Goal: Task Accomplishment & Management: Manage account settings

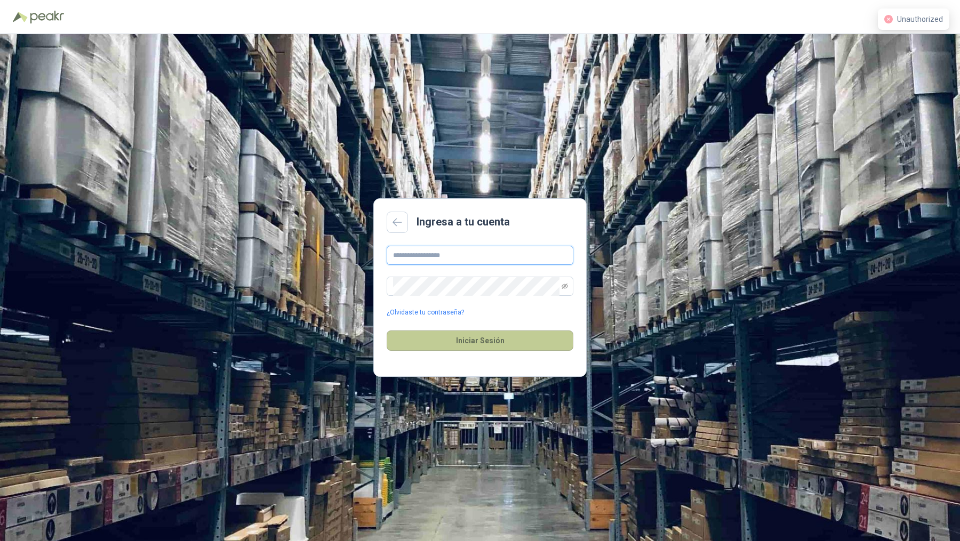
type input "**********"
click at [484, 343] on button "Iniciar Sesión" at bounding box center [480, 341] width 187 height 20
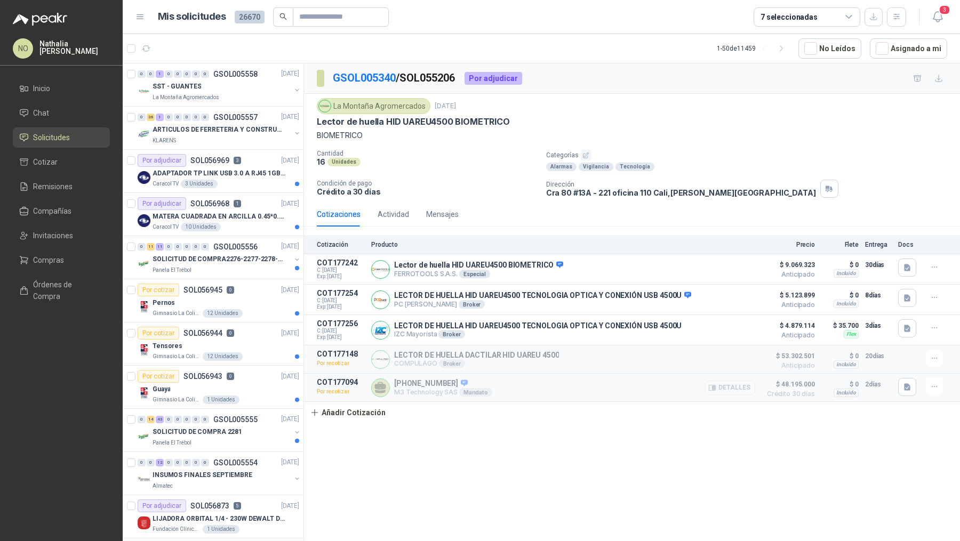
click at [722, 387] on button "Detalles" at bounding box center [730, 388] width 50 height 14
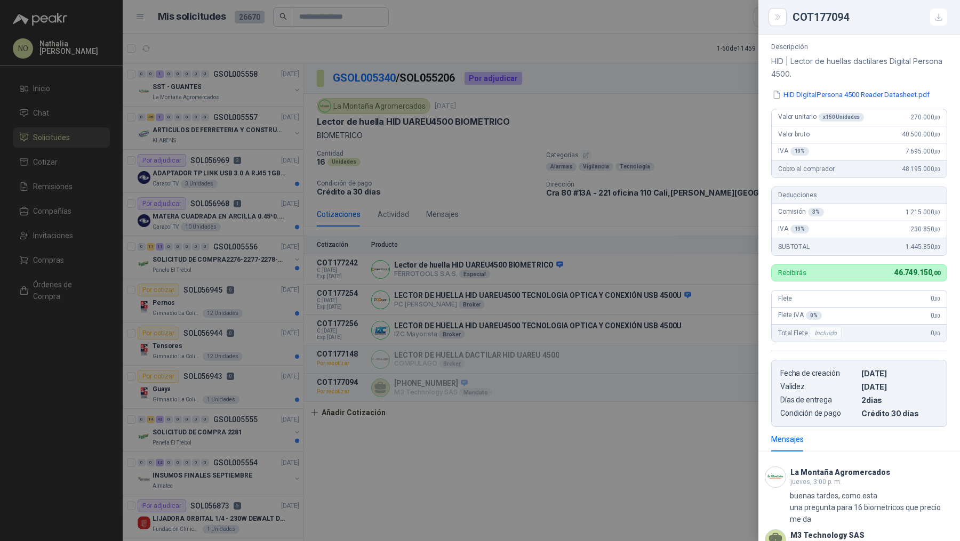
scroll to position [128, 0]
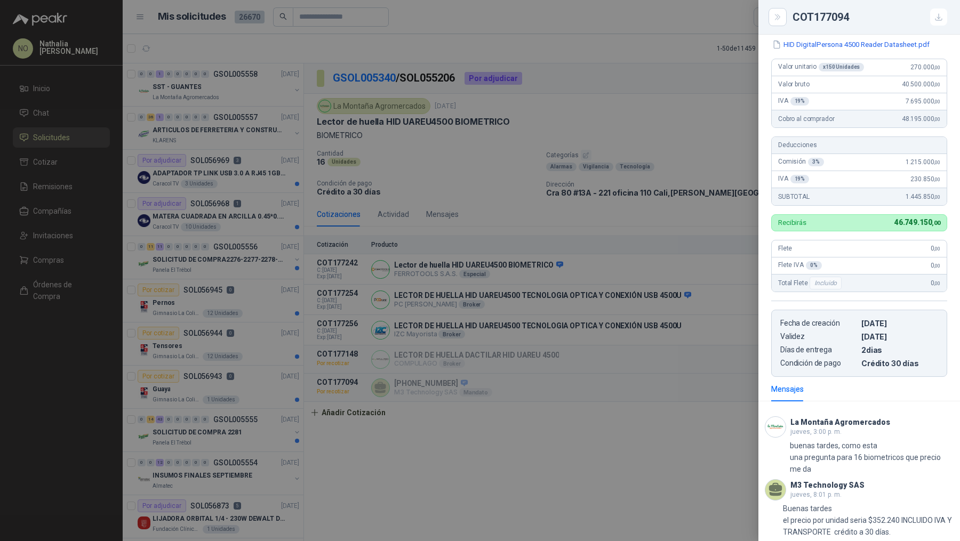
click at [699, 361] on div at bounding box center [480, 270] width 960 height 541
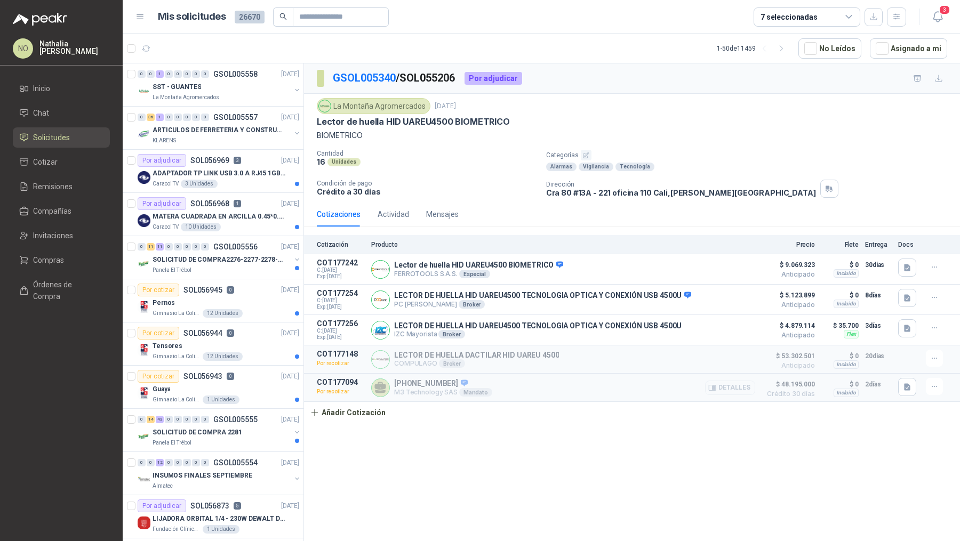
click at [725, 384] on button "Detalles" at bounding box center [730, 388] width 50 height 14
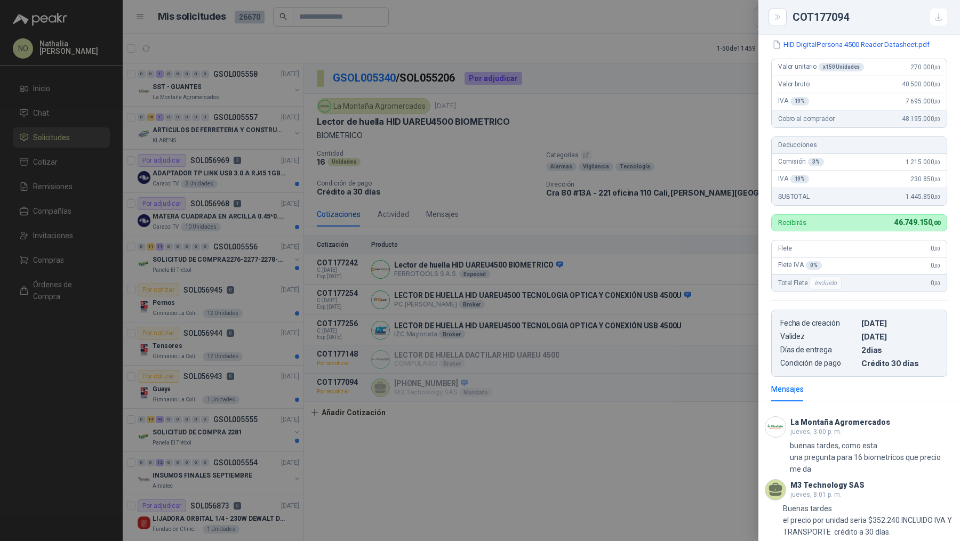
click at [639, 413] on div at bounding box center [480, 270] width 960 height 541
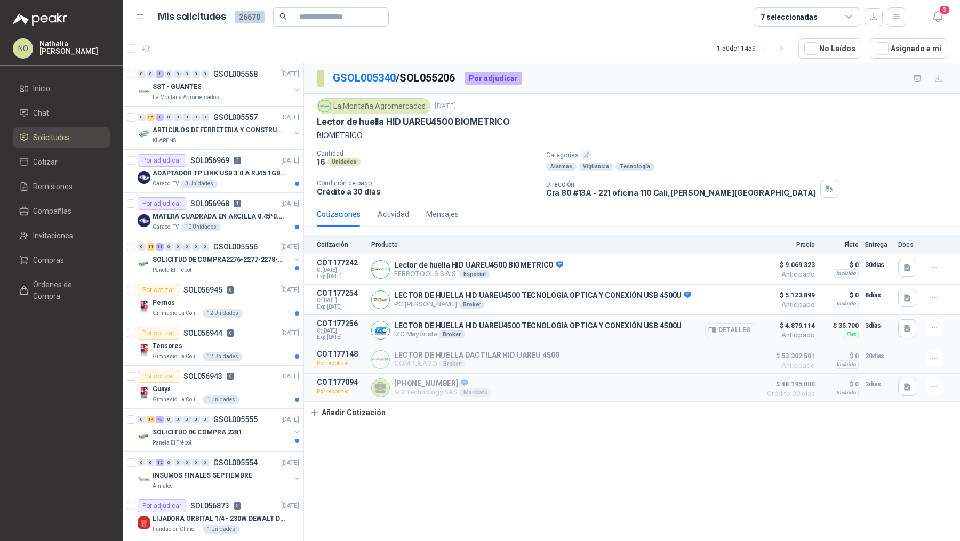
click at [750, 331] on button "Detalles" at bounding box center [730, 330] width 50 height 14
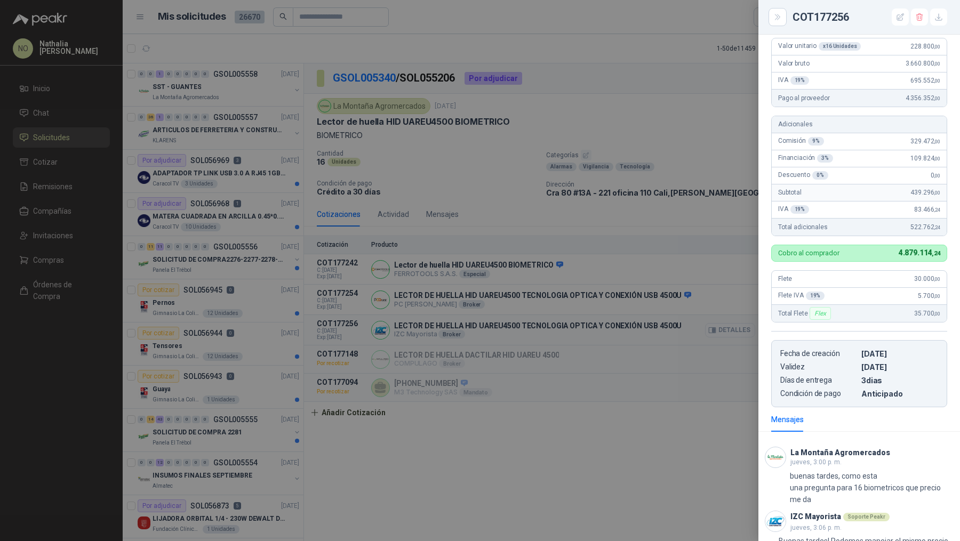
scroll to position [227, 0]
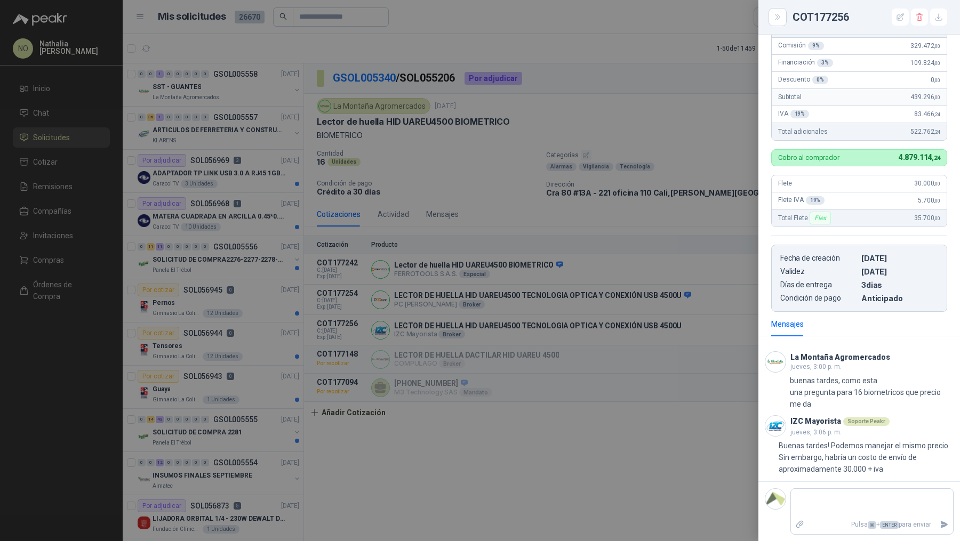
click at [671, 333] on div at bounding box center [480, 270] width 960 height 541
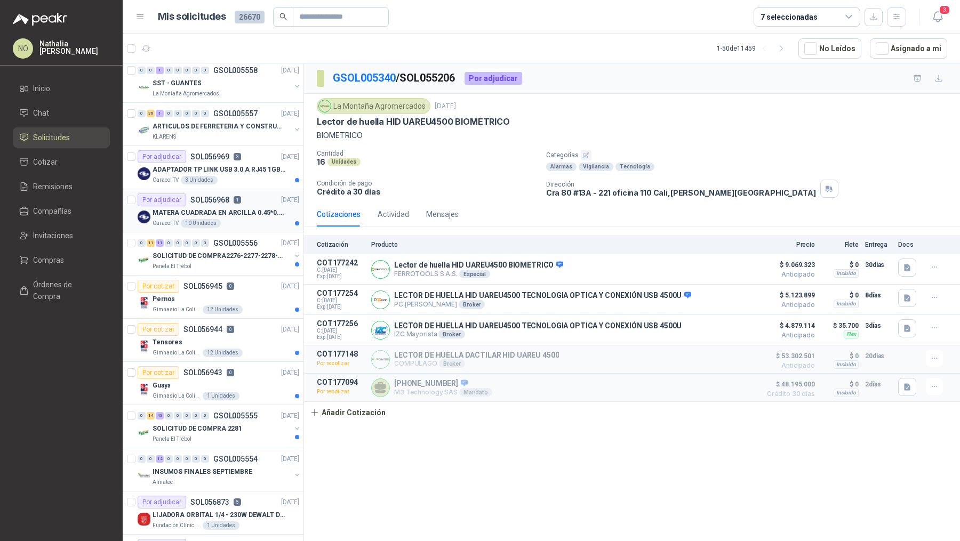
scroll to position [0, 0]
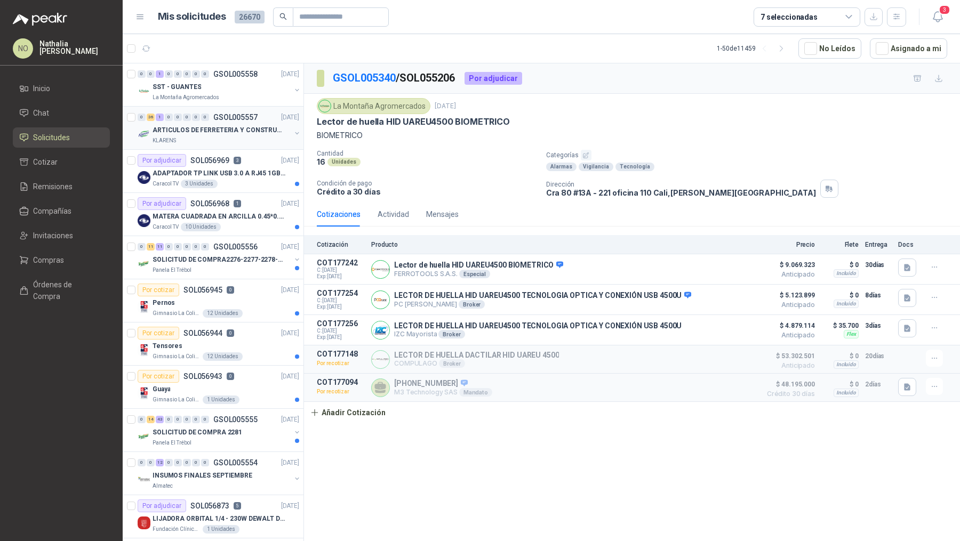
click at [228, 136] on div "KLARENS" at bounding box center [221, 140] width 138 height 9
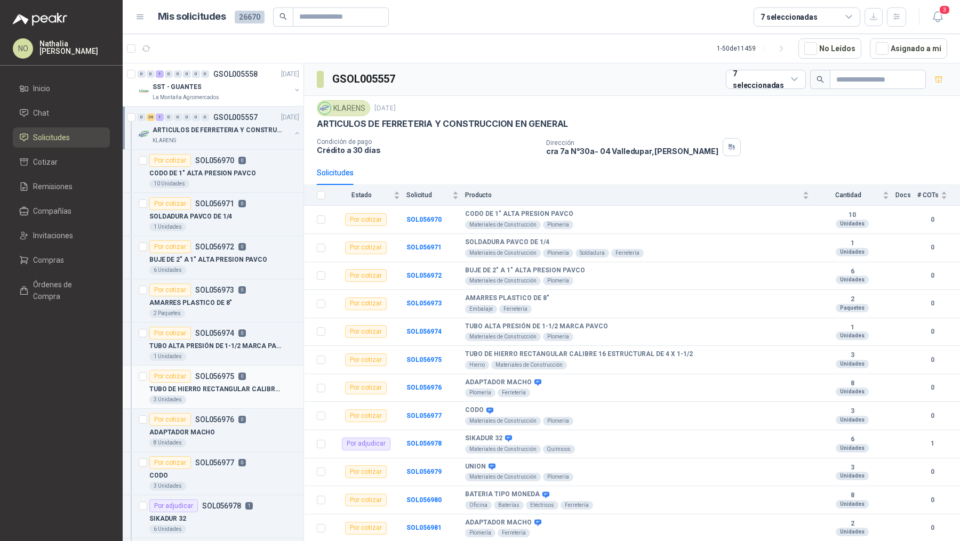
scroll to position [86, 0]
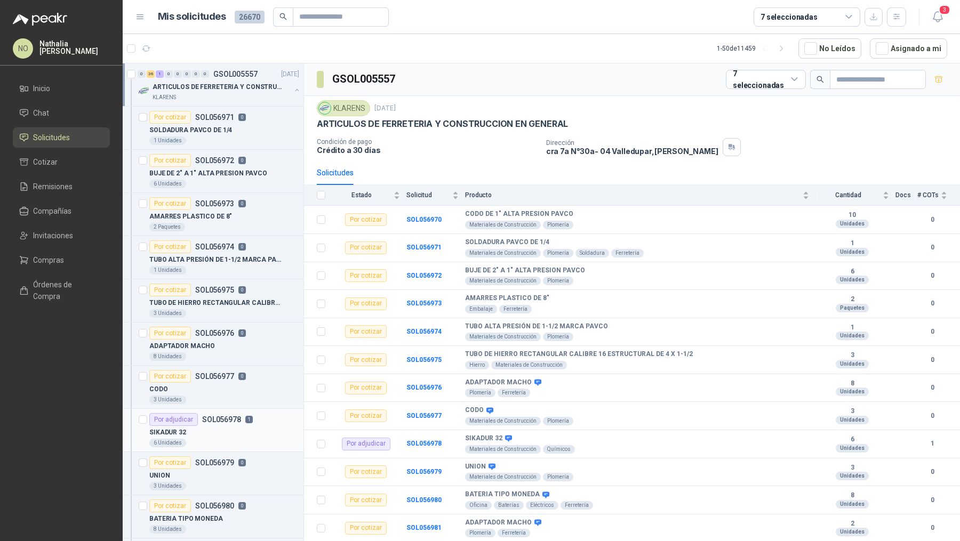
click at [217, 416] on p "SOL056978" at bounding box center [221, 419] width 39 height 7
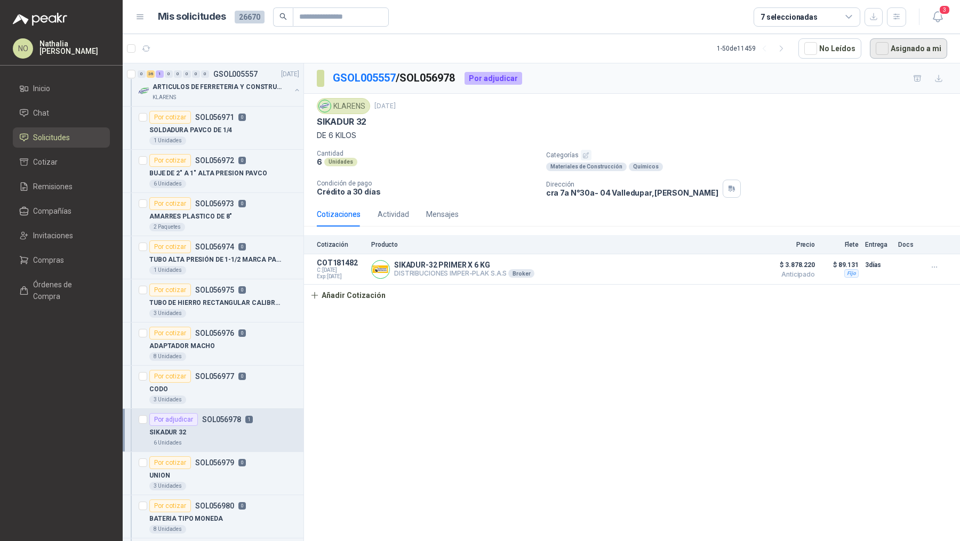
click at [907, 49] on button "Asignado a mi" at bounding box center [908, 48] width 77 height 20
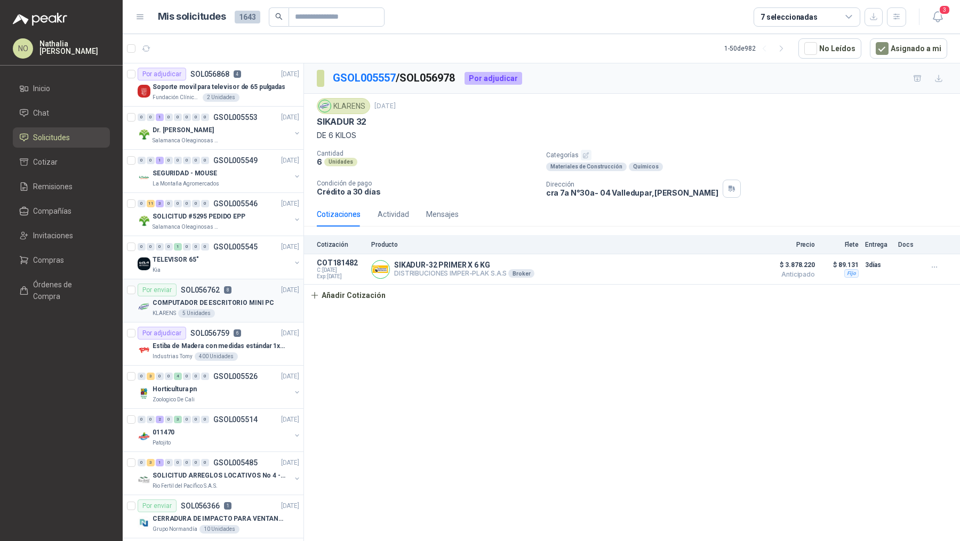
click at [252, 296] on div "COMPUTADOR DE ESCRITORIO MINI PC" at bounding box center [225, 302] width 147 height 13
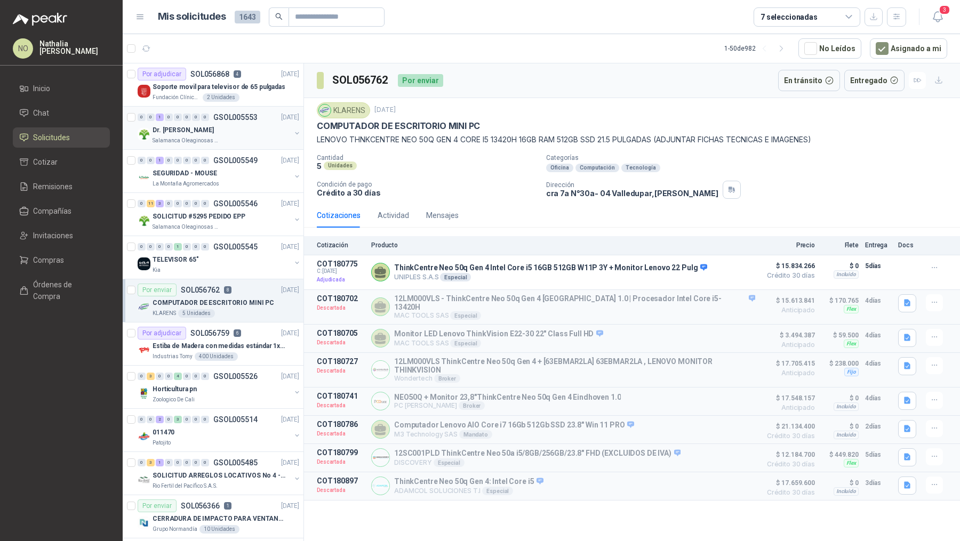
click at [267, 107] on div "0 0 1 0 0 0 0 0 GSOL005553 [DATE] [PERSON_NAME] SAS" at bounding box center [213, 128] width 181 height 43
click at [258, 86] on p "Soporte movil para televisor de 65 pulgadas" at bounding box center [218, 87] width 133 height 10
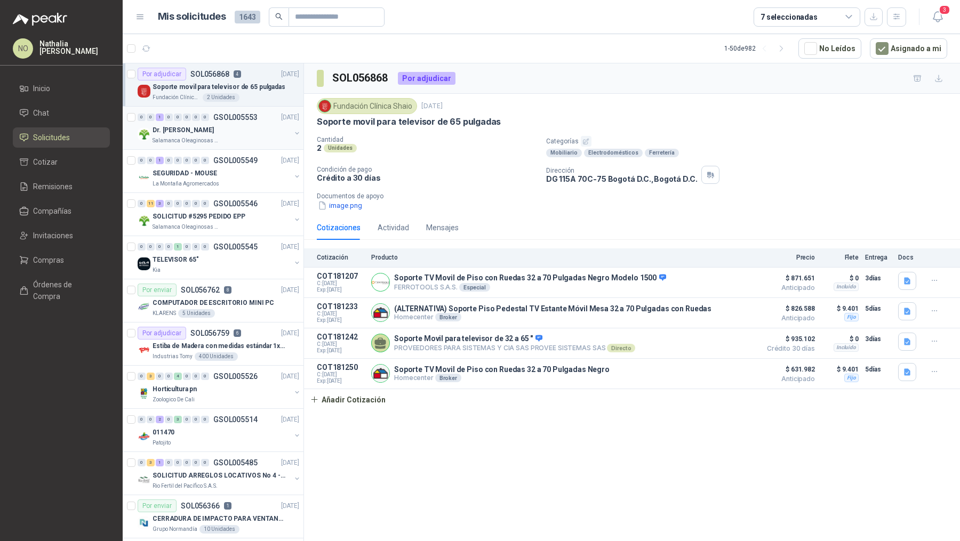
click at [245, 136] on div "Salamanca Oleaginosas SAS" at bounding box center [221, 140] width 138 height 9
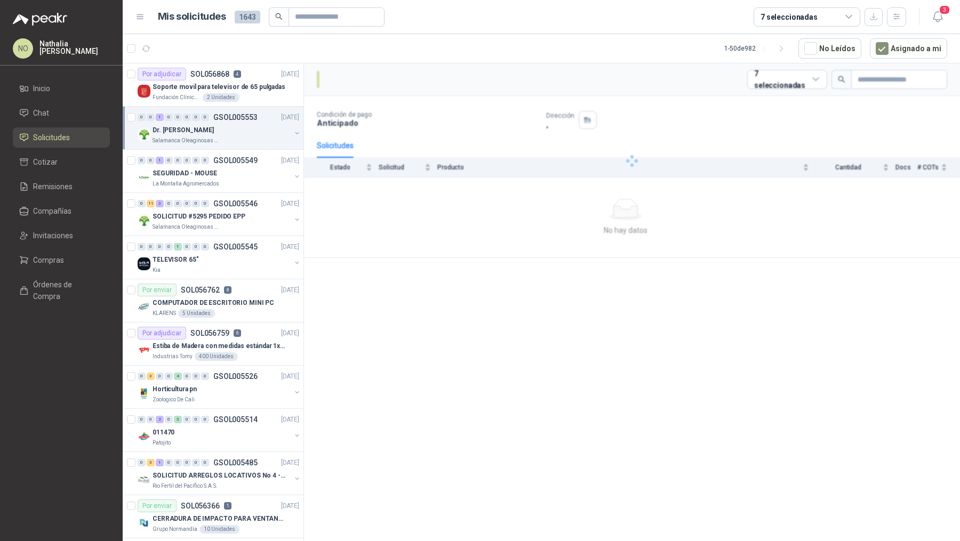
click at [245, 136] on div "Salamanca Oleaginosas SAS" at bounding box center [221, 140] width 138 height 9
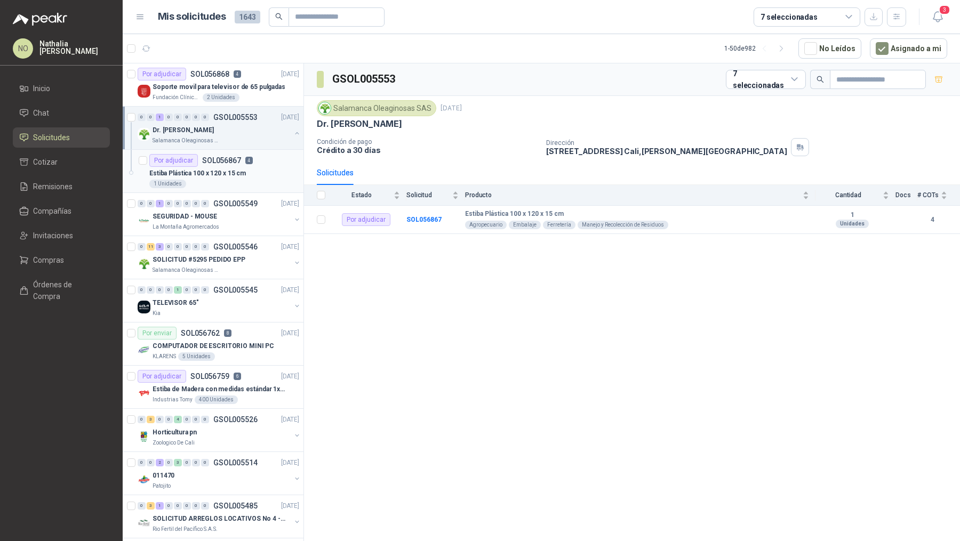
click at [252, 170] on div "Estiba Plástica 100 x 120 x 15 cm" at bounding box center [224, 173] width 150 height 13
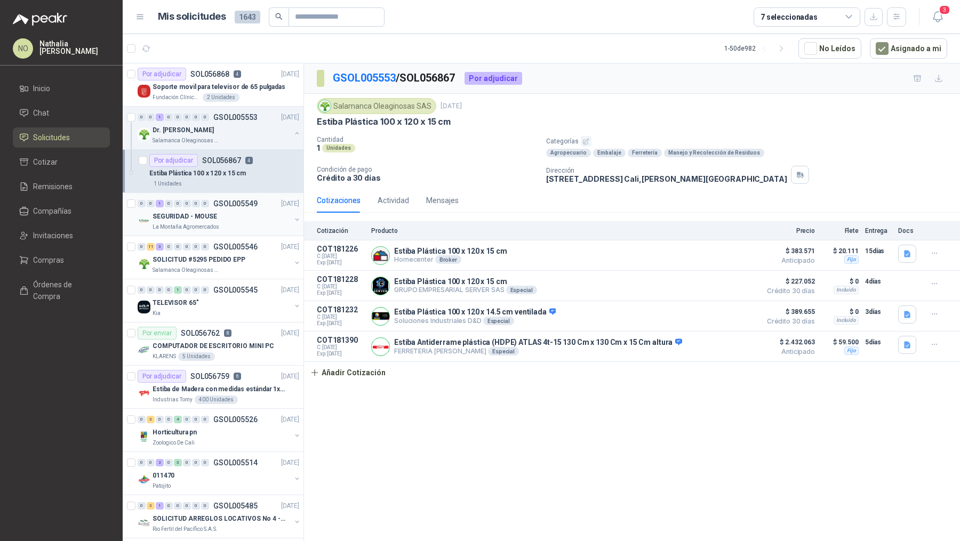
click at [244, 210] on div "SEGURIDAD - MOUSE" at bounding box center [221, 216] width 138 height 13
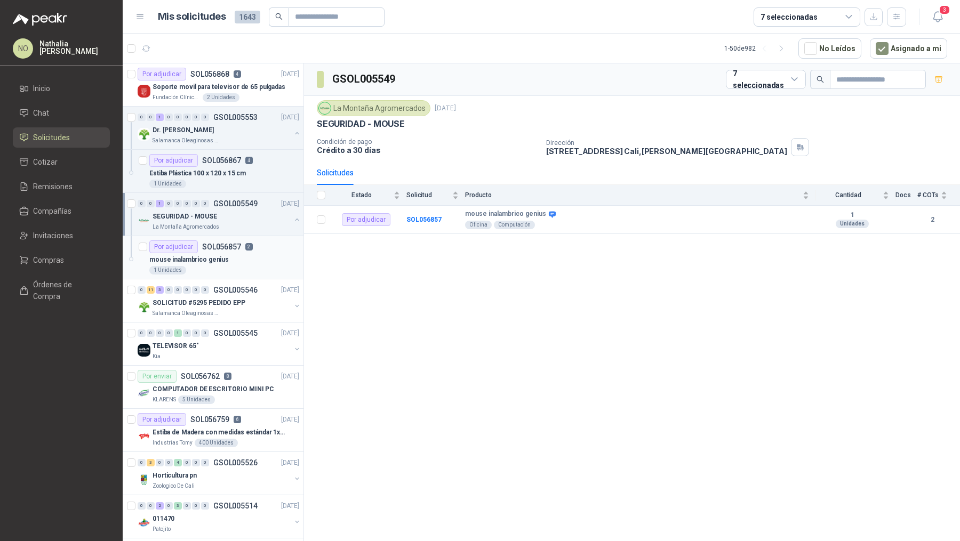
click at [234, 246] on p "SOL056857" at bounding box center [221, 246] width 39 height 7
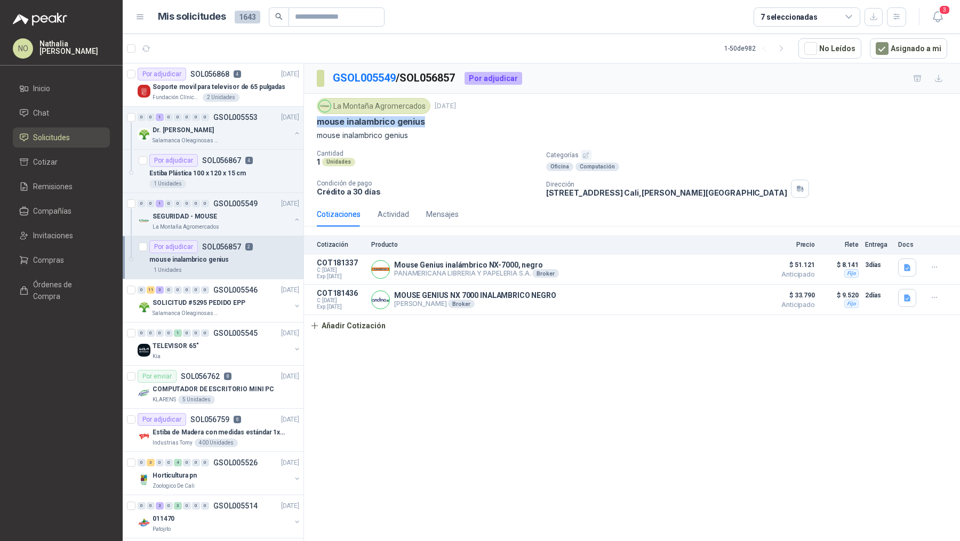
drag, startPoint x: 318, startPoint y: 120, endPoint x: 442, endPoint y: 126, distance: 124.4
click at [442, 126] on div "La Montaña Agromercados [DATE] mouse inalambrico genius mouse inalambrico genius" at bounding box center [632, 119] width 630 height 43
copy p "mouse inalambrico genius"
click at [375, 326] on button "Añadir Cotización" at bounding box center [347, 325] width 87 height 21
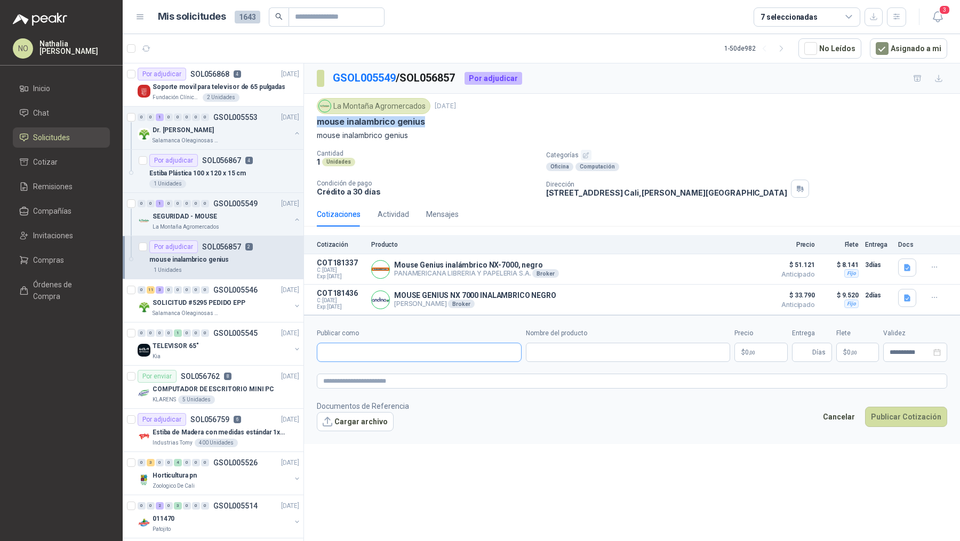
click at [385, 358] on input "Publicar como" at bounding box center [419, 352] width 204 height 18
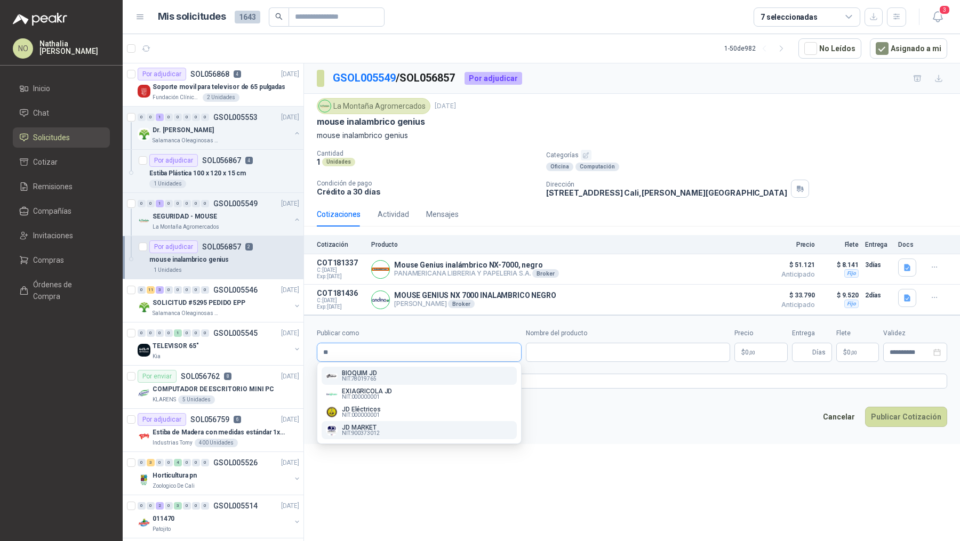
type input "**"
click at [397, 431] on div "JD MARKET NIT : 900373012" at bounding box center [419, 430] width 187 height 12
type input "**********"
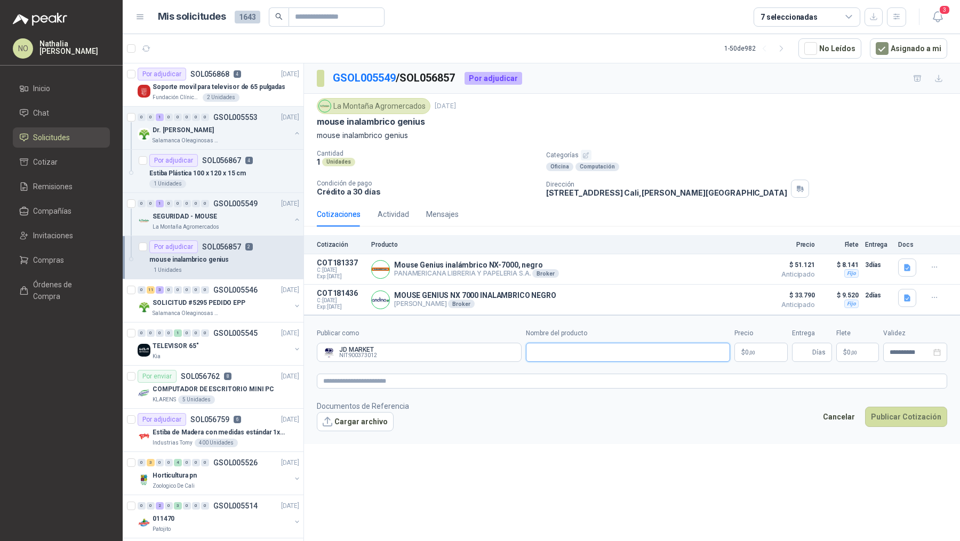
click at [541, 348] on input "Nombre del producto" at bounding box center [628, 352] width 205 height 19
paste input "**********"
type input "**********"
click at [761, 347] on body "NO [PERSON_NAME] Inicio Chat Solicitudes Cotizar Remisiones Compañías Invitacio…" at bounding box center [480, 270] width 960 height 541
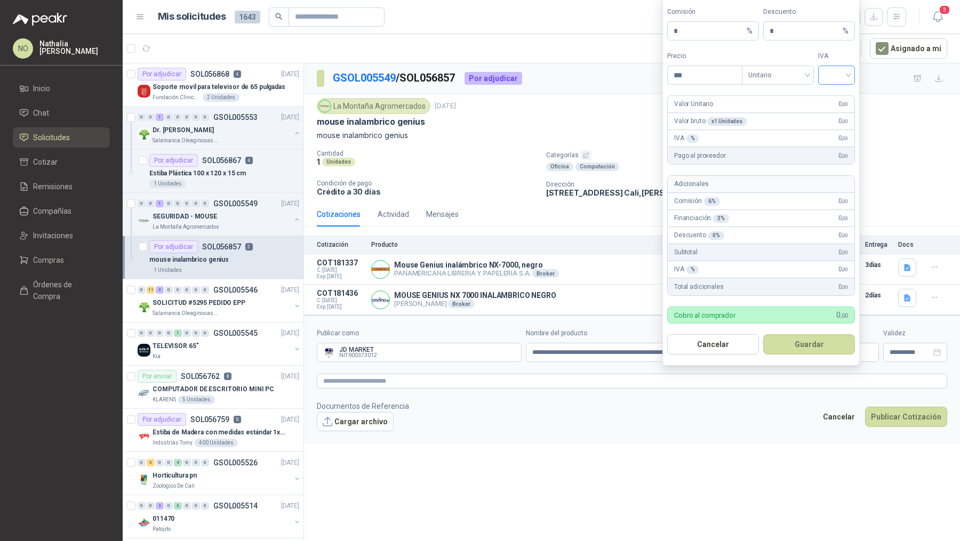
click at [839, 71] on input "search" at bounding box center [836, 74] width 24 height 16
click at [836, 92] on div "19%" at bounding box center [836, 99] width 33 height 17
click at [775, 71] on span "Unitario" at bounding box center [777, 75] width 59 height 16
click at [778, 114] on div "Unitario con IVA" at bounding box center [777, 116] width 55 height 12
click at [726, 75] on input "***" at bounding box center [704, 75] width 74 height 18
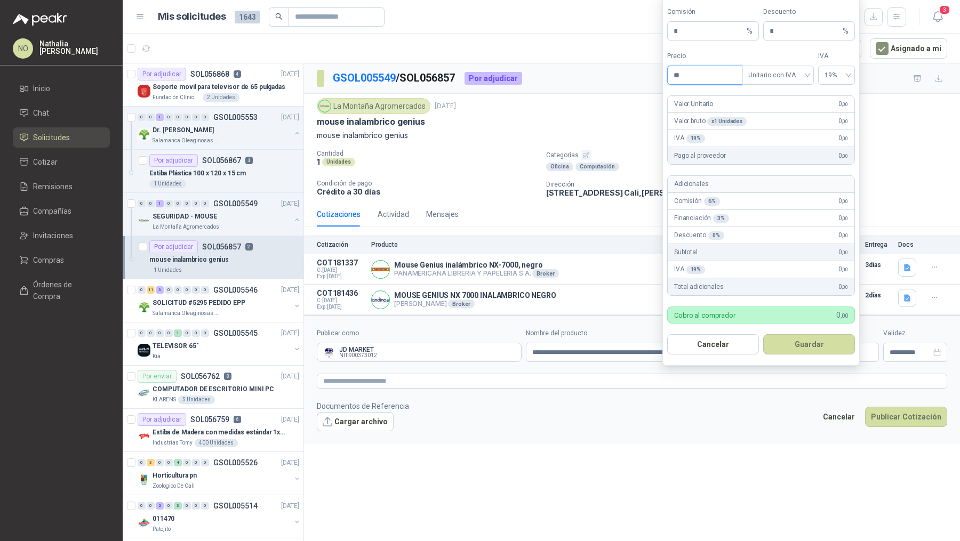
type input "*"
type input "********"
click at [795, 333] on form "Comisión * % Descuento * % Precio ******** Tipo Unitario con IVA IVA 19% Valor …" at bounding box center [760, 181] width 197 height 370
click at [799, 343] on button "Guardar" at bounding box center [809, 344] width 92 height 20
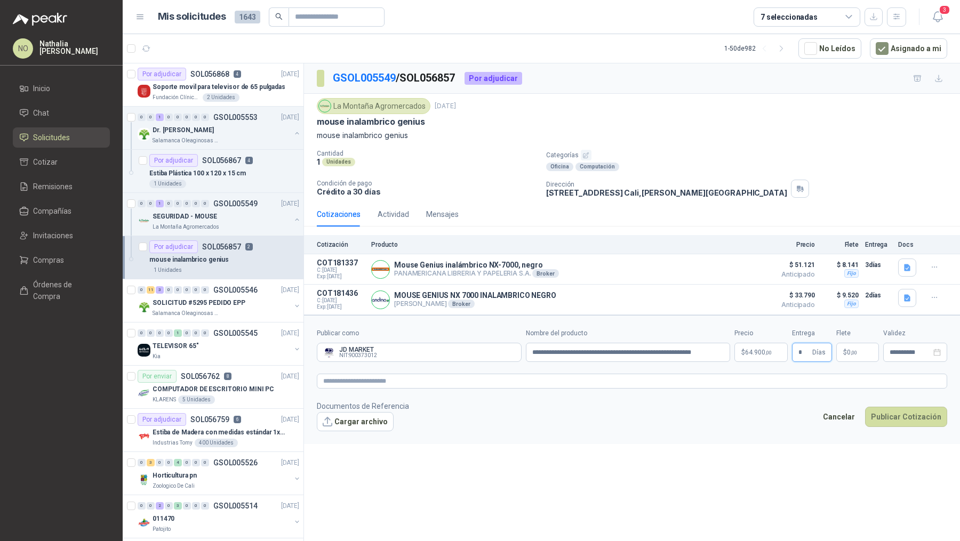
type input "*"
click at [744, 452] on div "**********" at bounding box center [632, 303] width 656 height 481
click at [849, 359] on p "$ 0 ,00" at bounding box center [857, 352] width 43 height 19
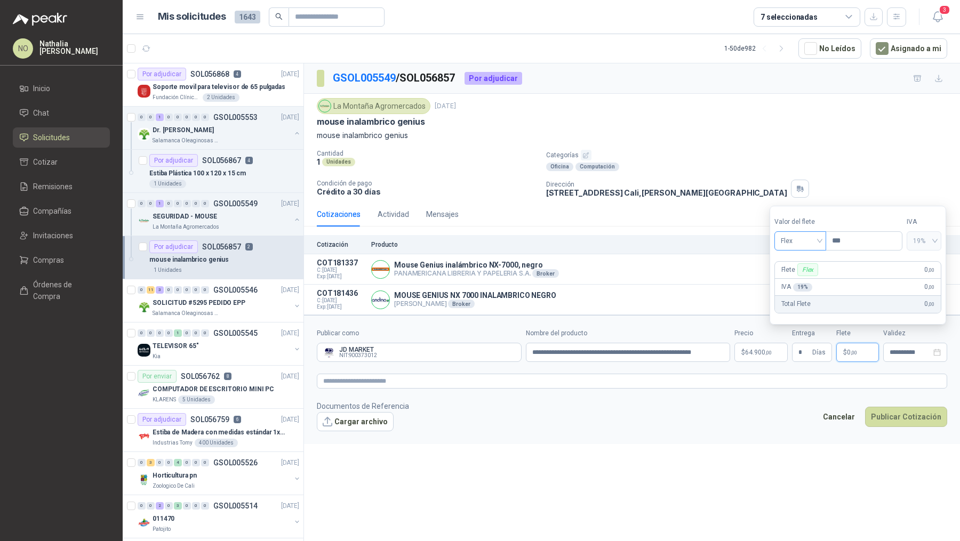
click at [808, 239] on span "Flex" at bounding box center [800, 241] width 39 height 16
click at [798, 305] on div "Fijo" at bounding box center [800, 297] width 48 height 17
click at [844, 245] on input "***" at bounding box center [864, 241] width 76 height 18
type input "*"
click at [899, 344] on div "**********" at bounding box center [915, 352] width 64 height 19
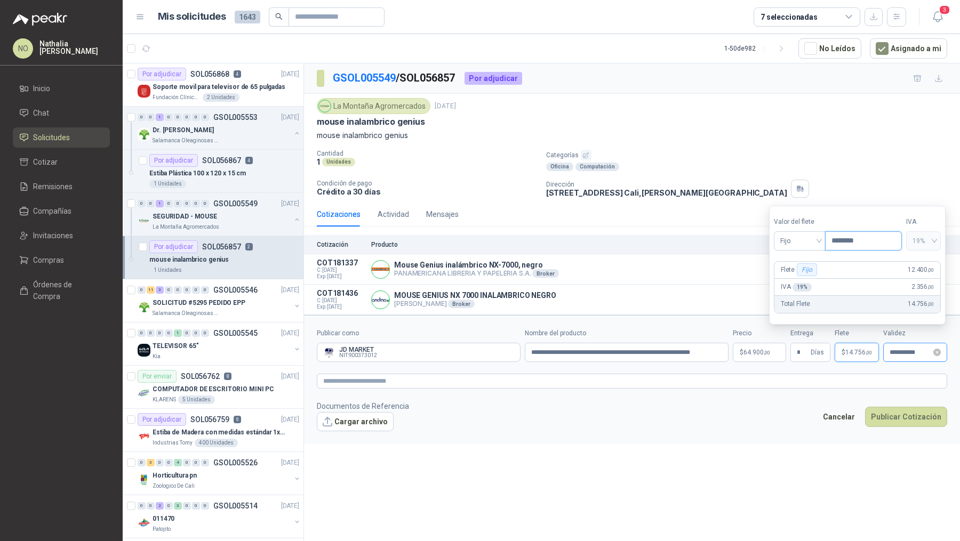
type input "********"
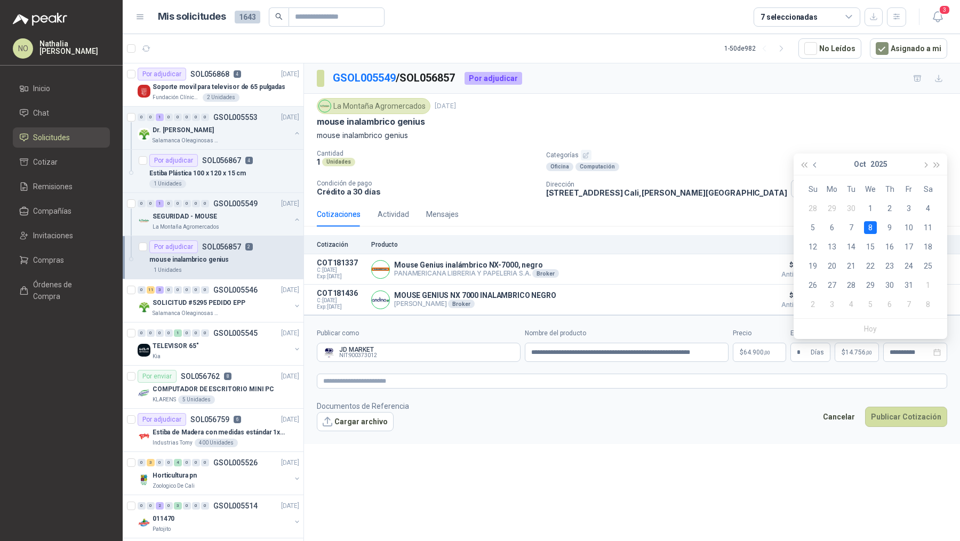
click at [814, 162] on button "button" at bounding box center [815, 164] width 12 height 21
type input "**********"
click at [857, 284] on td "30" at bounding box center [850, 285] width 19 height 19
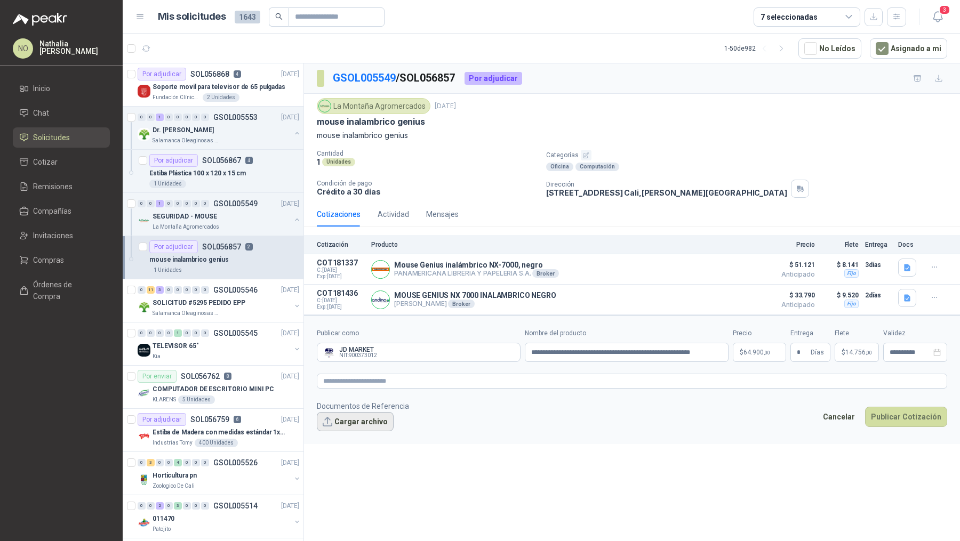
click at [352, 421] on button "Cargar archivo" at bounding box center [355, 421] width 77 height 19
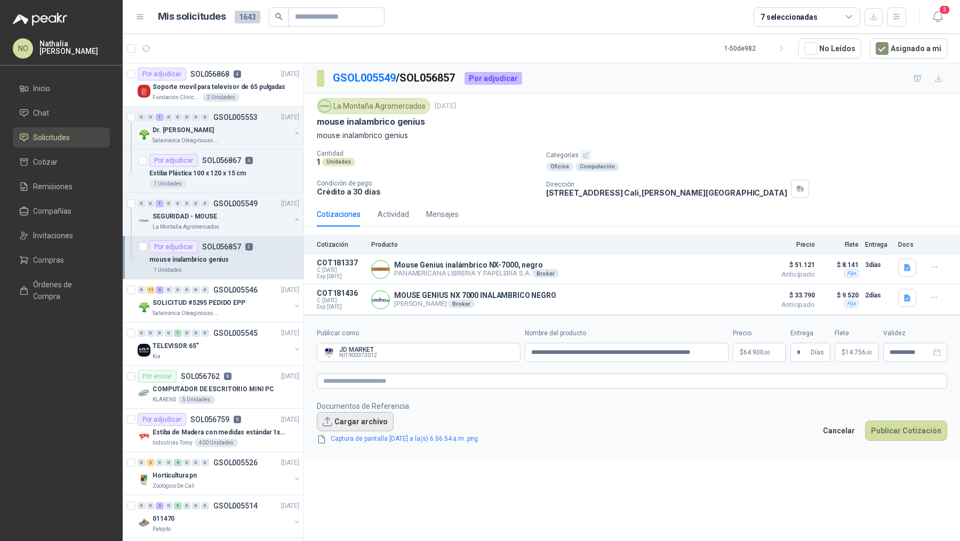
click at [351, 419] on button "Cargar archivo" at bounding box center [355, 421] width 77 height 19
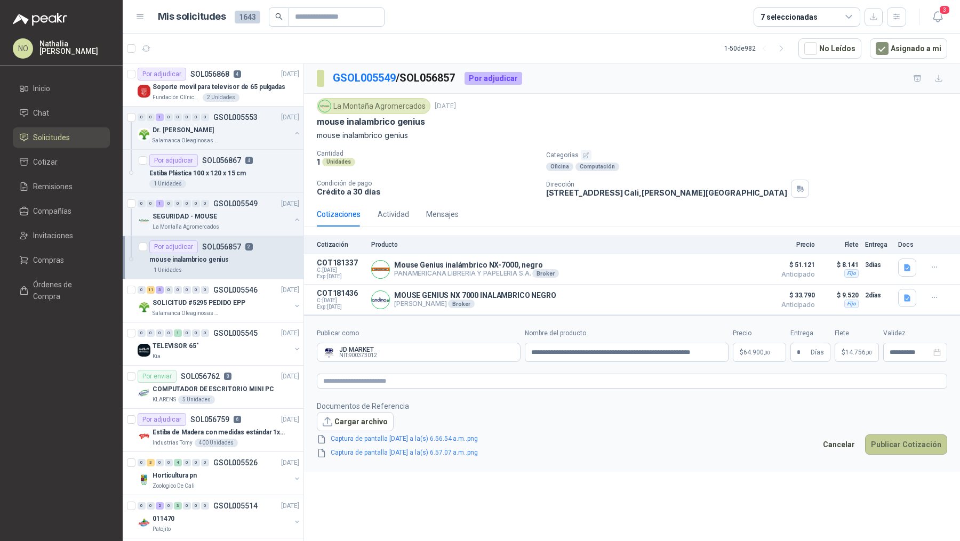
click at [889, 452] on button "Publicar Cotización" at bounding box center [906, 445] width 82 height 20
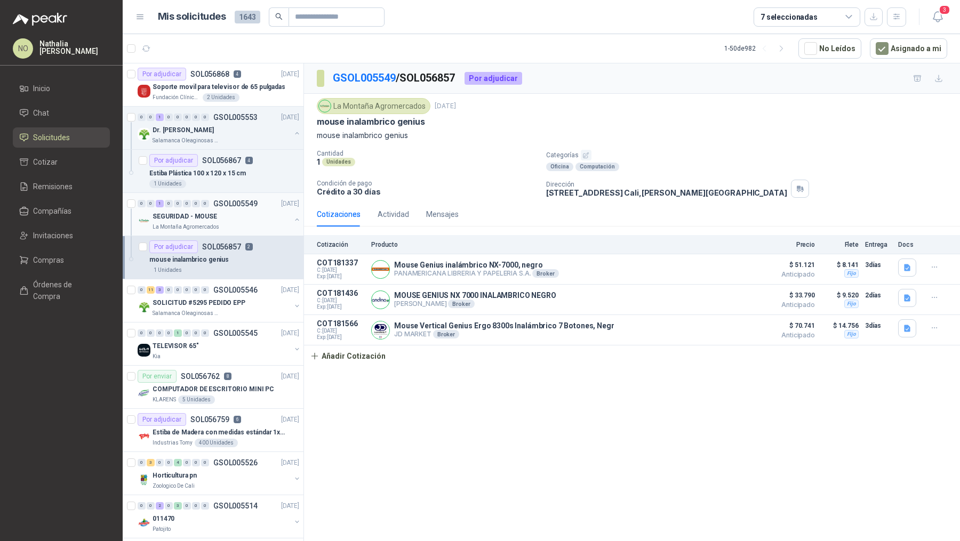
click at [230, 212] on div "SEGURIDAD - MOUSE" at bounding box center [221, 216] width 138 height 13
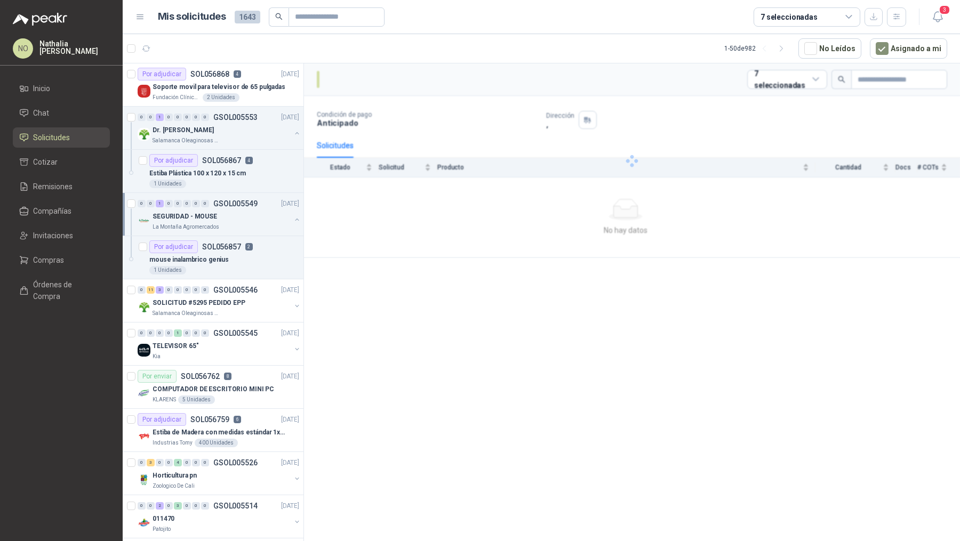
click at [230, 212] on div "SEGURIDAD - MOUSE" at bounding box center [221, 216] width 138 height 13
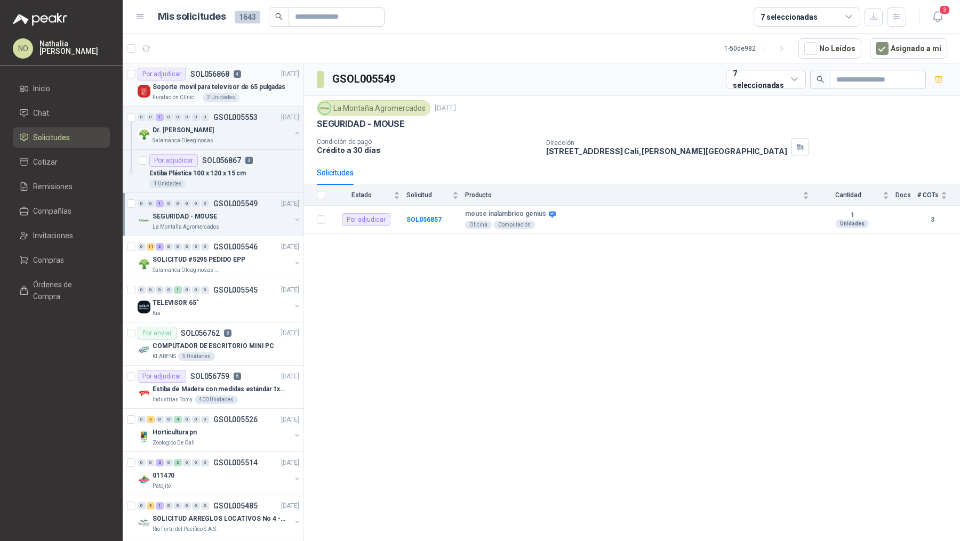
click at [254, 77] on div "Por adjudicar SOL056868 4 [DATE]" at bounding box center [219, 74] width 162 height 13
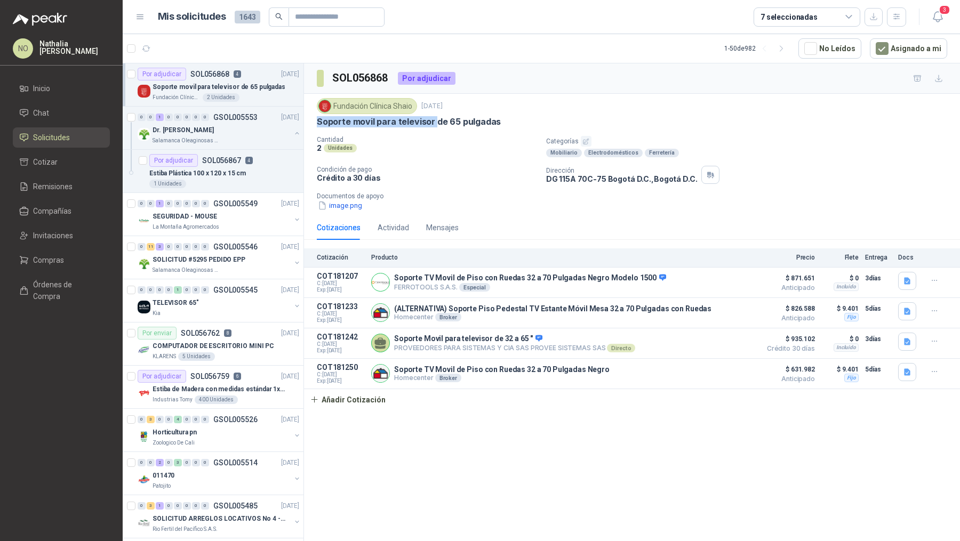
drag, startPoint x: 316, startPoint y: 121, endPoint x: 433, endPoint y: 122, distance: 116.8
click at [433, 122] on p "Soporte movil para televisor de 65 pulgadas" at bounding box center [409, 121] width 184 height 11
copy p "Soporte movil para televisor"
click at [343, 390] on button "Añadir Cotización" at bounding box center [347, 399] width 87 height 21
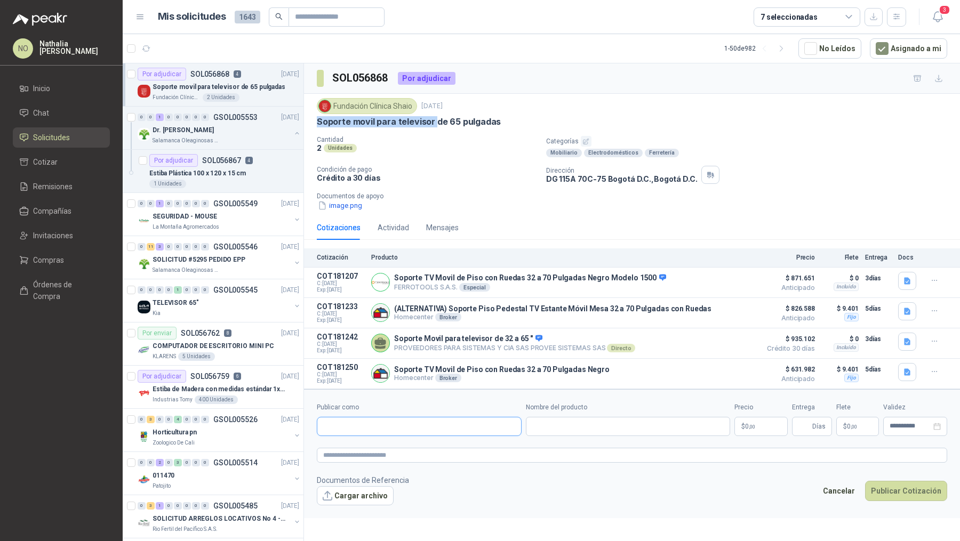
click at [393, 424] on input "Publicar como" at bounding box center [419, 426] width 204 height 18
type input "**"
type input "*********"
click at [381, 387] on div "JD MARKET NIT : 900373012" at bounding box center [419, 385] width 187 height 12
type input "**********"
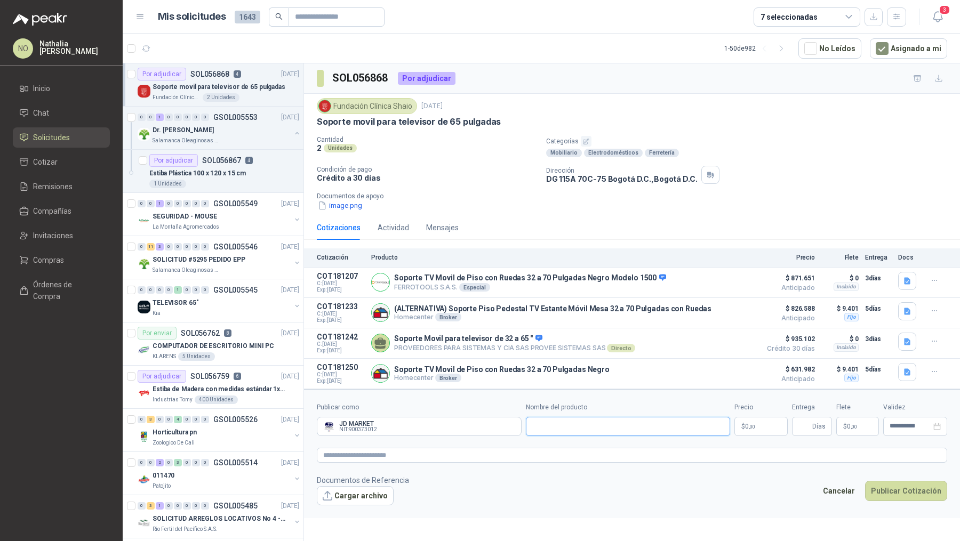
click at [579, 422] on input "Nombre del producto" at bounding box center [628, 426] width 205 height 19
paste input "**********"
type input "**********"
click at [749, 428] on span ",00" at bounding box center [752, 427] width 6 height 6
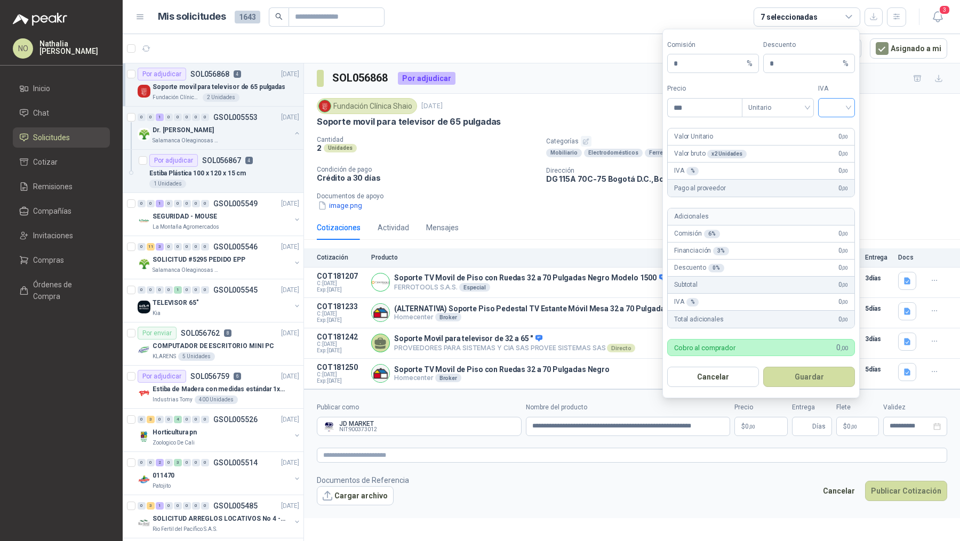
click at [842, 101] on input "search" at bounding box center [836, 107] width 24 height 16
click at [837, 126] on div "19%" at bounding box center [836, 132] width 20 height 12
click at [790, 101] on span "Unitario" at bounding box center [777, 108] width 59 height 16
click at [778, 142] on div "Unitario con IVA" at bounding box center [778, 148] width 68 height 17
click at [694, 112] on input "***" at bounding box center [704, 108] width 74 height 18
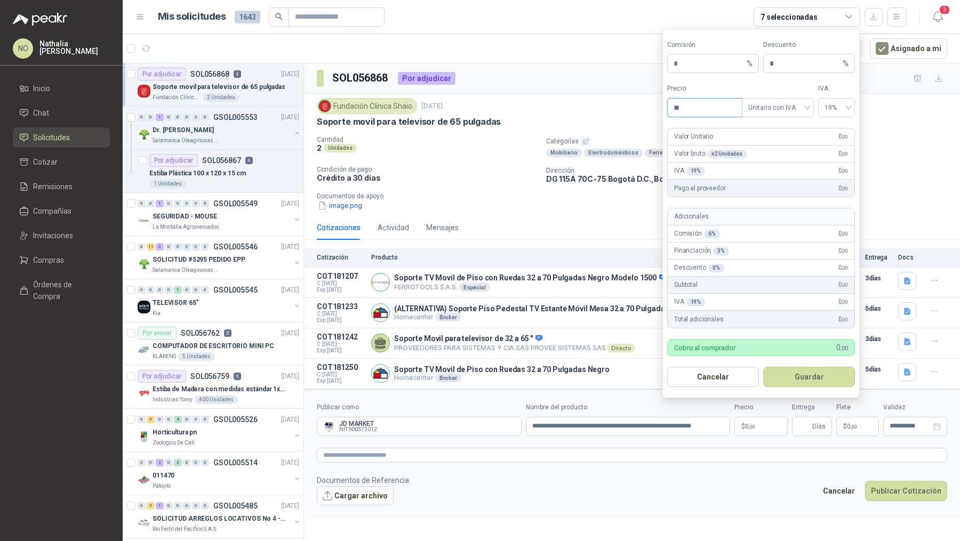
type input "*"
type input "*********"
click at [804, 377] on button "Guardar" at bounding box center [809, 377] width 92 height 20
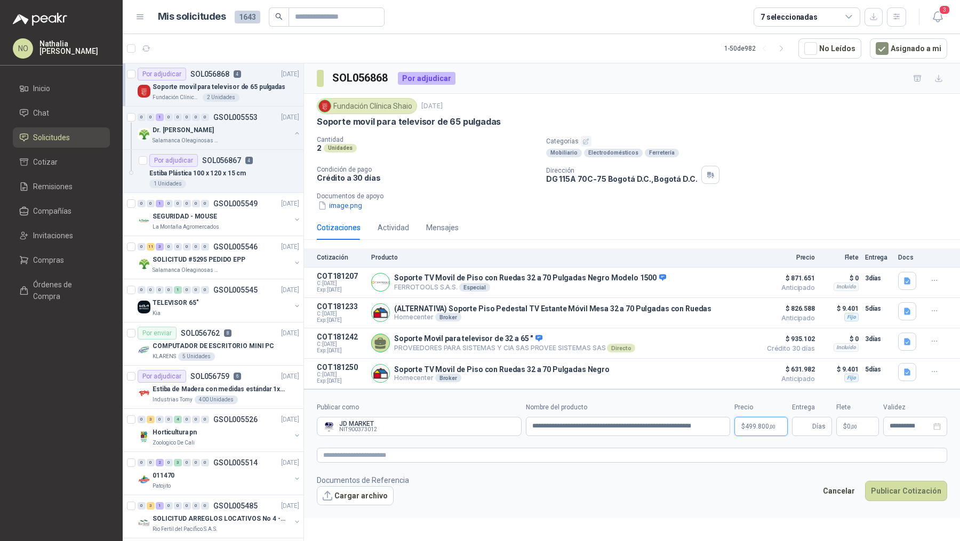
click at [745, 432] on p "$ 499.800 ,00" at bounding box center [760, 426] width 53 height 19
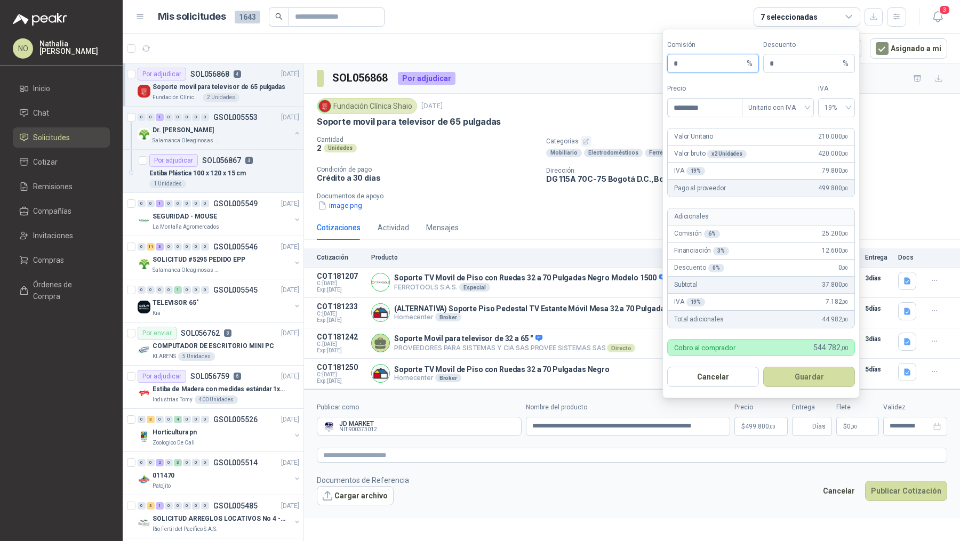
click at [687, 71] on input "*" at bounding box center [708, 63] width 71 height 18
type input "**"
click at [819, 378] on button "Guardar" at bounding box center [809, 377] width 92 height 20
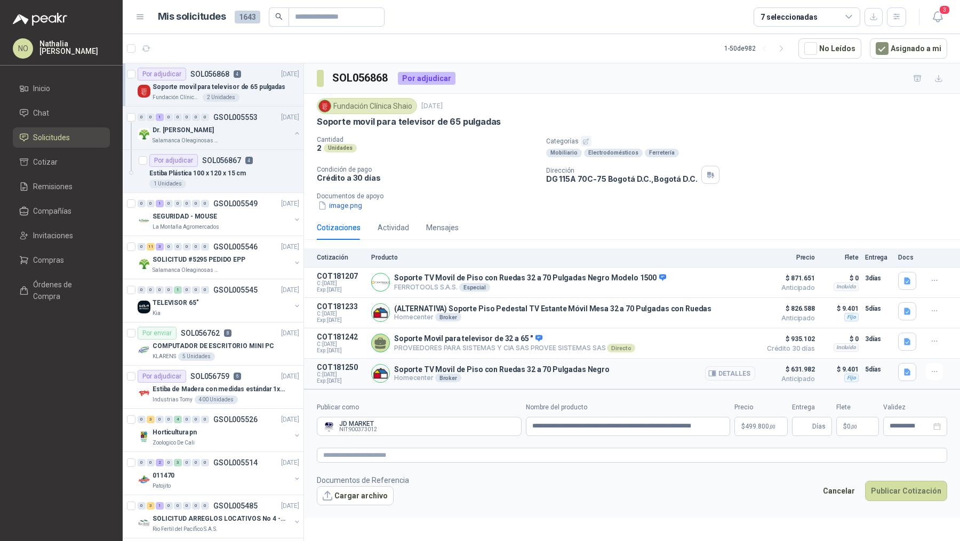
click at [720, 373] on button "Detalles" at bounding box center [730, 373] width 50 height 14
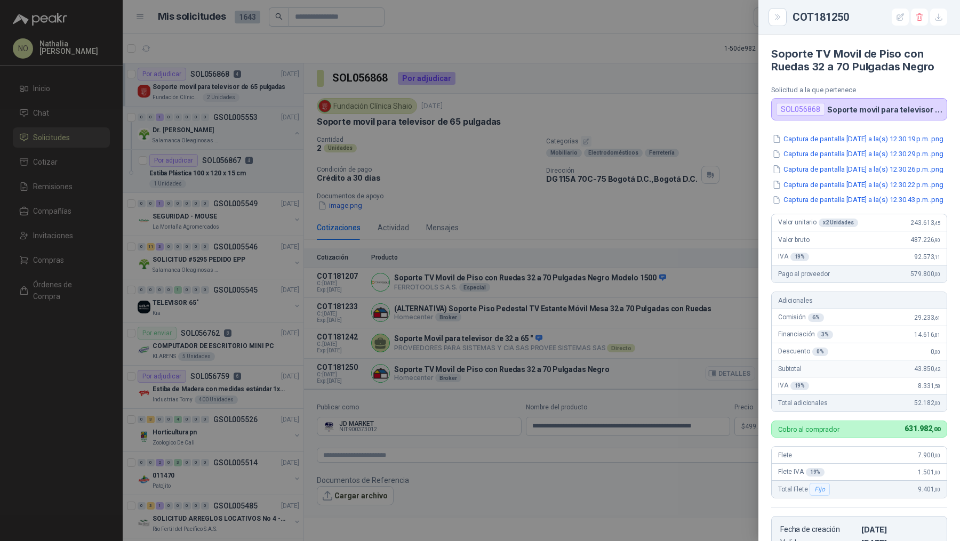
scroll to position [250, 0]
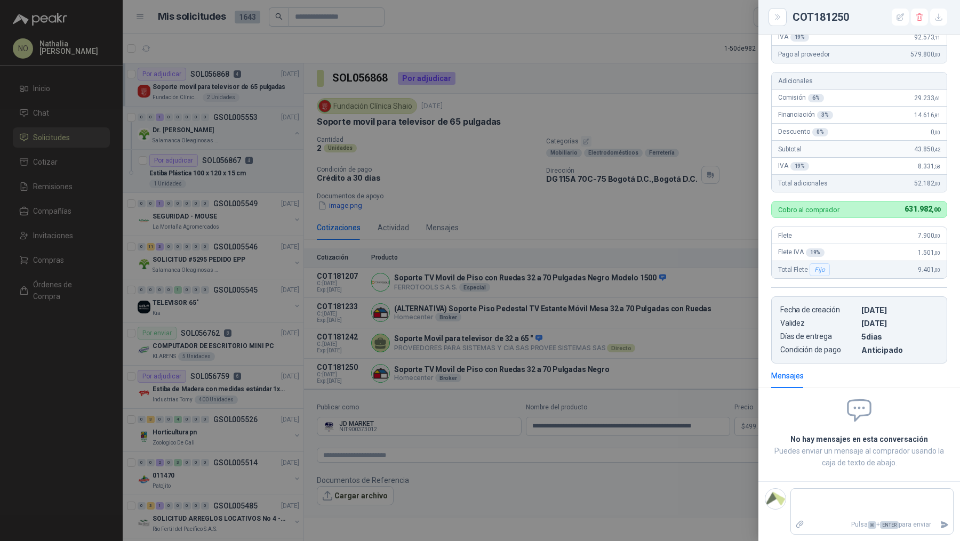
click at [625, 265] on div at bounding box center [480, 270] width 960 height 541
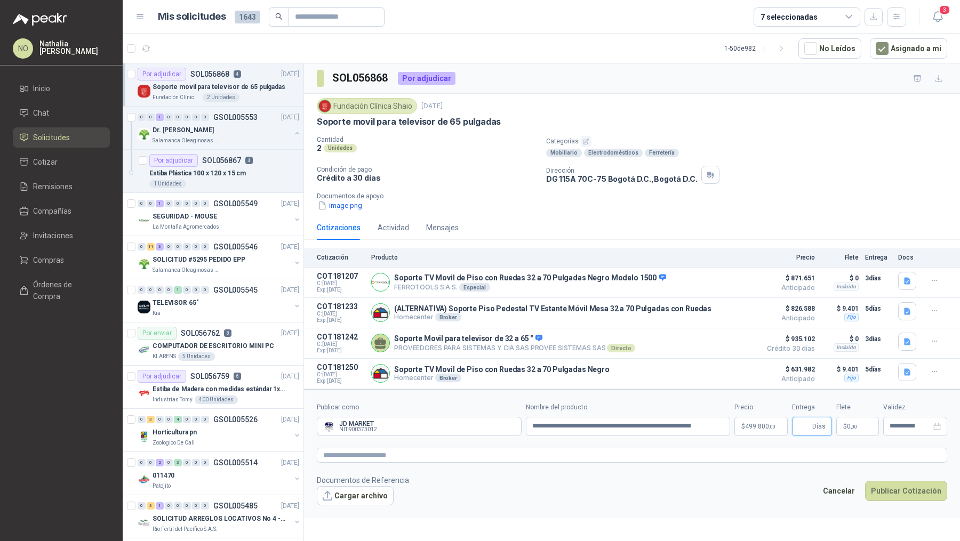
click at [802, 426] on input "Entrega" at bounding box center [804, 426] width 12 height 18
type input "*"
click at [843, 423] on span "$" at bounding box center [845, 426] width 4 height 6
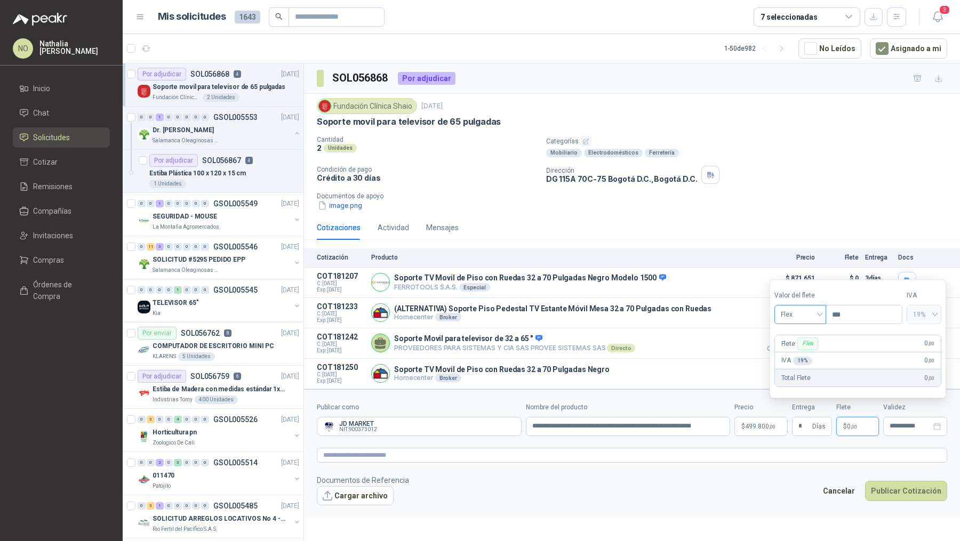
click at [806, 313] on span "Flex" at bounding box center [800, 315] width 39 height 16
click at [799, 375] on div "Fijo" at bounding box center [799, 372] width 35 height 12
click at [862, 320] on input "***" at bounding box center [864, 314] width 76 height 18
type input "*"
type input "********"
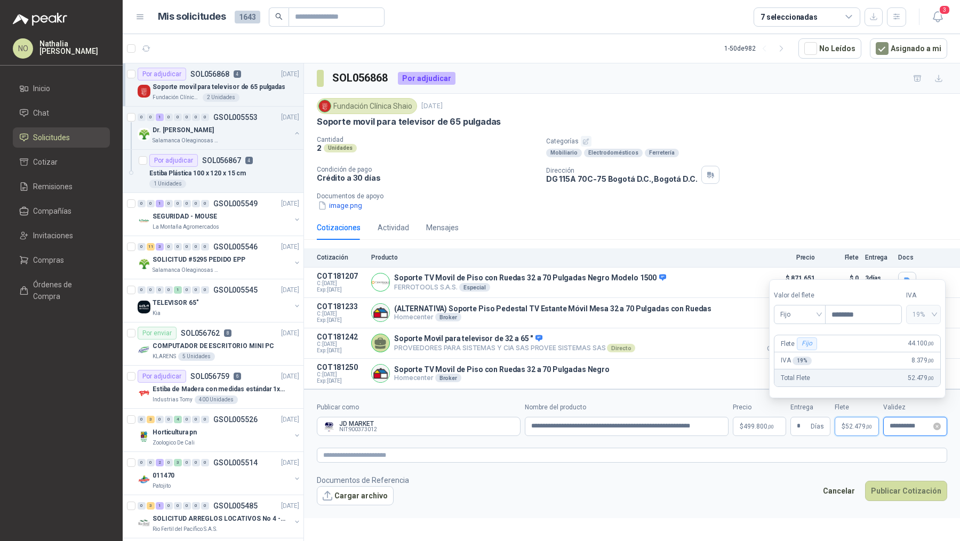
click at [911, 423] on input "**********" at bounding box center [910, 426] width 42 height 7
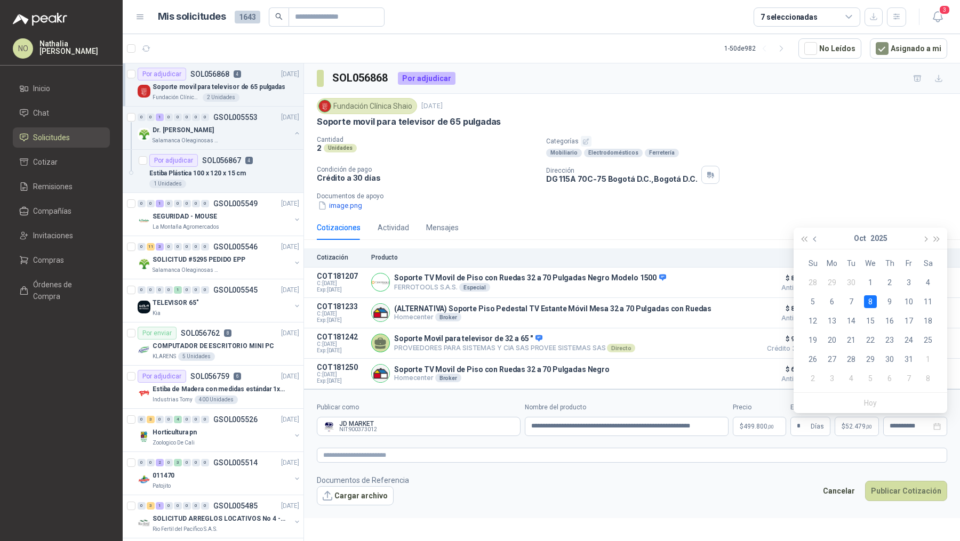
click at [812, 240] on button "button" at bounding box center [815, 238] width 12 height 21
type input "**********"
click at [910, 342] on div "26" at bounding box center [908, 340] width 13 height 13
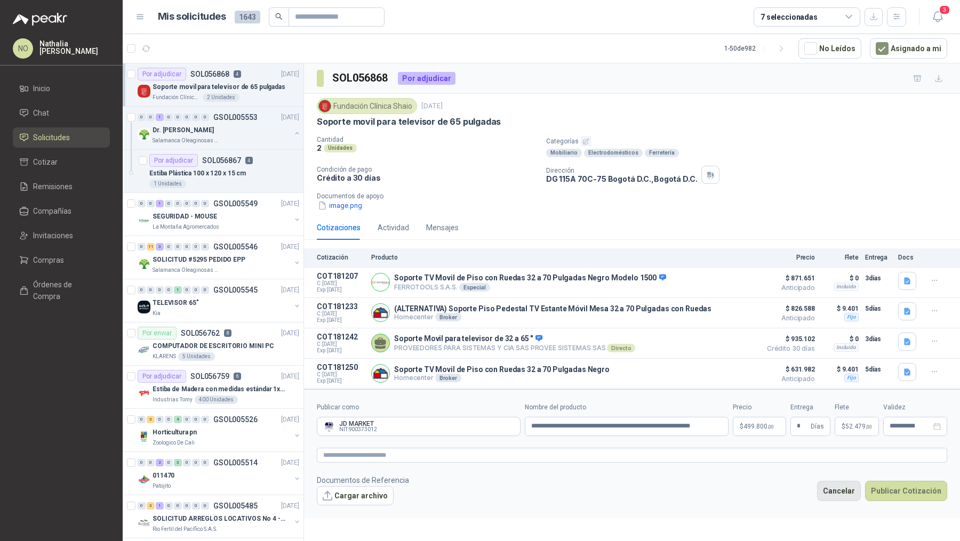
click at [844, 490] on button "Cancelar" at bounding box center [839, 491] width 44 height 20
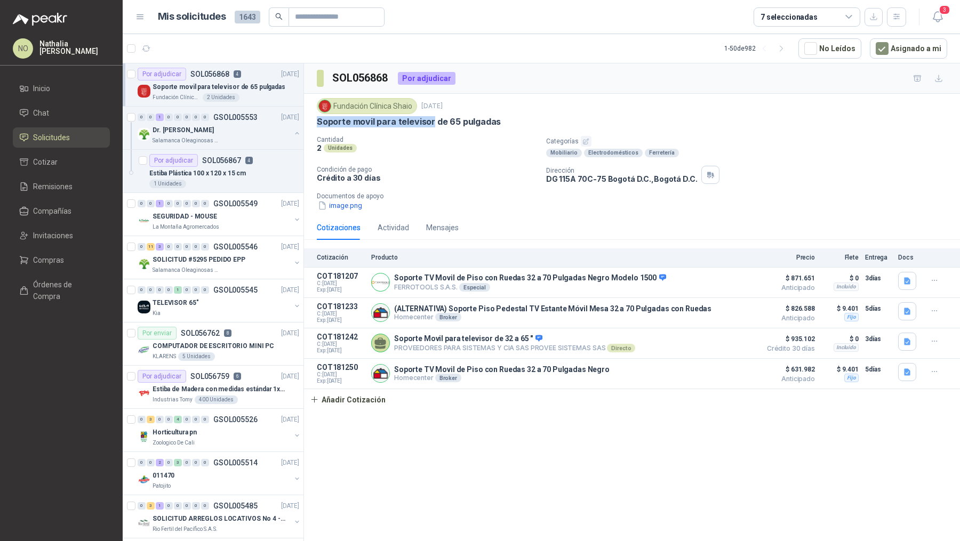
drag, startPoint x: 317, startPoint y: 122, endPoint x: 430, endPoint y: 123, distance: 113.0
click at [430, 123] on p "Soporte movil para televisor de 65 pulgadas" at bounding box center [409, 121] width 184 height 11
copy p "Soporte movil para televisor"
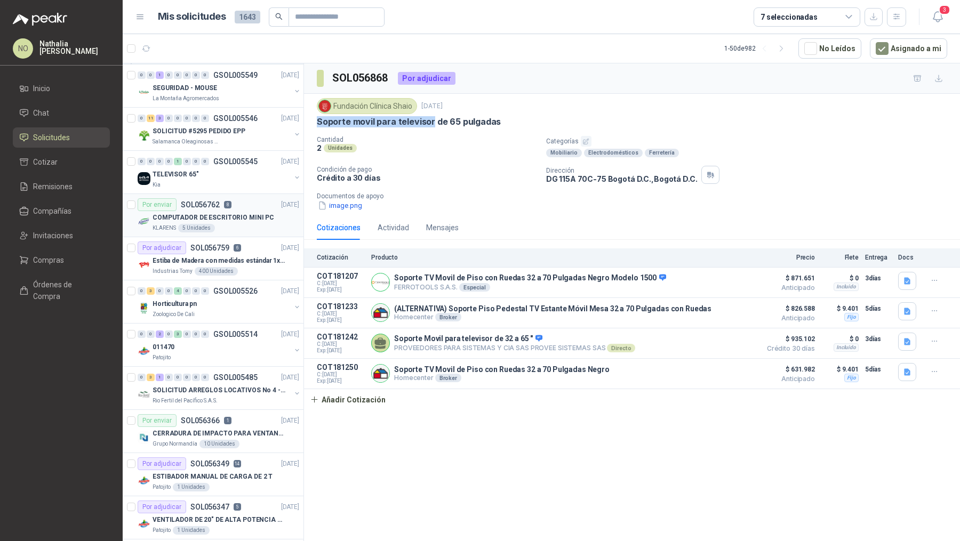
scroll to position [222, 0]
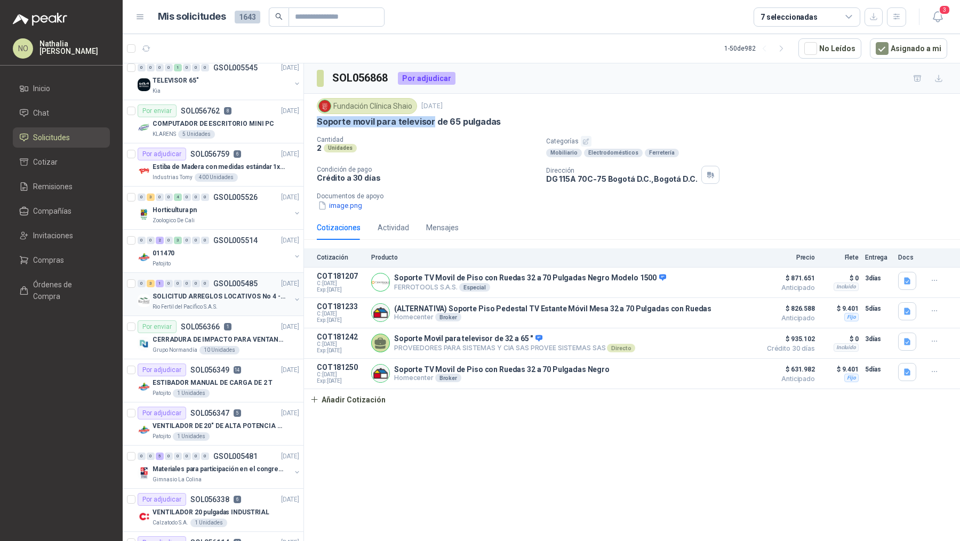
click at [234, 308] on div "0 3 1 0 0 0 0 0 GSOL005485 [DATE] SOLICITUD ARREGLOS LOCATIVOS No 4 - PICHINDE …" at bounding box center [213, 294] width 181 height 43
click at [254, 383] on p "ESTIBADOR MANUAL DE CARGA DE 2 T" at bounding box center [212, 383] width 120 height 10
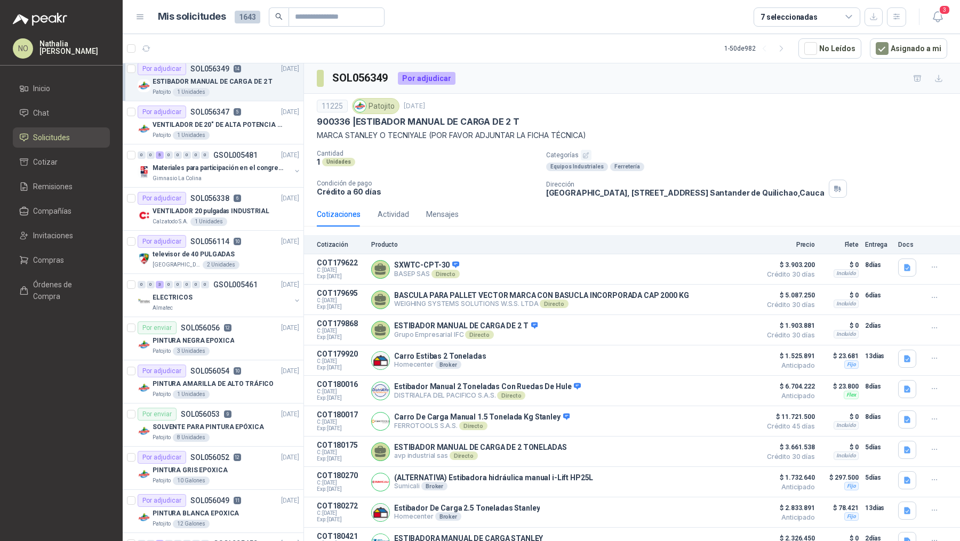
scroll to position [526, 0]
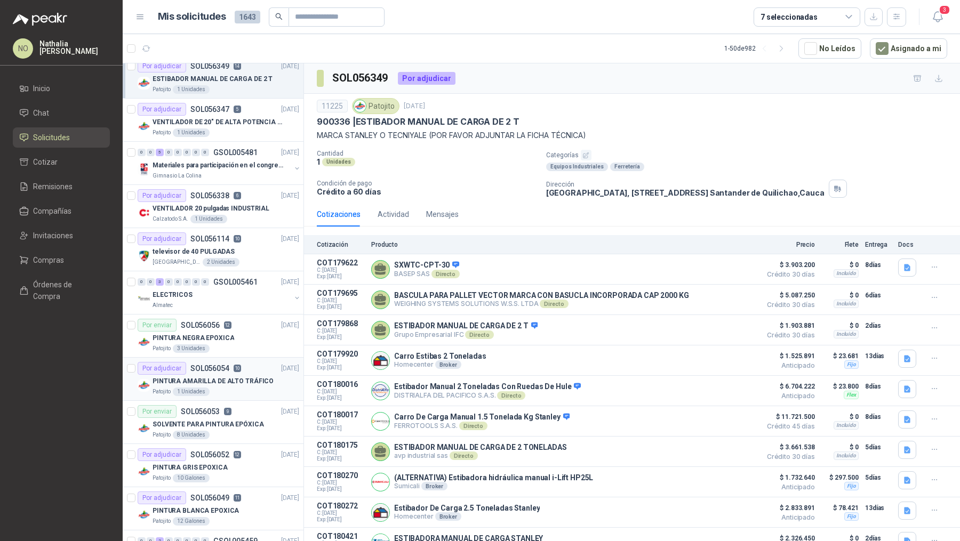
click at [230, 375] on div "PINTURA AMARILLA DE ALTO TRÁFICO" at bounding box center [225, 381] width 147 height 13
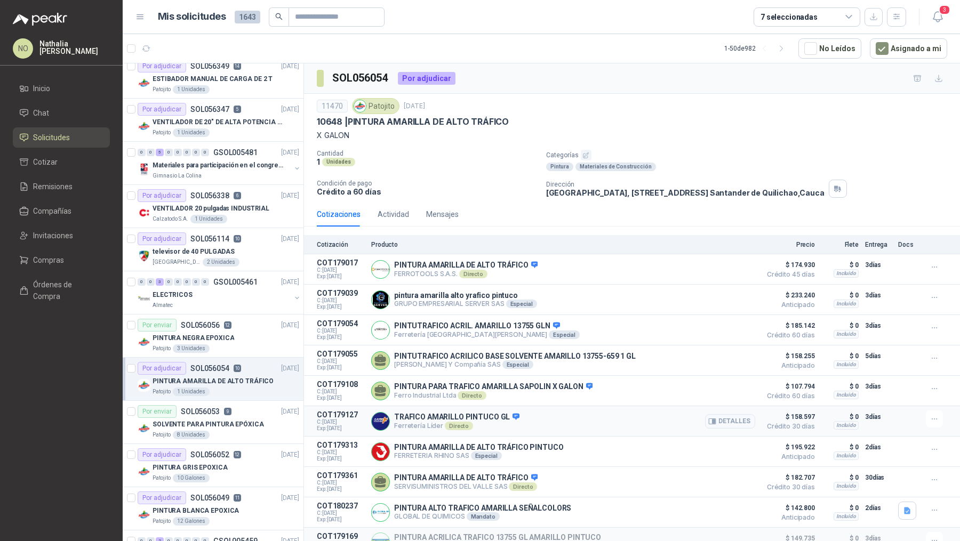
scroll to position [30, 0]
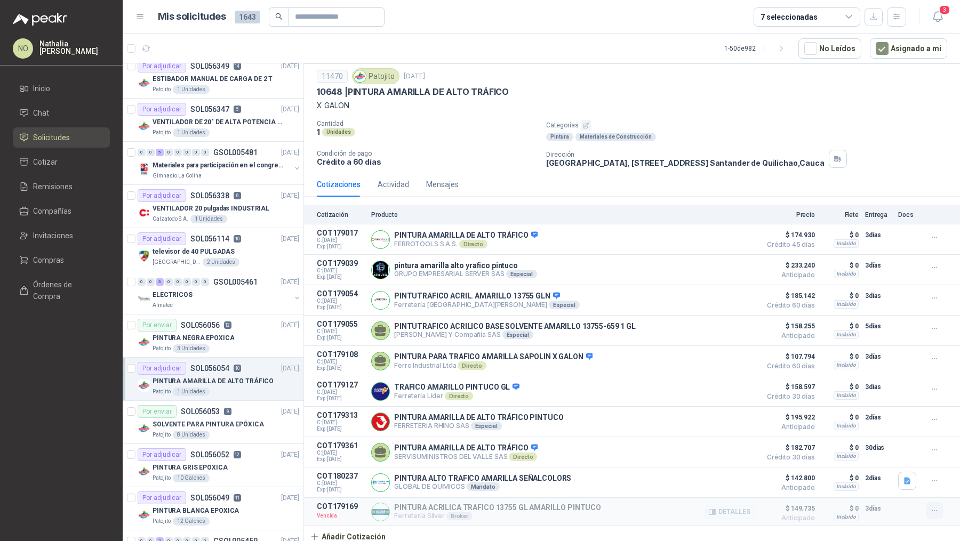
click at [929, 502] on button "button" at bounding box center [934, 510] width 17 height 17
click at [896, 450] on button "Editar" at bounding box center [912, 446] width 85 height 17
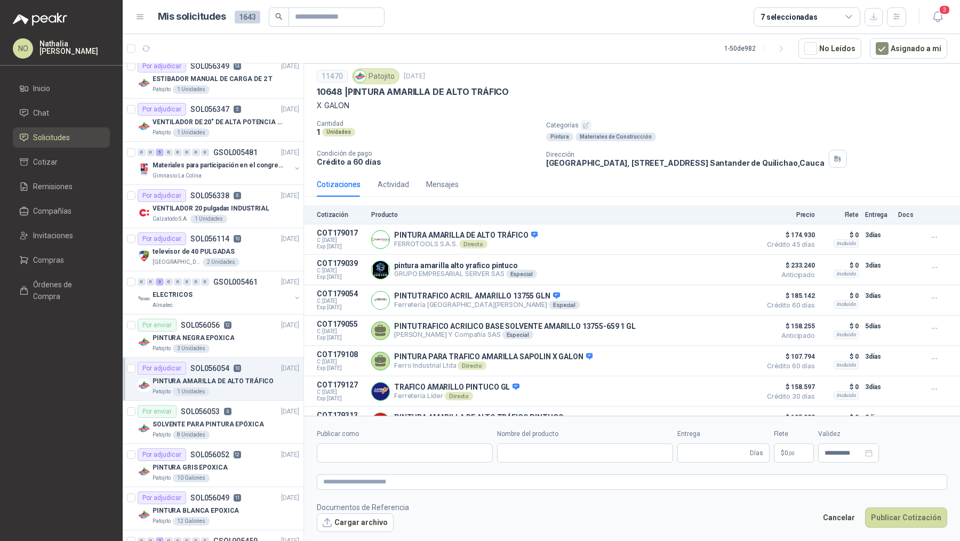
type input "**********"
type input "*"
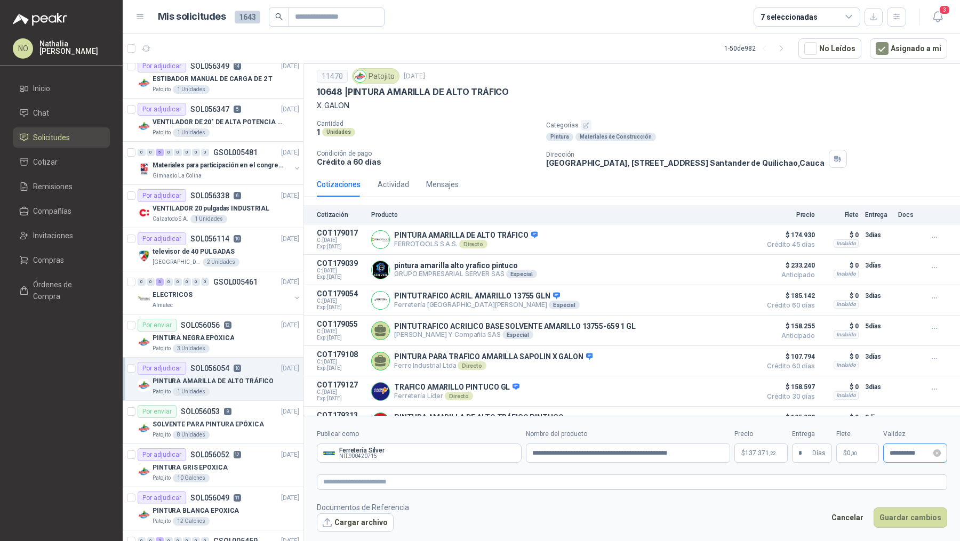
click at [884, 456] on div "**********" at bounding box center [915, 453] width 64 height 19
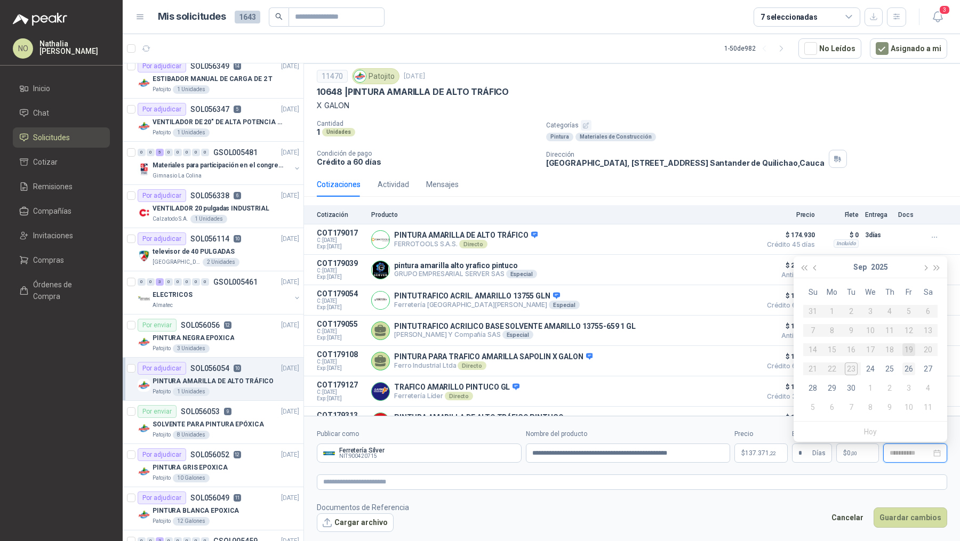
type input "**********"
click at [911, 367] on div "26" at bounding box center [908, 369] width 13 height 13
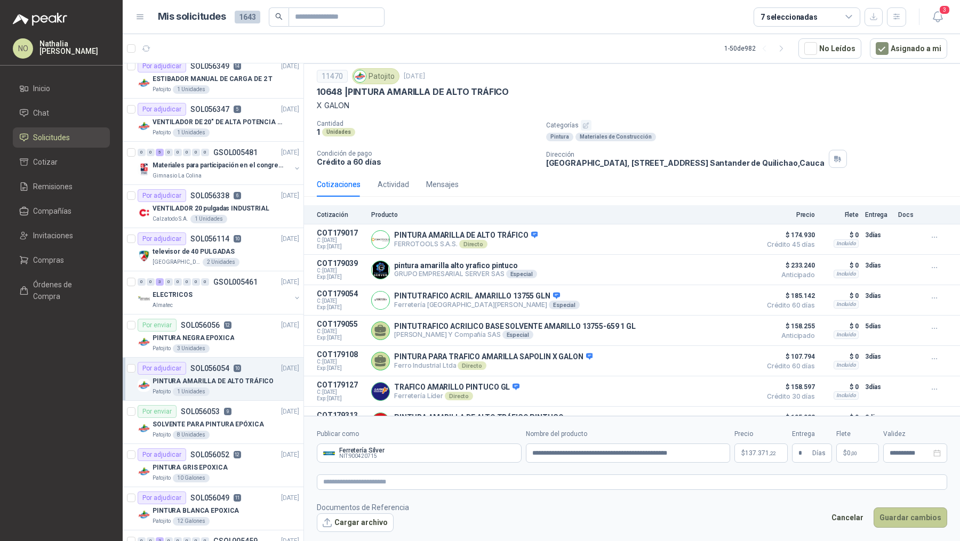
click at [907, 511] on button "Guardar cambios" at bounding box center [910, 518] width 74 height 20
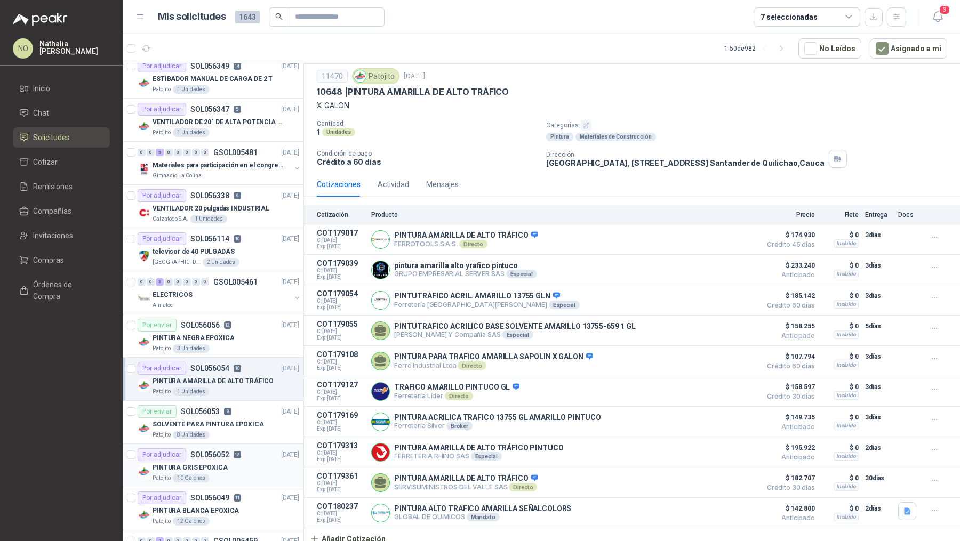
click at [229, 461] on div "PINTURA GRIS EPOXICA" at bounding box center [225, 467] width 147 height 13
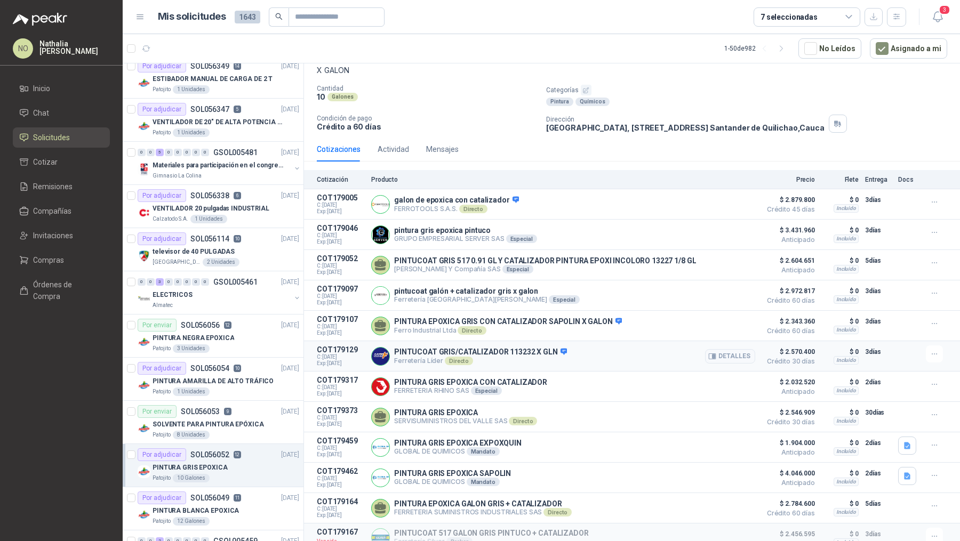
scroll to position [91, 0]
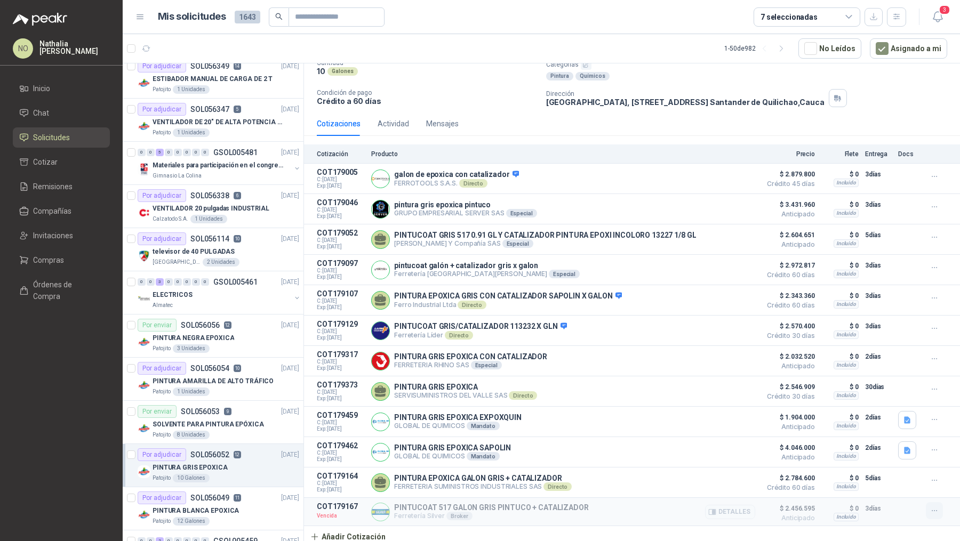
click at [930, 507] on icon "button" at bounding box center [934, 510] width 9 height 9
click at [889, 444] on button "Editar" at bounding box center [912, 446] width 85 height 17
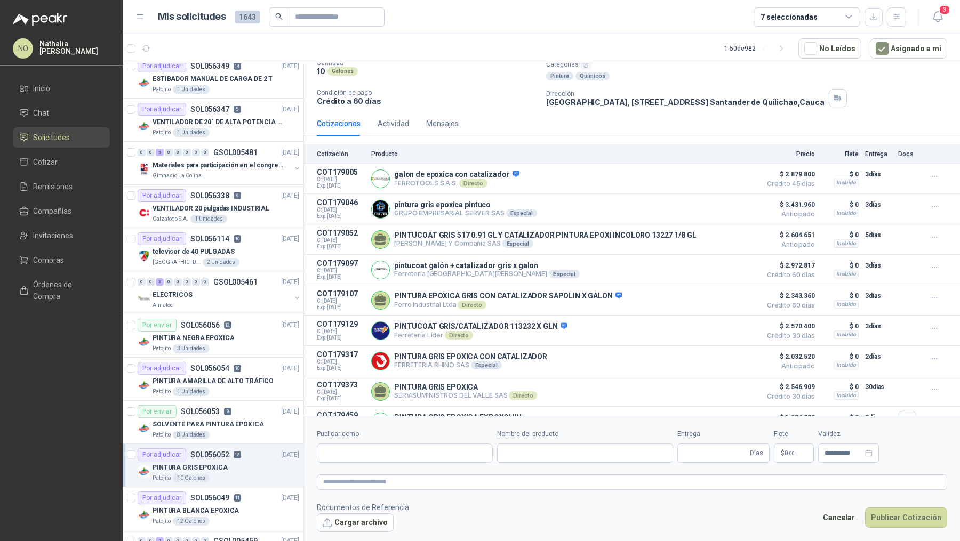
type input "**********"
type input "*"
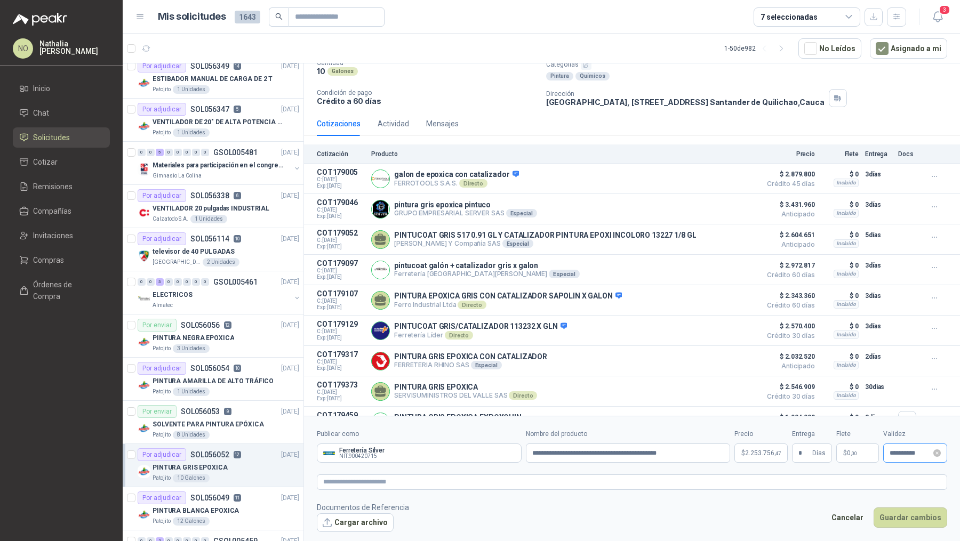
click at [889, 448] on div "**********" at bounding box center [915, 453] width 64 height 19
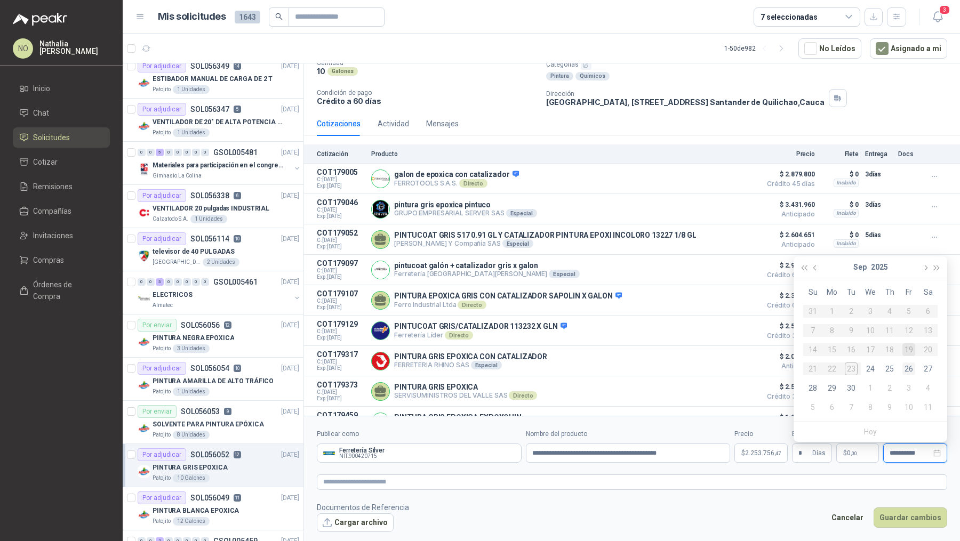
type input "**********"
click at [907, 371] on div "26" at bounding box center [908, 369] width 13 height 13
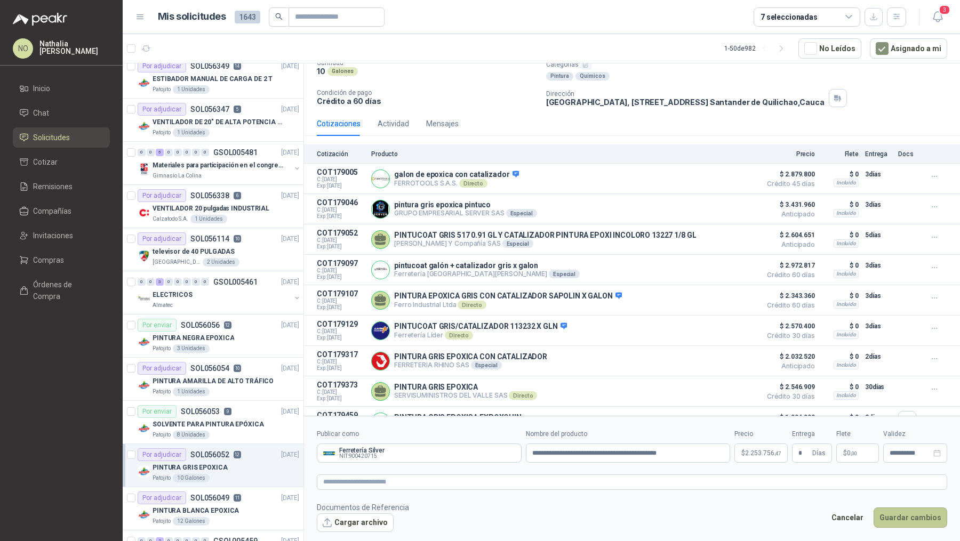
click at [915, 525] on button "Guardar cambios" at bounding box center [910, 518] width 74 height 20
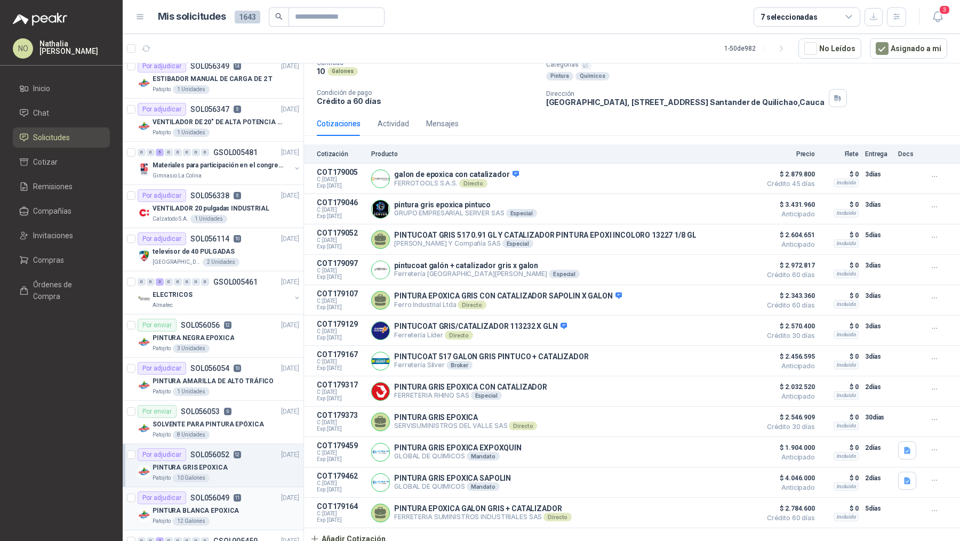
click at [220, 509] on p "PINTURA BLANCA EPOXICA" at bounding box center [195, 511] width 86 height 10
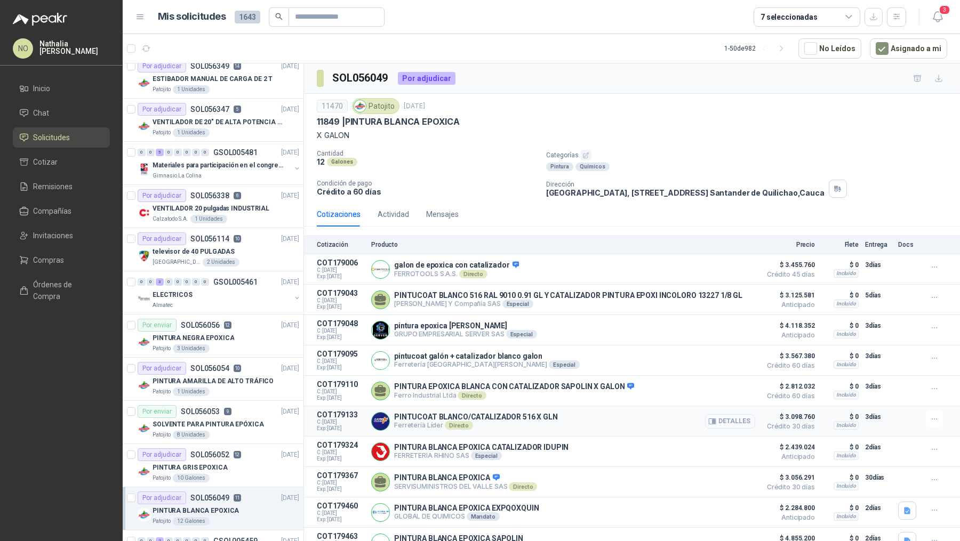
scroll to position [60, 0]
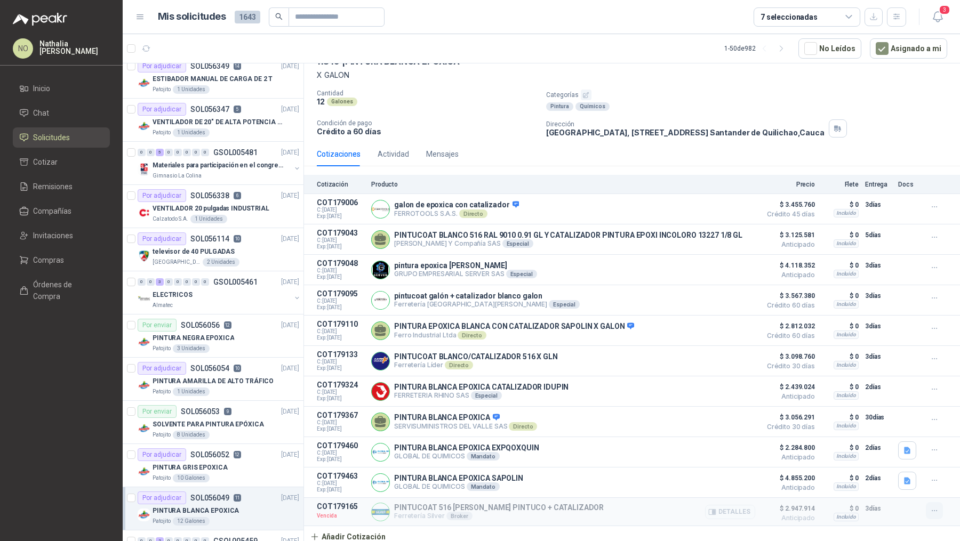
click at [930, 511] on icon "button" at bounding box center [934, 510] width 9 height 9
click at [890, 447] on button "Editar" at bounding box center [912, 446] width 85 height 17
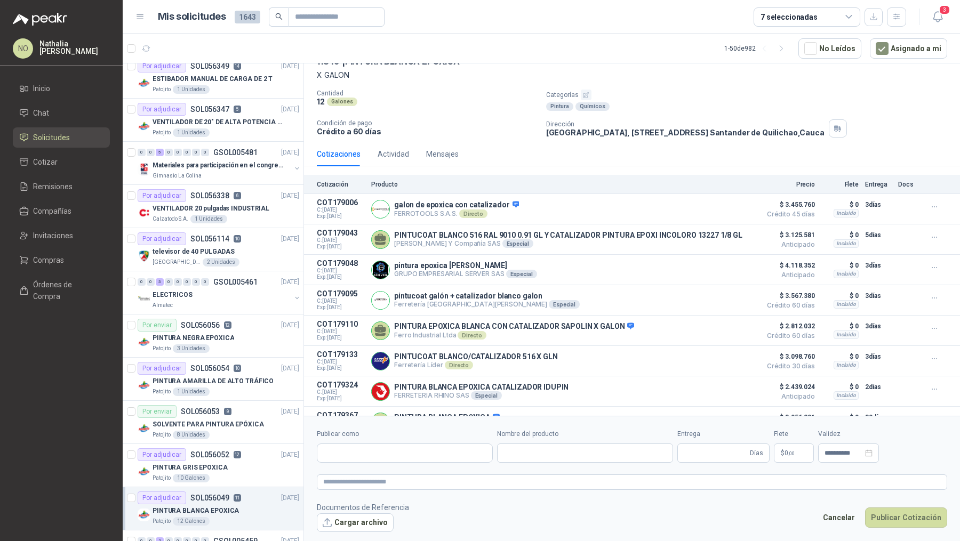
type input "**********"
type input "*"
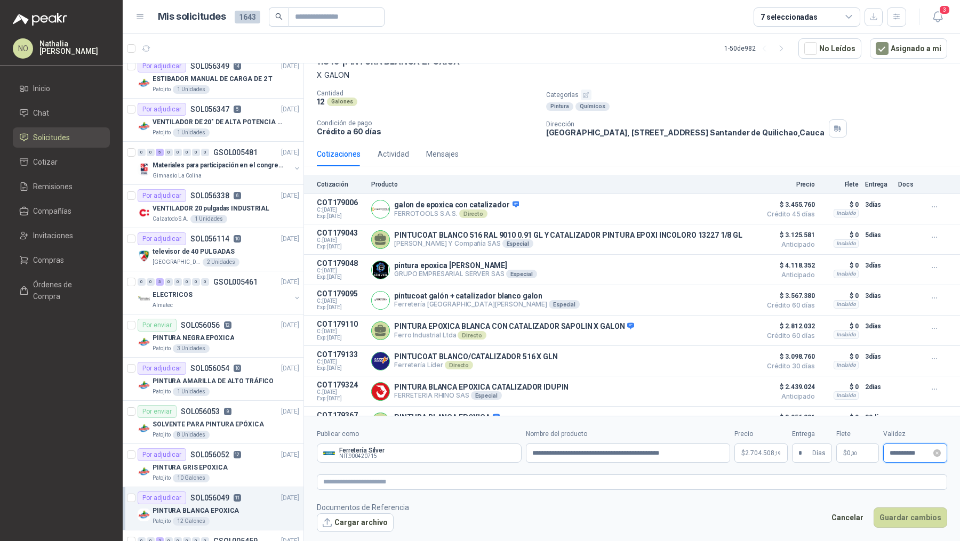
click at [891, 455] on input "**********" at bounding box center [910, 453] width 42 height 7
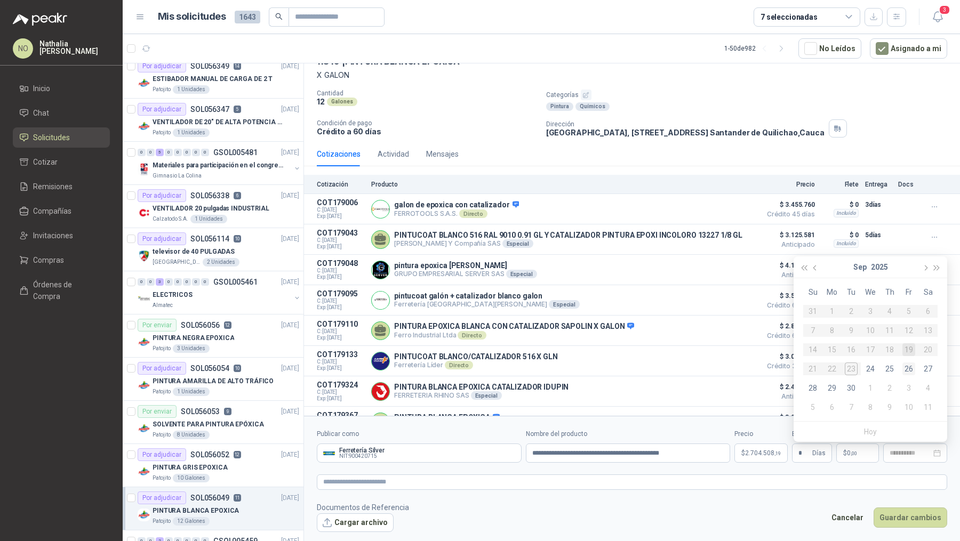
click at [911, 374] on div "26" at bounding box center [908, 369] width 13 height 13
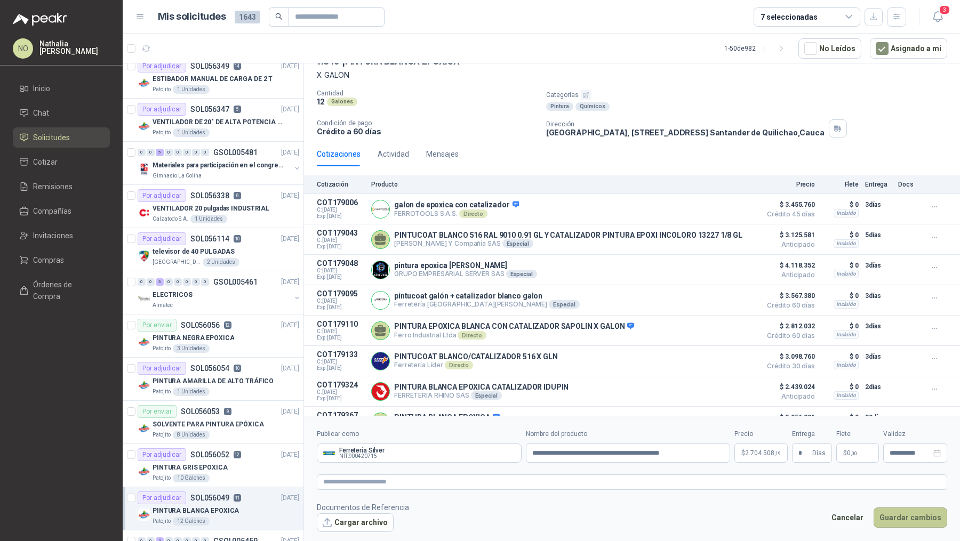
type input "**********"
click at [914, 521] on button "Guardar cambios" at bounding box center [910, 518] width 74 height 20
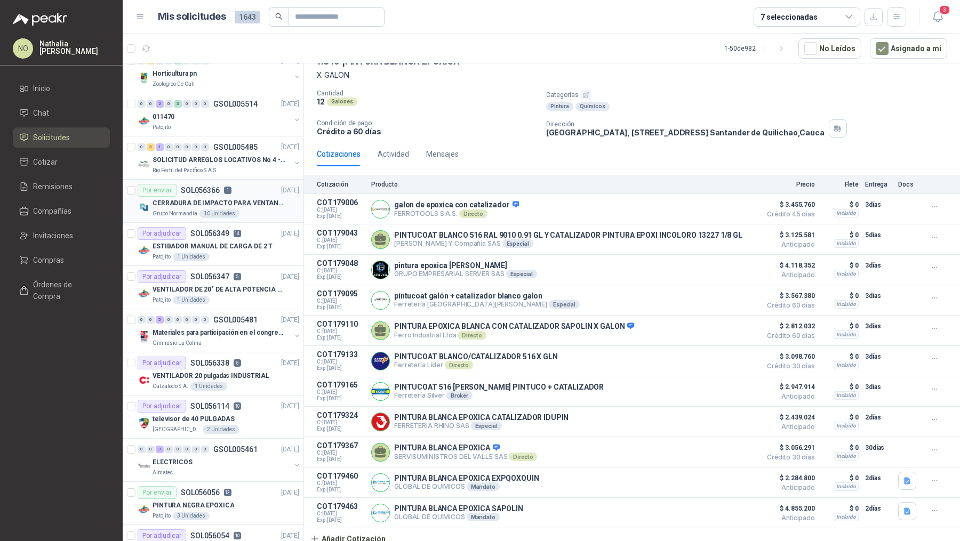
scroll to position [356, 0]
click at [211, 126] on div "Patojito" at bounding box center [221, 130] width 138 height 9
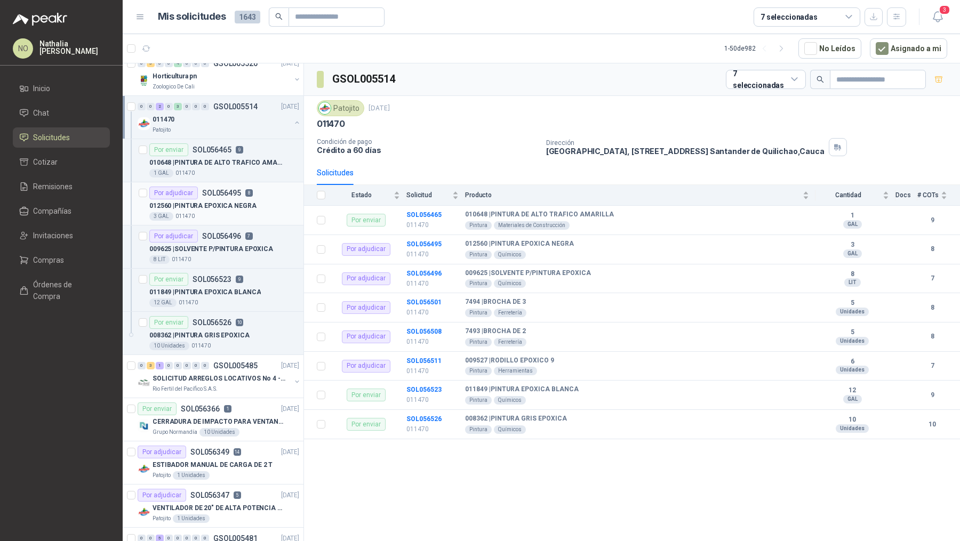
click at [226, 206] on p "012560 | PINTURA EPOXICA NEGRA" at bounding box center [202, 206] width 107 height 10
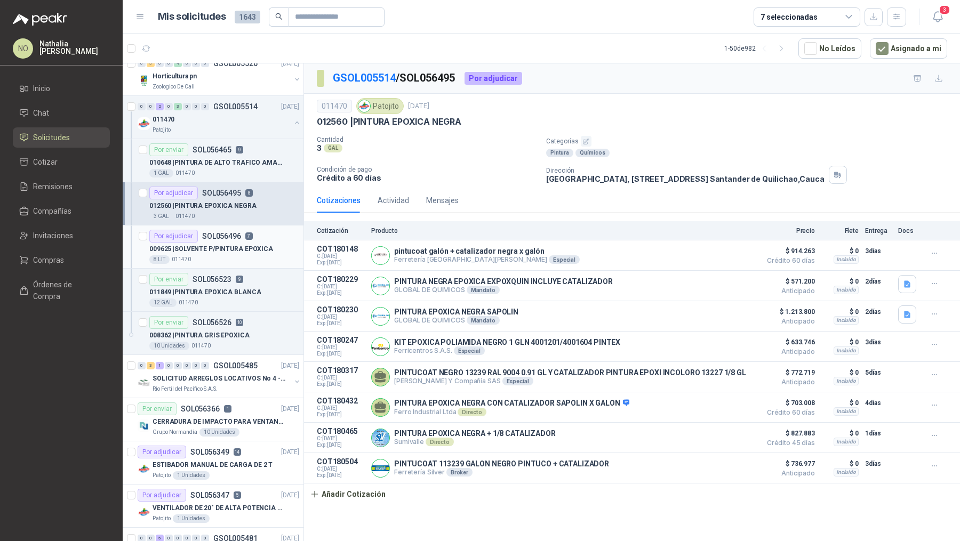
click at [197, 244] on p "009625 | SOLVENTE P/PINTURA EPOXICA" at bounding box center [211, 249] width 124 height 10
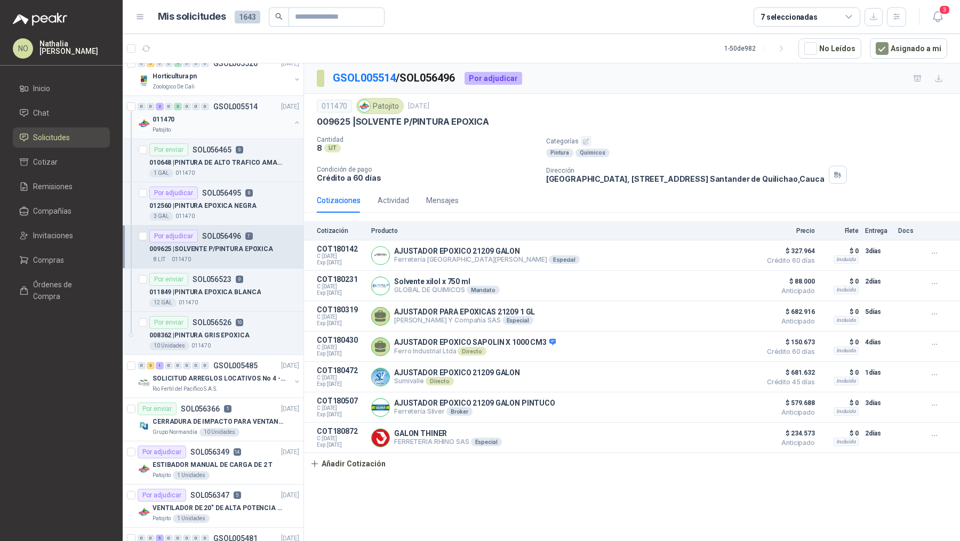
click at [233, 126] on div "Patojito" at bounding box center [221, 130] width 138 height 9
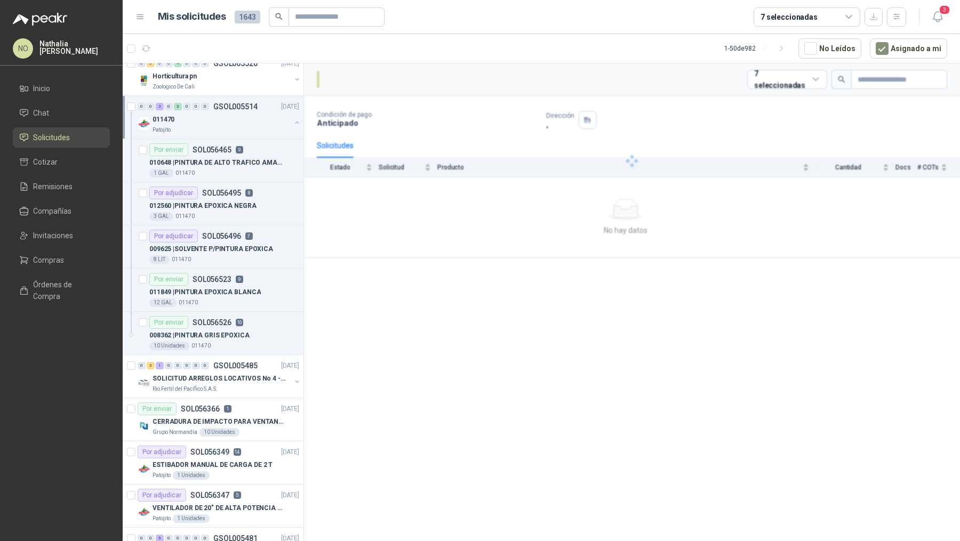
click at [233, 126] on div "Patojito" at bounding box center [221, 130] width 138 height 9
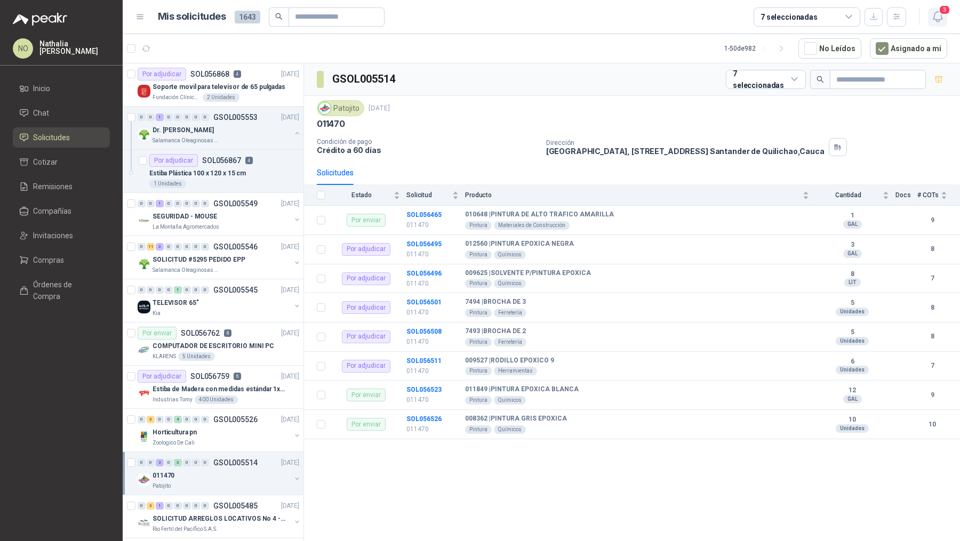
click at [934, 15] on icon "button" at bounding box center [936, 17] width 9 height 10
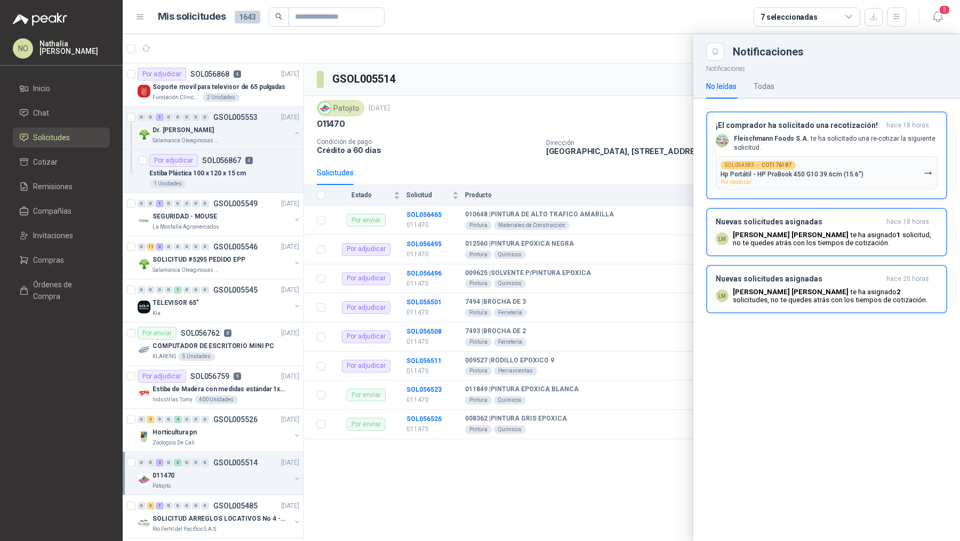
click at [856, 220] on h3 "Nuevas solicitudes asignadas" at bounding box center [798, 222] width 166 height 9
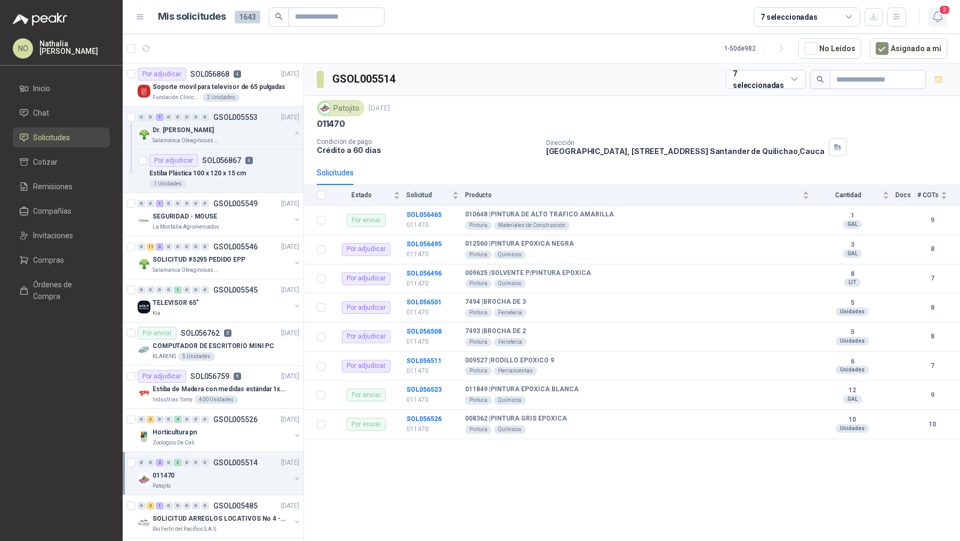
click at [940, 19] on icon "button" at bounding box center [936, 17] width 9 height 10
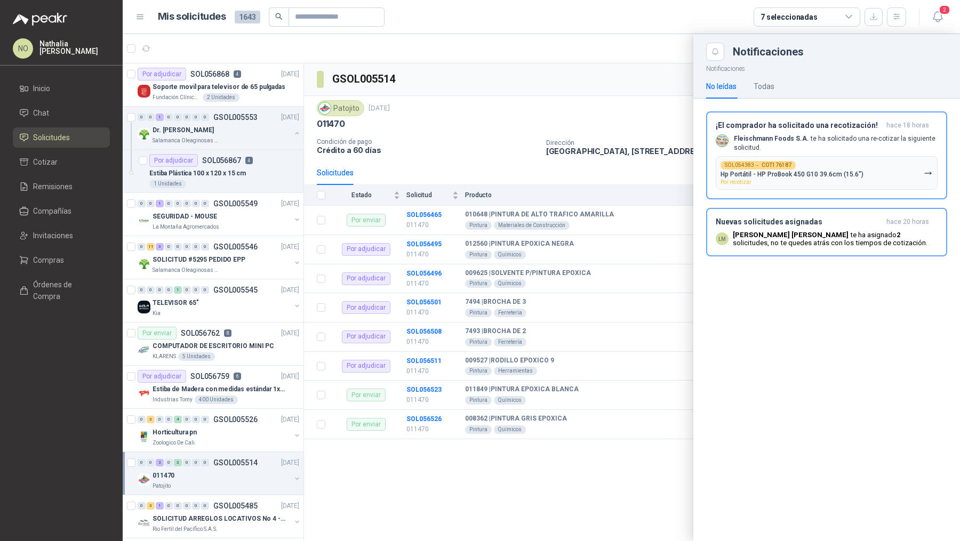
click at [862, 199] on div "¡El comprador ha solicitado una recotización! hace 18 horas [PERSON_NAME] Foods…" at bounding box center [826, 189] width 267 height 180
click at [867, 234] on p "[PERSON_NAME] te ha asignado 2 solicitudes , no te quedes atrás con los tiempos…" at bounding box center [835, 239] width 205 height 16
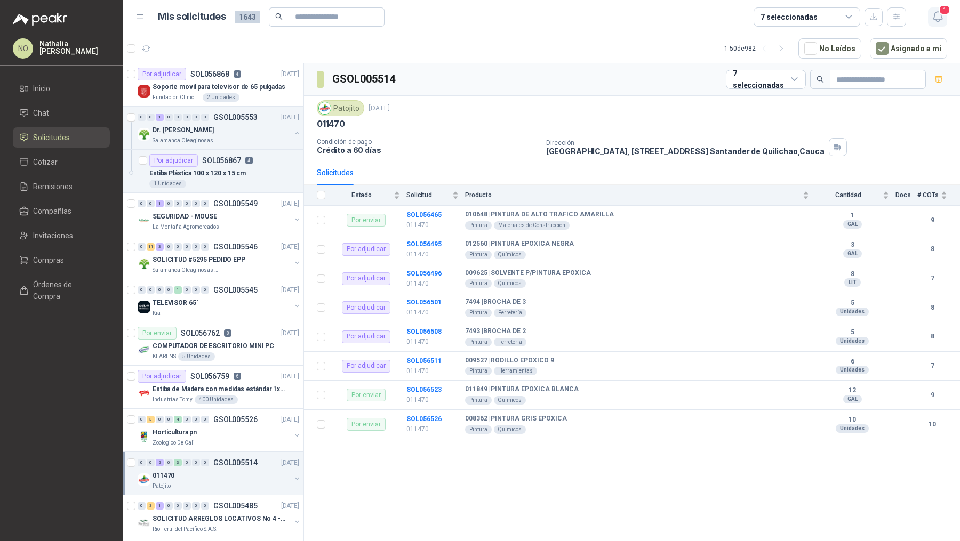
click at [939, 8] on span "1" at bounding box center [944, 10] width 12 height 10
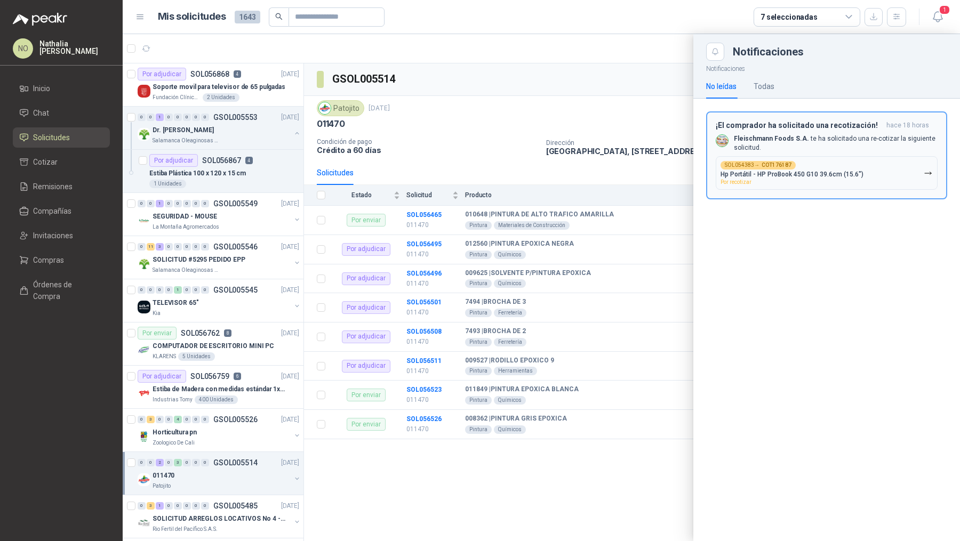
click at [855, 175] on p "Hp Portátil - HP ProBook 450 G10 39.6cm (15.6")" at bounding box center [791, 174] width 143 height 7
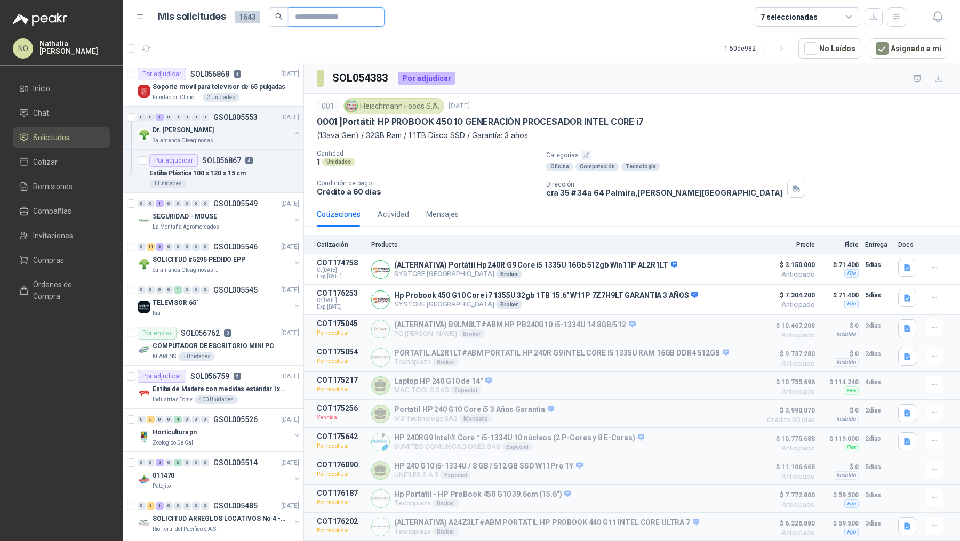
click at [349, 19] on input "text" at bounding box center [332, 17] width 75 height 18
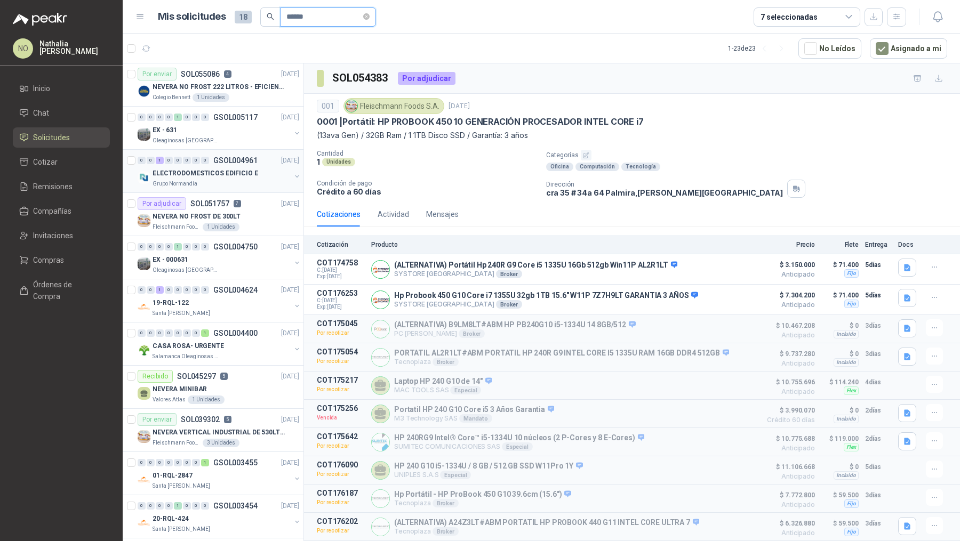
type input "******"
click at [246, 167] on div "ELECTRODOMESTICOS EDIFICIO E" at bounding box center [221, 173] width 138 height 13
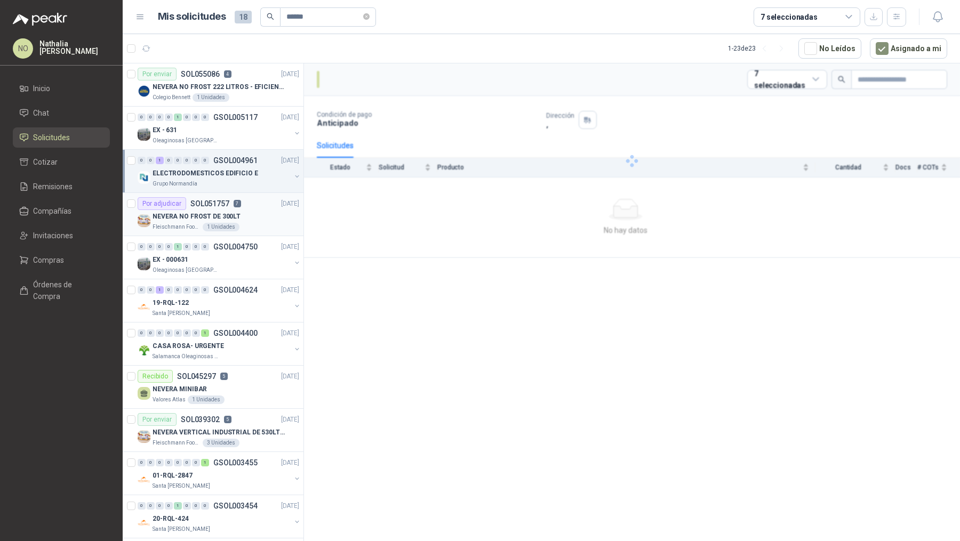
click at [264, 211] on div "NEVERA NO FROST DE 300LT" at bounding box center [225, 216] width 147 height 13
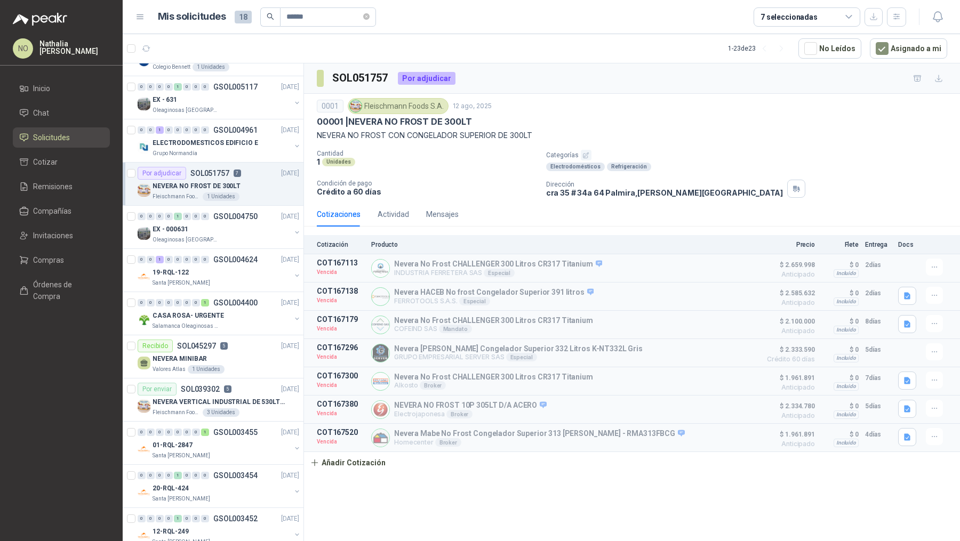
scroll to position [45, 0]
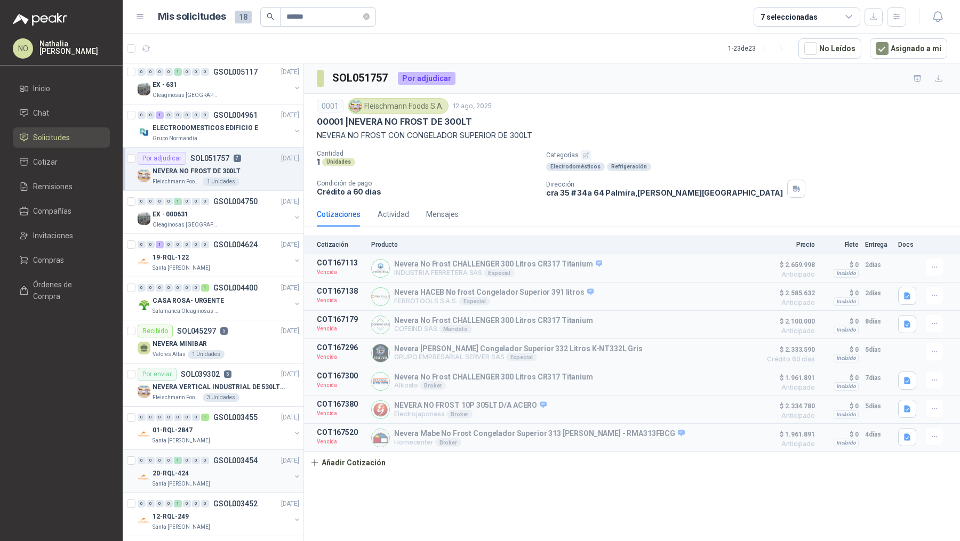
click at [230, 463] on div "0 0 0 0 1 0 0 0 GSOL003454 [DATE]" at bounding box center [220, 460] width 164 height 13
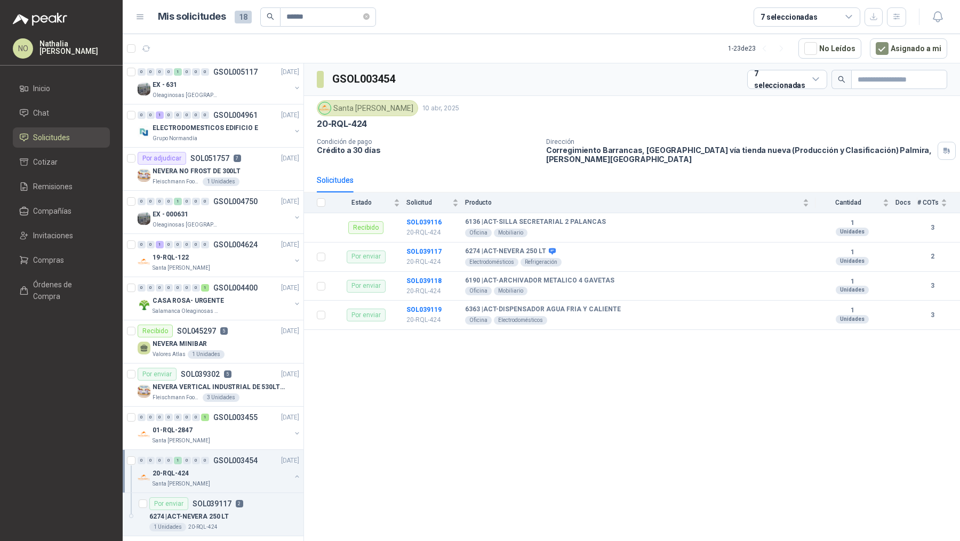
scroll to position [109, 0]
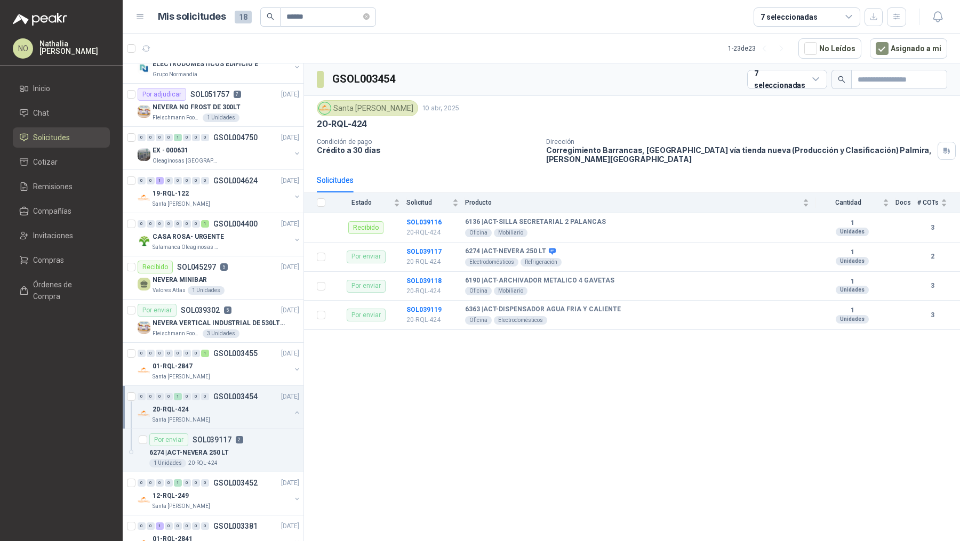
click at [230, 463] on div "1 Unidades 20-RQL-424" at bounding box center [224, 463] width 150 height 9
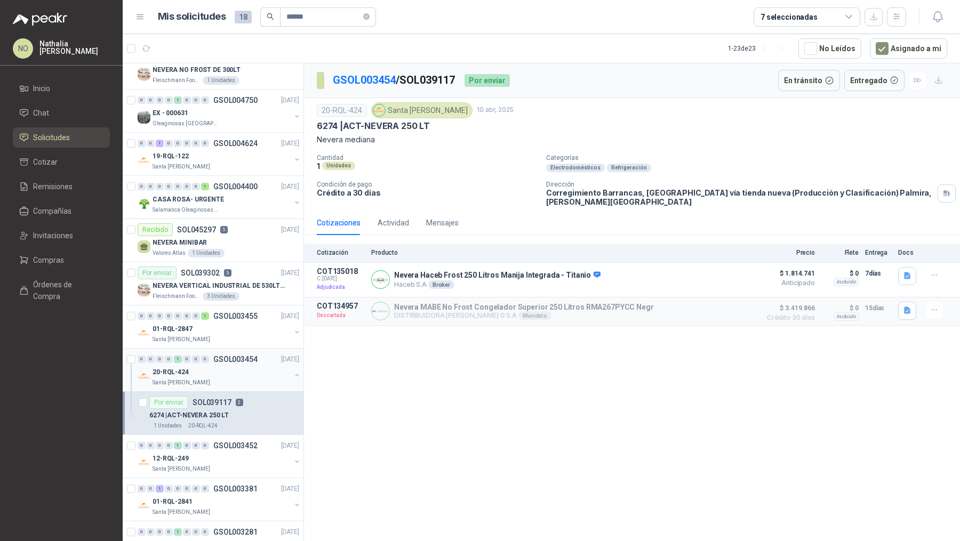
scroll to position [149, 0]
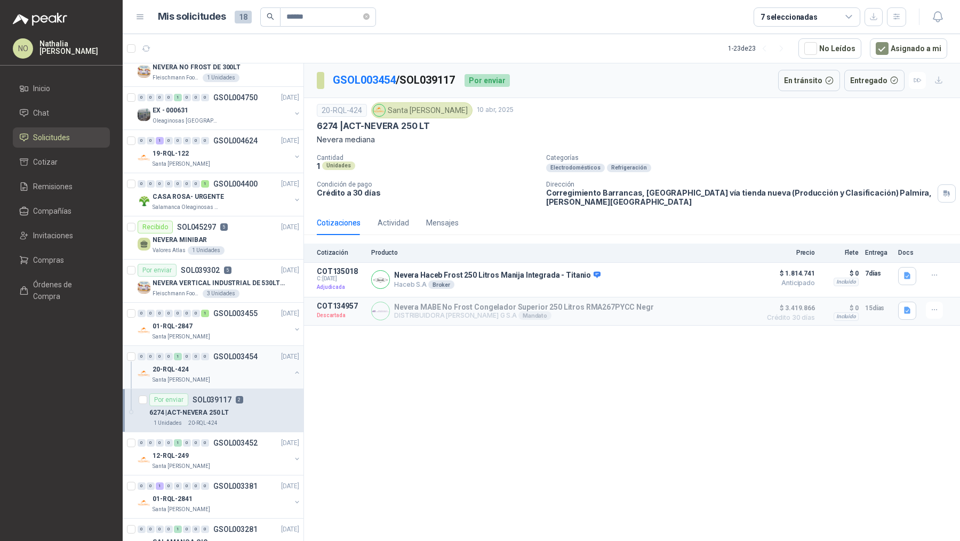
click at [230, 463] on div "Santa [PERSON_NAME]" at bounding box center [221, 466] width 138 height 9
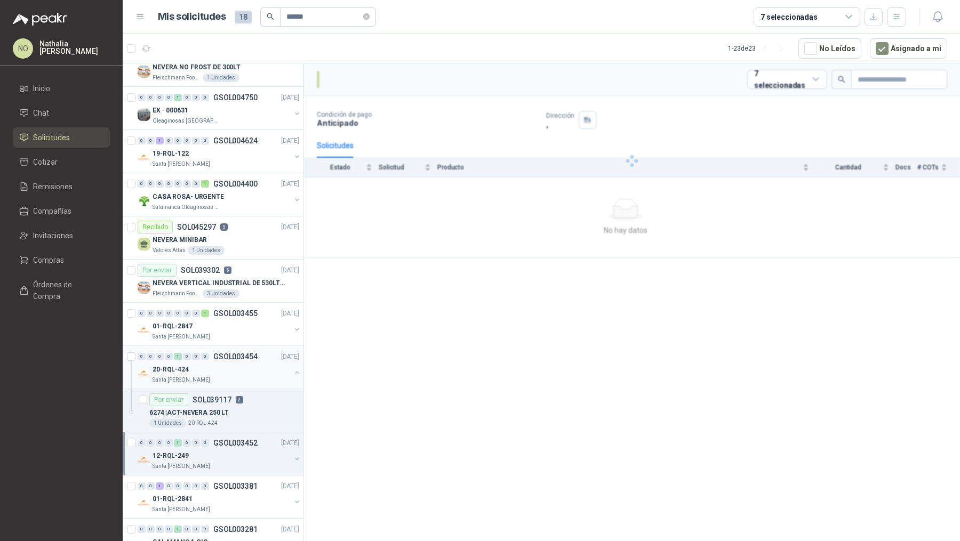
click at [230, 463] on div "Santa [PERSON_NAME]" at bounding box center [221, 466] width 138 height 9
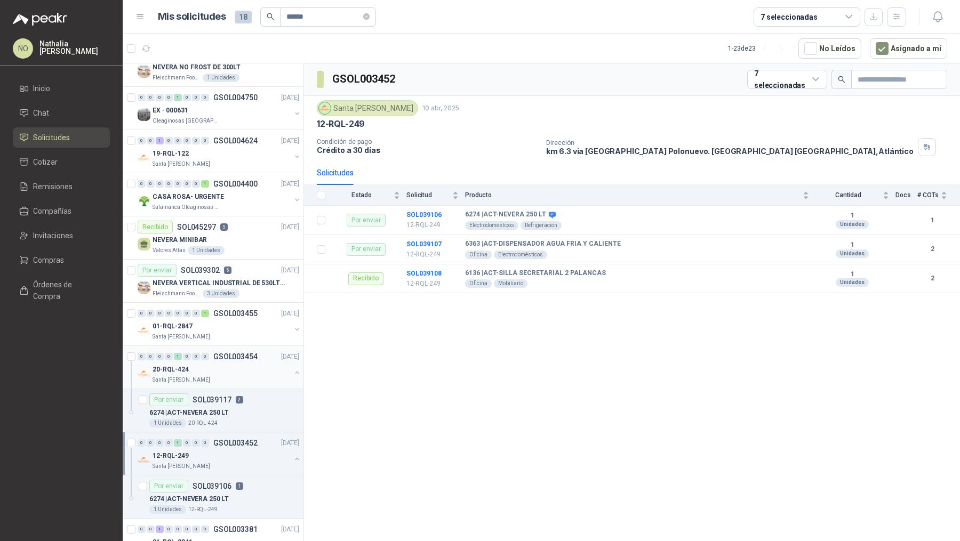
scroll to position [166, 0]
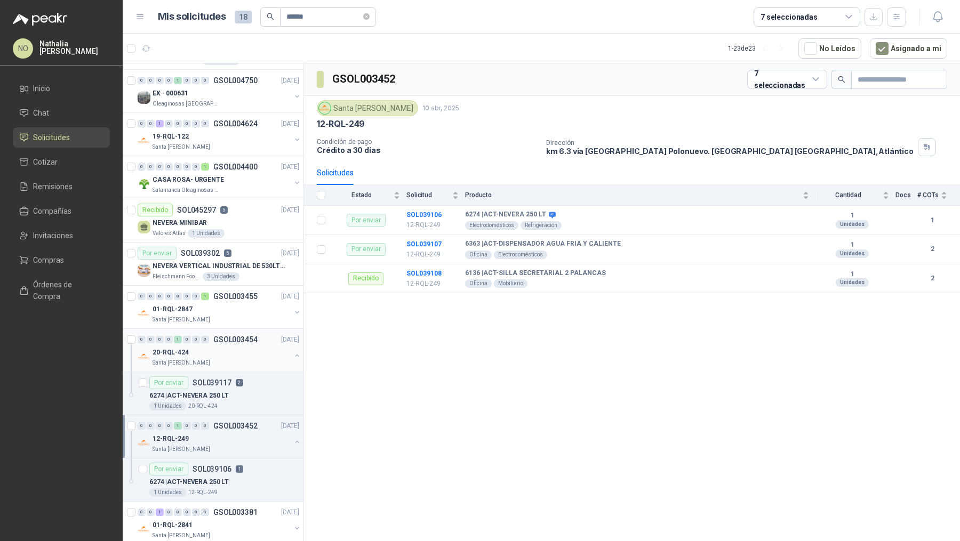
click at [230, 463] on div "Por enviar SOL039106 1" at bounding box center [196, 469] width 94 height 13
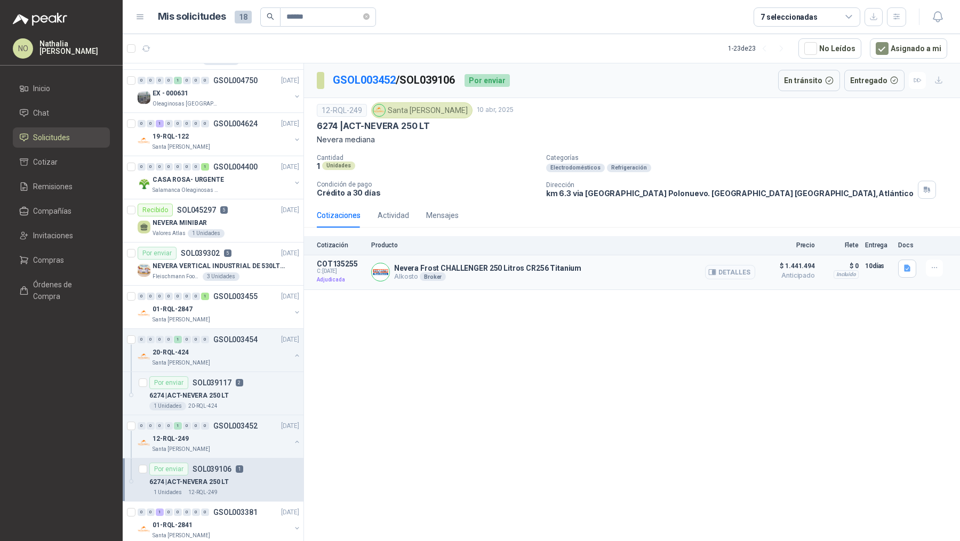
click at [737, 265] on button "Detalles" at bounding box center [730, 272] width 50 height 14
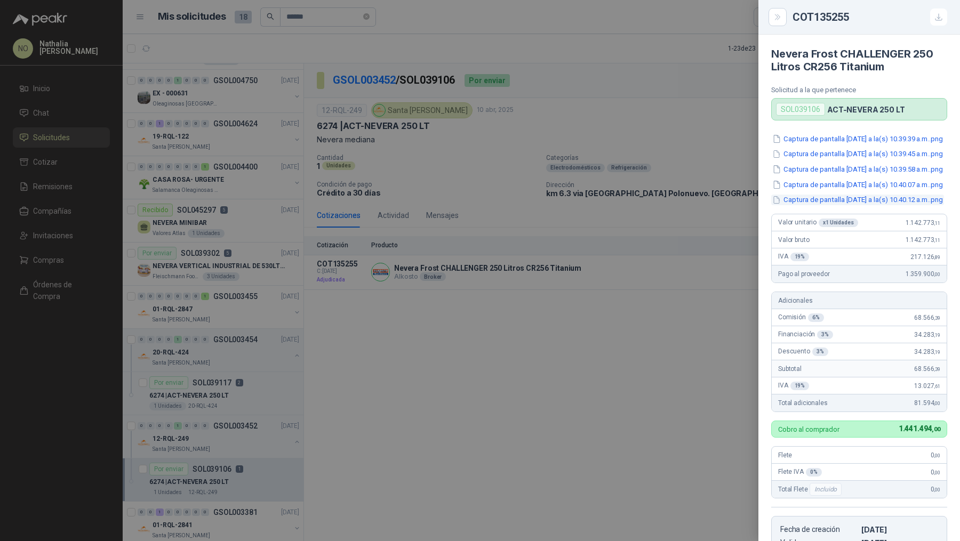
scroll to position [196, 0]
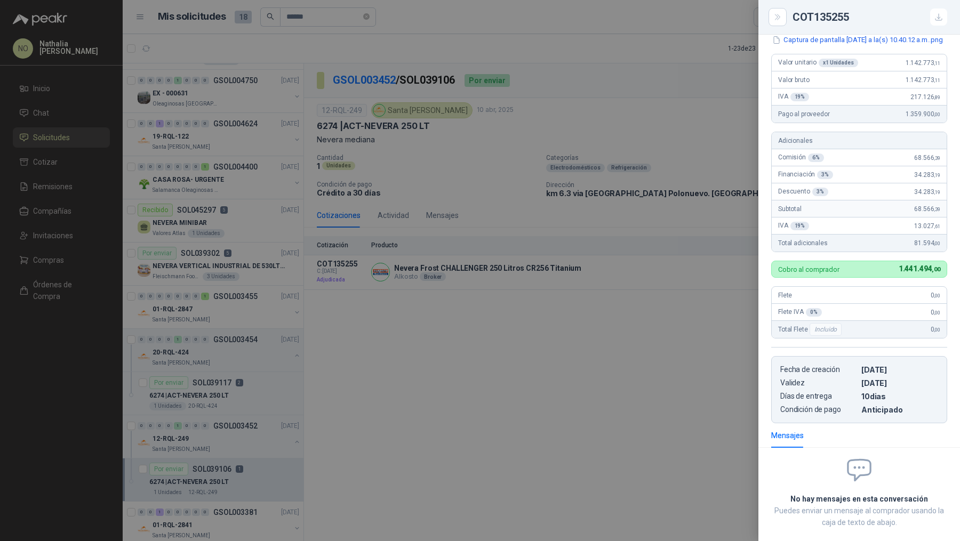
click at [869, 491] on div "No hay mensajes en esta conversación Puedes enviar un mensaje al comprador usan…" at bounding box center [859, 498] width 202 height 85
click at [393, 199] on div at bounding box center [480, 270] width 960 height 541
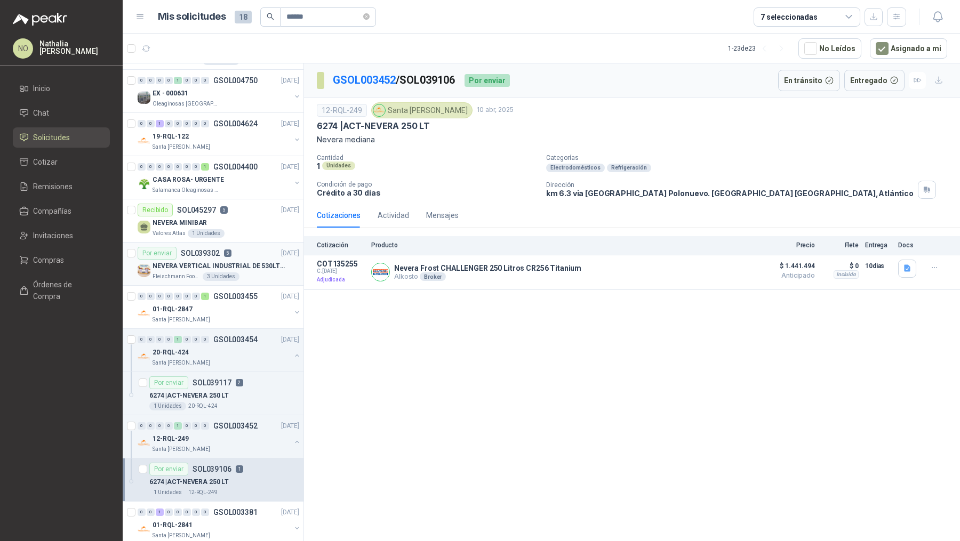
scroll to position [0, 0]
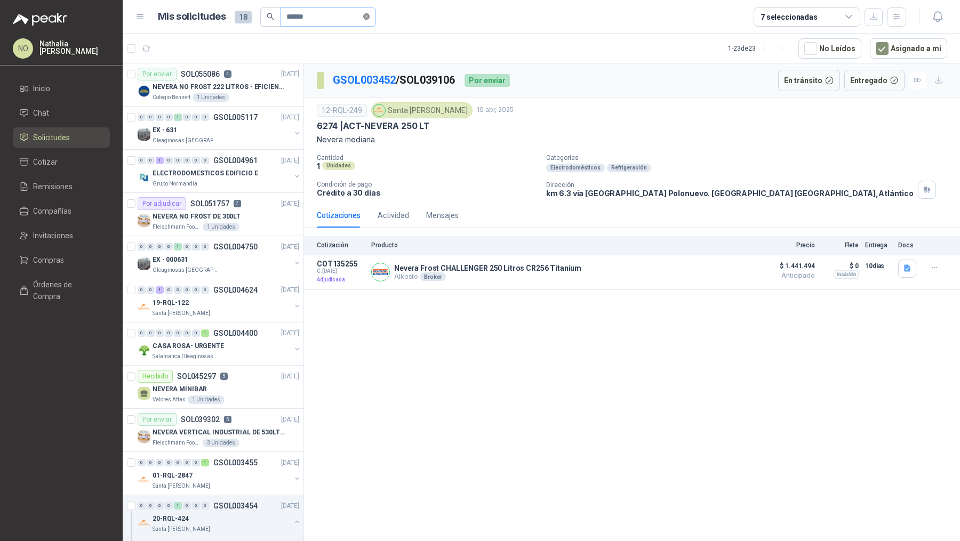
click at [365, 13] on icon "close-circle" at bounding box center [366, 16] width 6 height 6
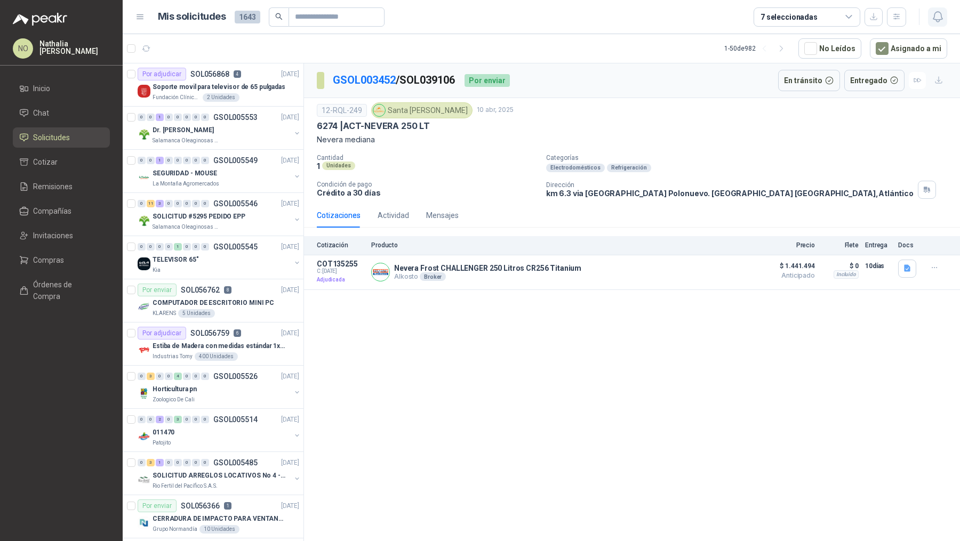
click at [932, 17] on icon "button" at bounding box center [937, 16] width 13 height 13
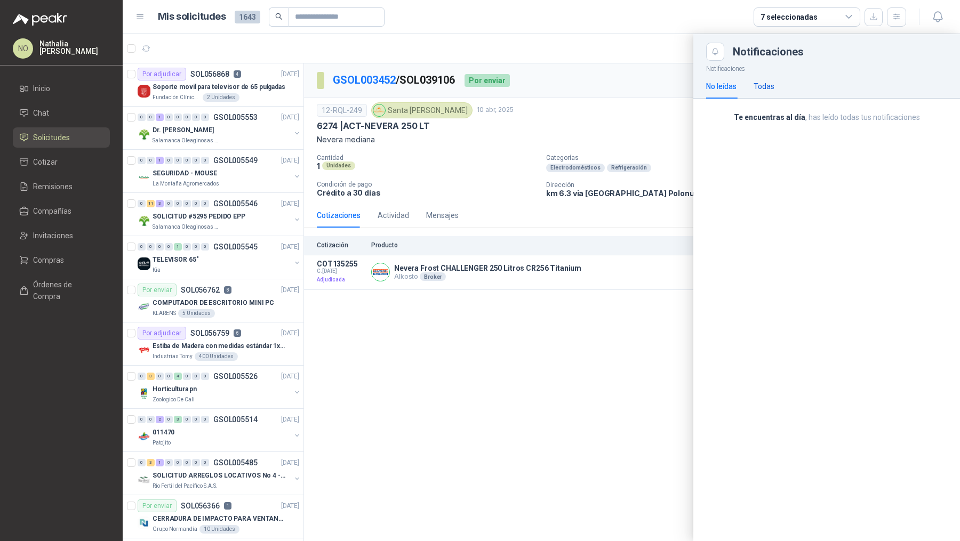
click at [768, 85] on div "Todas" at bounding box center [763, 87] width 21 height 12
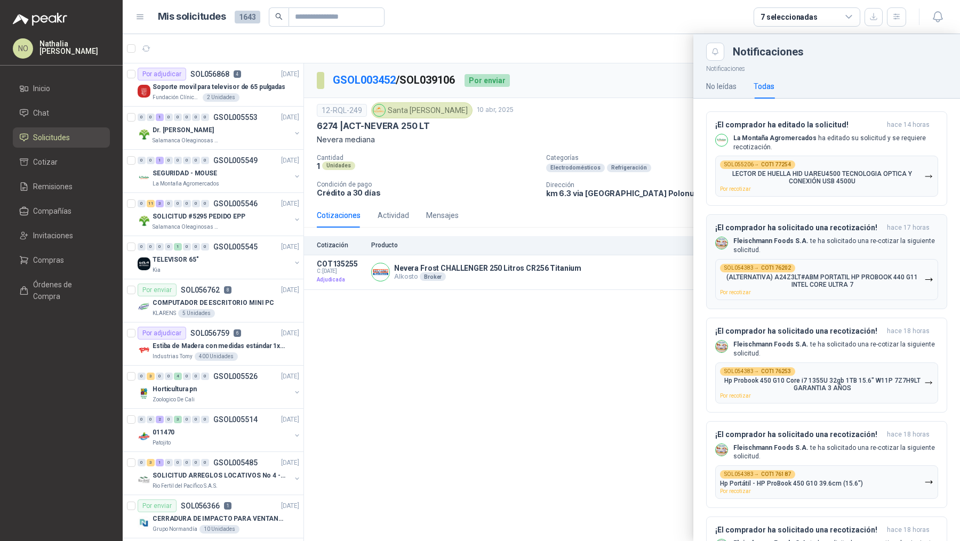
click at [824, 260] on button "SOL054383 → COT176202 (ALTERNATIVA) A24Z3LT#ABM PORTATIL HP PROBOOK 440 G11 INT…" at bounding box center [826, 279] width 223 height 41
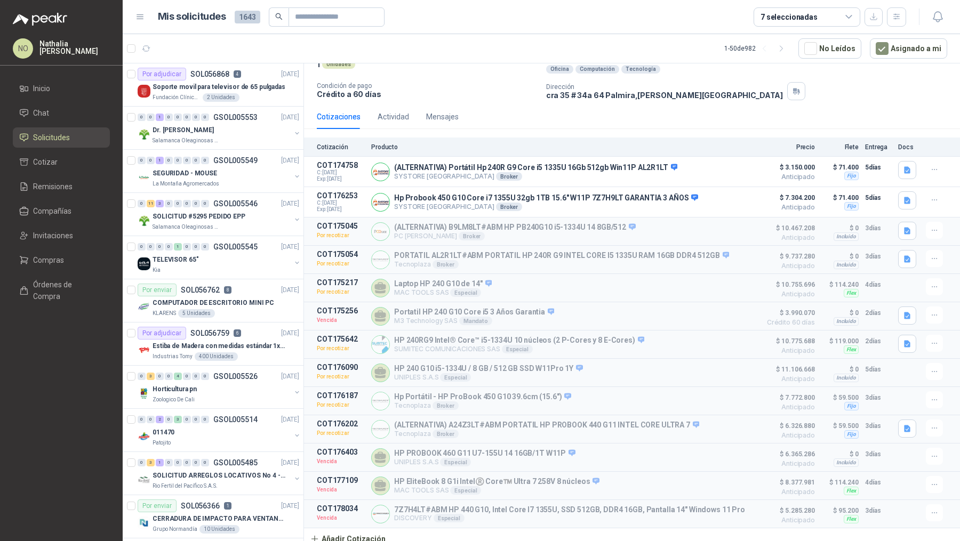
scroll to position [100, 0]
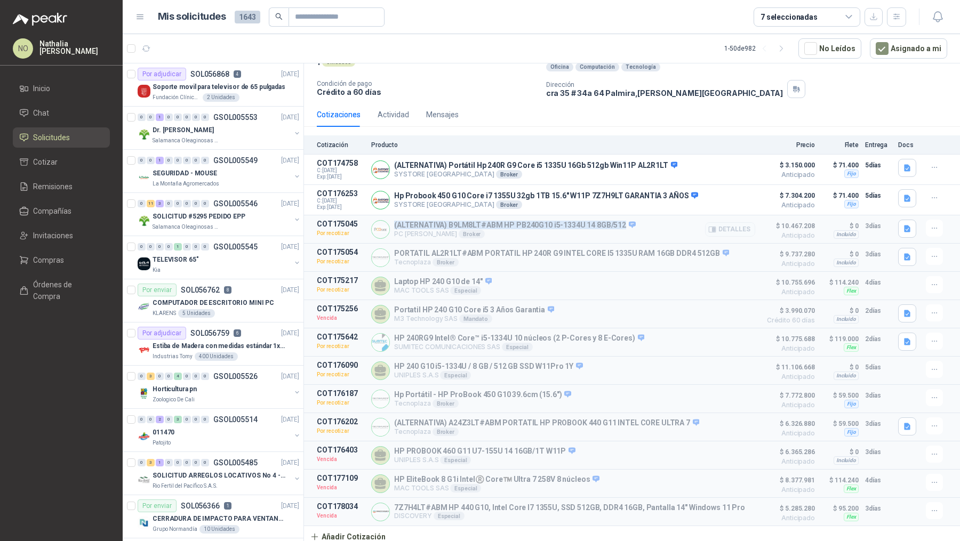
drag, startPoint x: 393, startPoint y: 222, endPoint x: 620, endPoint y: 225, distance: 227.1
click at [620, 225] on div "(ALTERNATIVA) B9LM8LT#ABM HP PB240G10 i5-1334U 14 8GB/512 PC QUICK Broker Detal…" at bounding box center [563, 229] width 384 height 19
copy p "(ALTERNATIVA) B9LM8LT#ABM HP PB240G10 i5-1334U 14 8GB/512"
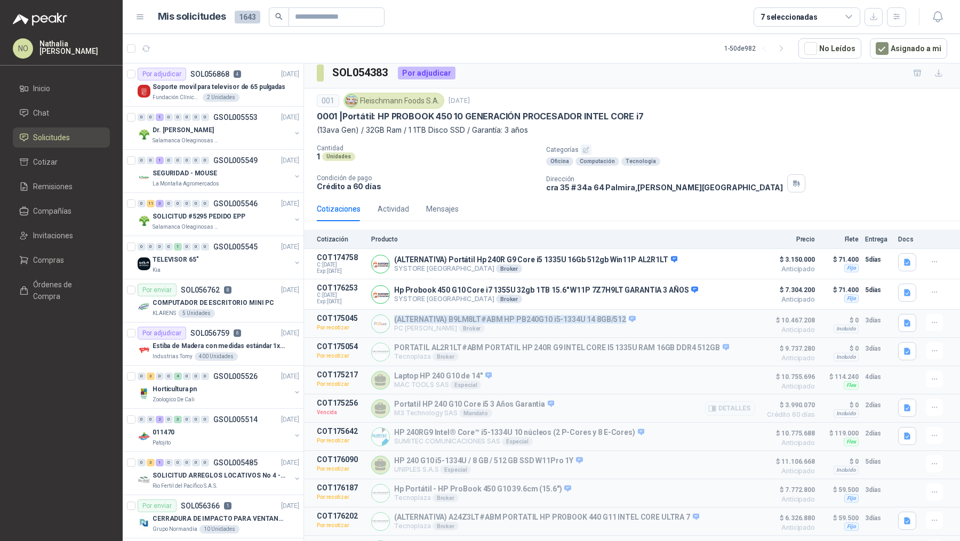
scroll to position [4, 0]
click at [904, 324] on icon "button" at bounding box center [907, 324] width 6 height 7
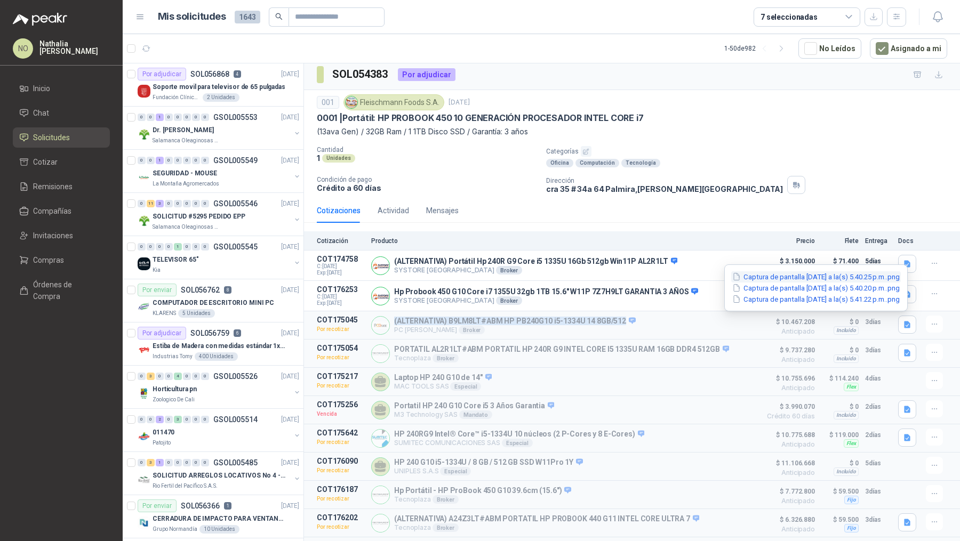
click at [843, 278] on button "Captura de pantalla [DATE] a la(s) 5.40.25 p.m..png" at bounding box center [816, 276] width 170 height 11
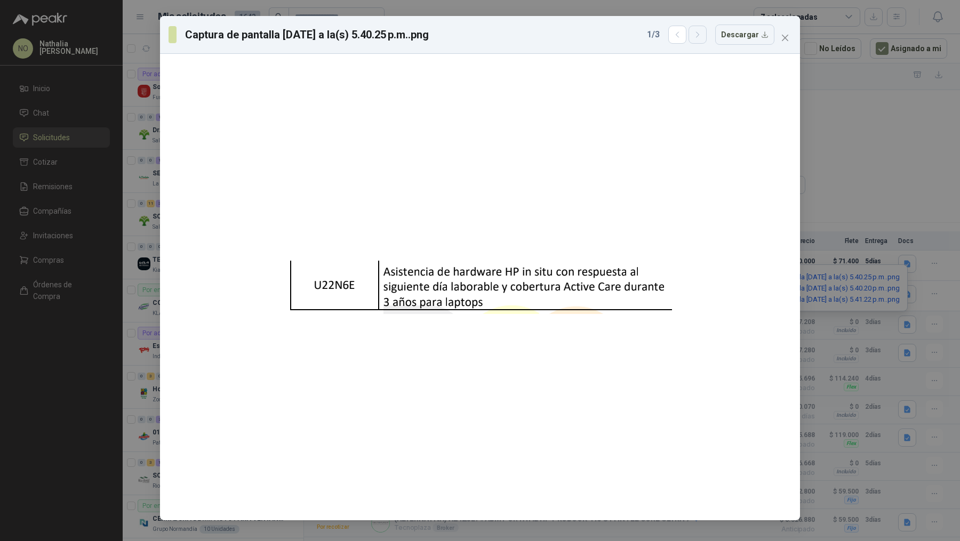
click at [700, 34] on icon "button" at bounding box center [697, 34] width 9 height 9
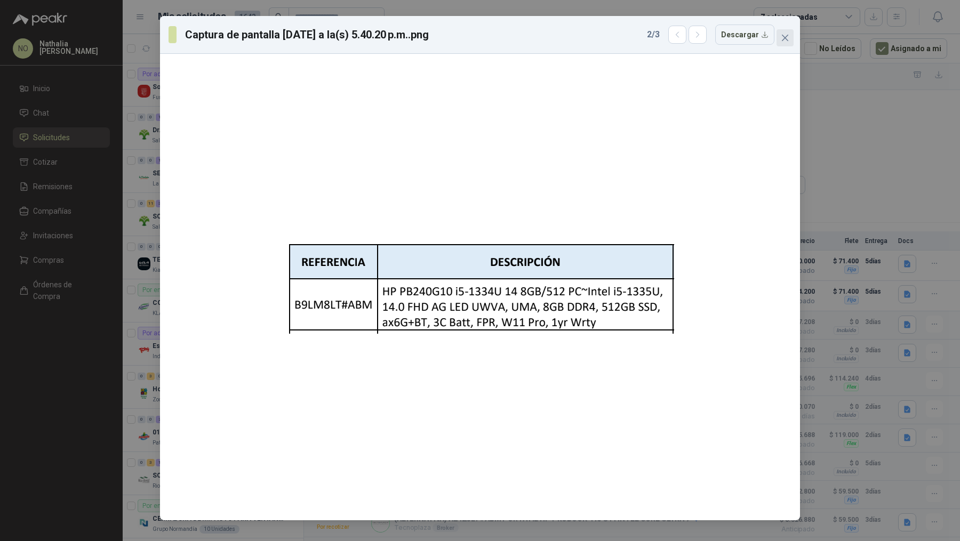
click at [781, 39] on icon "close" at bounding box center [785, 38] width 9 height 9
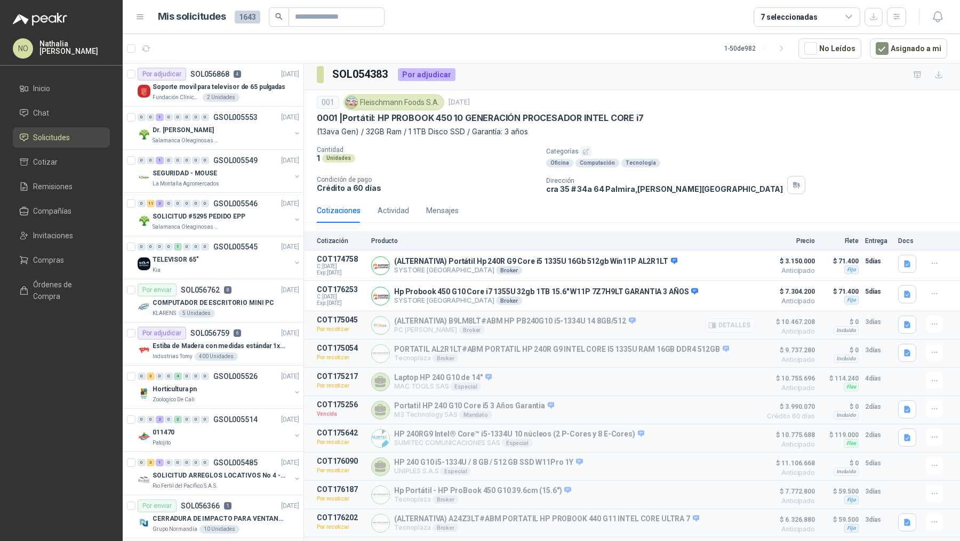
click at [728, 318] on button "Detalles" at bounding box center [730, 325] width 50 height 14
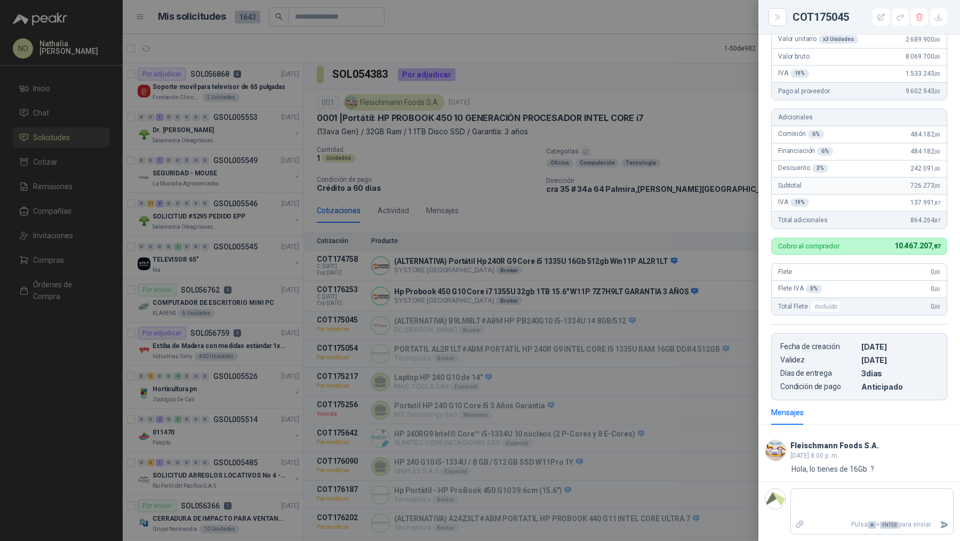
scroll to position [231, 0]
click at [707, 346] on div at bounding box center [480, 270] width 960 height 541
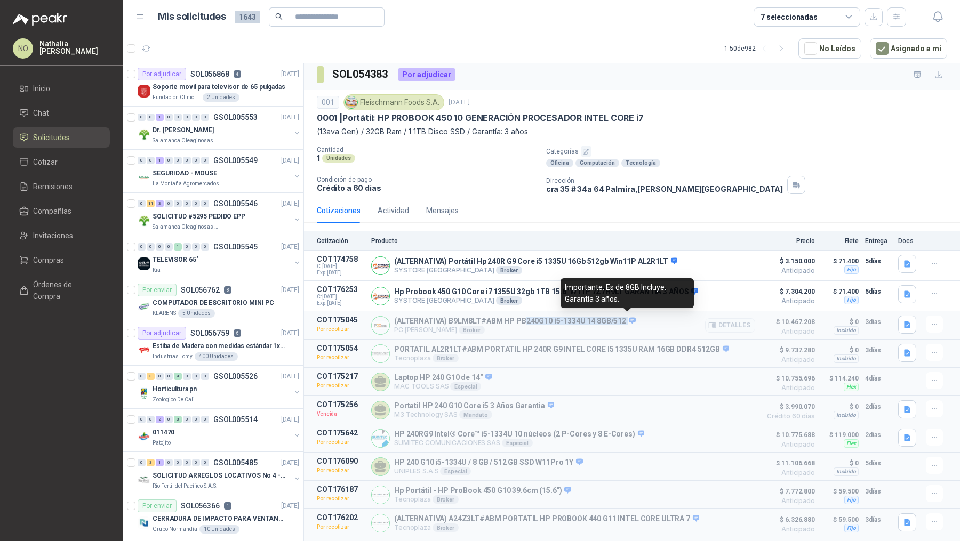
drag, startPoint x: 524, startPoint y: 320, endPoint x: 626, endPoint y: 321, distance: 102.4
click at [626, 321] on p "(ALTERNATIVA) B9LM8LT#ABM HP PB240G10 i5-1334U 14 8GB/512" at bounding box center [515, 322] width 242 height 10
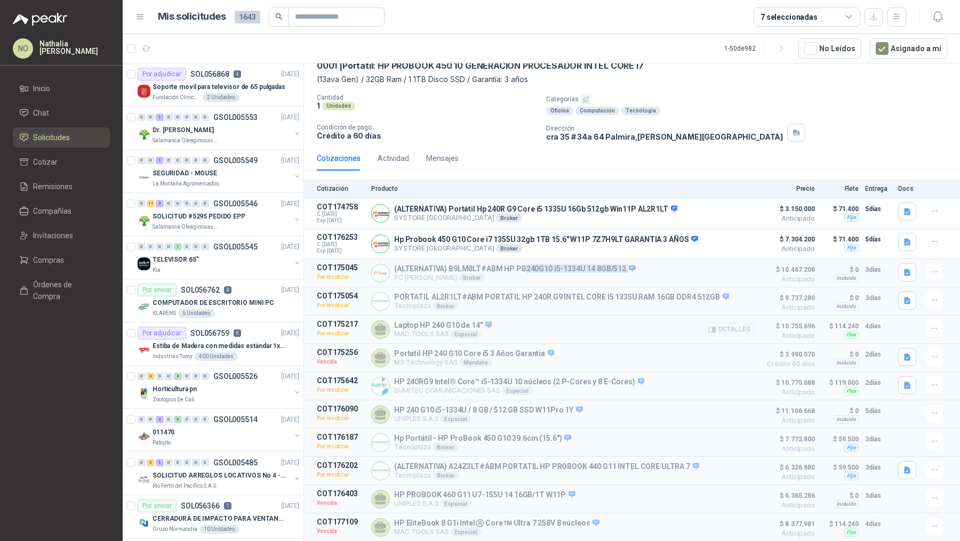
scroll to position [100, 0]
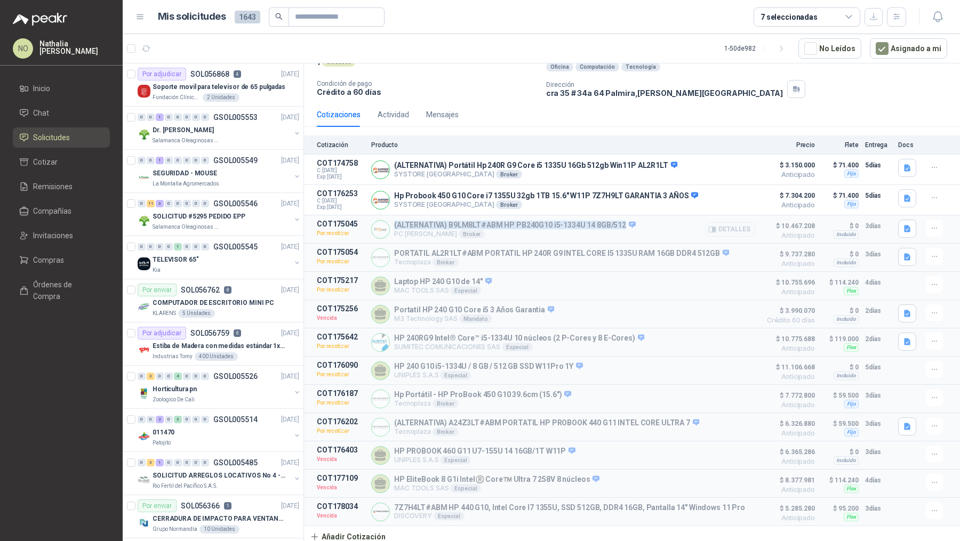
drag, startPoint x: 395, startPoint y: 223, endPoint x: 621, endPoint y: 226, distance: 225.5
click at [621, 226] on p "(ALTERNATIVA) B9LM8LT#ABM HP PB240G10 i5-1334U 14 8GB/512" at bounding box center [515, 226] width 242 height 10
click at [717, 194] on button "Detalles" at bounding box center [730, 200] width 50 height 14
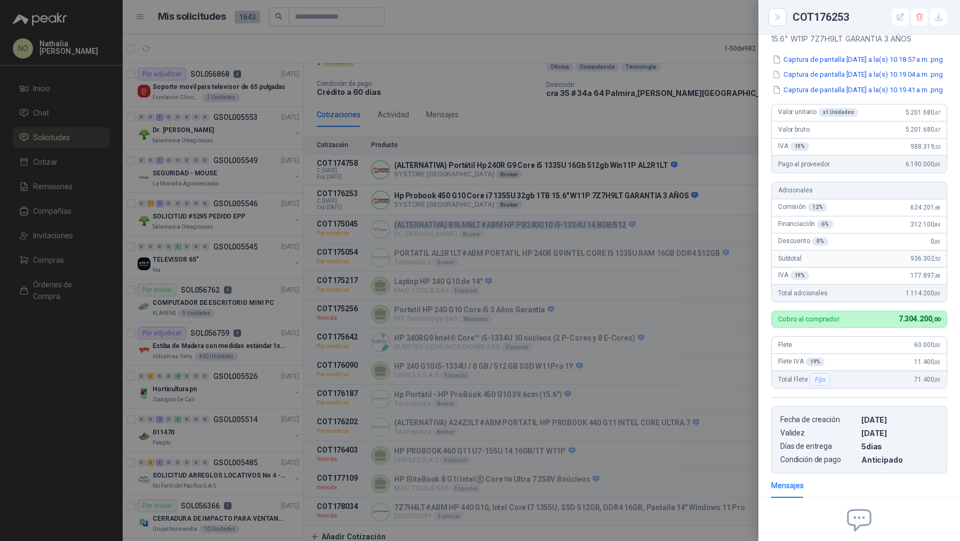
scroll to position [123, 0]
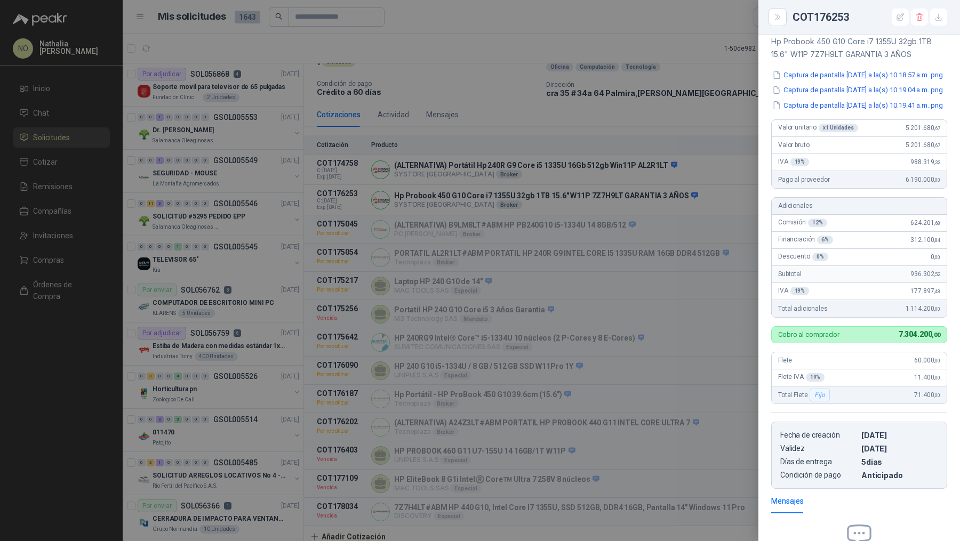
click at [558, 280] on div at bounding box center [480, 270] width 960 height 541
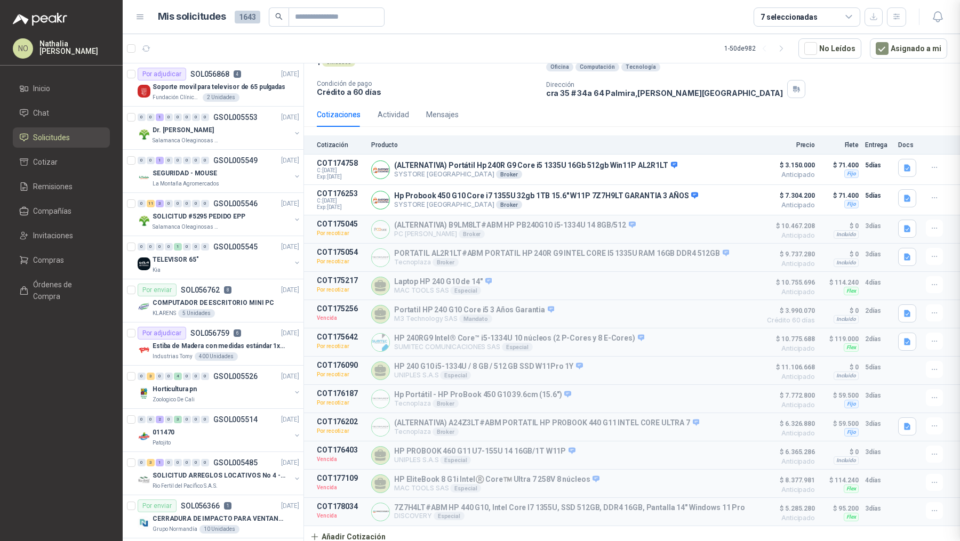
scroll to position [268, 0]
click at [727, 196] on button "Detalles" at bounding box center [730, 200] width 50 height 14
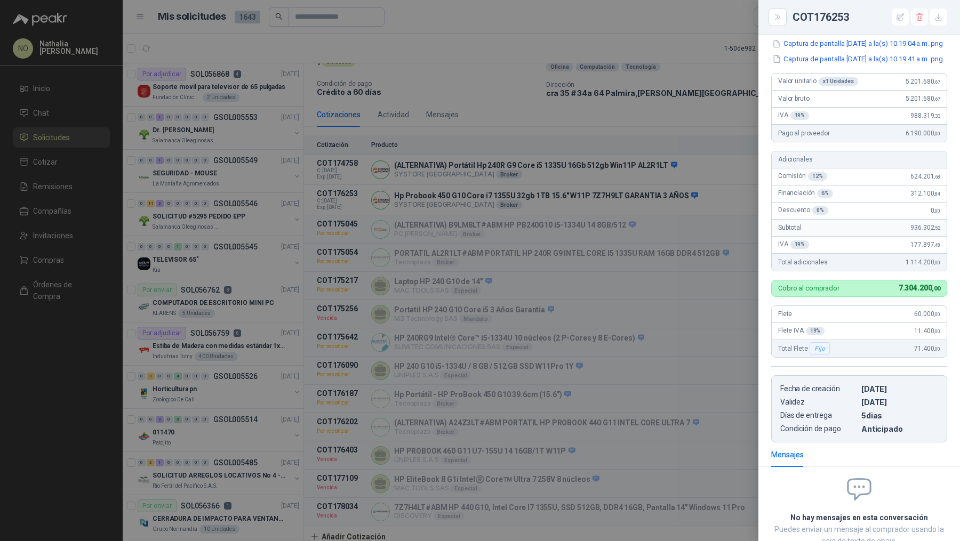
scroll to position [0, 0]
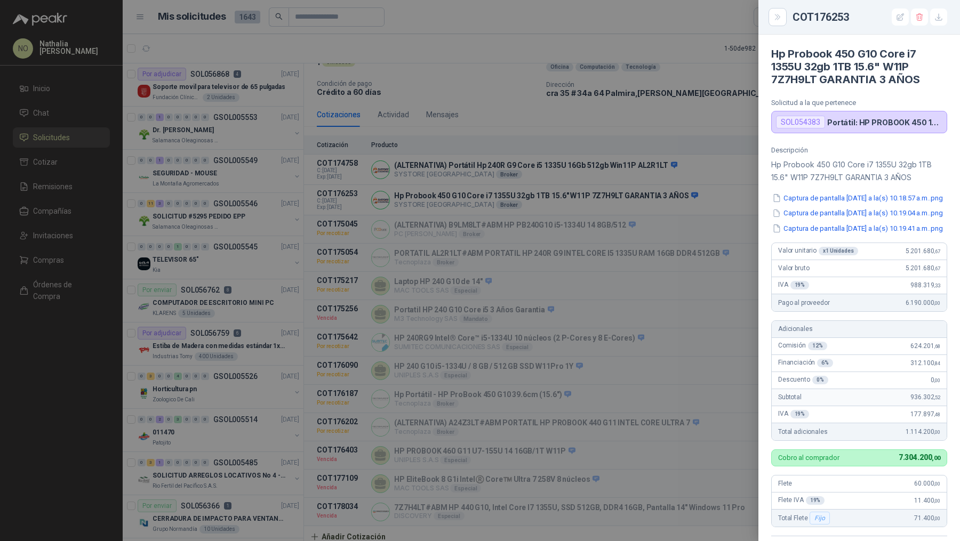
click at [518, 211] on div at bounding box center [480, 270] width 960 height 541
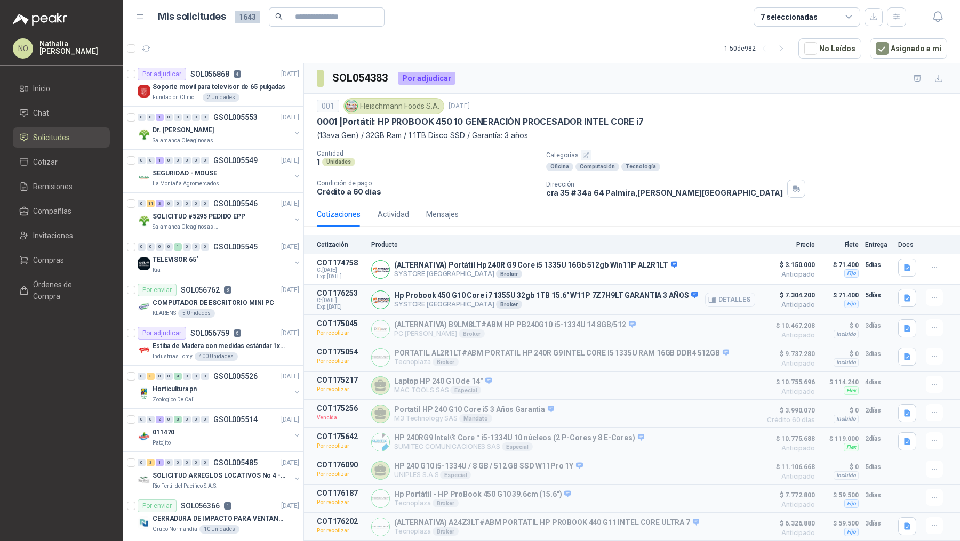
click at [737, 296] on button "Detalles" at bounding box center [730, 300] width 50 height 14
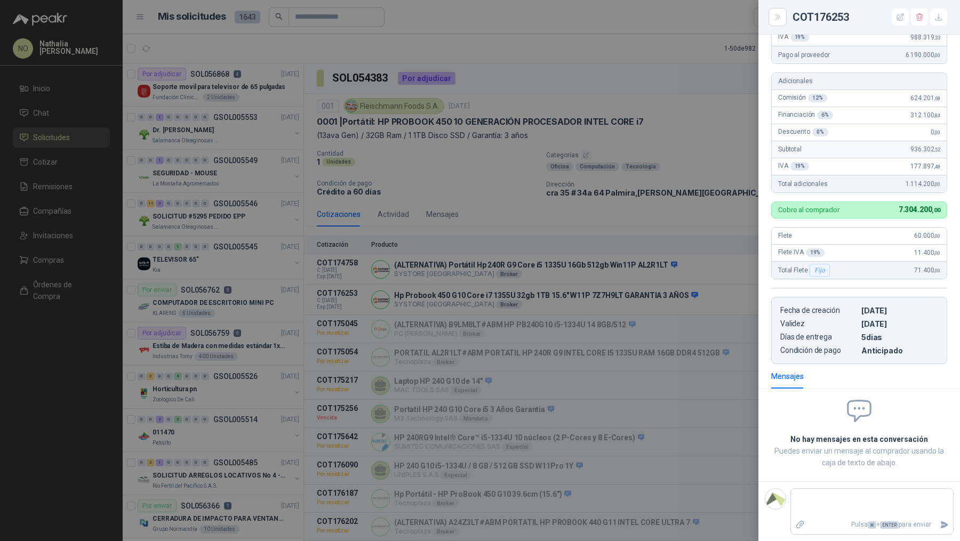
click at [650, 321] on div at bounding box center [480, 270] width 960 height 541
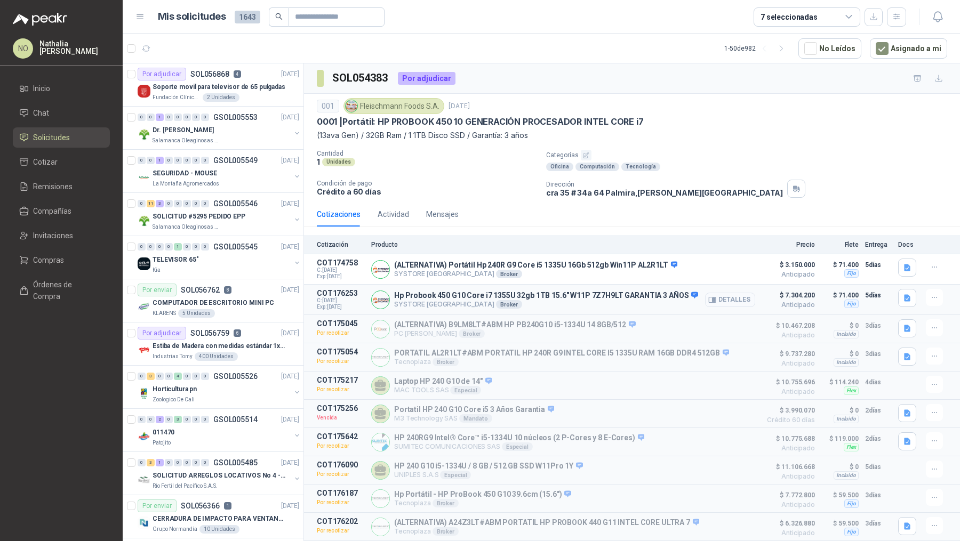
click at [724, 300] on button "Detalles" at bounding box center [730, 300] width 50 height 14
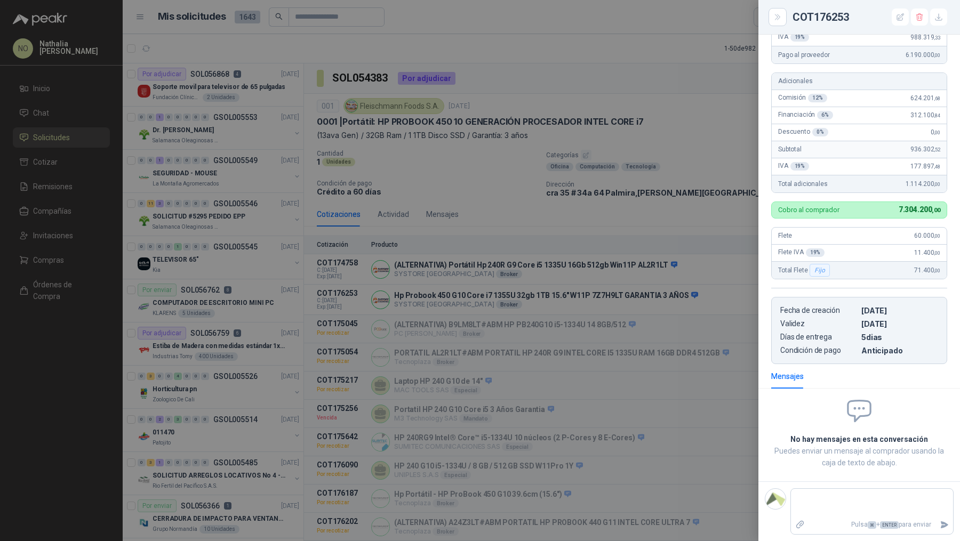
click at [683, 272] on div at bounding box center [480, 270] width 960 height 541
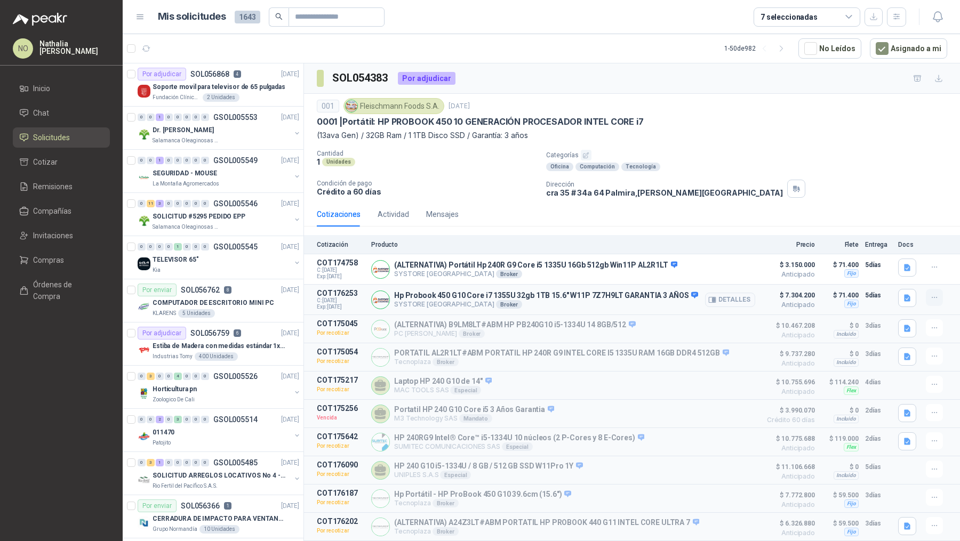
click at [930, 294] on icon "button" at bounding box center [934, 297] width 9 height 9
click at [899, 254] on button "Editar" at bounding box center [912, 253] width 85 height 17
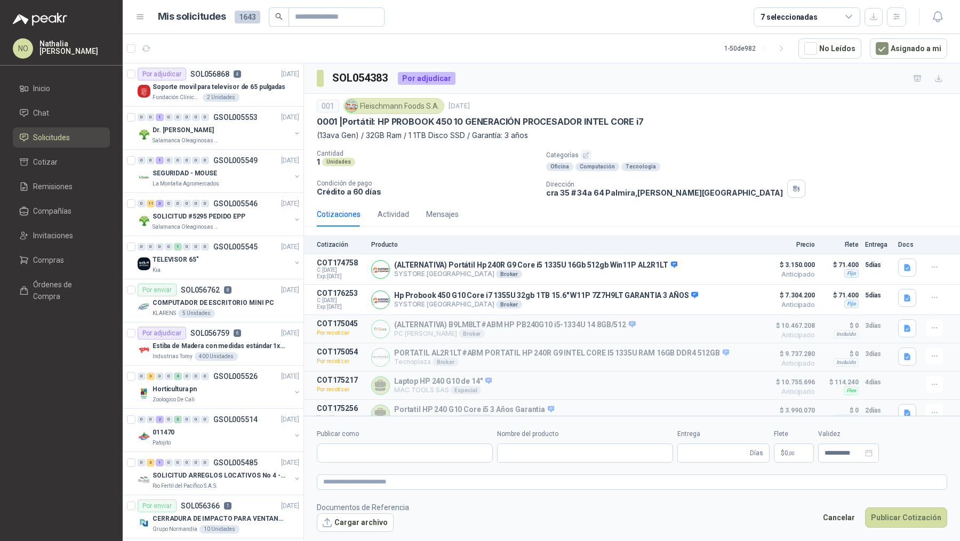
type input "**********"
type input "*"
type input "**********"
type textarea "**********"
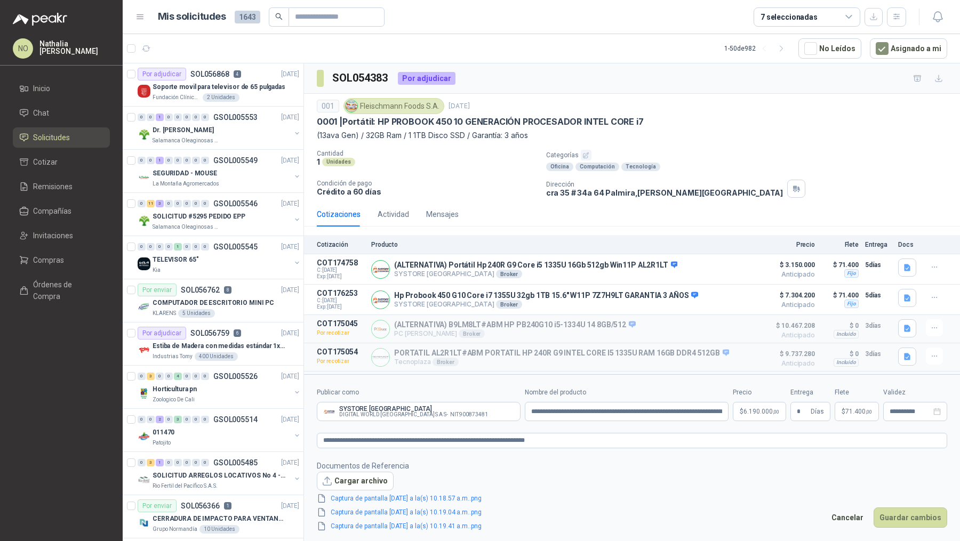
click at [752, 419] on p "$ 6.190.000 ,00" at bounding box center [759, 411] width 53 height 19
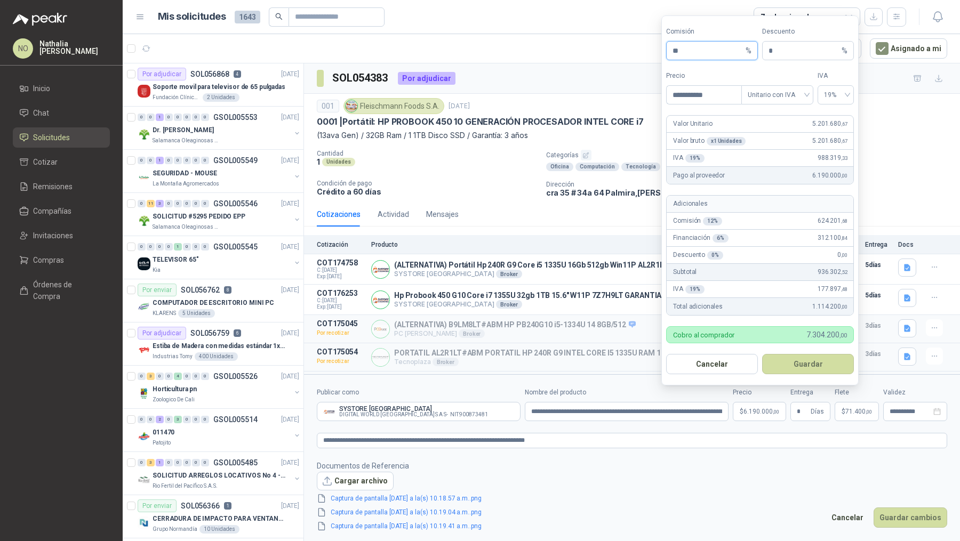
click at [692, 50] on input "**" at bounding box center [707, 51] width 71 height 18
type input "**"
click at [813, 369] on button "Guardar" at bounding box center [808, 364] width 92 height 20
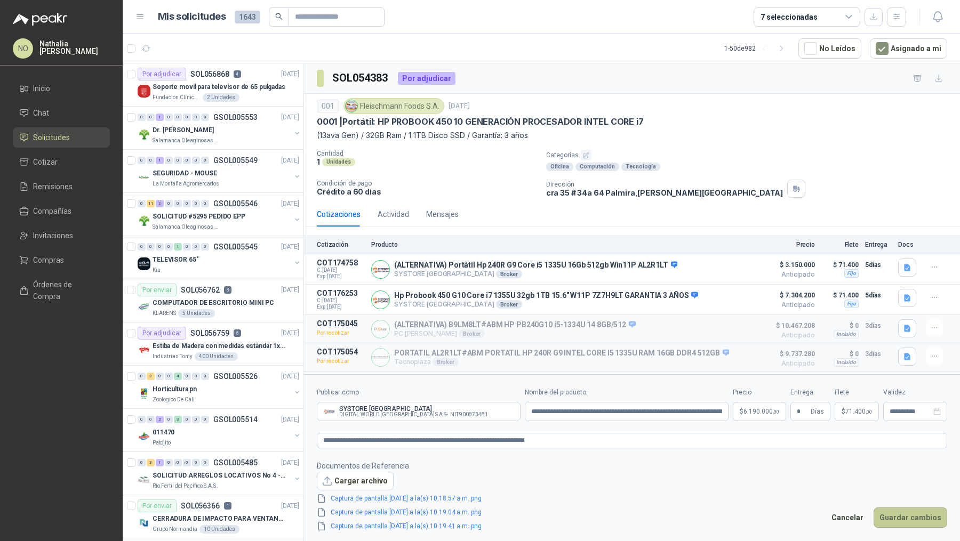
click at [908, 521] on button "Guardar cambios" at bounding box center [910, 518] width 74 height 20
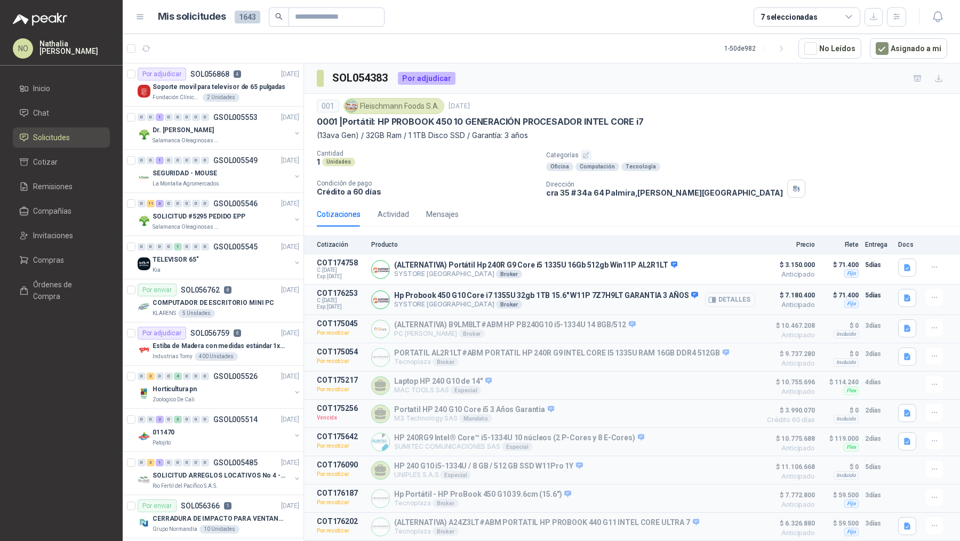
click at [731, 298] on button "Detalles" at bounding box center [730, 300] width 50 height 14
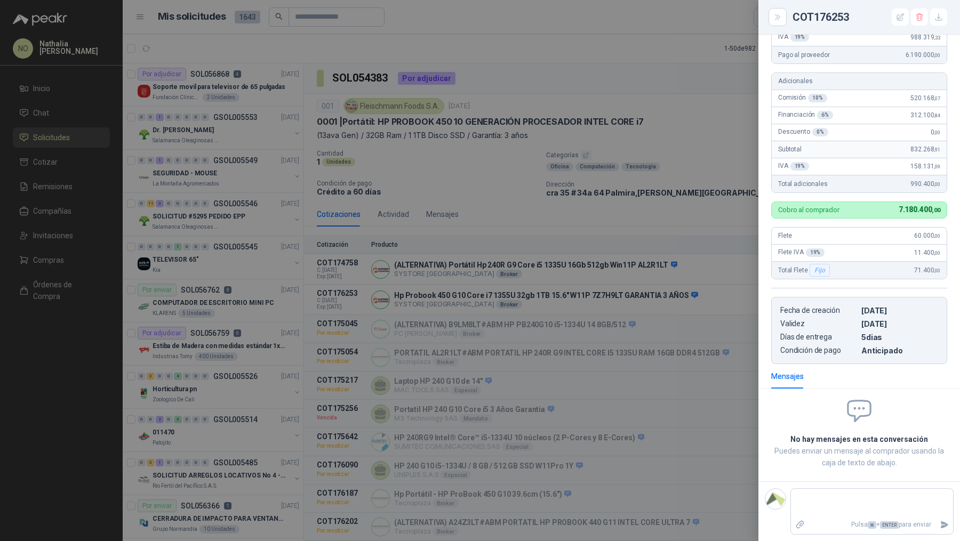
click at [826, 486] on footer "Pulsa ⌘ + ENTER para enviar" at bounding box center [859, 511] width 202 height 60
click at [826, 497] on textarea at bounding box center [872, 503] width 162 height 25
type textarea "*"
type textarea "**"
type textarea "***"
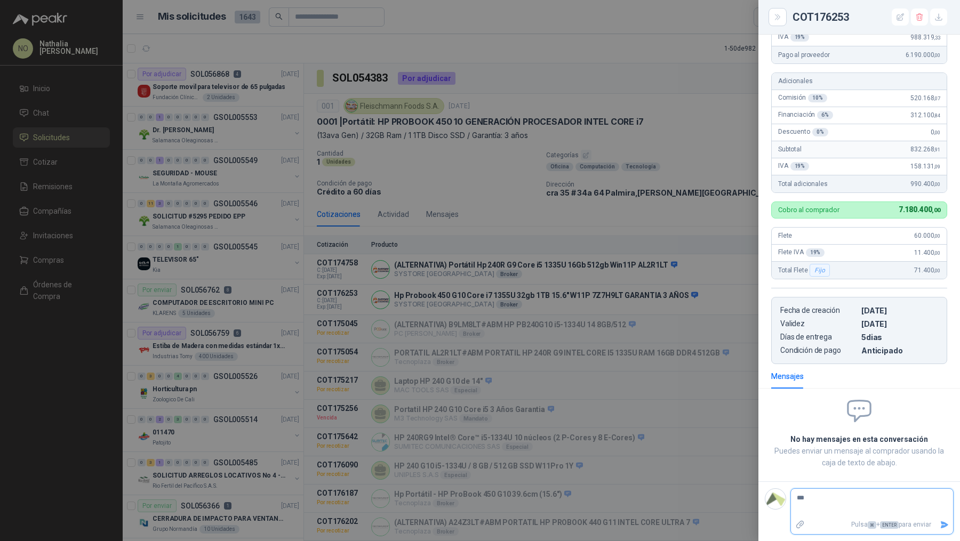
type textarea "****"
type textarea "*****"
type textarea "*******"
type textarea "********"
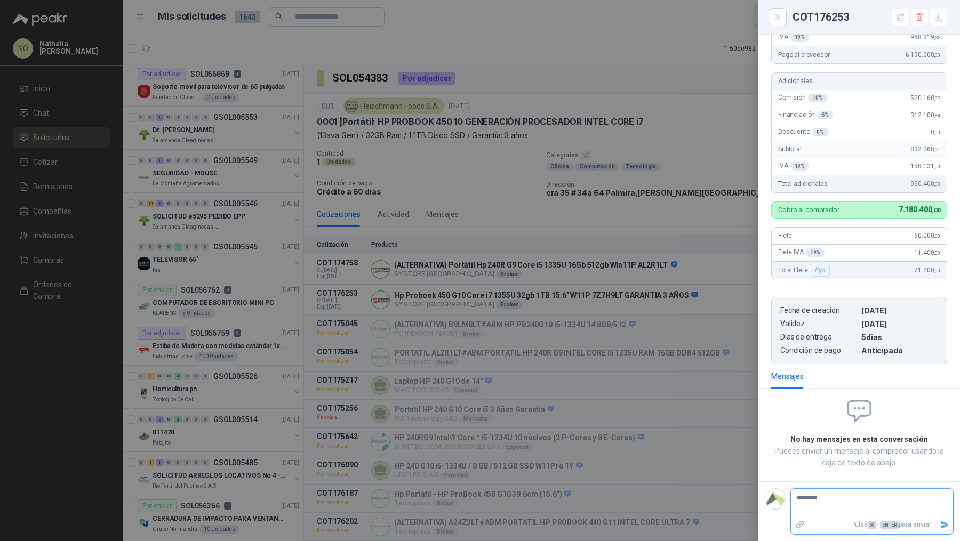
type textarea "*********"
type textarea "**********"
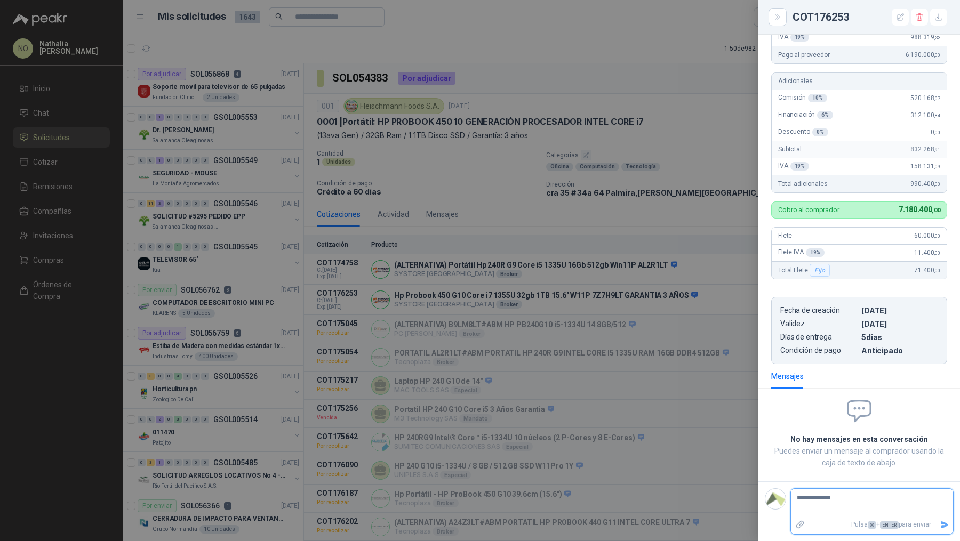
type textarea "**********"
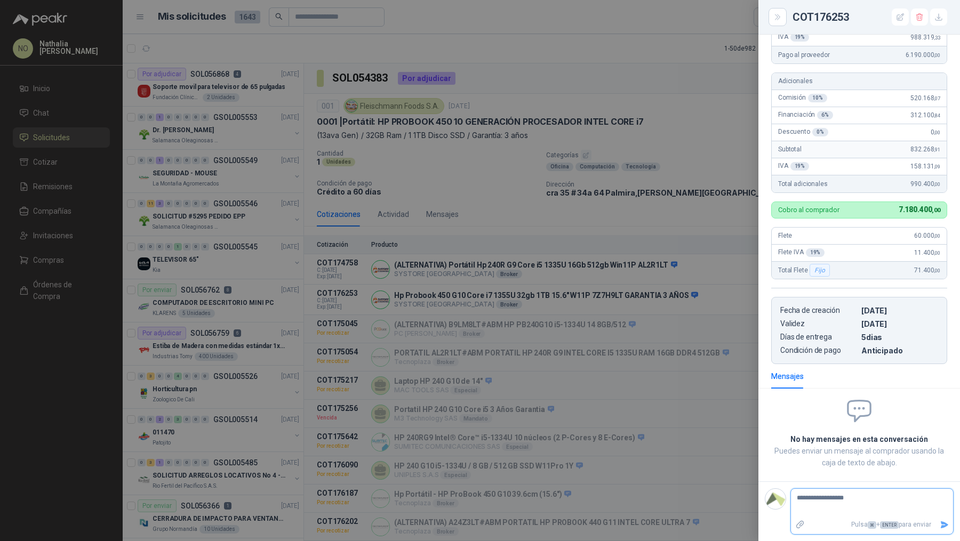
type textarea "**********"
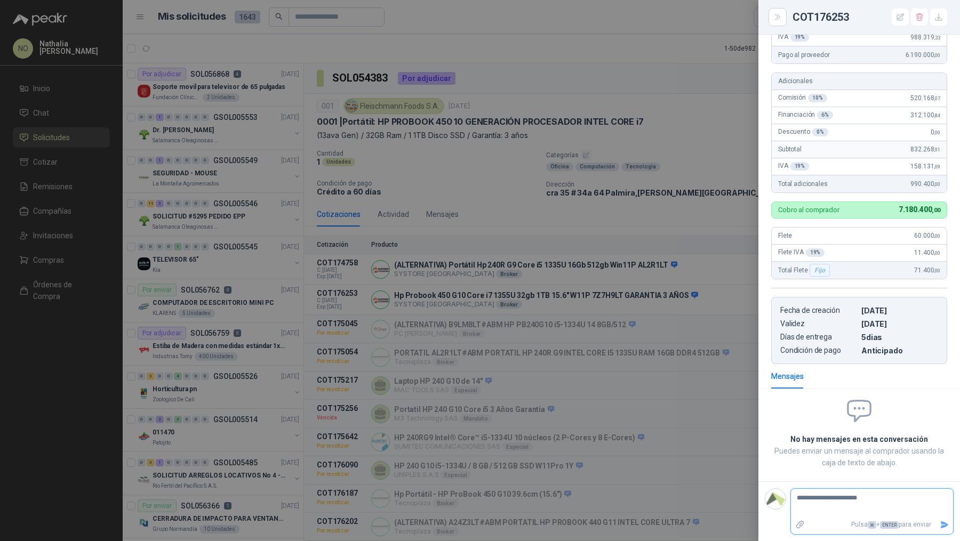
type textarea "**********"
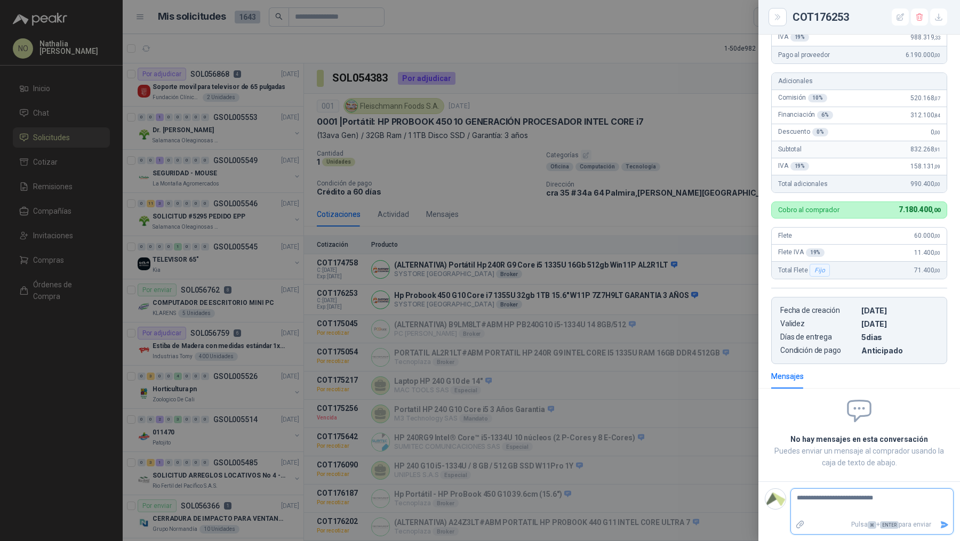
type textarea "**********"
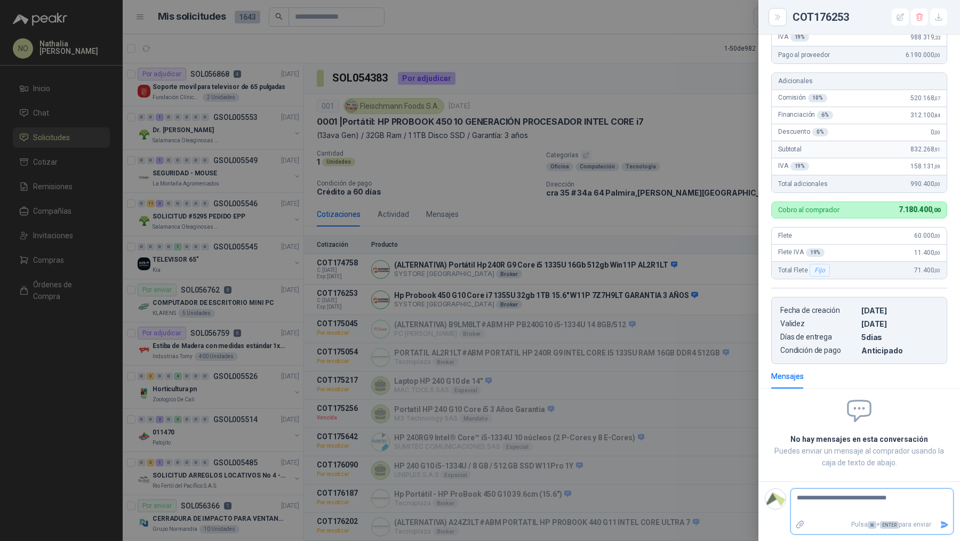
type textarea "**********"
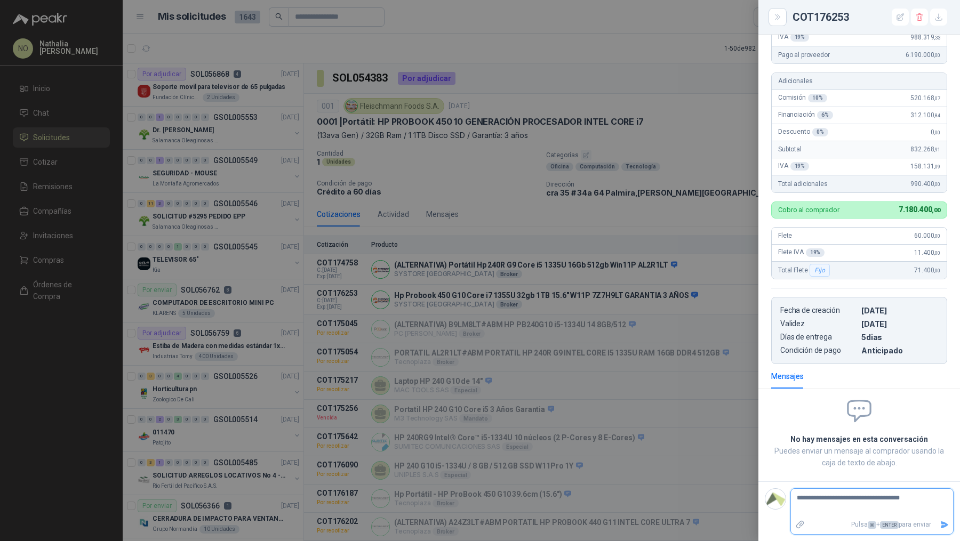
type textarea "**********"
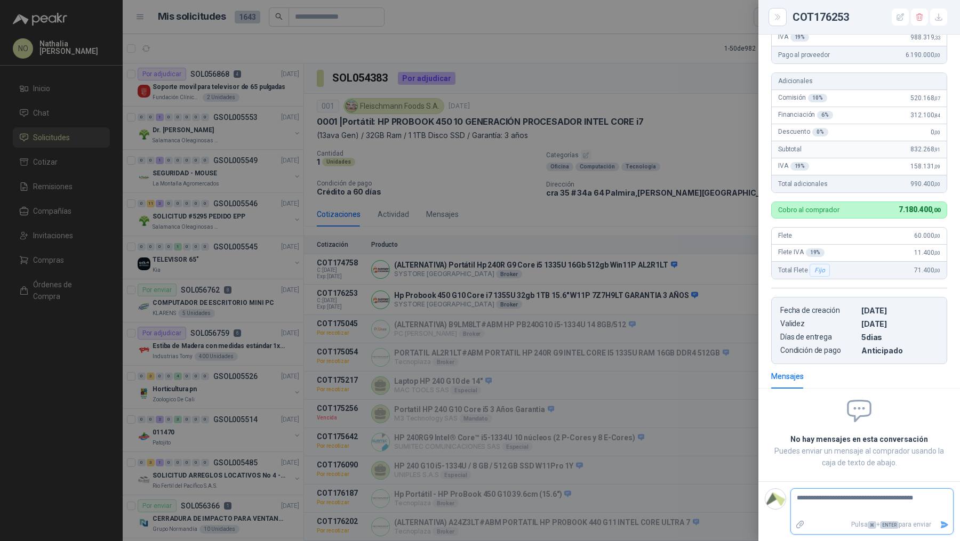
type textarea "**********"
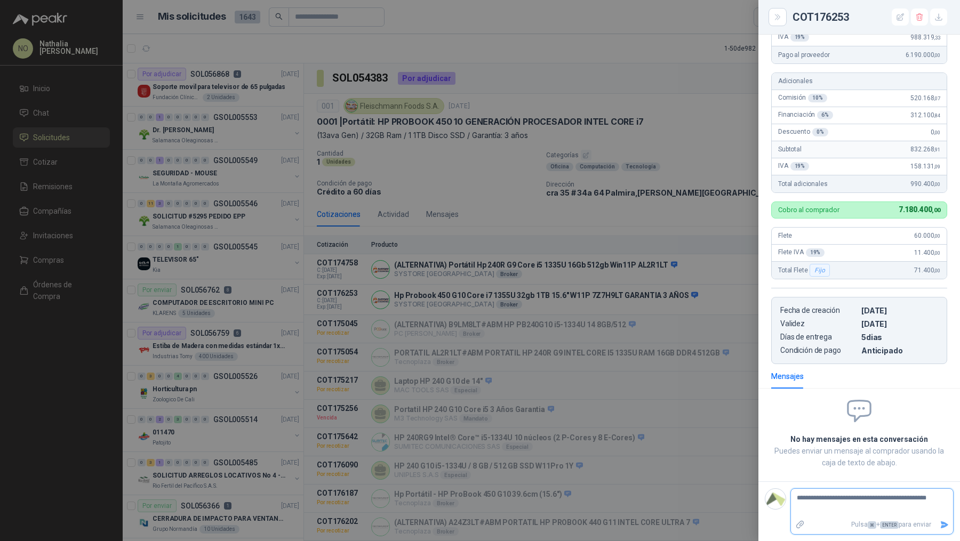
type textarea "**********"
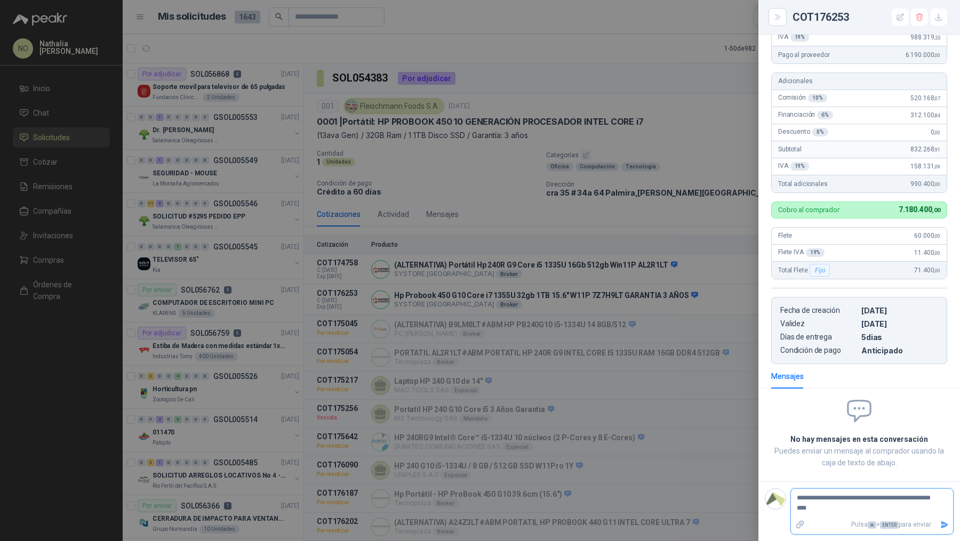
type textarea "**********"
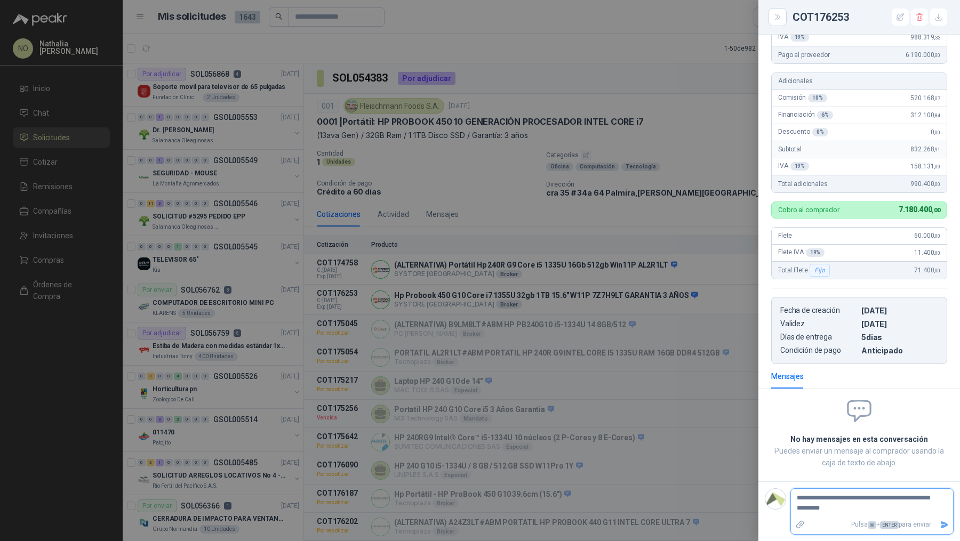
type textarea "**********"
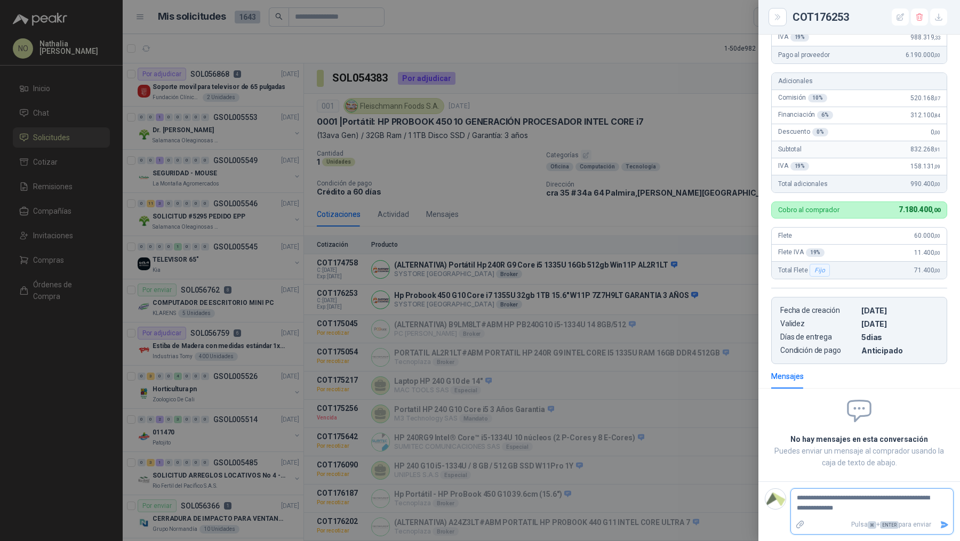
type textarea "**********"
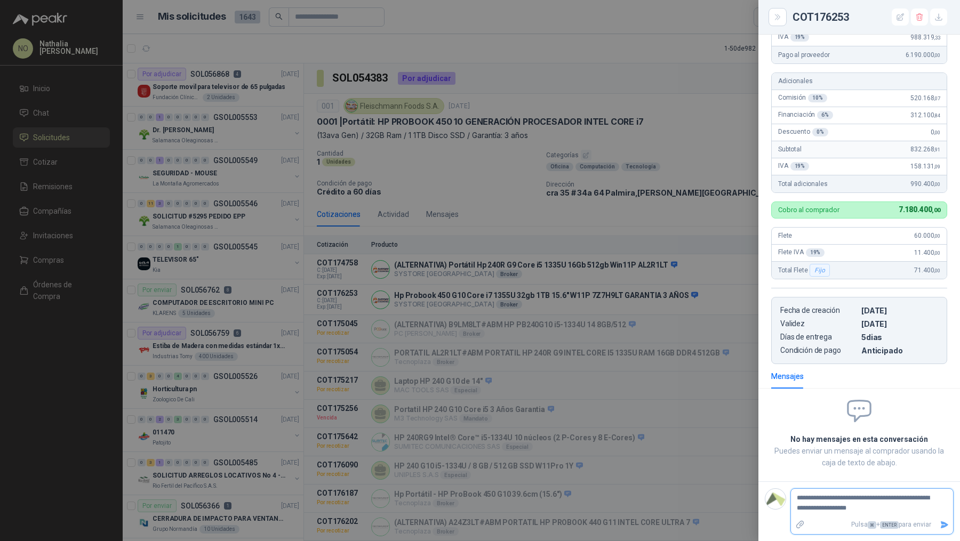
type textarea "**********"
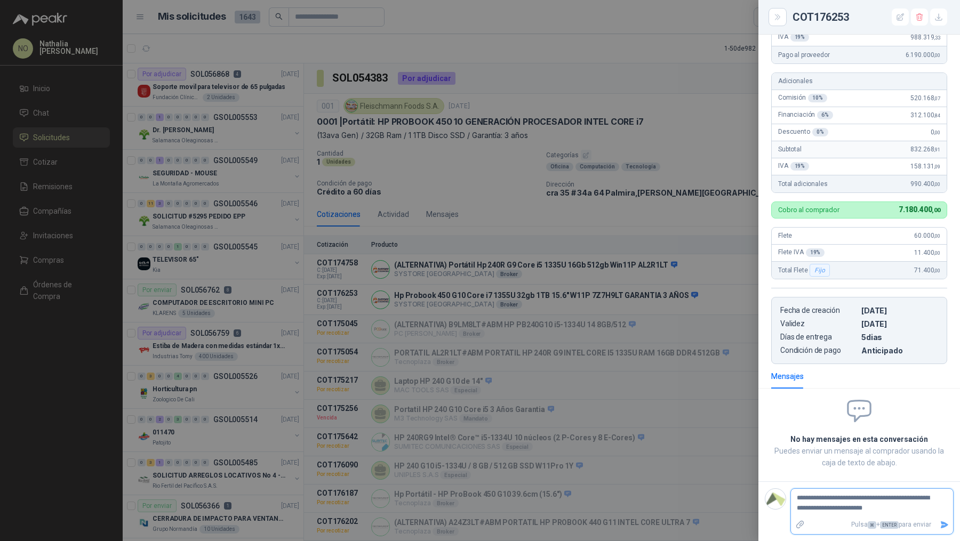
type textarea "**********"
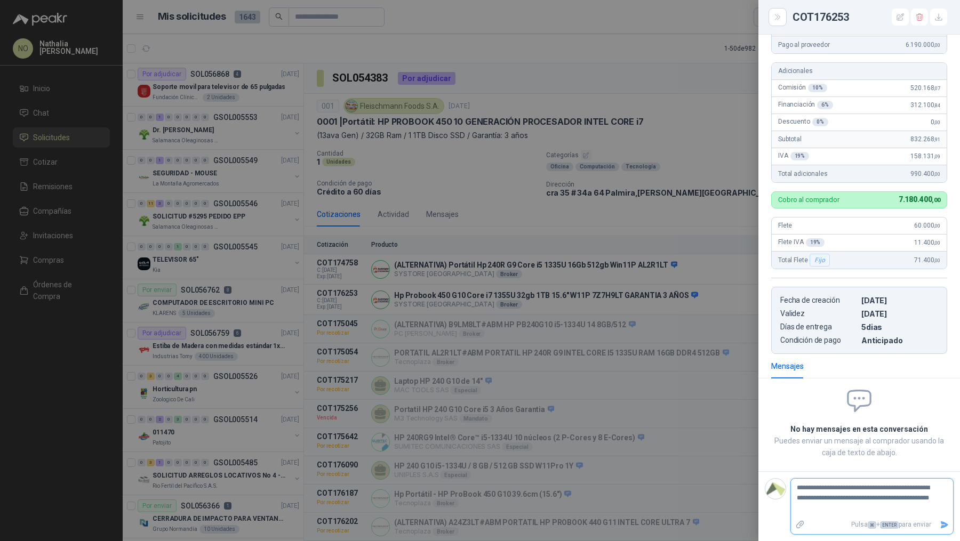
click at [940, 528] on icon "Enviar" at bounding box center [943, 524] width 7 height 7
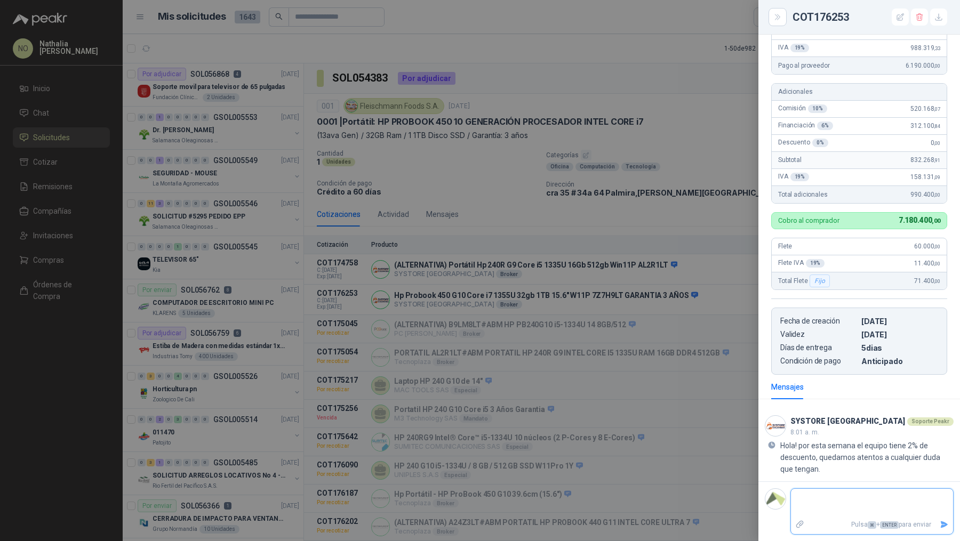
scroll to position [256, 0]
click at [667, 318] on div at bounding box center [480, 270] width 960 height 541
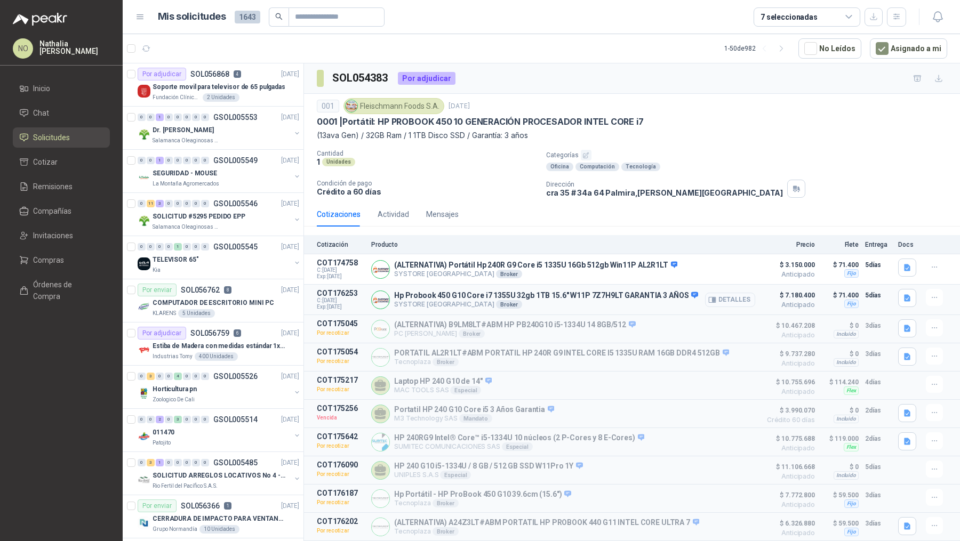
click at [717, 293] on button "Detalles" at bounding box center [730, 300] width 50 height 14
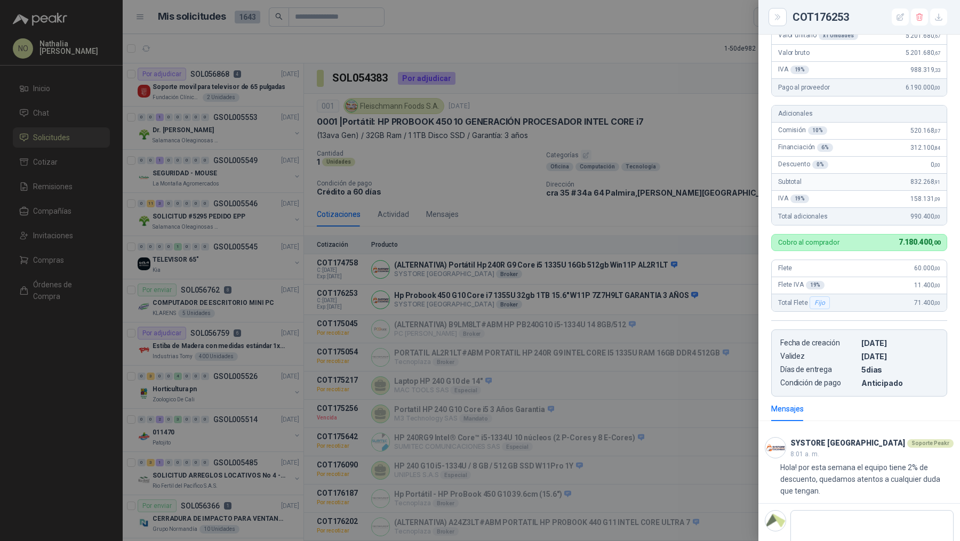
scroll to position [227, 0]
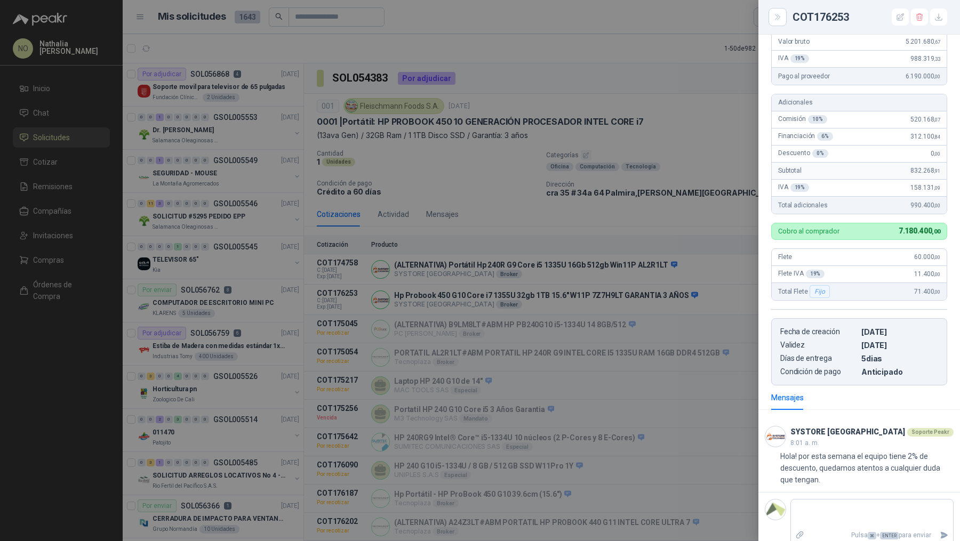
click at [698, 280] on div at bounding box center [480, 270] width 960 height 541
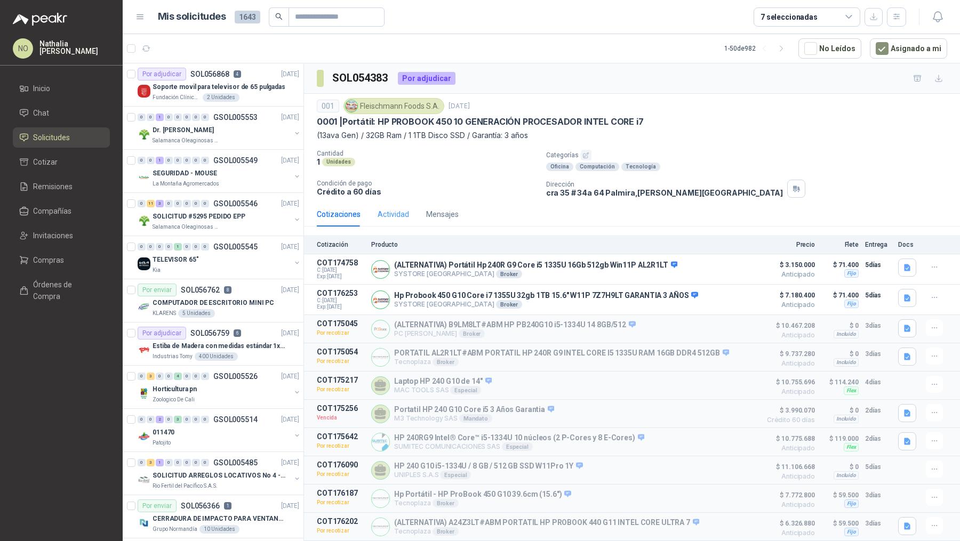
click at [398, 219] on div "Actividad" at bounding box center [392, 214] width 31 height 25
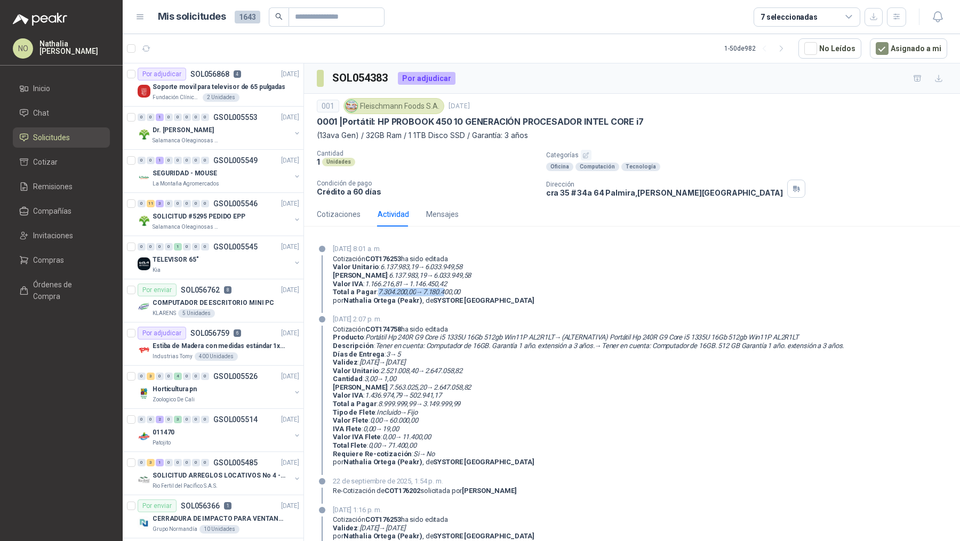
drag, startPoint x: 377, startPoint y: 291, endPoint x: 448, endPoint y: 291, distance: 70.4
click at [448, 291] on p "Total a Pagar : 7.304.200,00 → 7.180.400,00" at bounding box center [433, 292] width 201 height 9
click at [350, 215] on div "Cotizaciones" at bounding box center [339, 214] width 44 height 12
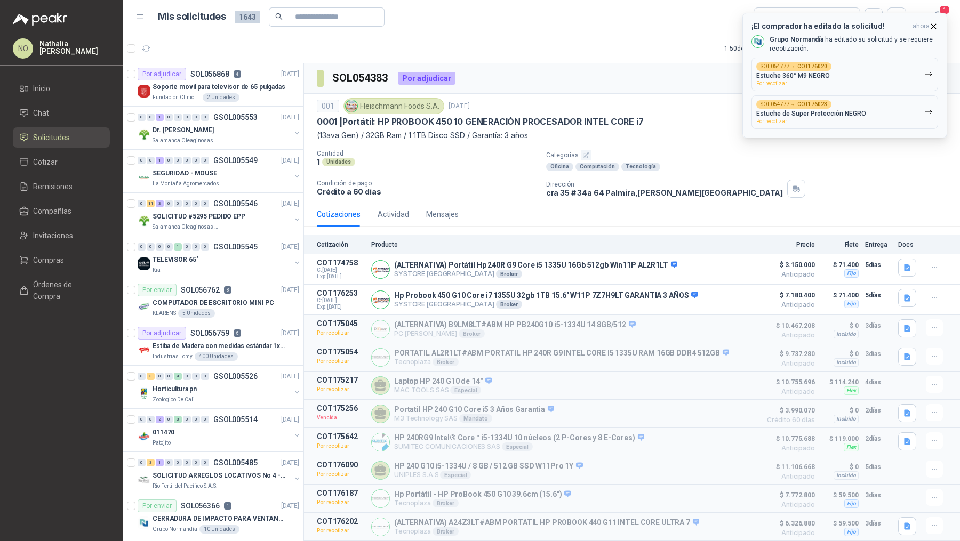
click at [935, 28] on icon "button" at bounding box center [933, 26] width 9 height 9
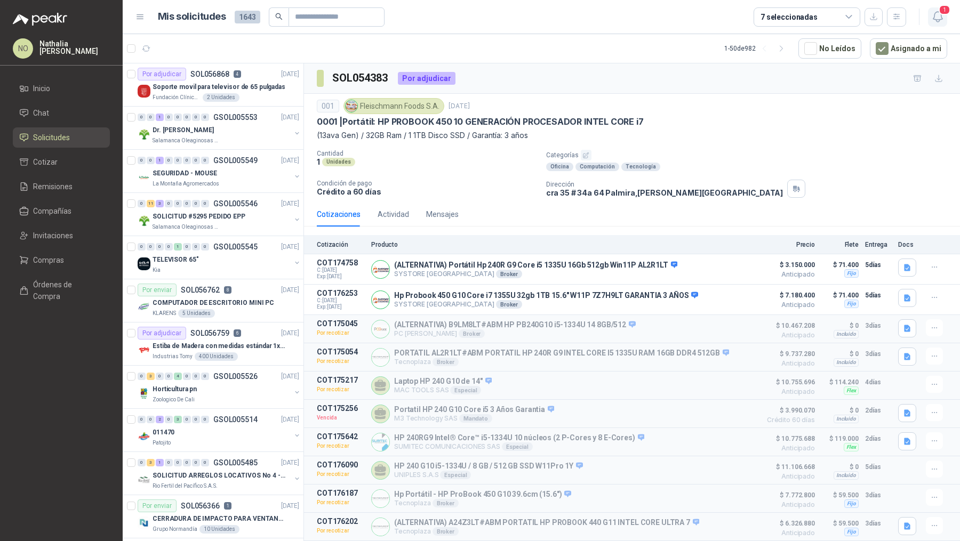
click at [937, 14] on icon "button" at bounding box center [937, 16] width 13 height 13
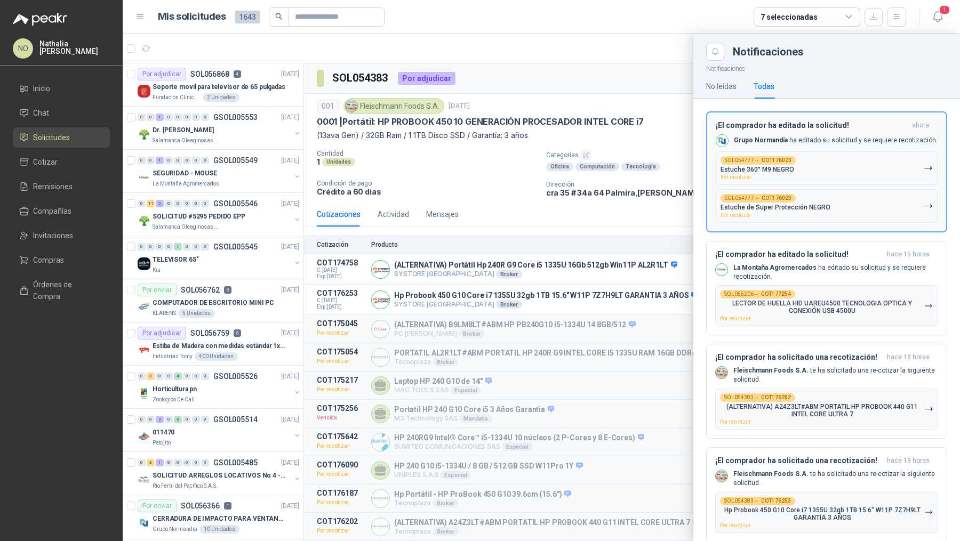
click at [800, 182] on button "SOL054777 → COT176020 Estuche 360° M9 NEGRO Por recotizar" at bounding box center [826, 168] width 222 height 34
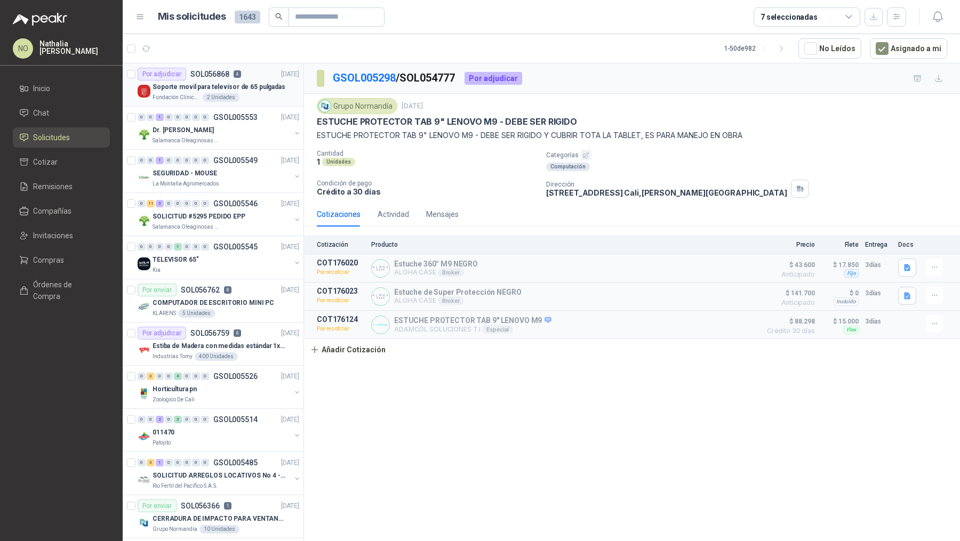
click at [243, 76] on div "Por adjudicar SOL056868 4 [DATE]" at bounding box center [219, 74] width 162 height 13
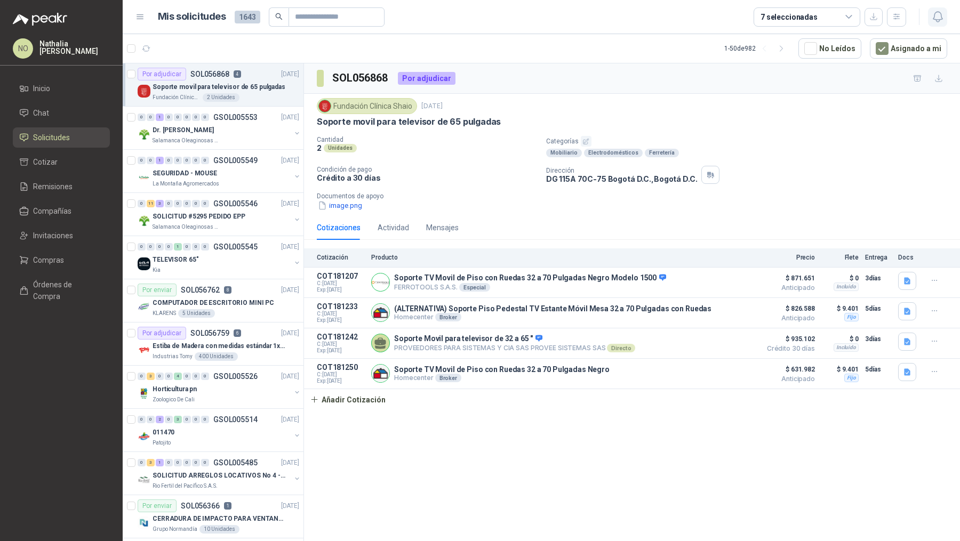
click at [939, 13] on icon "button" at bounding box center [936, 17] width 9 height 10
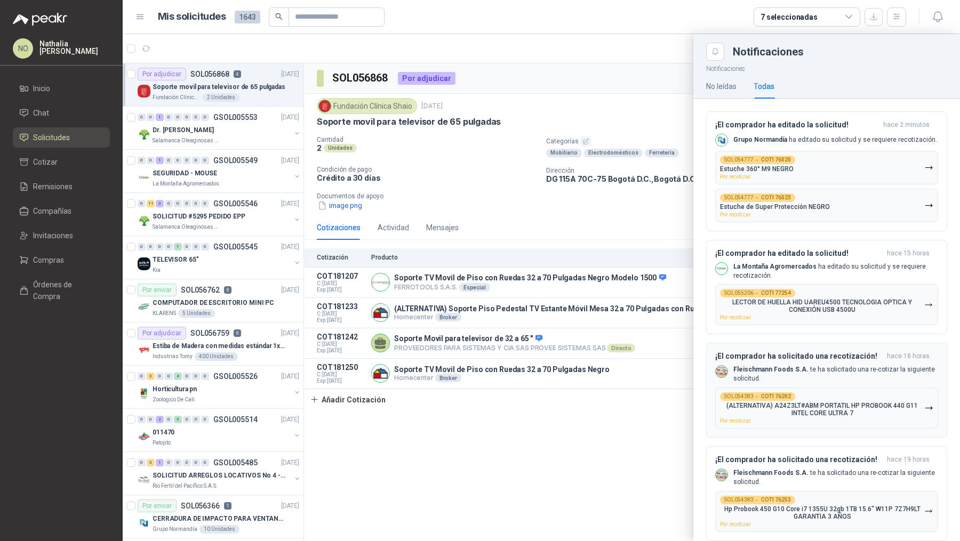
click at [786, 418] on div "SOL054383 → COT176202 (ALTERNATIVA) A24Z3LT#ABM PORTATIL HP PROBOOK 440 G11 INT…" at bounding box center [822, 407] width 204 height 31
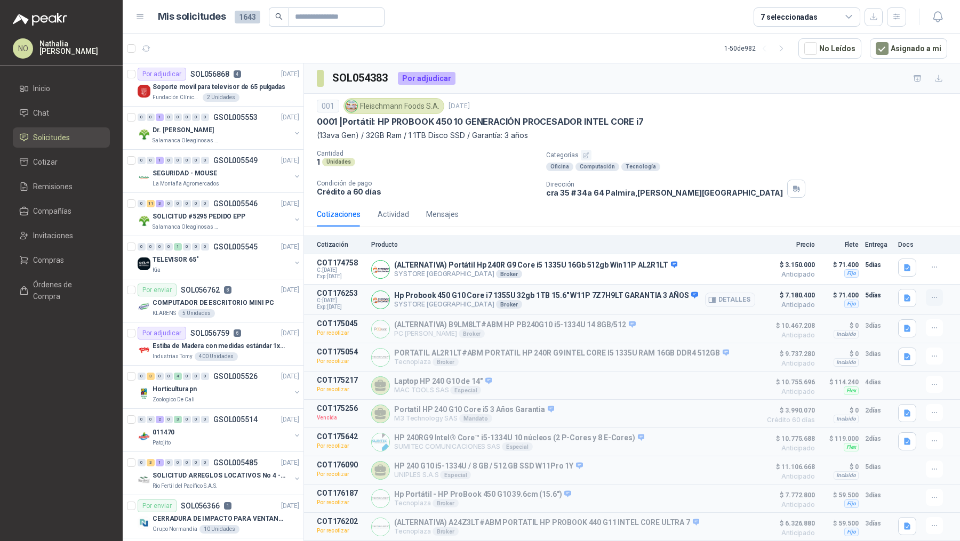
click at [930, 298] on icon "button" at bounding box center [934, 297] width 9 height 9
click at [902, 252] on button "Editar" at bounding box center [912, 253] width 85 height 17
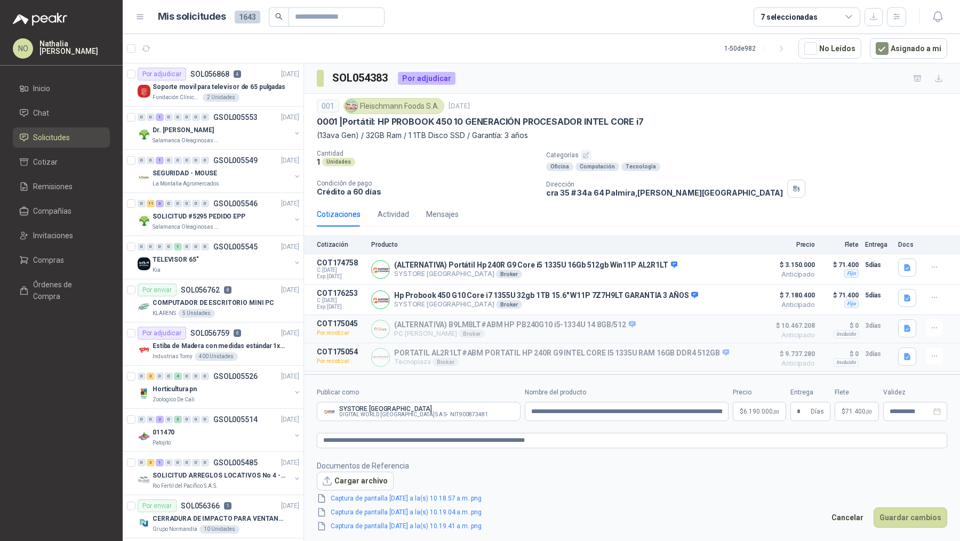
click at [854, 412] on span "71.400 ,00" at bounding box center [858, 411] width 27 height 6
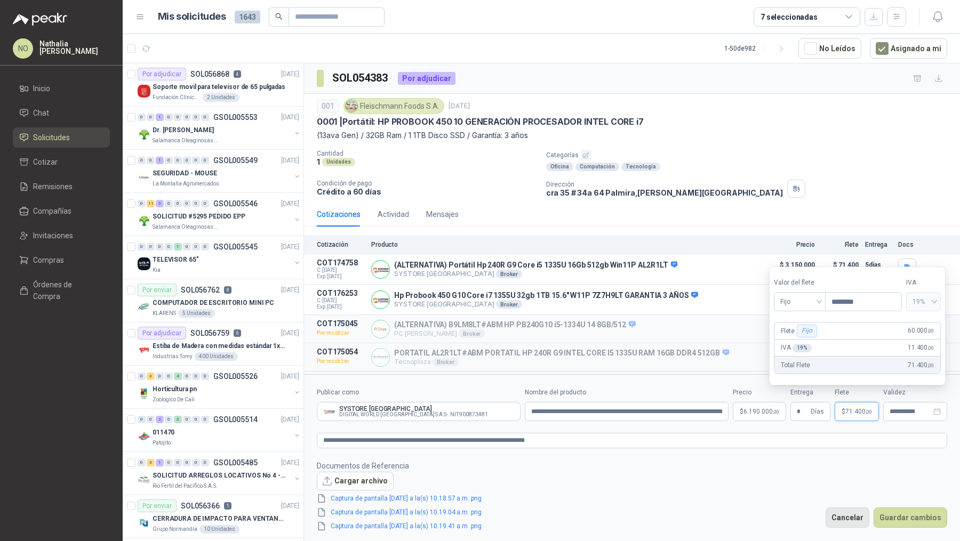
click at [855, 524] on button "Cancelar" at bounding box center [847, 518] width 44 height 20
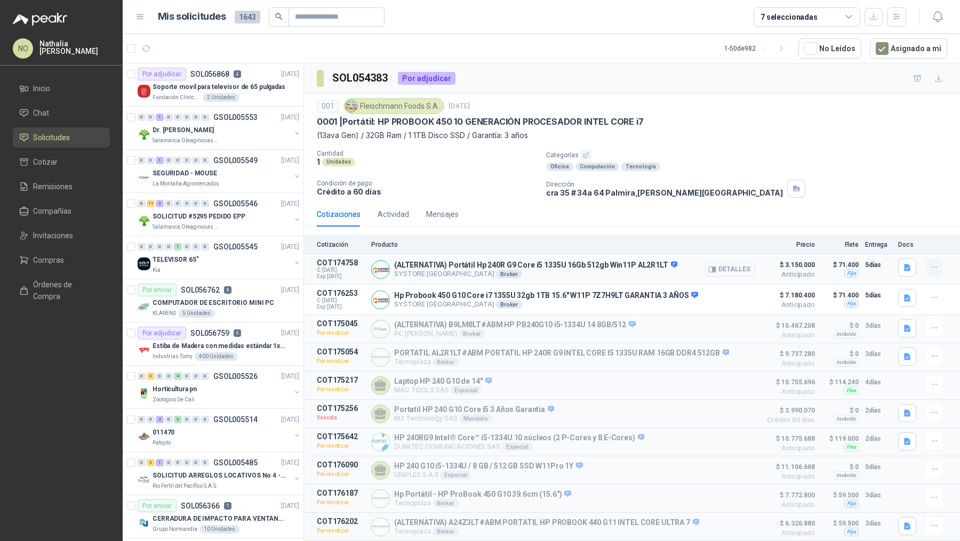
click at [930, 264] on icon "button" at bounding box center [934, 267] width 9 height 9
click at [890, 218] on button "Editar" at bounding box center [912, 222] width 85 height 17
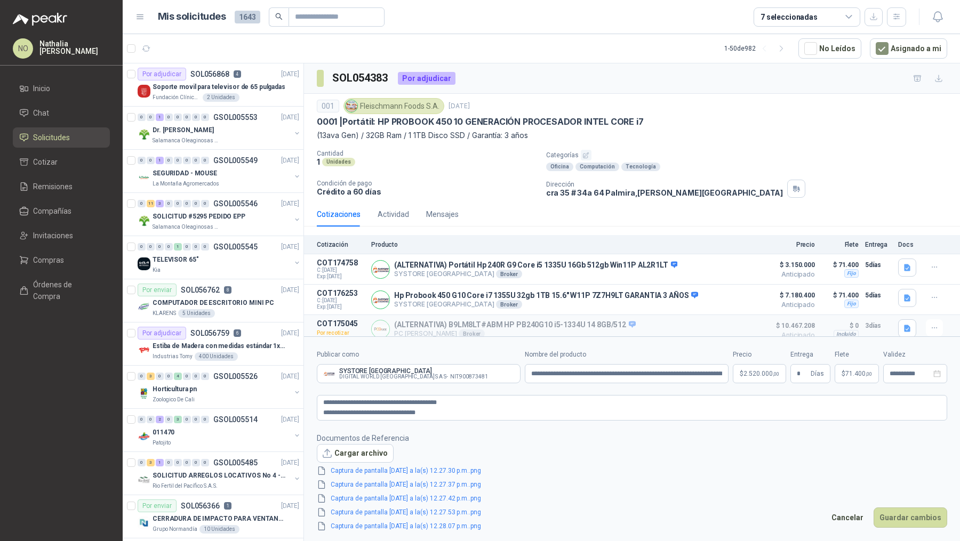
click at [851, 379] on p "$ 71.400 ,00" at bounding box center [856, 373] width 44 height 19
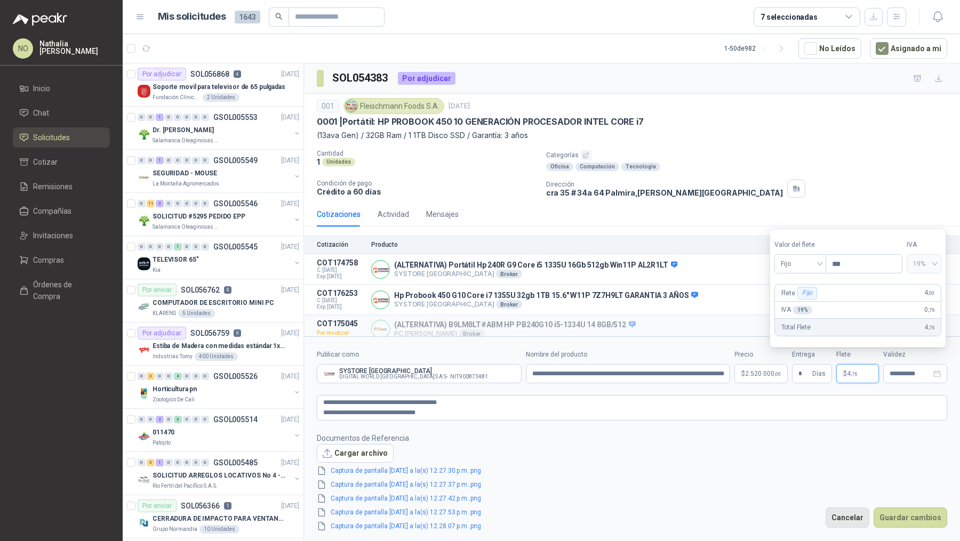
click at [856, 516] on button "Cancelar" at bounding box center [847, 518] width 44 height 20
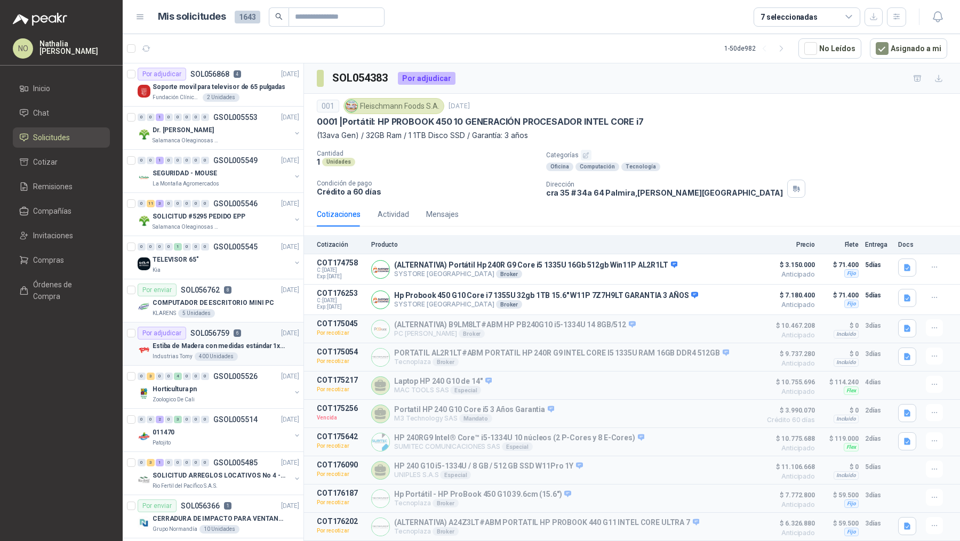
click at [232, 342] on p "Estiba de Madera con medidas estándar 1x120x15 de alto" at bounding box center [218, 346] width 133 height 10
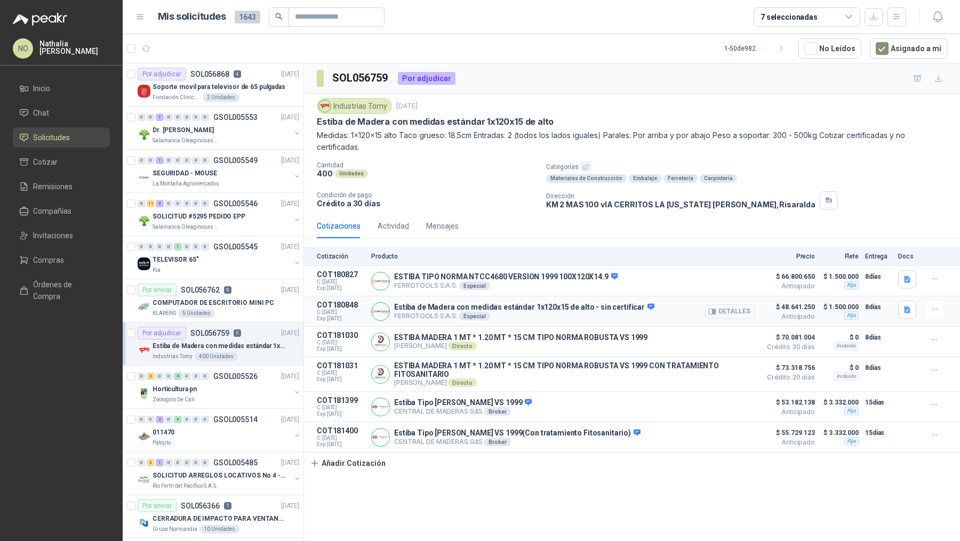
click at [723, 308] on button "Detalles" at bounding box center [730, 311] width 50 height 14
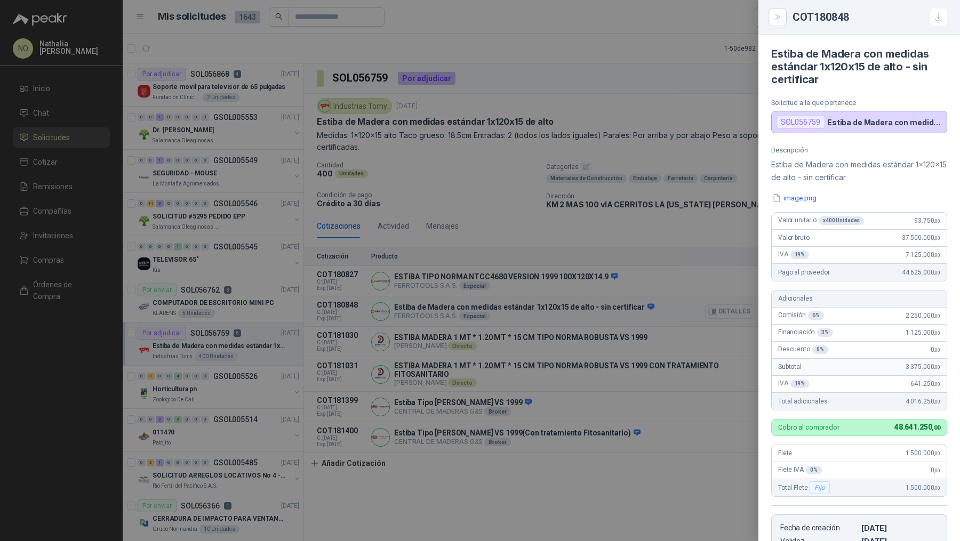
click at [723, 308] on div at bounding box center [480, 270] width 960 height 541
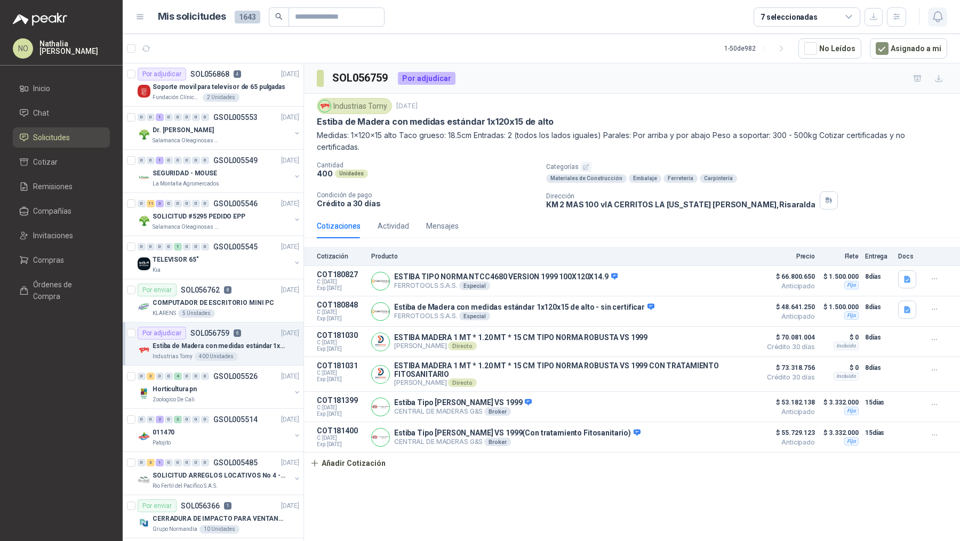
click at [942, 12] on icon "button" at bounding box center [937, 16] width 13 height 13
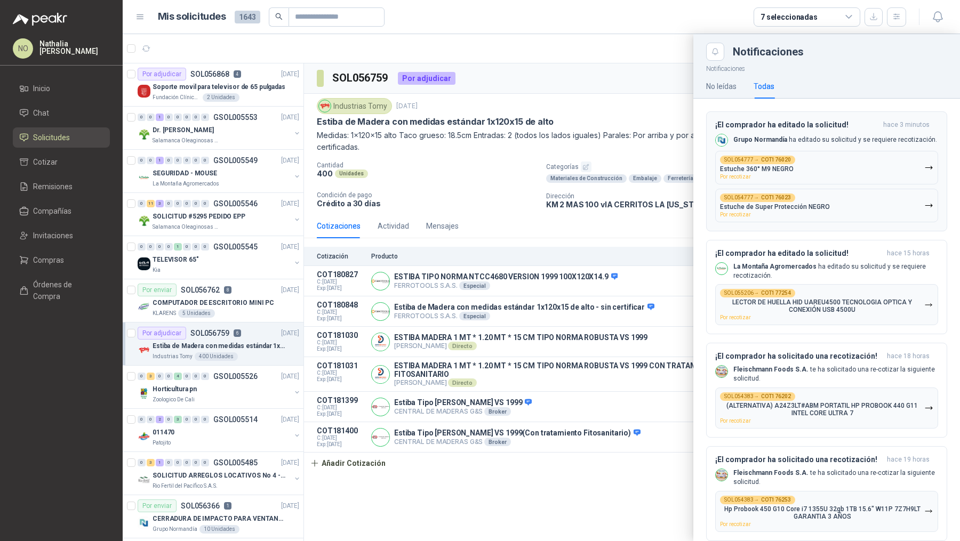
click at [762, 175] on div "SOL054777 → COT176020 Estuche 360° M9 NEGRO Por recotizar" at bounding box center [757, 168] width 75 height 24
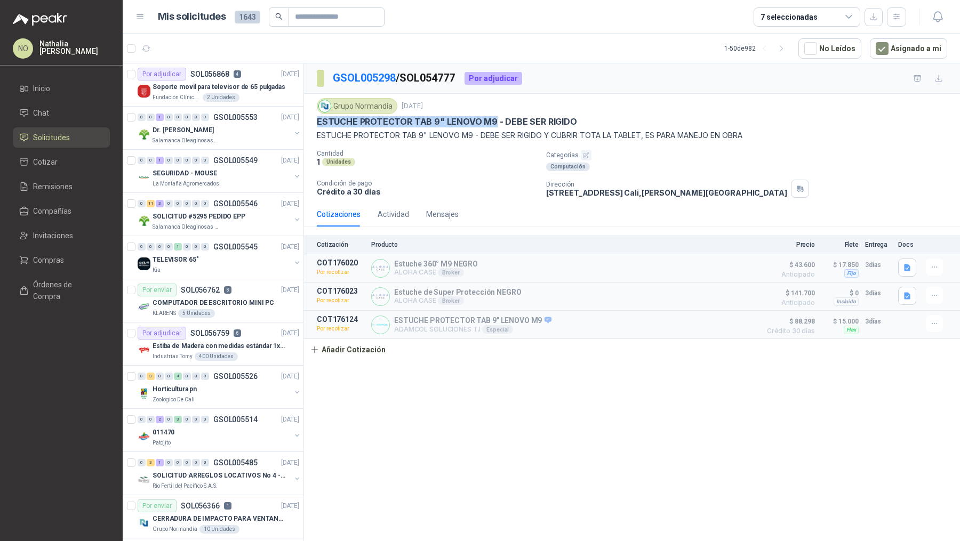
drag, startPoint x: 317, startPoint y: 119, endPoint x: 489, endPoint y: 122, distance: 172.2
click at [489, 122] on p "ESTUCHE PROTECTOR TAB 9" LENOVO M9 - DEBE SER RIGIDO" at bounding box center [447, 121] width 260 height 11
copy p "ESTUCHE PROTECTOR TAB 9" LENOVO M9"
click at [379, 75] on link "GSOL005298" at bounding box center [364, 77] width 63 height 13
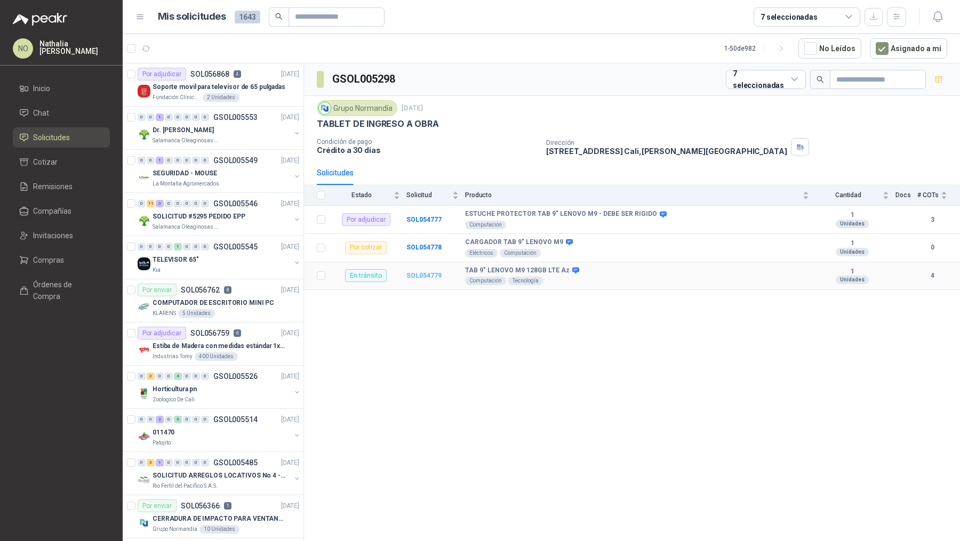
click at [415, 272] on b "SOL054779" at bounding box center [423, 275] width 35 height 7
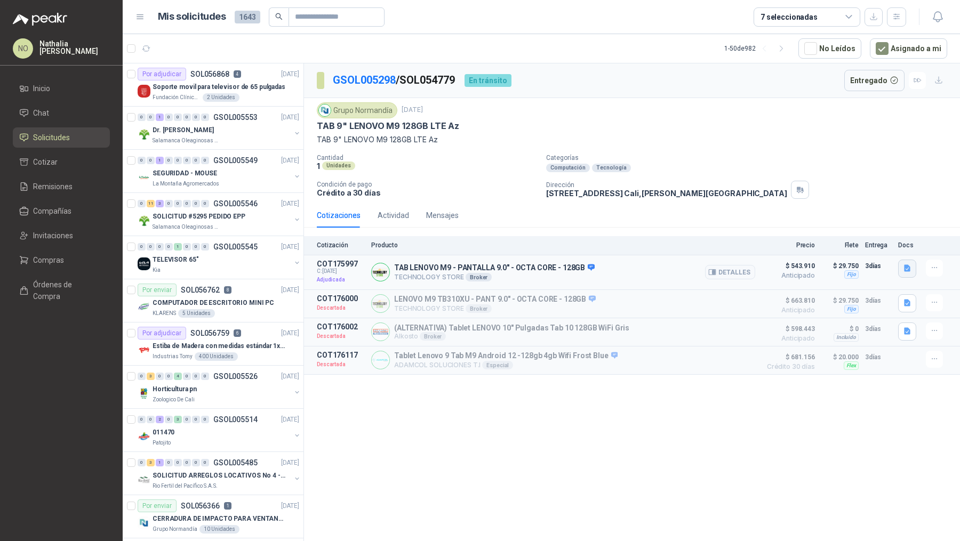
click at [912, 264] on button "button" at bounding box center [907, 269] width 18 height 18
click at [844, 234] on button "Captura de pantalla [DATE] a la(s) 11.09.06 a.m..png" at bounding box center [822, 232] width 173 height 11
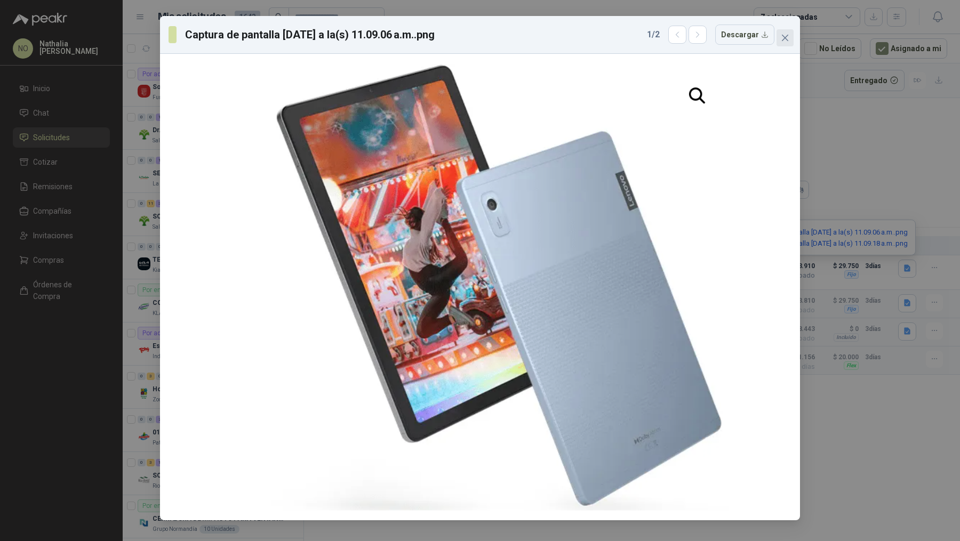
click at [788, 43] on button "Close" at bounding box center [784, 37] width 17 height 17
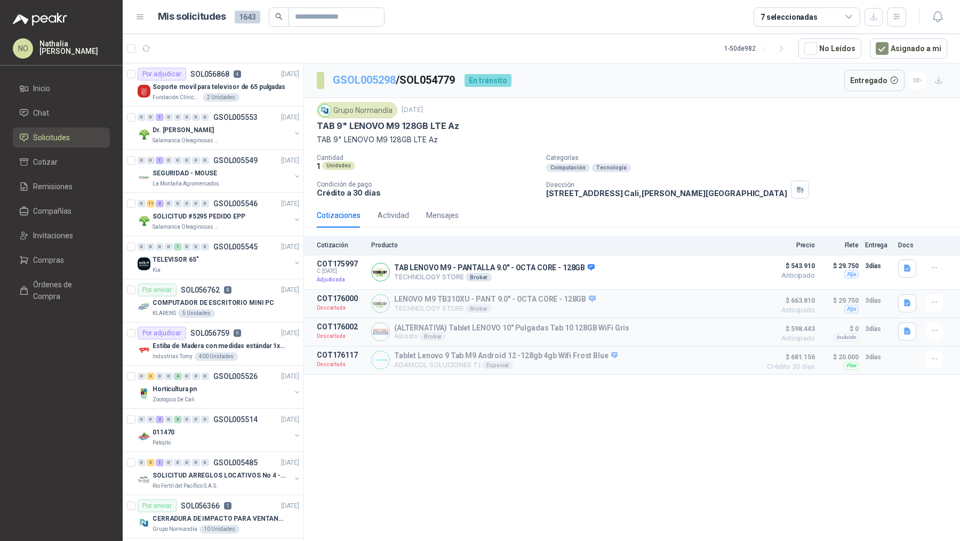
click at [370, 82] on link "GSOL005298" at bounding box center [364, 80] width 63 height 13
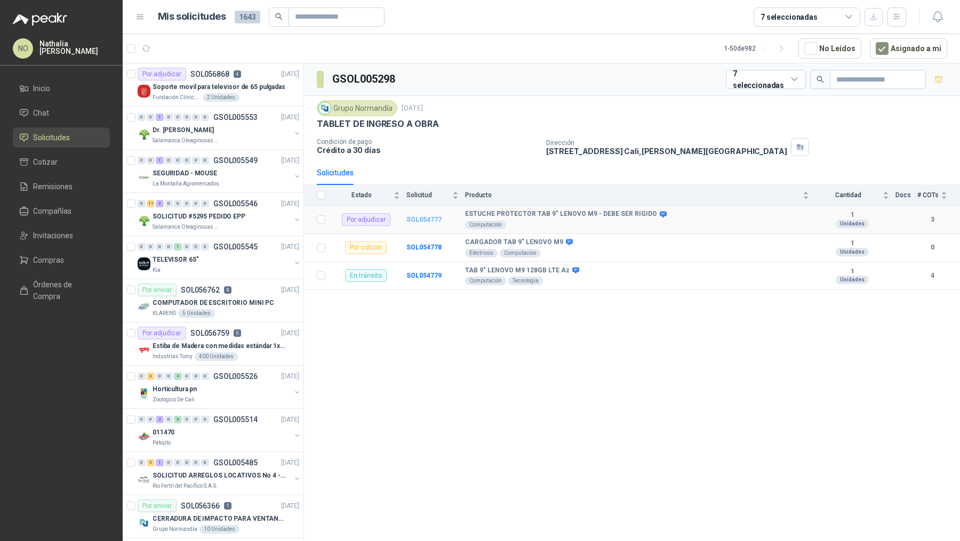
click at [416, 216] on b "SOL054777" at bounding box center [423, 219] width 35 height 7
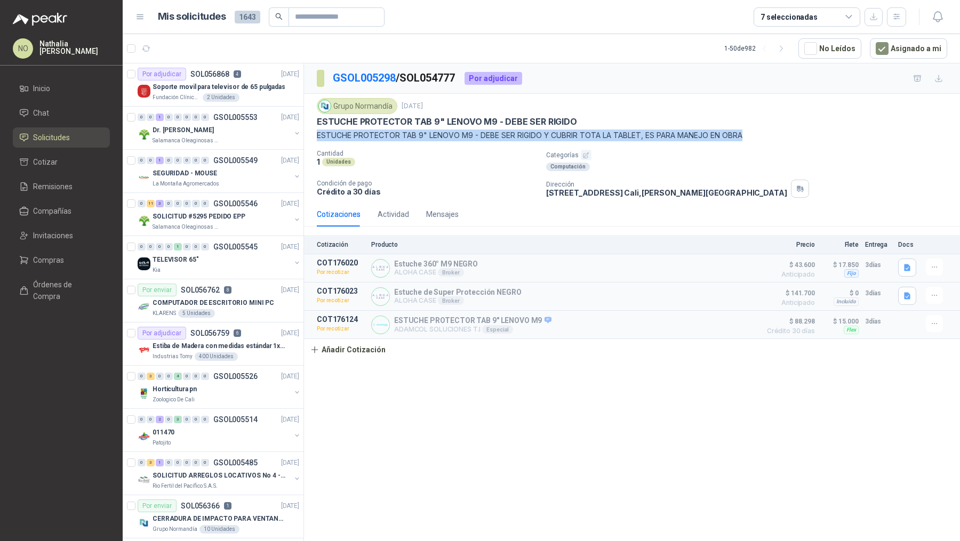
drag, startPoint x: 316, startPoint y: 133, endPoint x: 749, endPoint y: 130, distance: 432.4
click at [749, 130] on p "ESTUCHE PROTECTOR TAB 9" LENOVO M9 - DEBE SER RIGIDO Y CUBRIR TOTA LA TABLET, E…" at bounding box center [632, 136] width 630 height 12
copy p "ESTUCHE PROTECTOR TAB 9" LENOVO M9 - DEBE SER RIGIDO Y CUBRIR TOTA LA TABLET, E…"
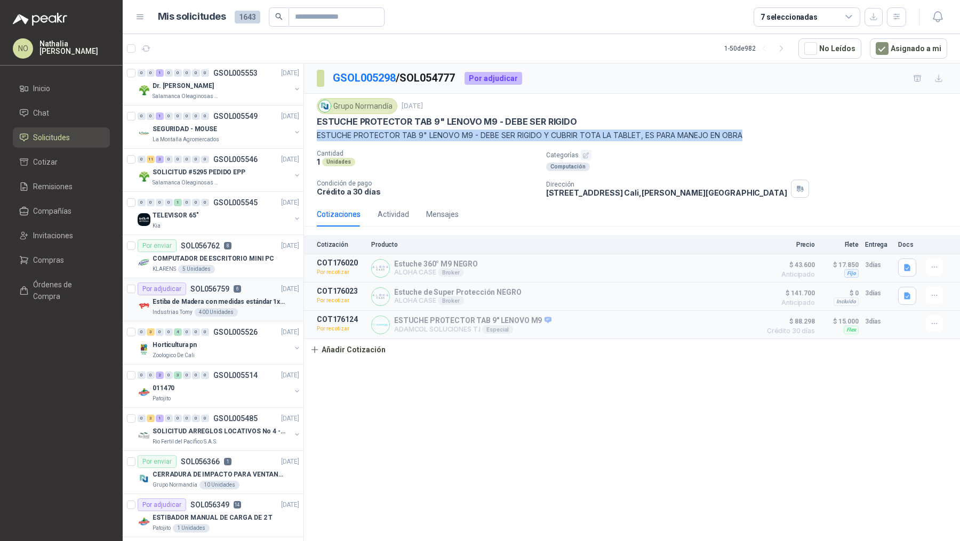
click at [240, 300] on p "Estiba de Madera con medidas estándar 1x120x15 de alto" at bounding box center [218, 302] width 133 height 10
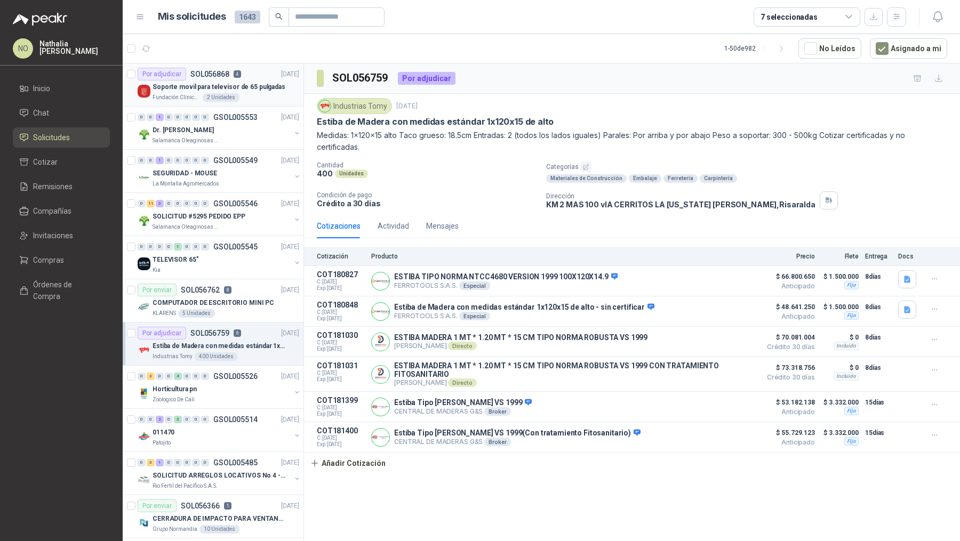
click at [256, 89] on p "Soporte movil para televisor de 65 pulgadas" at bounding box center [218, 87] width 133 height 10
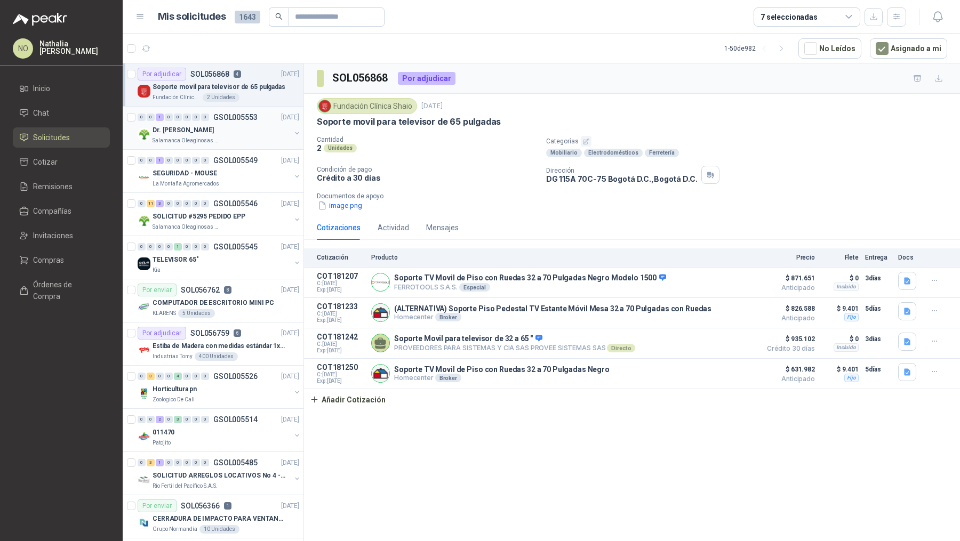
click at [257, 122] on div "0 0 1 0 0 0 0 0 GSOL005553 [DATE]" at bounding box center [220, 117] width 164 height 13
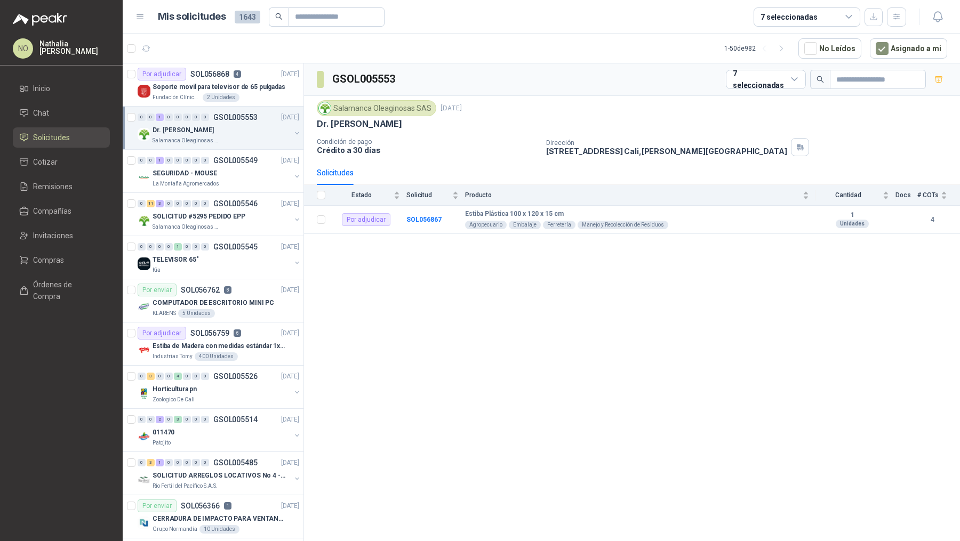
click at [257, 122] on div "0 0 1 0 0 0 0 0 GSOL005553 [DATE]" at bounding box center [220, 117] width 164 height 13
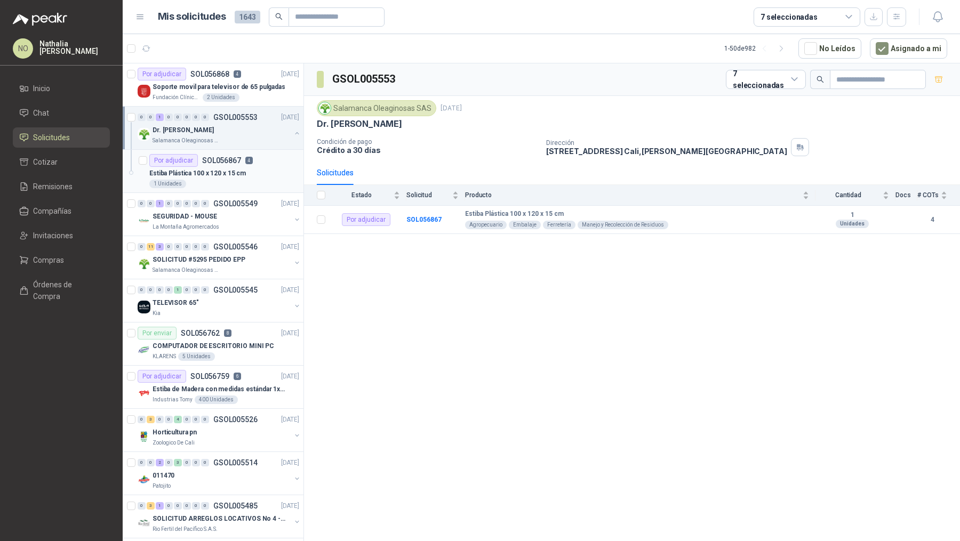
click at [254, 176] on div "Estiba Plástica 100 x 120 x 15 cm" at bounding box center [224, 173] width 150 height 13
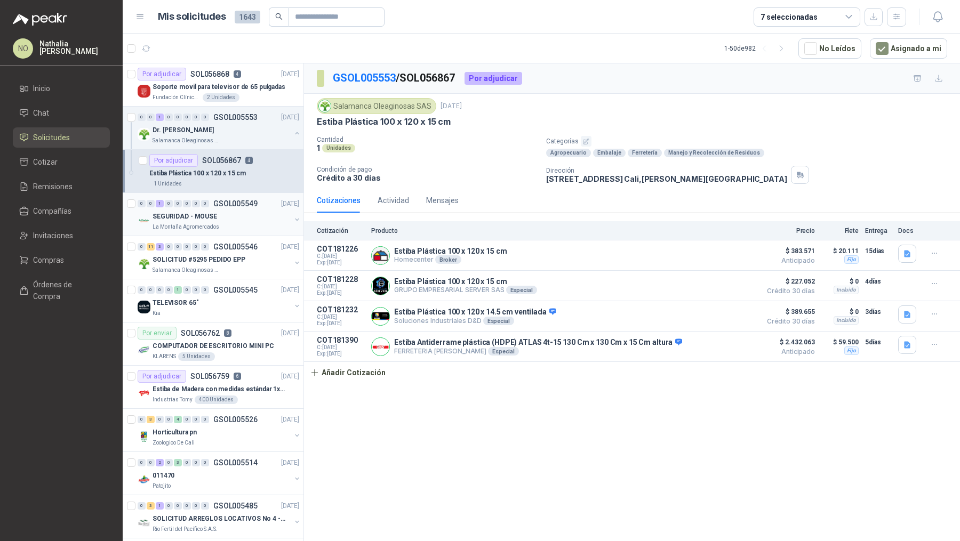
click at [251, 227] on div "La Montaña Agromercados" at bounding box center [221, 227] width 138 height 9
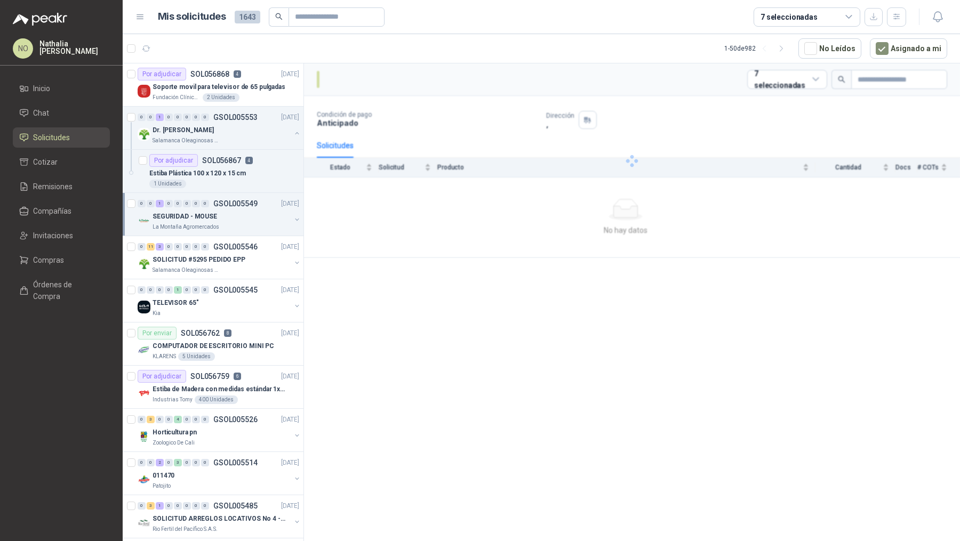
click at [251, 227] on div "La Montaña Agromercados" at bounding box center [221, 227] width 138 height 9
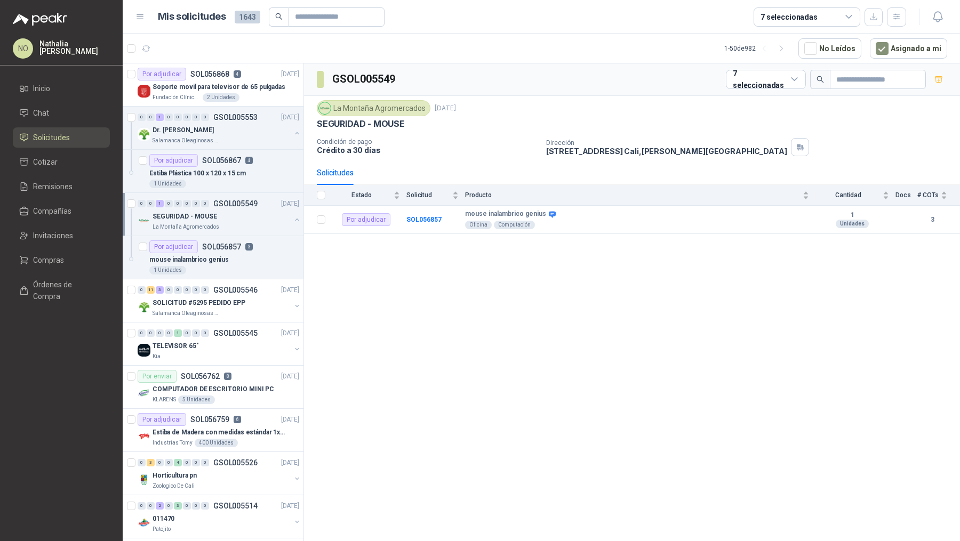
click at [251, 227] on div "La Montaña Agromercados" at bounding box center [221, 227] width 138 height 9
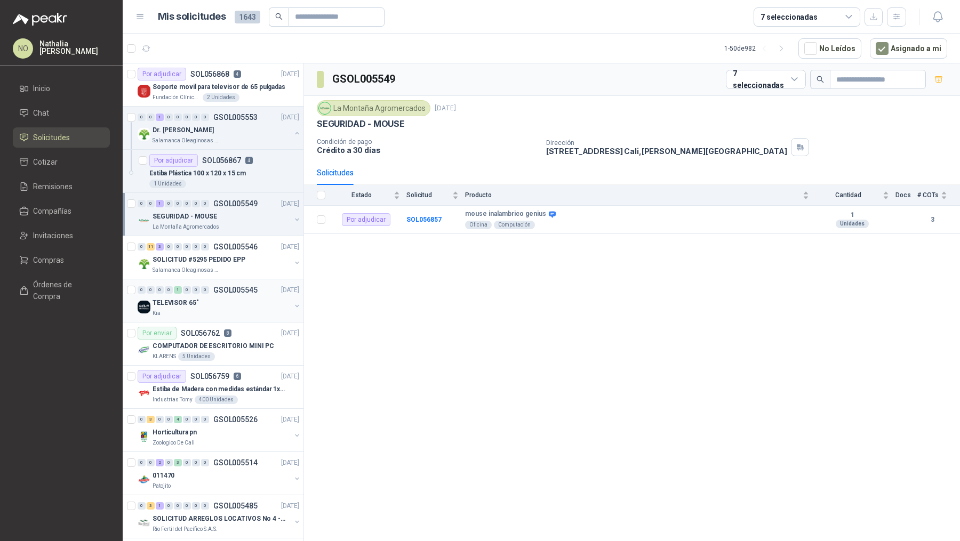
click at [242, 293] on div "0 0 0 0 1 0 0 0 GSOL005545 [DATE]" at bounding box center [220, 290] width 164 height 13
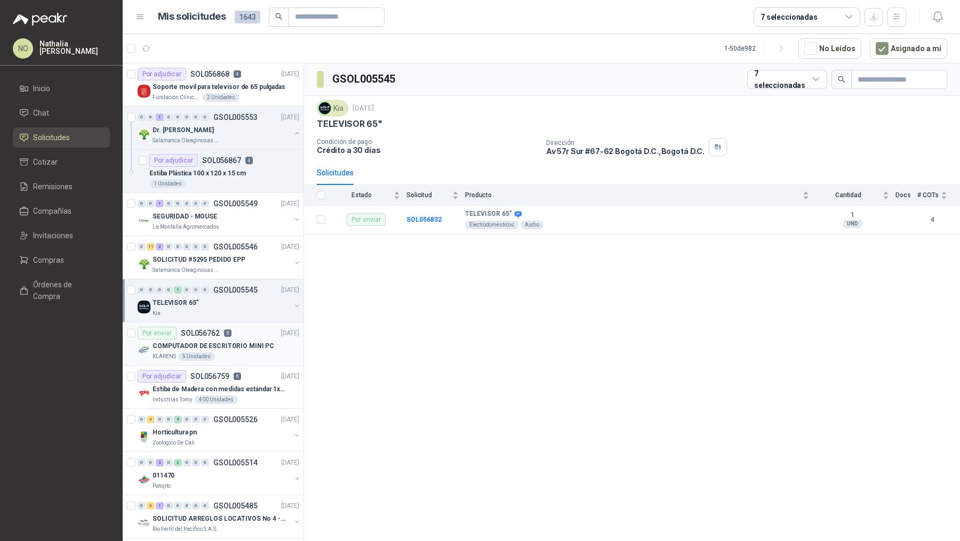
click at [239, 345] on p "COMPUTADOR DE ESCRITORIO MINI PC" at bounding box center [213, 346] width 122 height 10
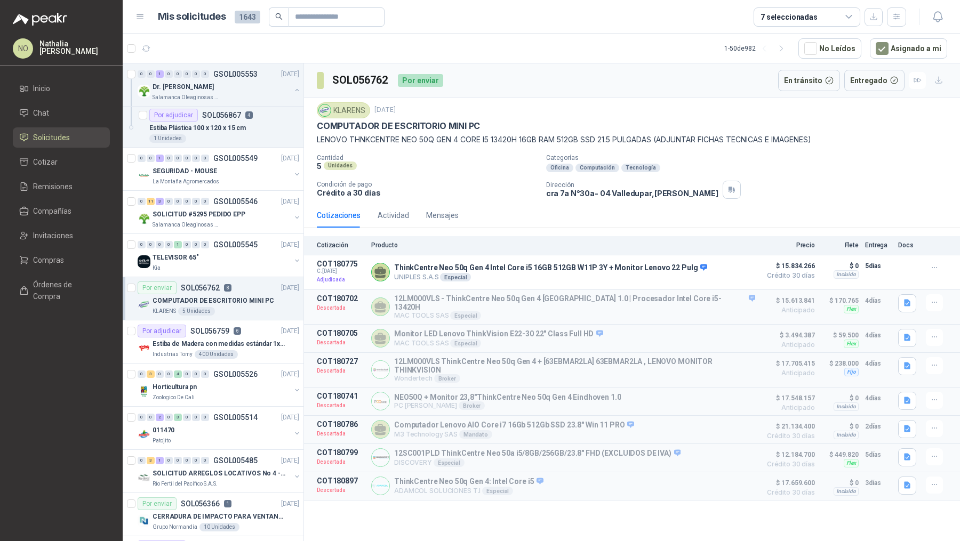
scroll to position [48, 0]
click at [239, 345] on div "Estiba de Madera con medidas estándar 1x120x15 de alto" at bounding box center [225, 341] width 147 height 13
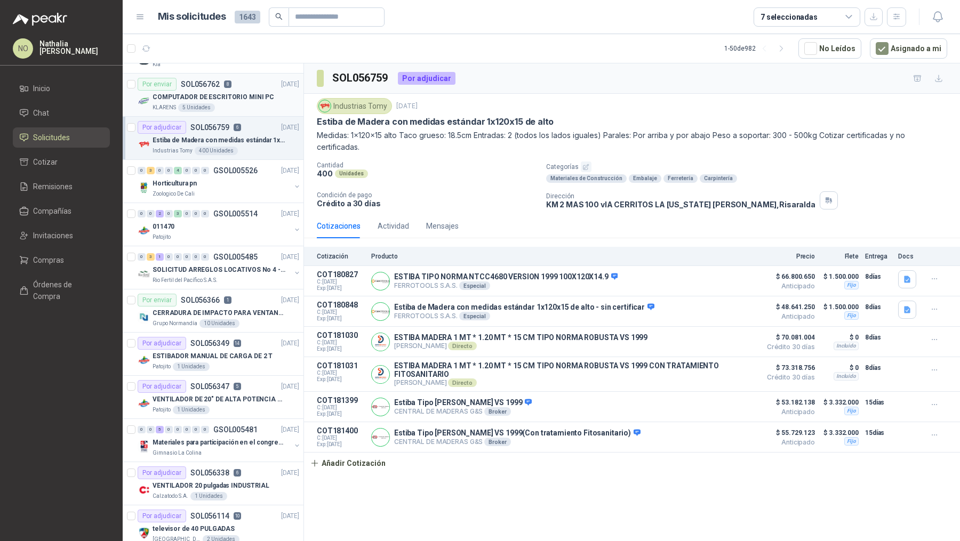
scroll to position [248, 0]
click at [246, 315] on p "CERRADURA DE IMPACTO PARA VENTANAS" at bounding box center [218, 314] width 133 height 10
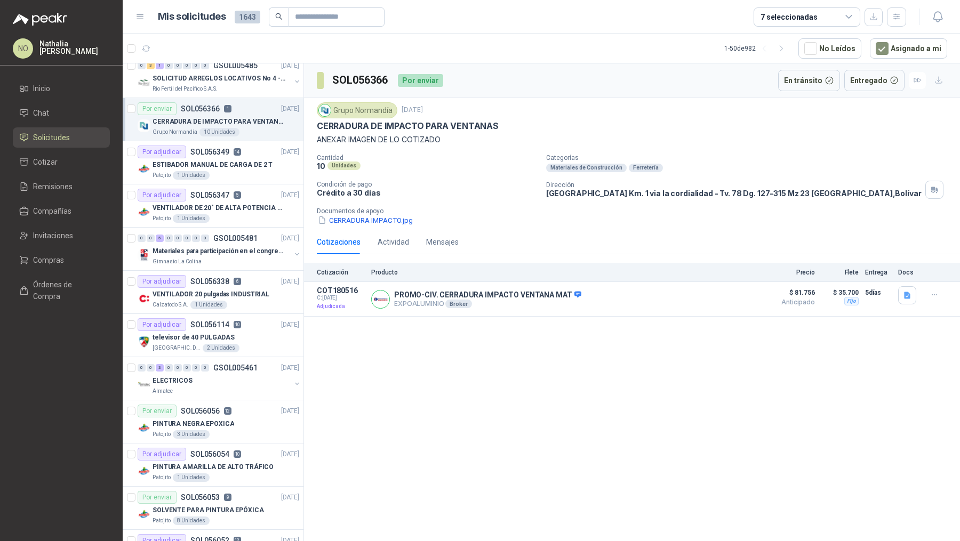
scroll to position [478, 0]
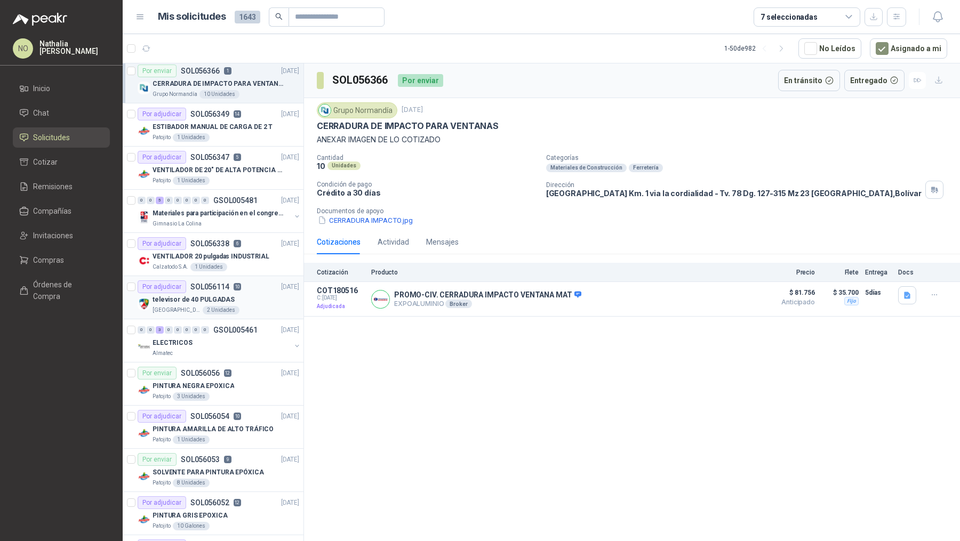
click at [250, 293] on div "televisor de 40 PULGADAS" at bounding box center [225, 299] width 147 height 13
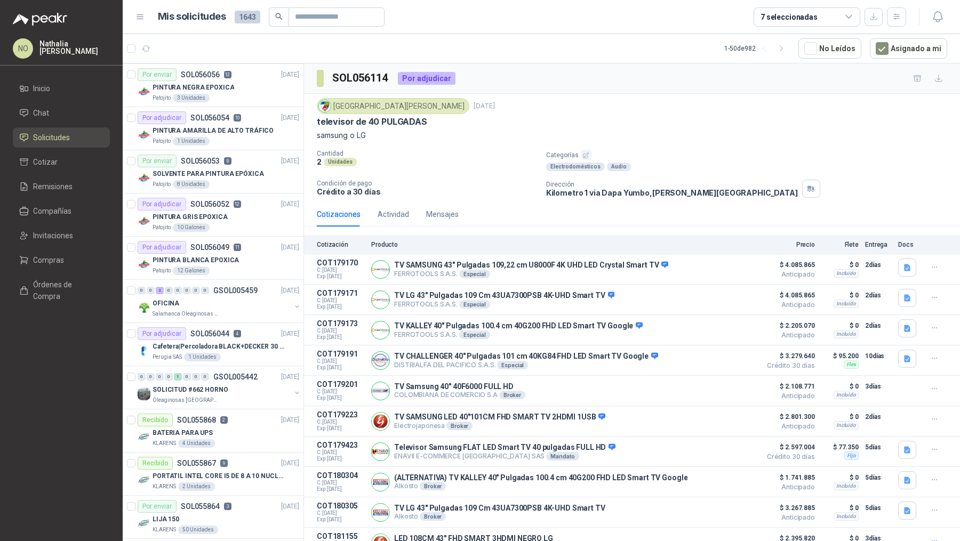
scroll to position [778, 0]
click at [254, 328] on div "Por adjudicar SOL056044 4 [DATE]" at bounding box center [219, 332] width 162 height 13
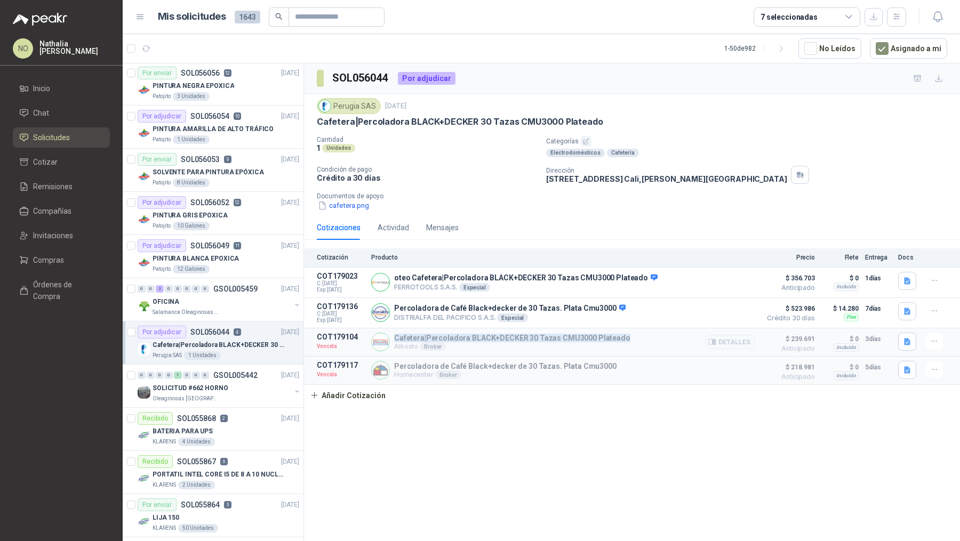
drag, startPoint x: 396, startPoint y: 336, endPoint x: 623, endPoint y: 336, distance: 227.1
click at [623, 336] on div "Cafetera|Percoladora BLACK+[PERSON_NAME] 30 Tazas CMU3000 Plateado Alkosto Brok…" at bounding box center [563, 342] width 384 height 19
copy p "Cafetera|Percoladora BLACK+DECKER 30 Tazas CMU3000 Plateado"
click at [930, 337] on icon "button" at bounding box center [934, 341] width 9 height 9
click at [892, 272] on button "Editar" at bounding box center [912, 277] width 85 height 17
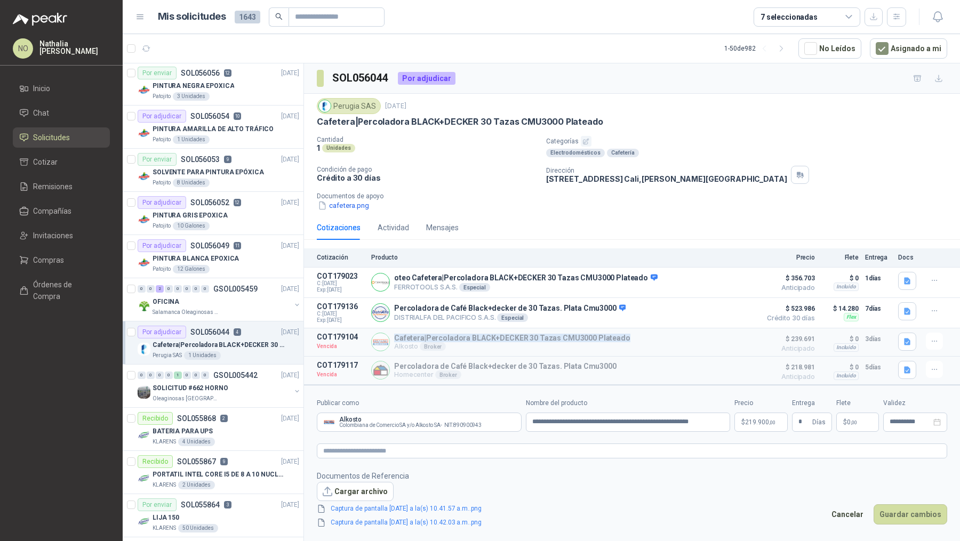
click at [756, 422] on span "219.900 ,00" at bounding box center [760, 422] width 30 height 6
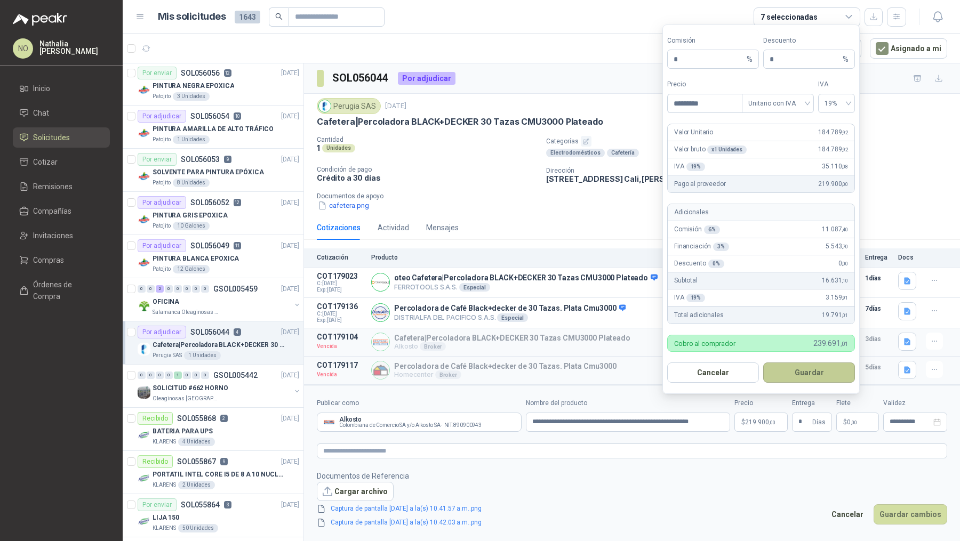
click at [822, 376] on button "Guardar" at bounding box center [809, 373] width 92 height 20
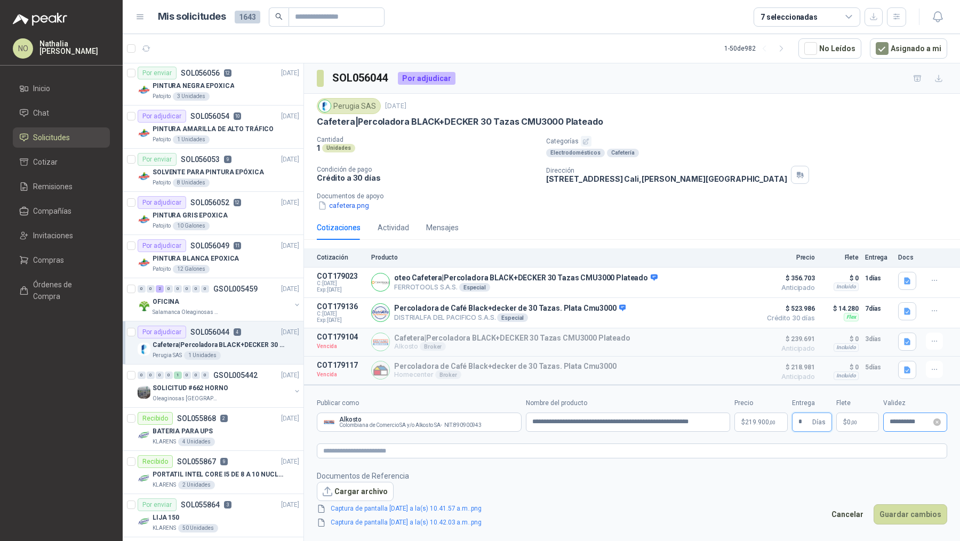
click at [905, 414] on div "**********" at bounding box center [915, 422] width 64 height 19
click at [902, 422] on input "**********" at bounding box center [910, 422] width 42 height 7
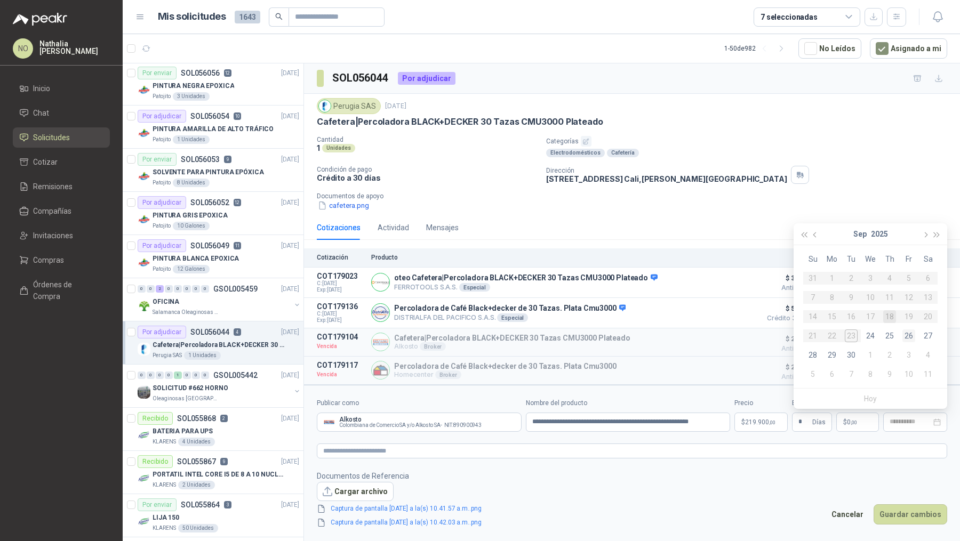
click at [909, 335] on div "26" at bounding box center [908, 335] width 13 height 13
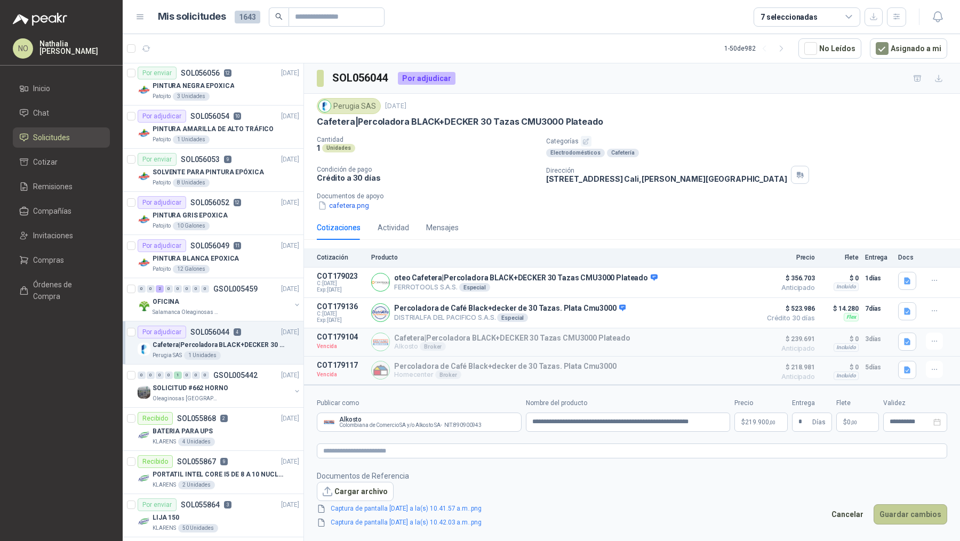
click at [929, 513] on button "Guardar cambios" at bounding box center [910, 514] width 74 height 20
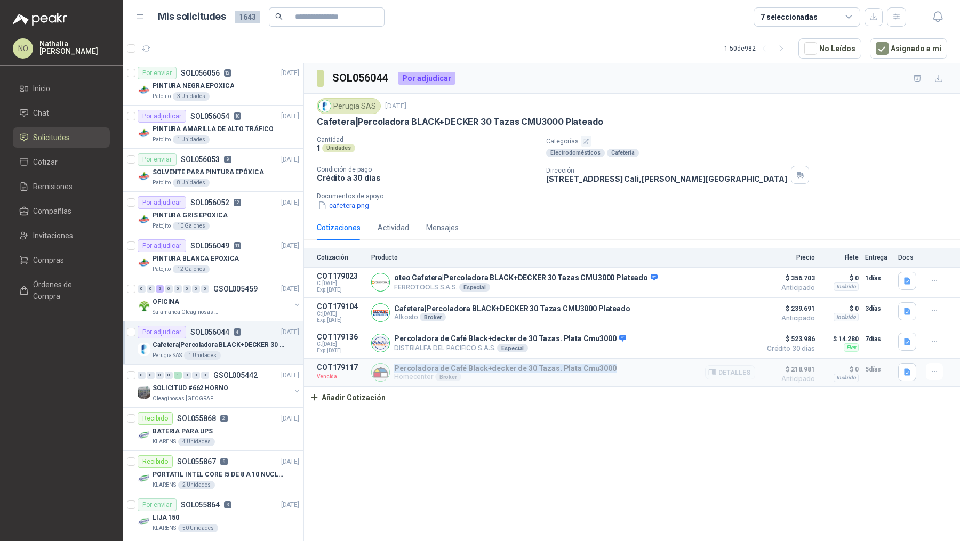
drag, startPoint x: 395, startPoint y: 367, endPoint x: 628, endPoint y: 366, distance: 233.0
click at [628, 366] on div "Percoladora de Café Black+[PERSON_NAME] de 30 Tazas. Plata Cmu3000 Homecenter B…" at bounding box center [563, 372] width 384 height 19
copy p "Percoladora de Café Black+decker de 30 Tazas. Plata Cmu3000"
click at [939, 370] on button "button" at bounding box center [934, 371] width 17 height 17
click at [891, 313] on button "Editar" at bounding box center [912, 308] width 85 height 17
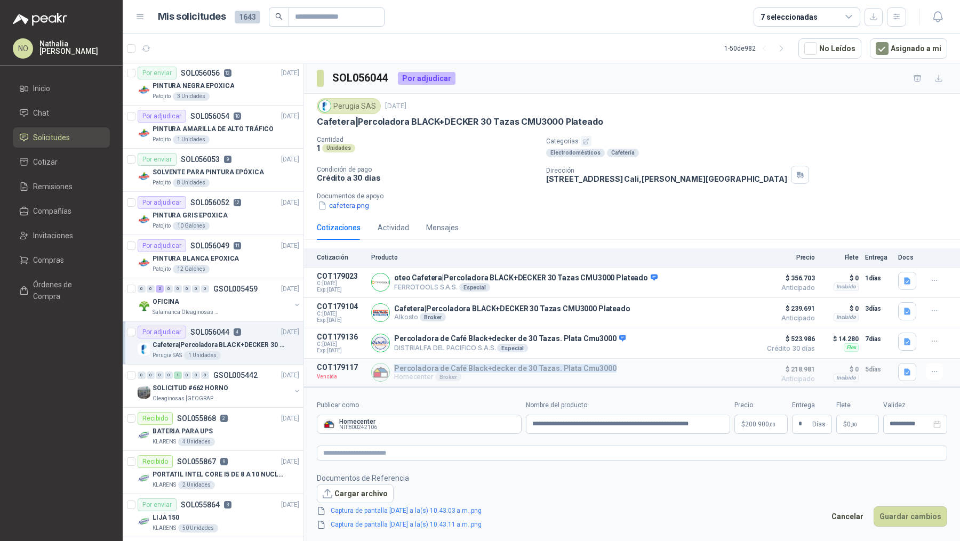
click at [754, 427] on p "$ 200.900 ,00" at bounding box center [760, 424] width 53 height 19
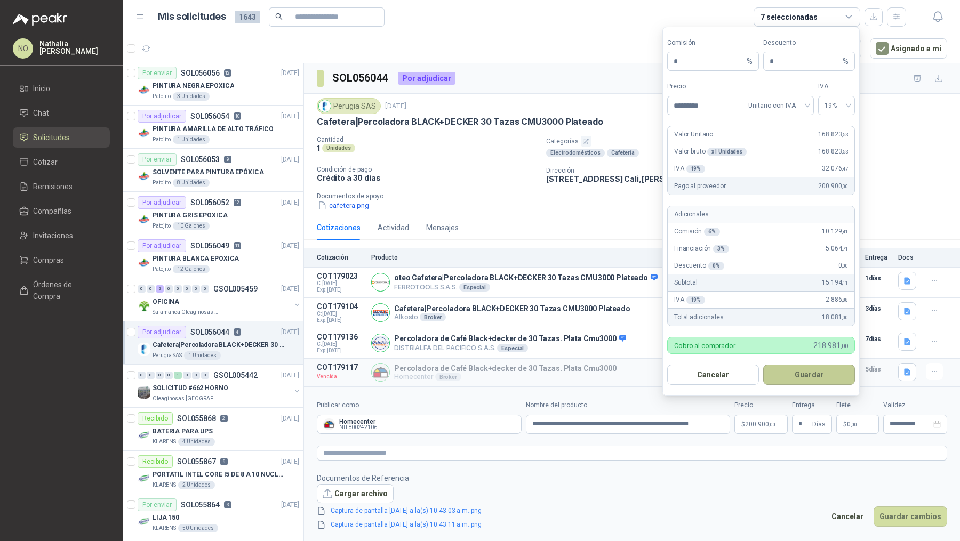
click at [813, 377] on button "Guardar" at bounding box center [809, 375] width 92 height 20
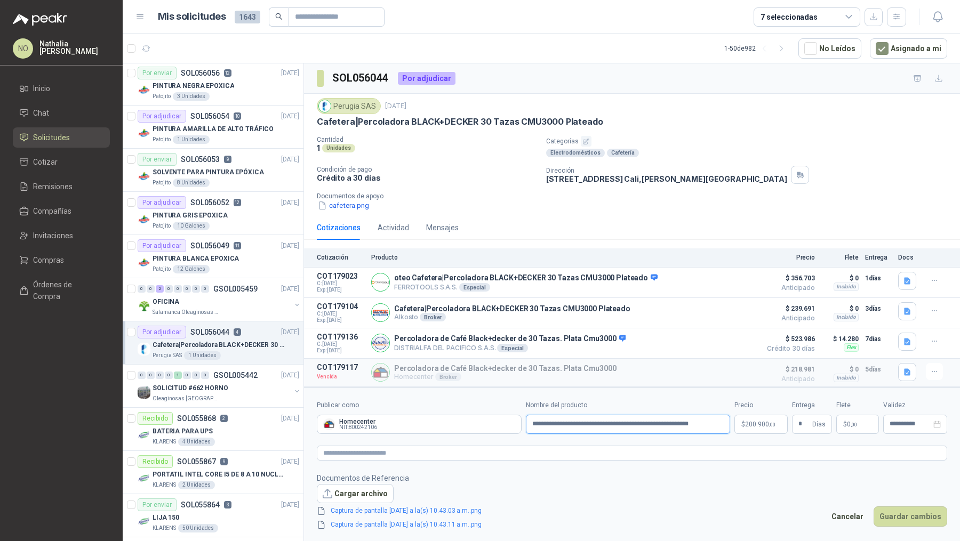
drag, startPoint x: 530, startPoint y: 421, endPoint x: 714, endPoint y: 424, distance: 184.5
click at [714, 424] on input "**********" at bounding box center [628, 424] width 205 height 19
click at [754, 417] on p "$ 200.900 ,00" at bounding box center [760, 424] width 53 height 19
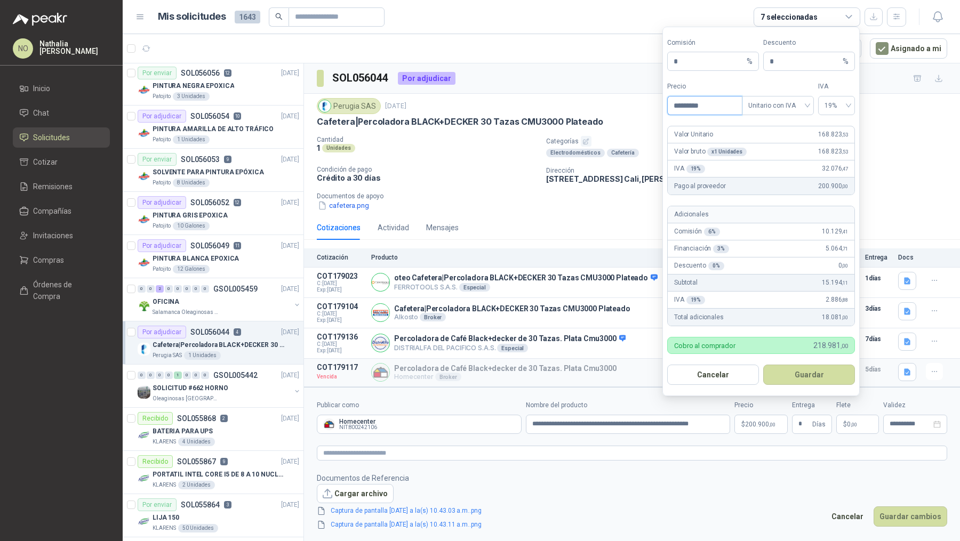
click at [711, 112] on input "*********" at bounding box center [704, 105] width 74 height 18
click at [800, 380] on button "Guardar" at bounding box center [809, 375] width 92 height 20
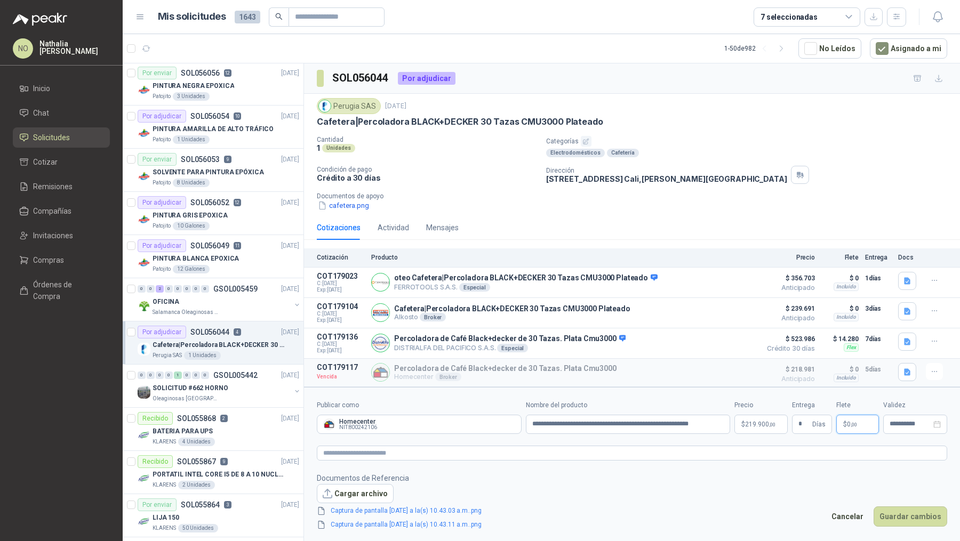
click at [852, 422] on span ",00" at bounding box center [853, 425] width 6 height 6
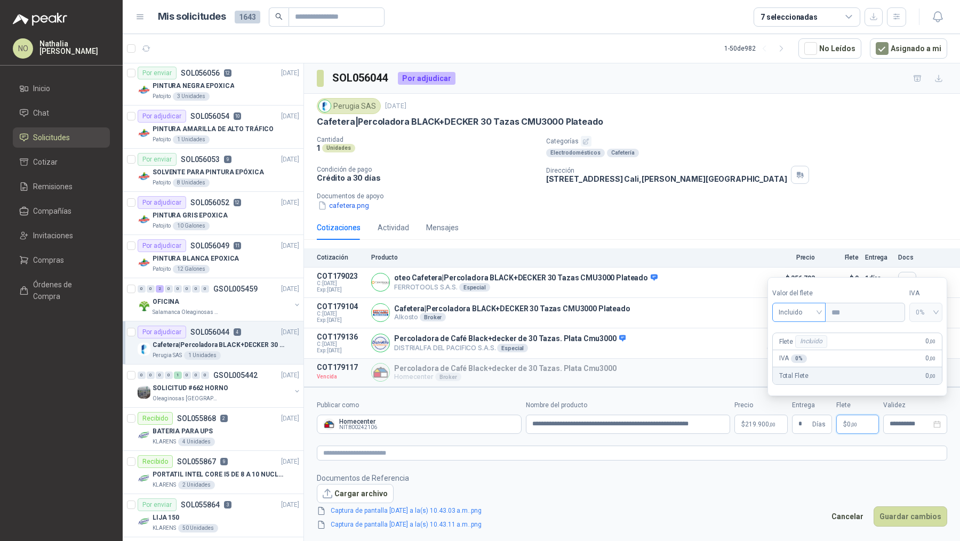
click at [794, 318] on span "Incluido" at bounding box center [798, 312] width 41 height 16
click at [802, 366] on div "Fijo" at bounding box center [798, 370] width 37 height 12
click at [850, 309] on input "***" at bounding box center [864, 312] width 76 height 18
click at [907, 421] on input "**********" at bounding box center [910, 424] width 42 height 7
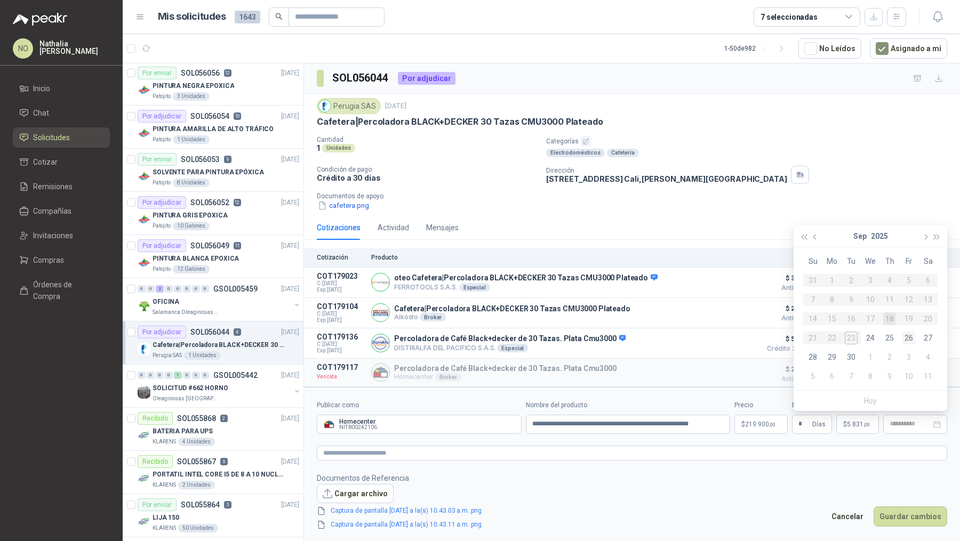
click at [912, 335] on div "26" at bounding box center [908, 338] width 13 height 13
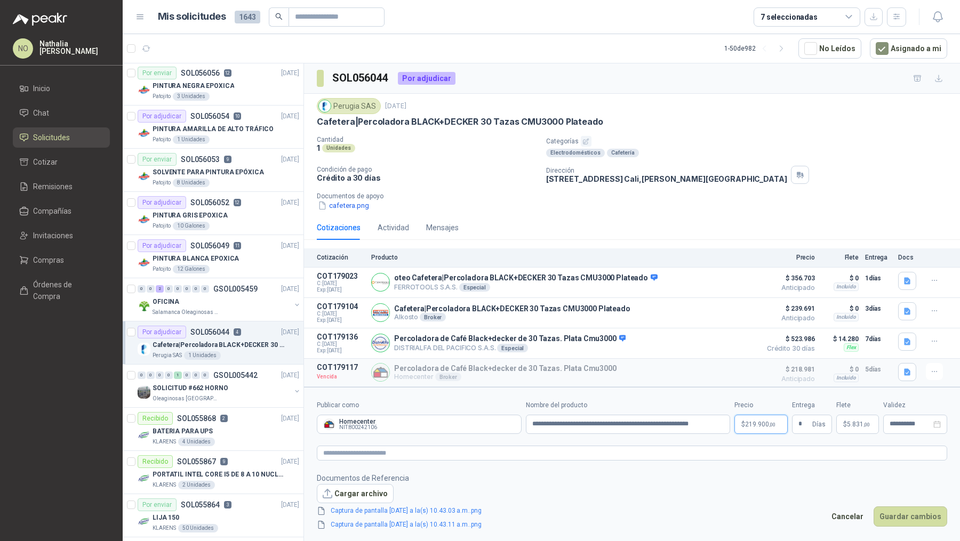
click at [765, 427] on p "$ 219.900 ,00" at bounding box center [760, 424] width 53 height 19
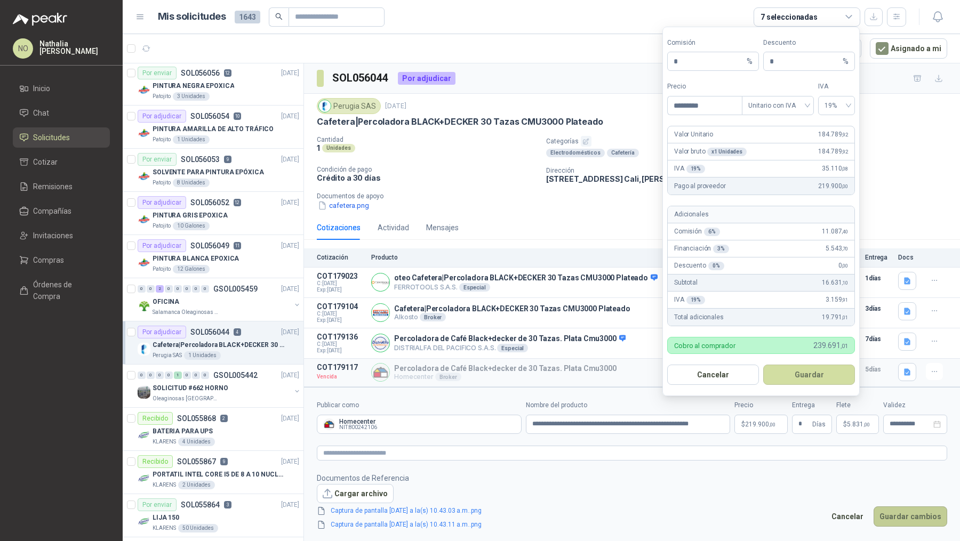
click at [920, 513] on button "Guardar cambios" at bounding box center [910, 516] width 74 height 20
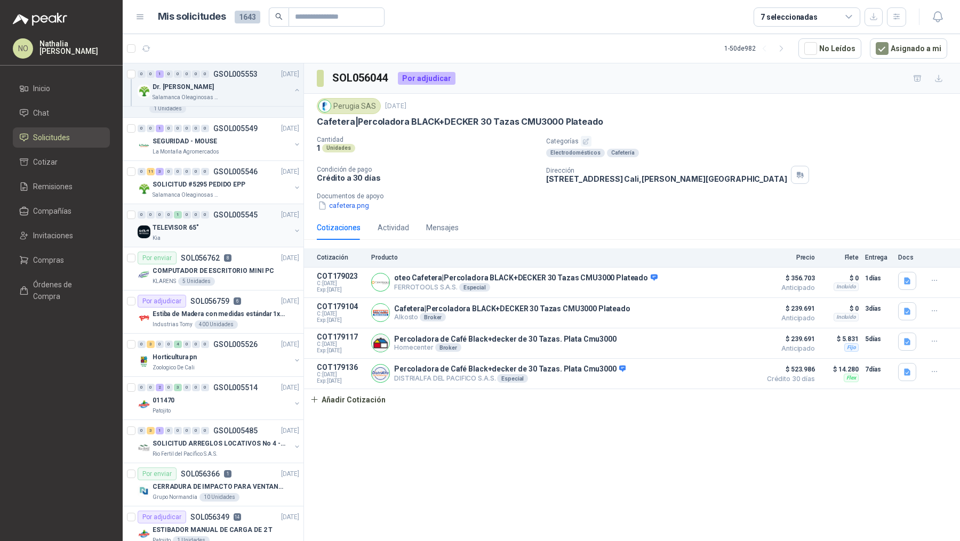
scroll to position [172, 0]
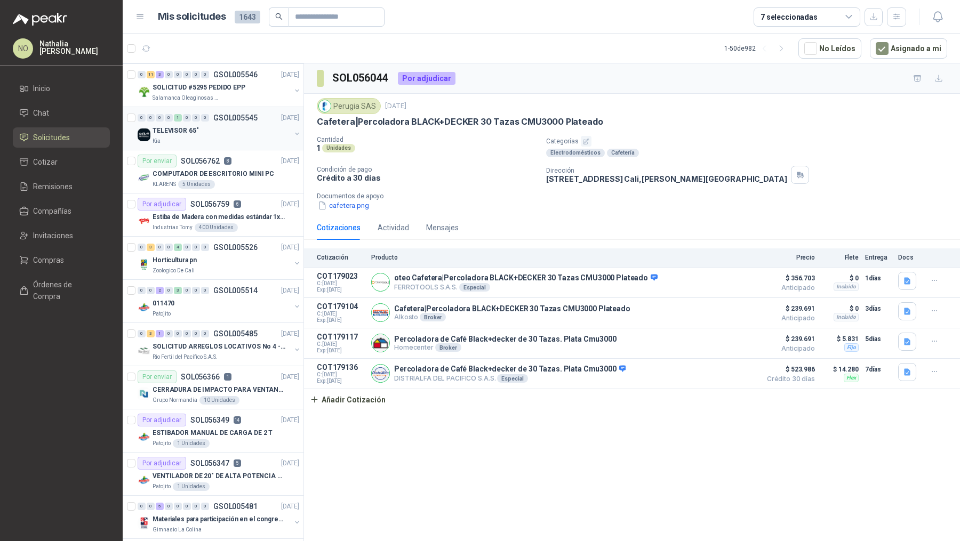
click at [219, 299] on div "011470" at bounding box center [221, 303] width 138 height 13
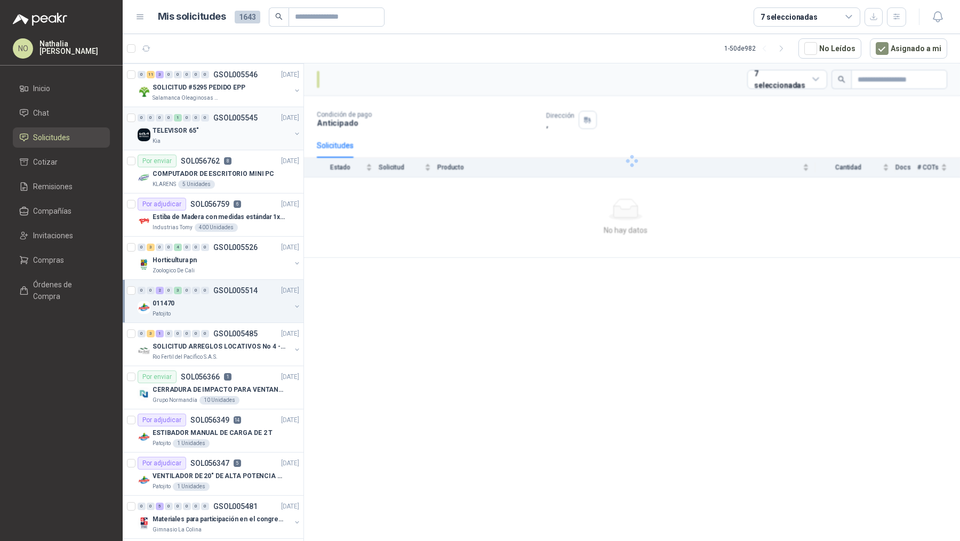
click at [219, 299] on div "011470" at bounding box center [221, 303] width 138 height 13
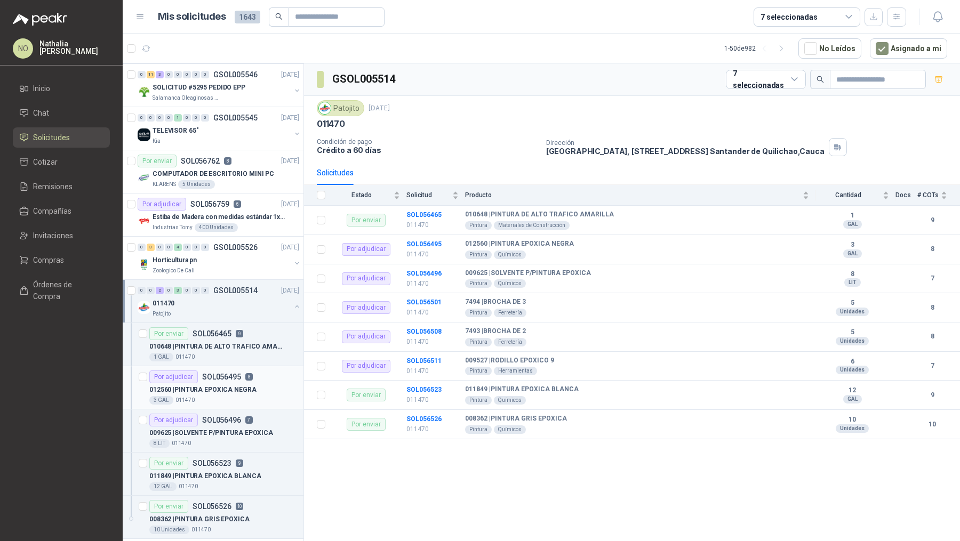
click at [234, 385] on p "012560 | PINTURA EPOXICA NEGRA" at bounding box center [202, 390] width 107 height 10
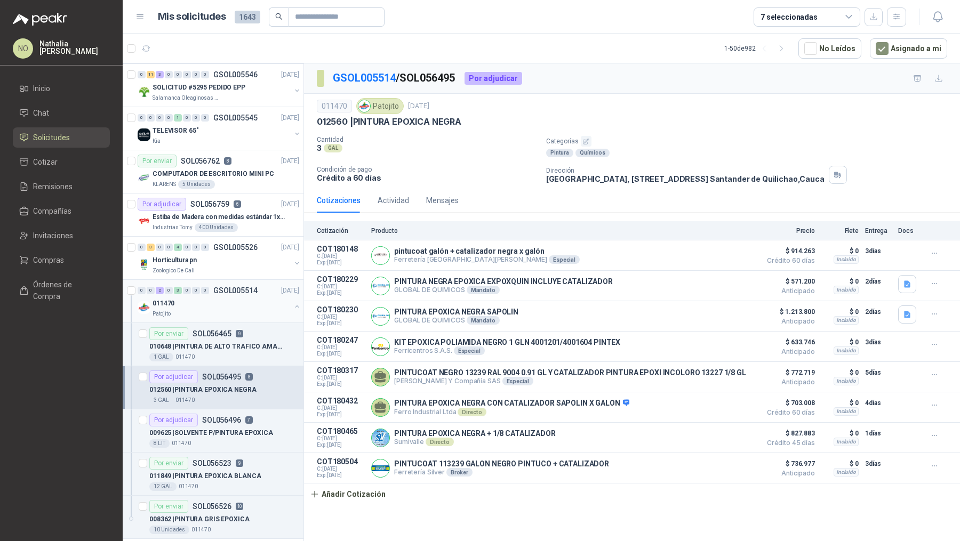
click at [241, 302] on div "011470" at bounding box center [221, 303] width 138 height 13
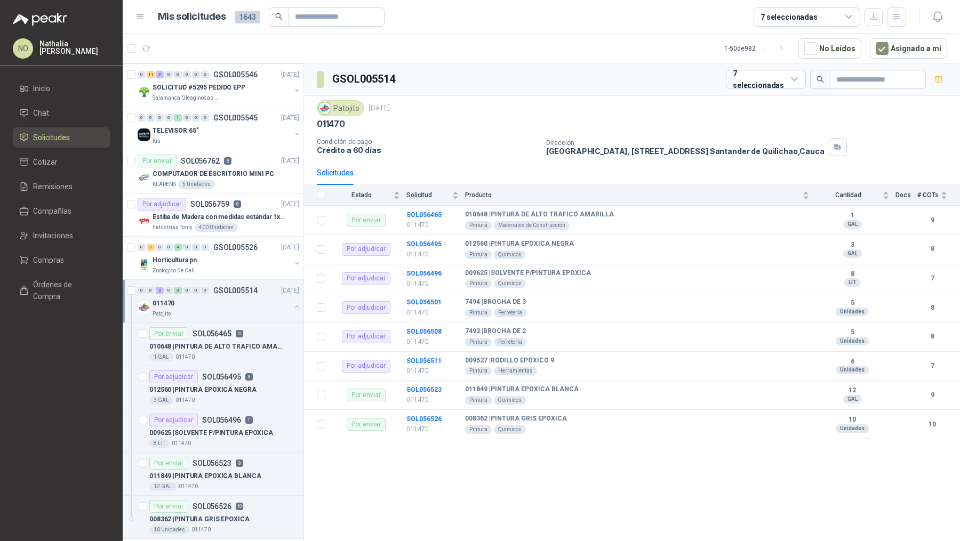
click at [241, 302] on div "011470" at bounding box center [221, 303] width 138 height 13
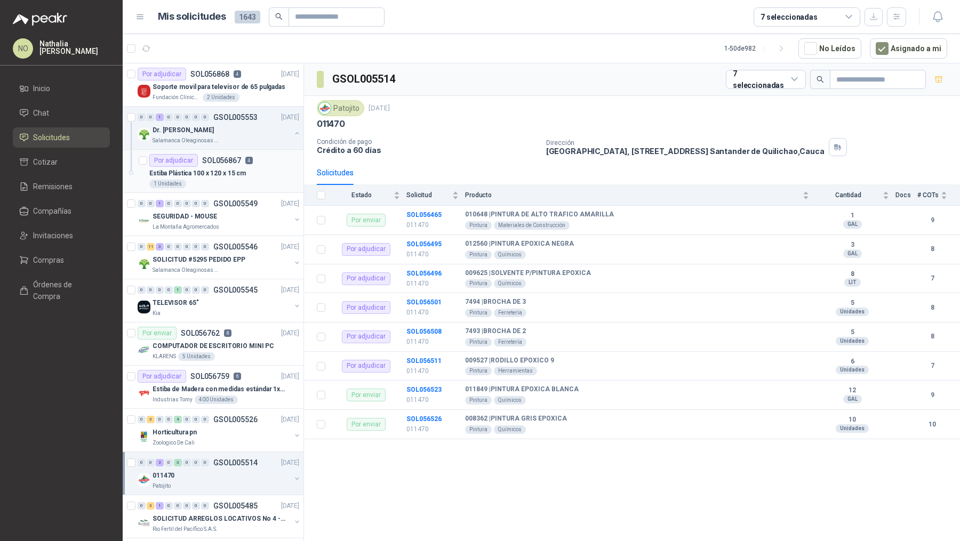
click at [232, 178] on div "Estiba Plástica 100 x 120 x 15 cm" at bounding box center [224, 173] width 150 height 13
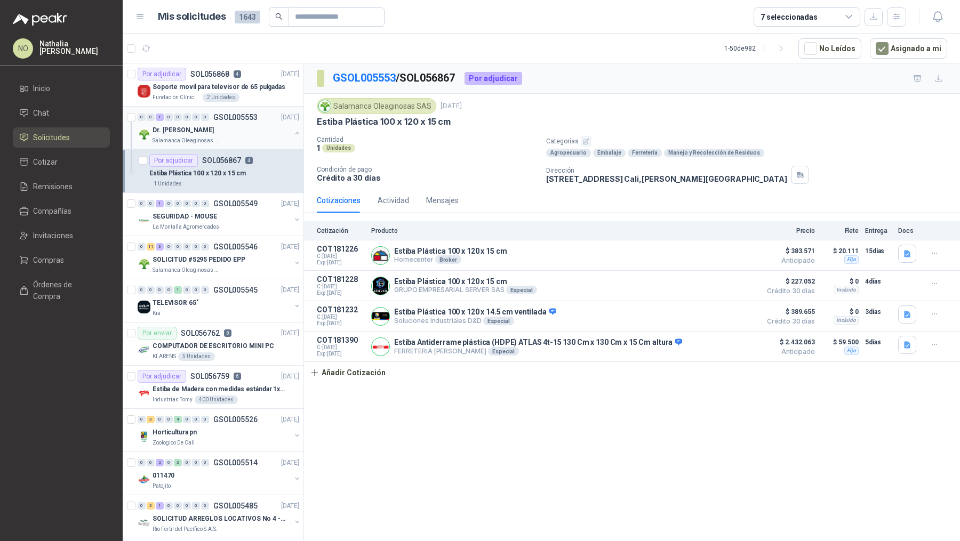
click at [238, 114] on p "GSOL005553" at bounding box center [235, 117] width 44 height 7
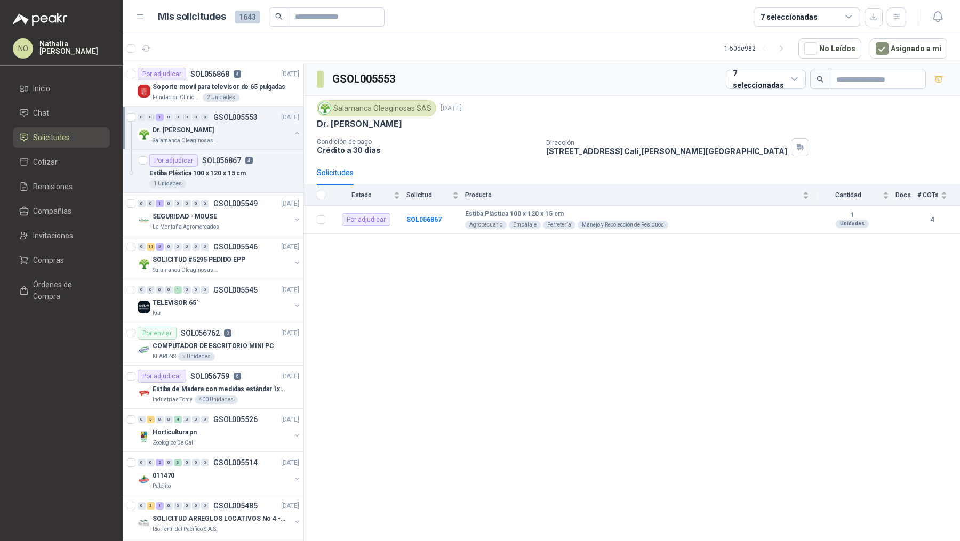
click at [237, 126] on div "Dr. [PERSON_NAME]" at bounding box center [221, 130] width 138 height 13
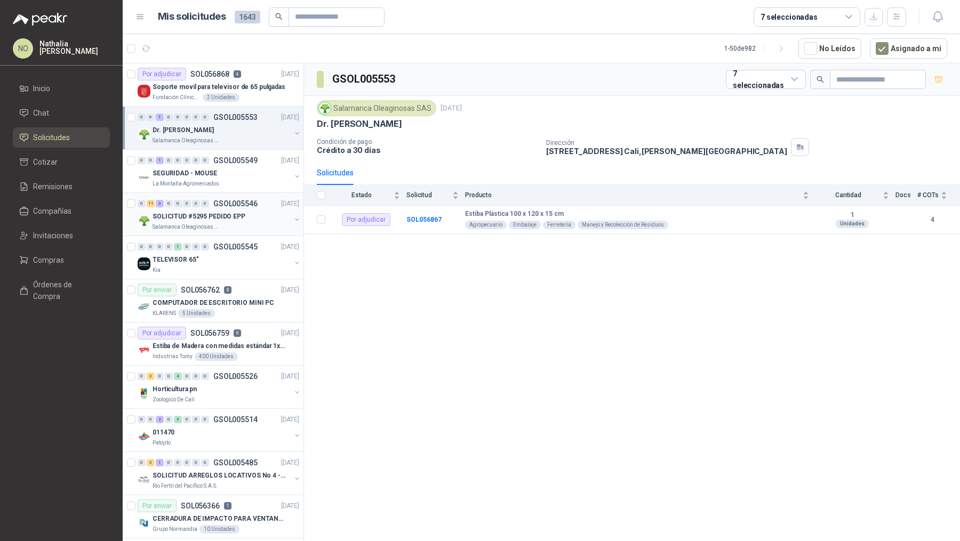
click at [232, 220] on p "SOLICITUD #5295 PEDIDO EPP" at bounding box center [198, 217] width 93 height 10
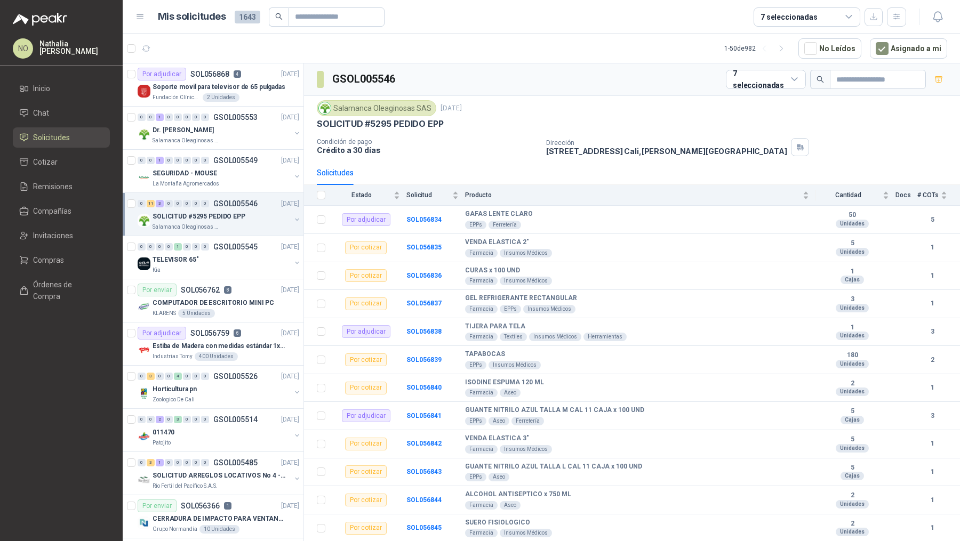
click at [232, 220] on p "SOLICITUD #5295 PEDIDO EPP" at bounding box center [198, 217] width 93 height 10
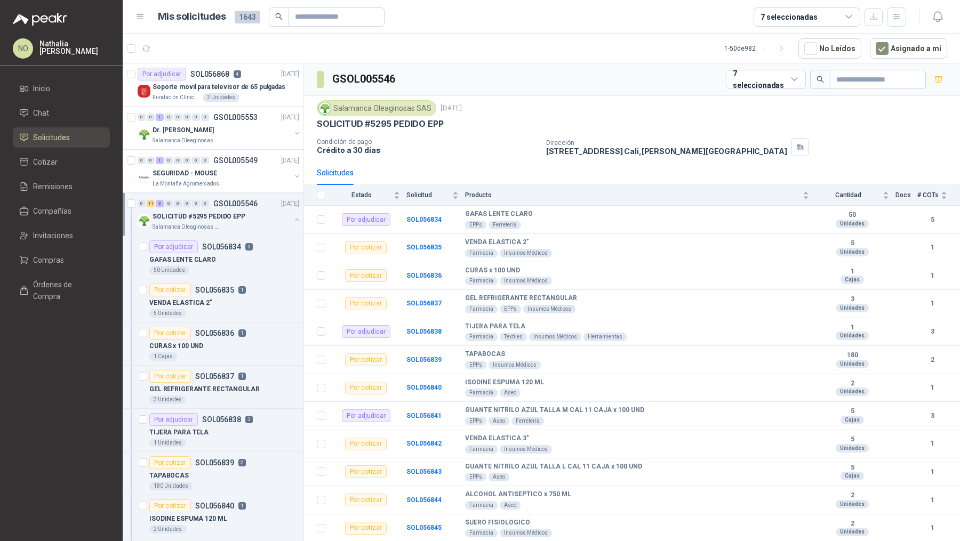
scroll to position [3, 0]
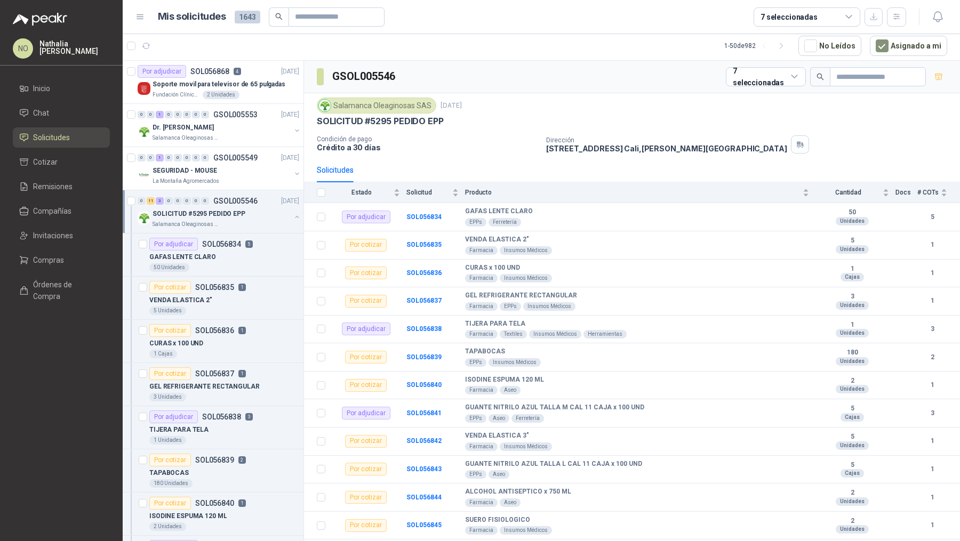
click at [232, 220] on div "Salamanca Oleaginosas SAS" at bounding box center [221, 224] width 138 height 9
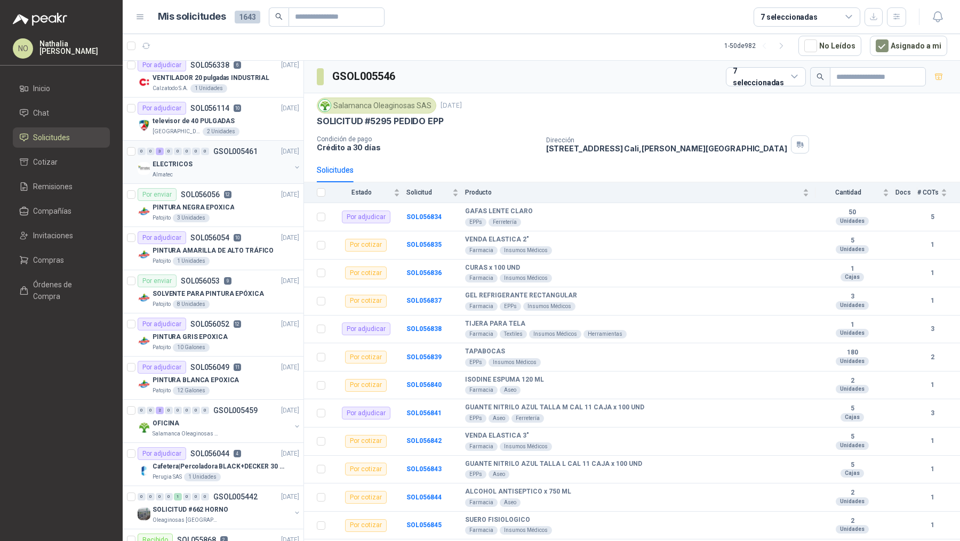
scroll to position [608, 0]
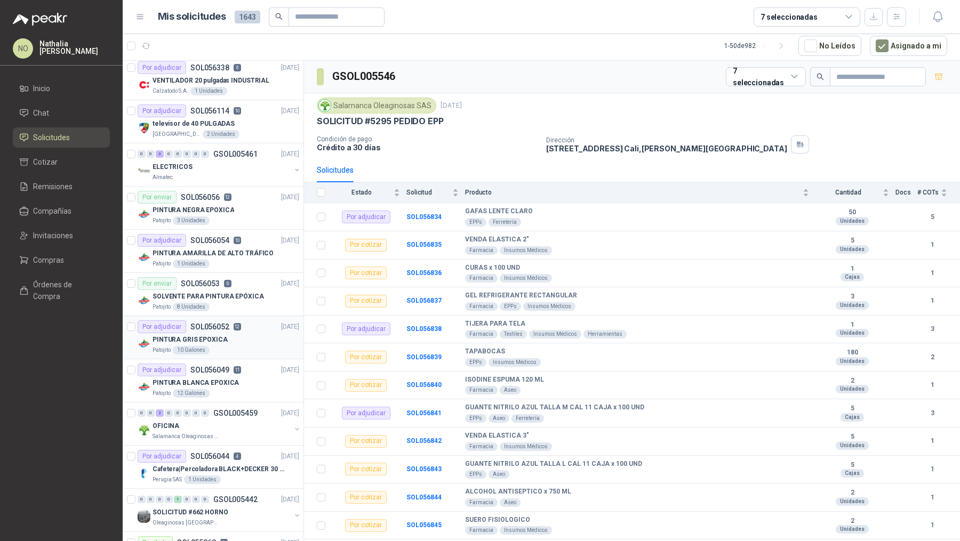
click at [223, 324] on p "SOL056052" at bounding box center [209, 326] width 39 height 7
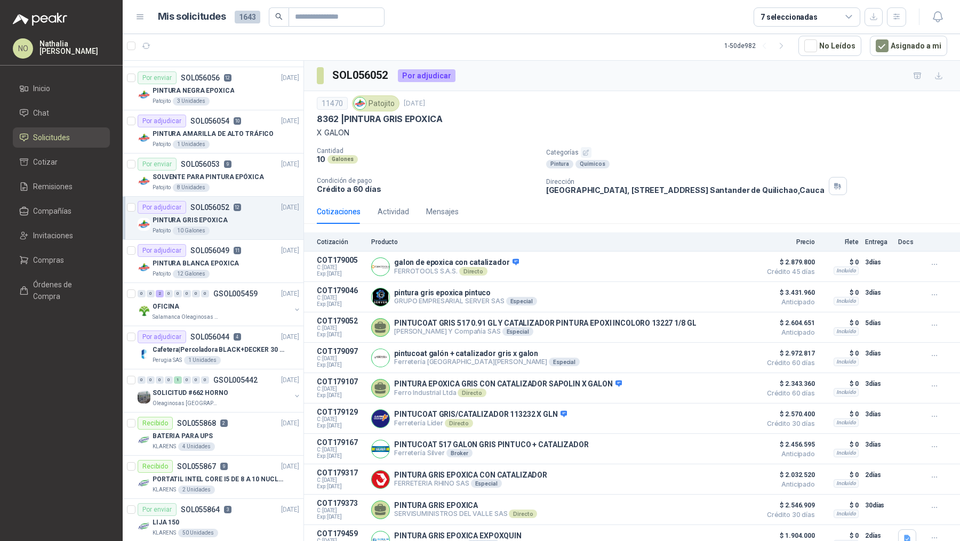
scroll to position [737, 0]
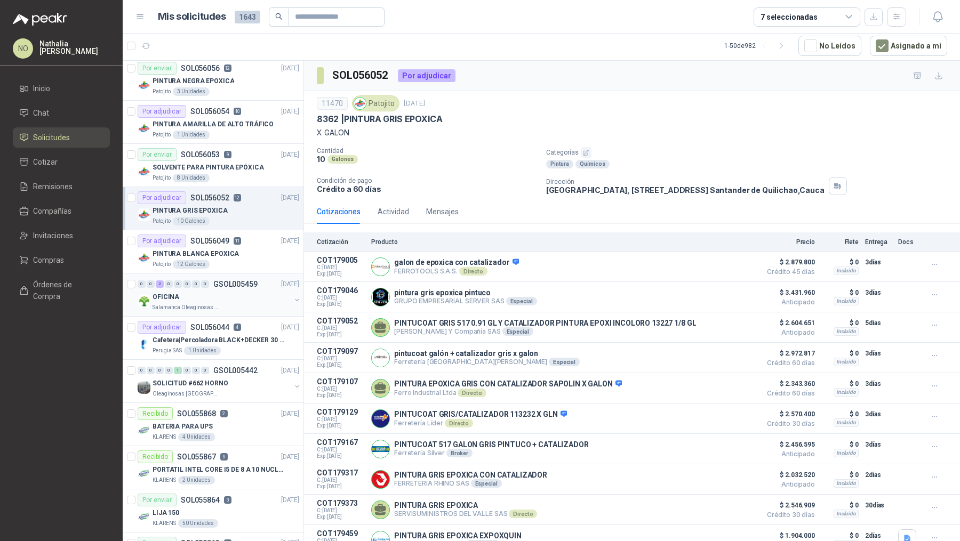
click at [228, 291] on div "OFICINA" at bounding box center [221, 297] width 138 height 13
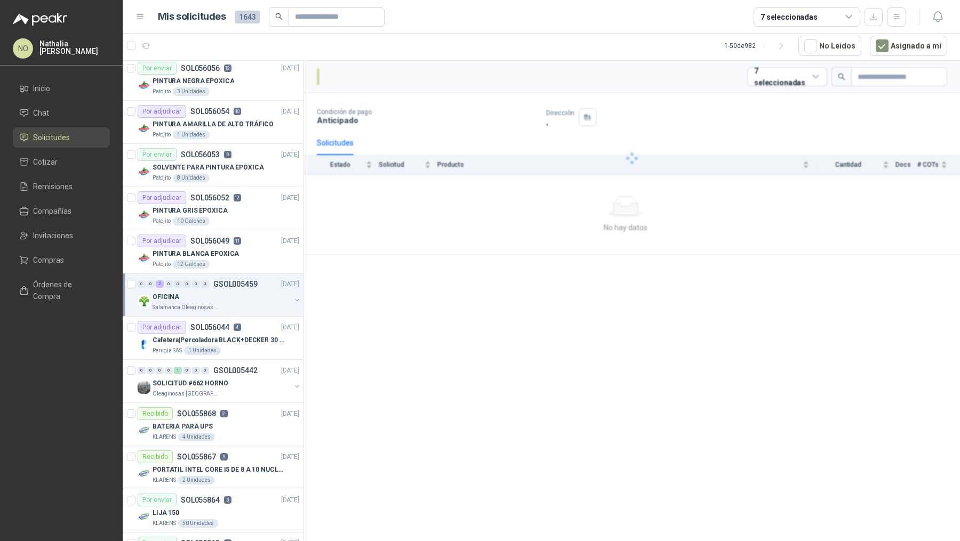
click at [228, 291] on div "OFICINA" at bounding box center [221, 297] width 138 height 13
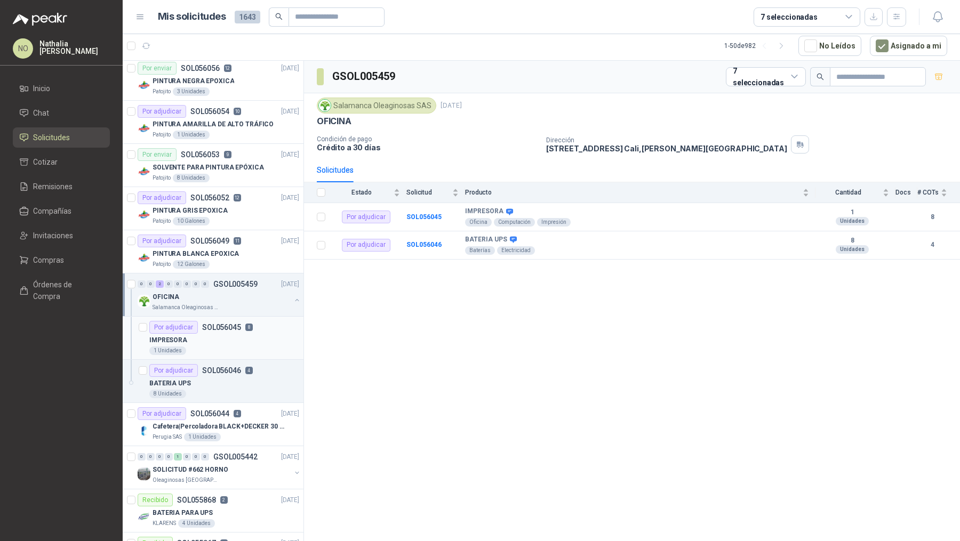
click at [216, 347] on div "1 Unidades" at bounding box center [224, 351] width 150 height 9
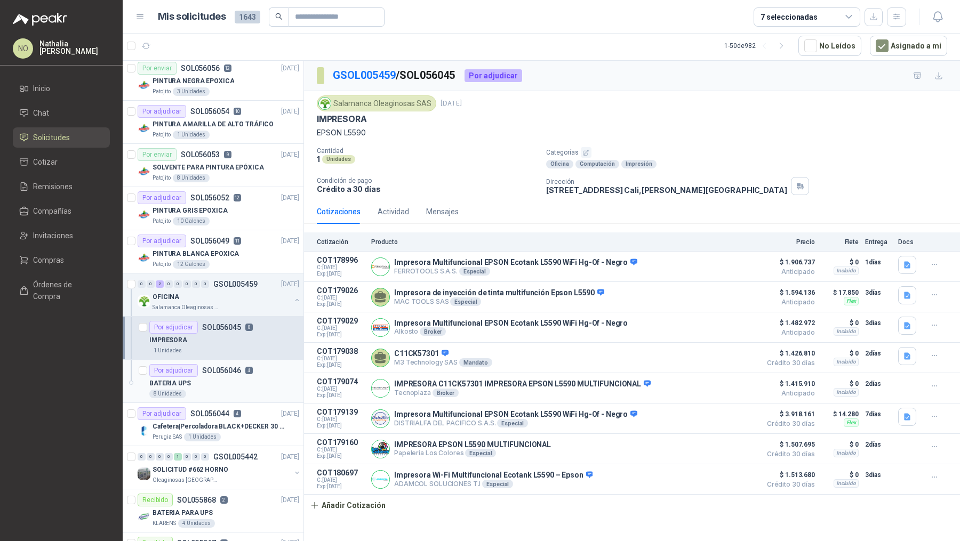
click at [213, 390] on div "8 Unidades" at bounding box center [224, 394] width 150 height 9
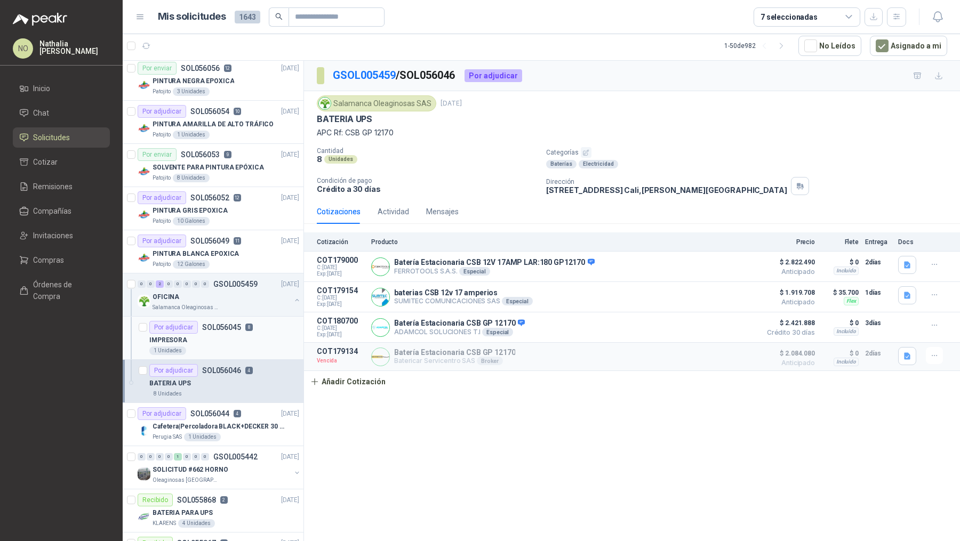
click at [230, 334] on div "IMPRESORA" at bounding box center [224, 340] width 150 height 13
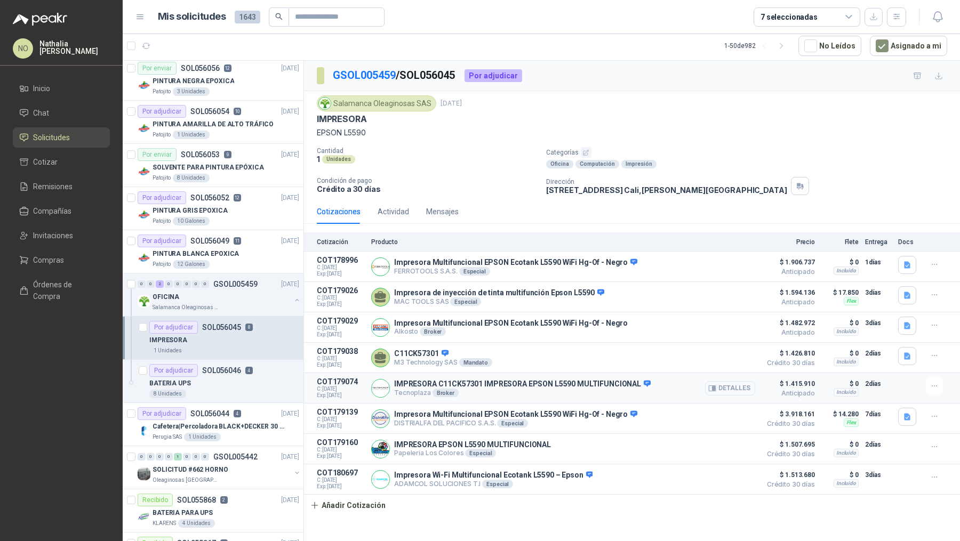
click at [715, 384] on icon "button" at bounding box center [712, 388] width 8 height 8
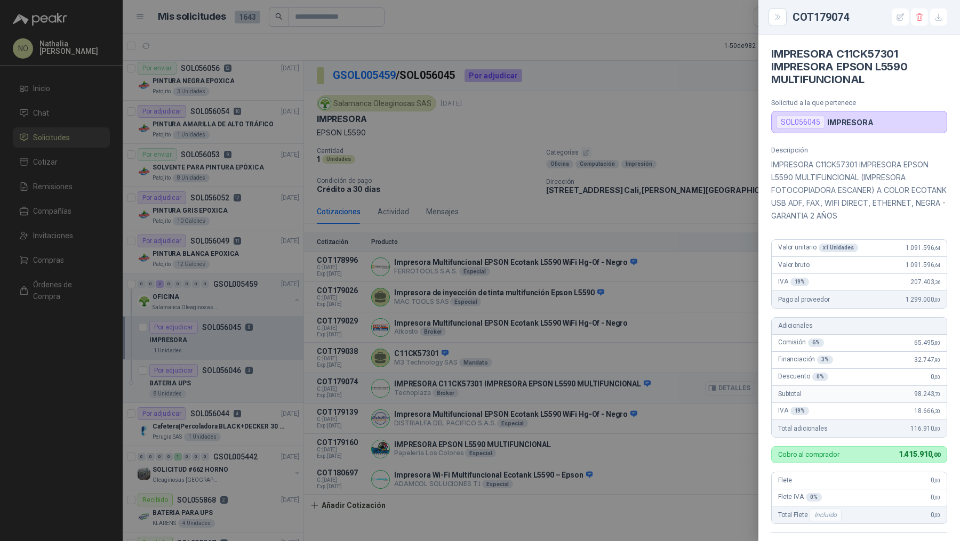
scroll to position [236, 0]
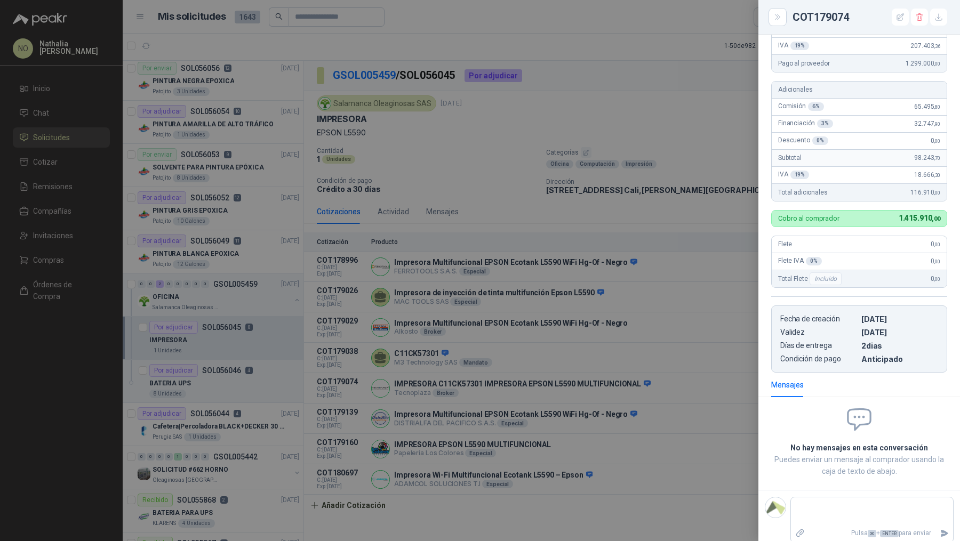
click at [711, 230] on div at bounding box center [480, 270] width 960 height 541
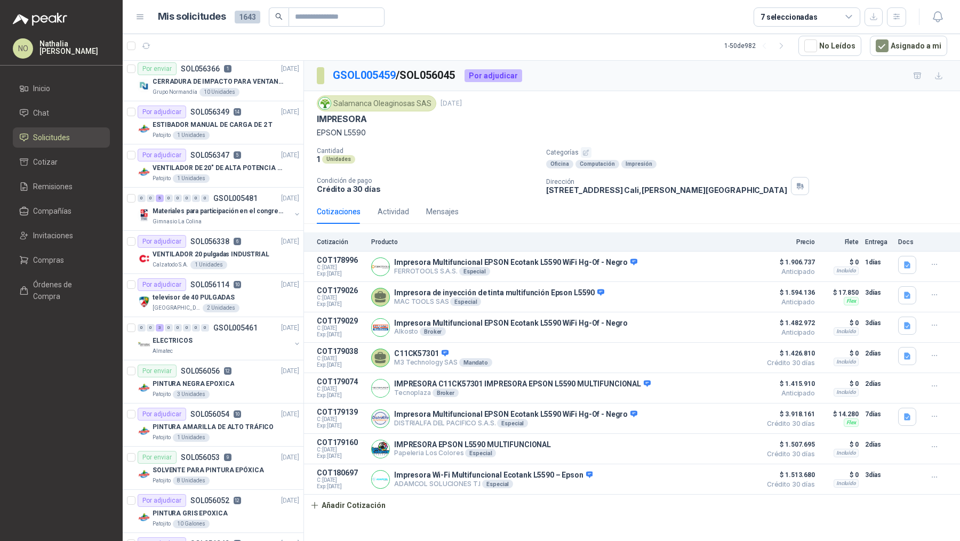
scroll to position [0, 0]
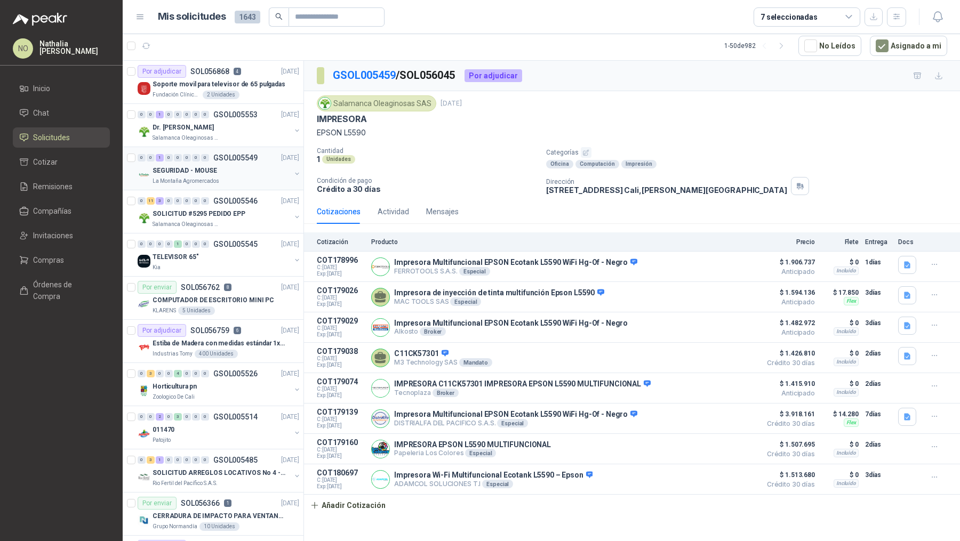
click at [198, 161] on div "0 0 1 0 0 0 0 0 GSOL005549 [DATE]" at bounding box center [220, 157] width 164 height 13
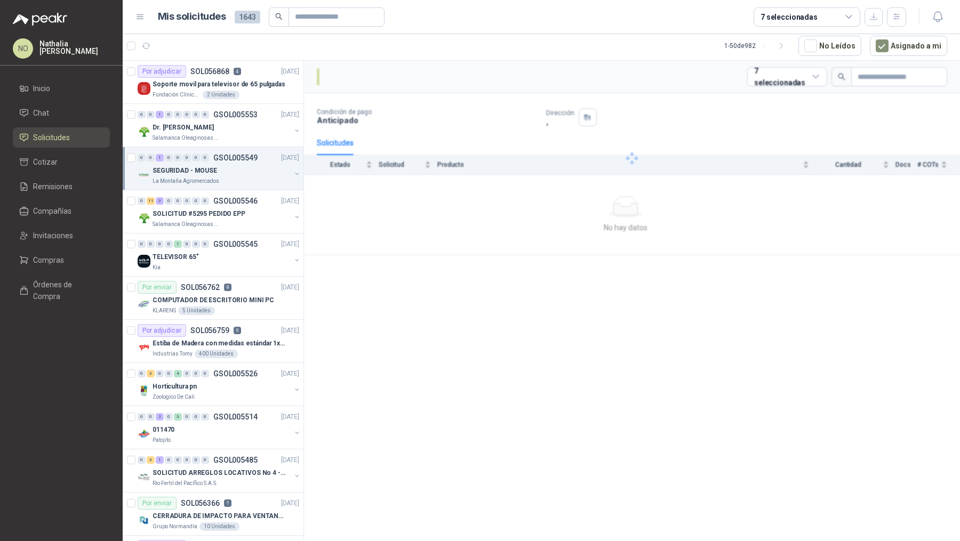
click at [198, 161] on div "0 0 1 0 0 0 0 0 GSOL005549 [DATE]" at bounding box center [220, 157] width 164 height 13
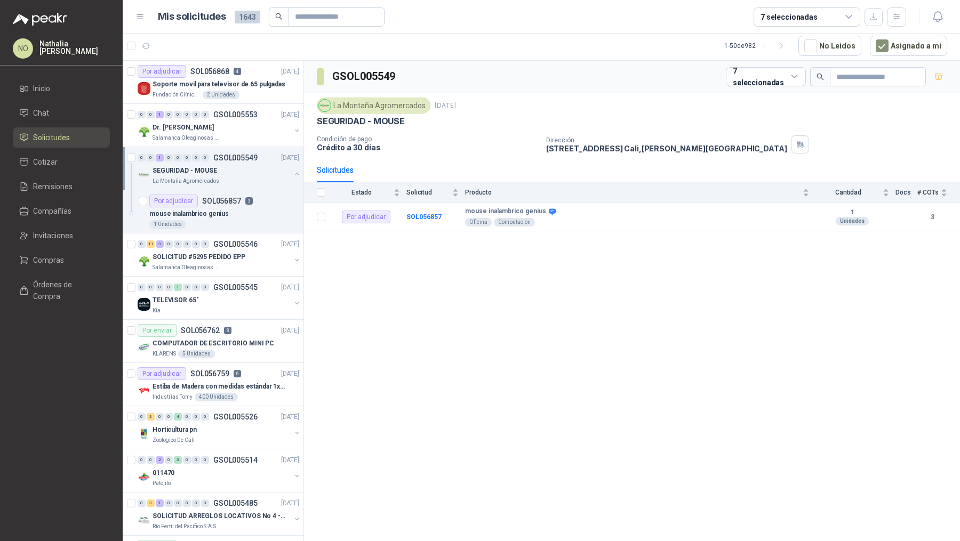
click at [198, 161] on div "0 0 1 0 0 0 0 0 GSOL005549 [DATE]" at bounding box center [220, 157] width 164 height 13
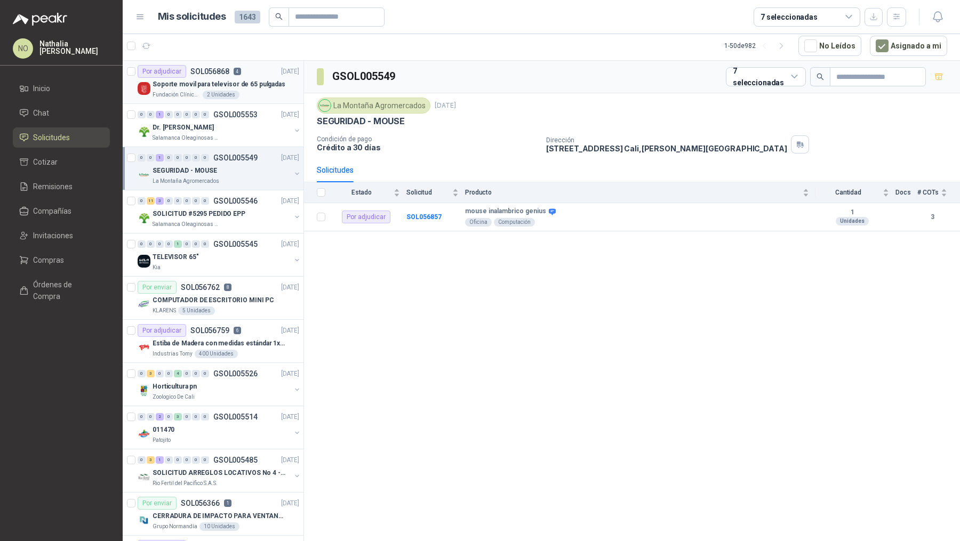
click at [243, 88] on div "Soporte movil para televisor de 65 pulgadas" at bounding box center [225, 84] width 147 height 13
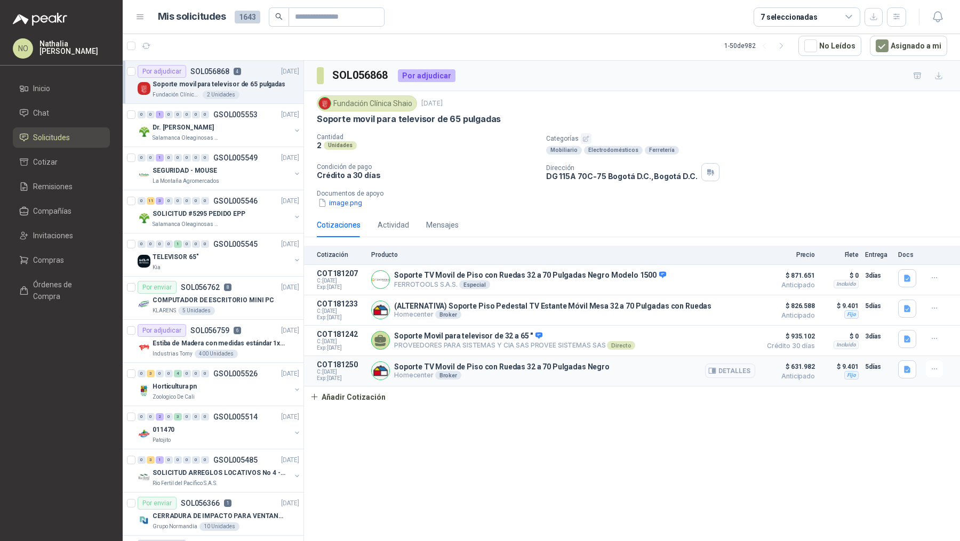
click at [736, 368] on button "Detalles" at bounding box center [730, 371] width 50 height 14
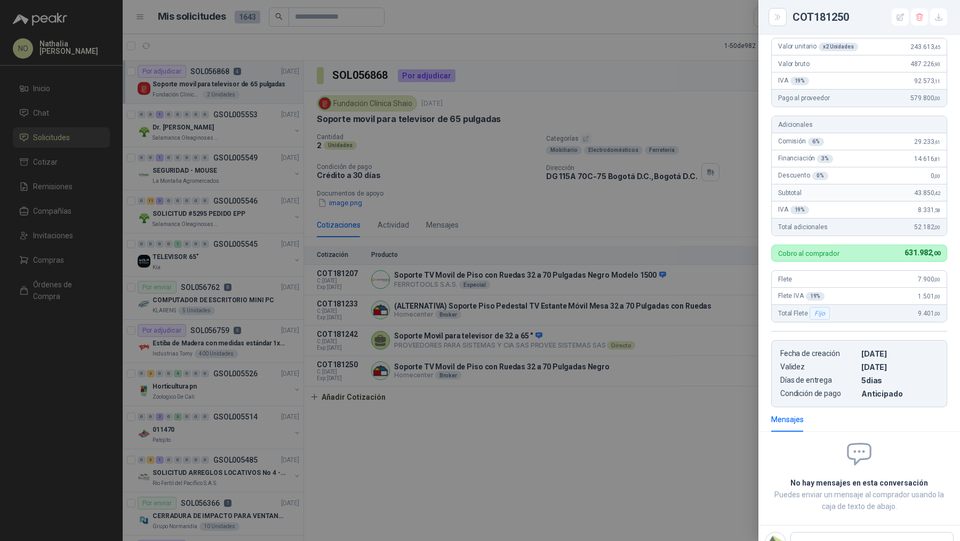
scroll to position [175, 0]
click at [377, 347] on div at bounding box center [480, 270] width 960 height 541
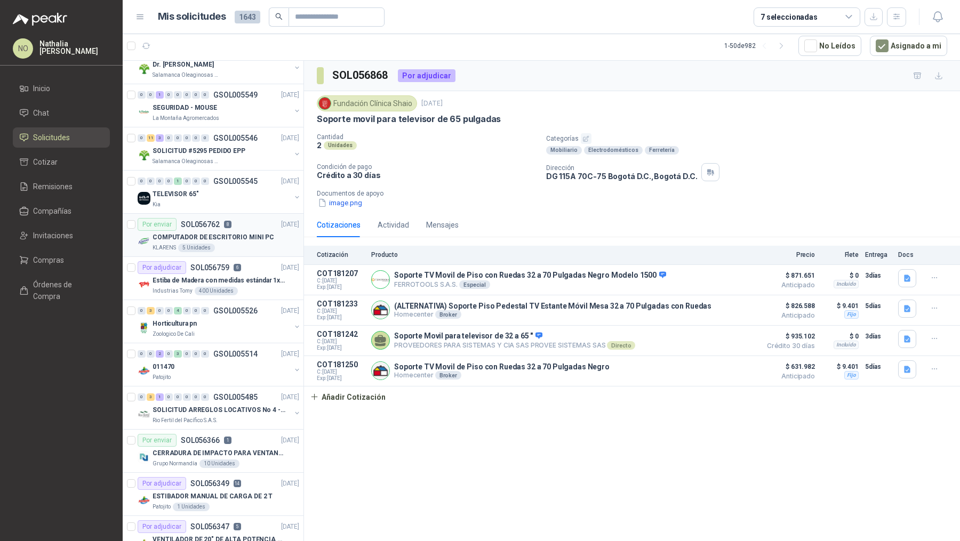
scroll to position [0, 0]
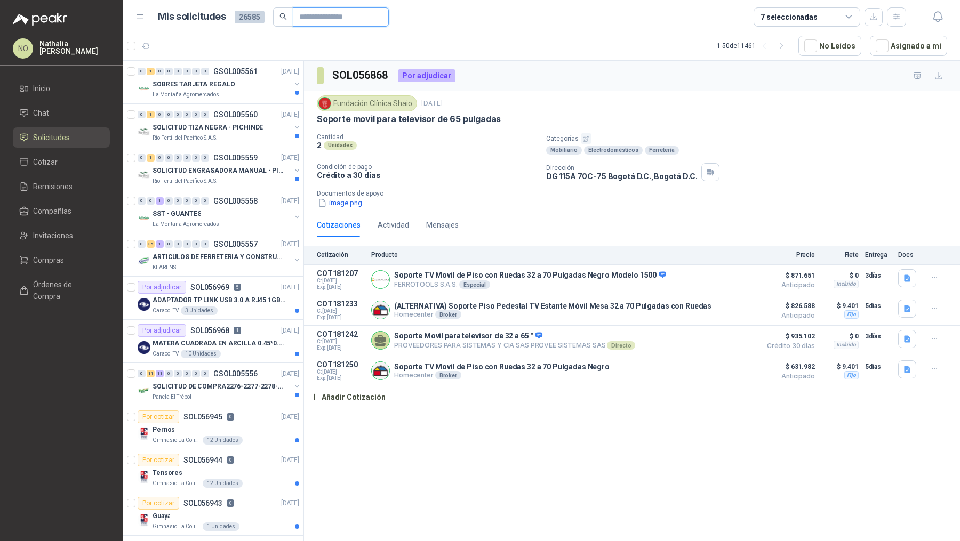
click at [319, 11] on input "text" at bounding box center [336, 17] width 75 height 18
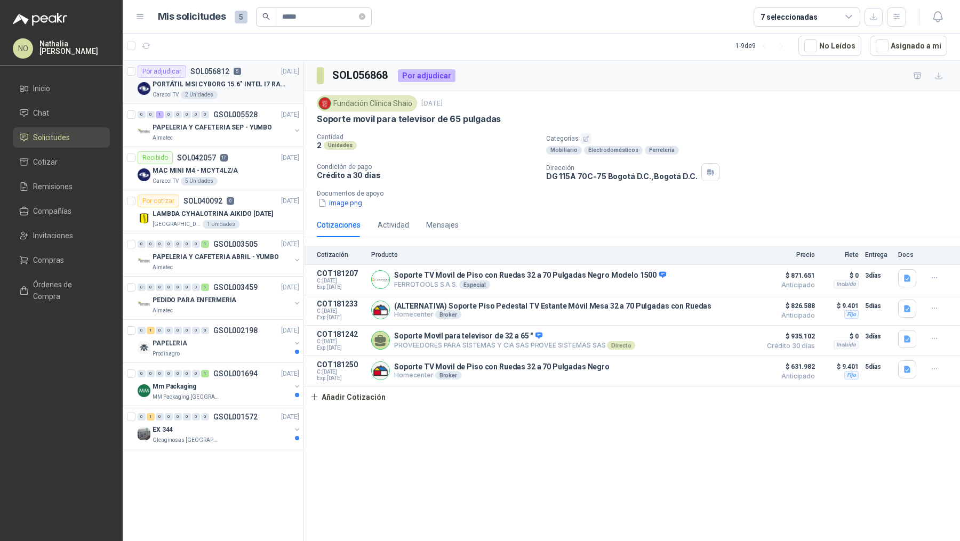
click at [263, 93] on div "Caracol TV 2 Unidades" at bounding box center [225, 95] width 147 height 9
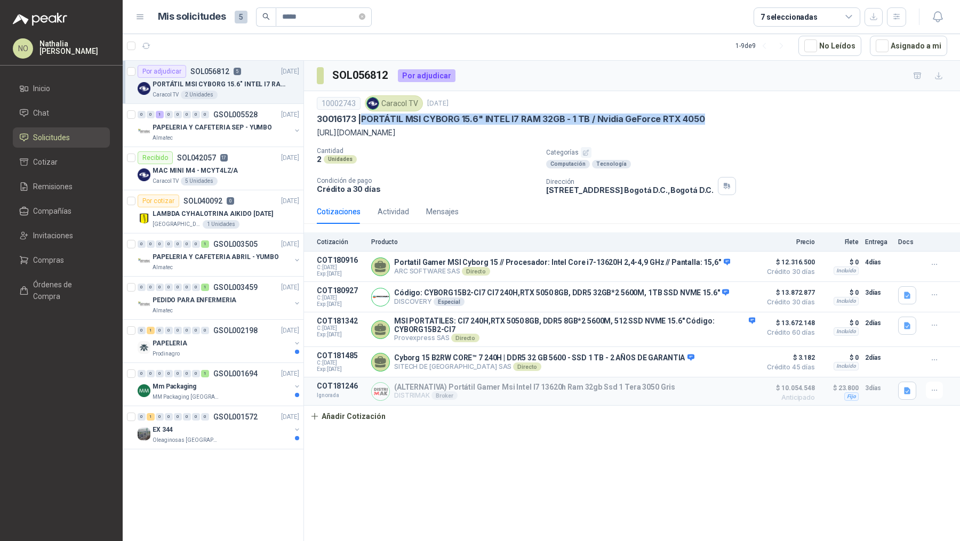
drag, startPoint x: 363, startPoint y: 118, endPoint x: 726, endPoint y: 118, distance: 363.1
click at [726, 118] on div "30016173 | PORTÁTIL MSI CYBORG 15.6" INTEL I7 RAM 32GB - 1 TB / Nvidia GeForce …" at bounding box center [632, 119] width 630 height 11
copy p "PORTÁTIL MSI CYBORG 15.6" INTEL I7 RAM 32GB - 1 TB / Nvidia GeForce RTX 4050"
